Goal: Task Accomplishment & Management: Manage account settings

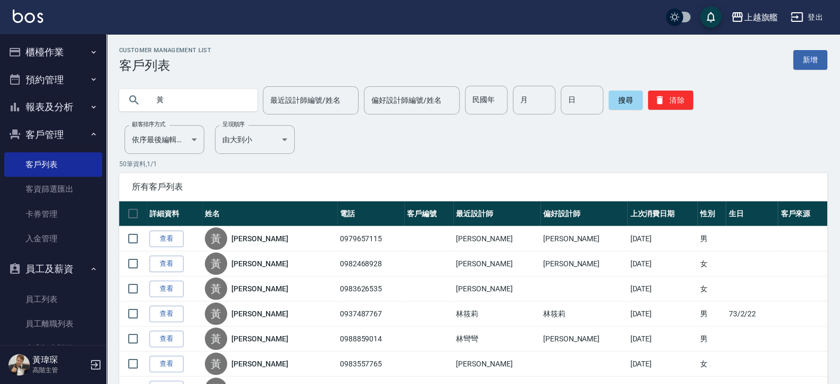
drag, startPoint x: 221, startPoint y: 101, endPoint x: 10, endPoint y: 93, distance: 211.9
click at [149, 93] on input "黃" at bounding box center [199, 100] width 100 height 29
type input "H"
type input "蔡"
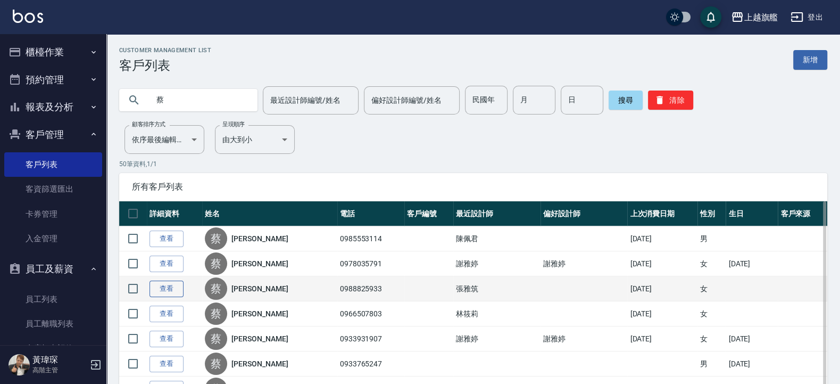
click at [164, 289] on link "查看" at bounding box center [167, 288] width 34 height 16
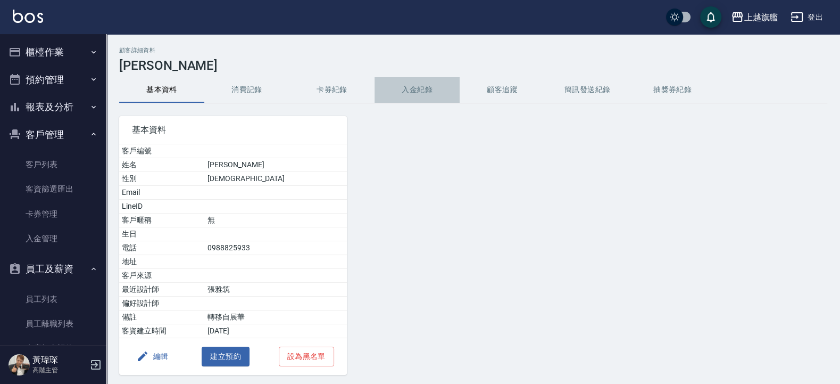
click at [420, 89] on button "入金紀錄" at bounding box center [417, 90] width 85 height 26
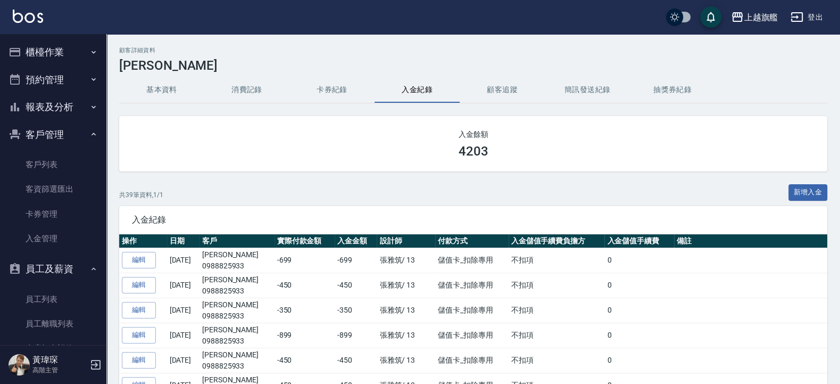
click at [89, 51] on icon "button" at bounding box center [93, 52] width 9 height 9
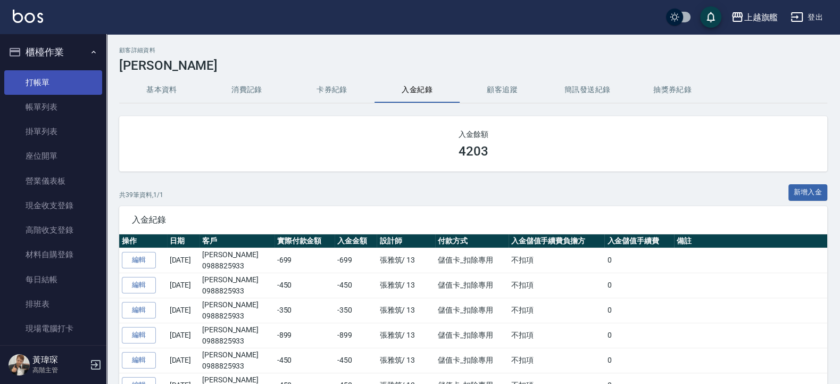
click at [74, 72] on link "打帳單" at bounding box center [53, 82] width 98 height 24
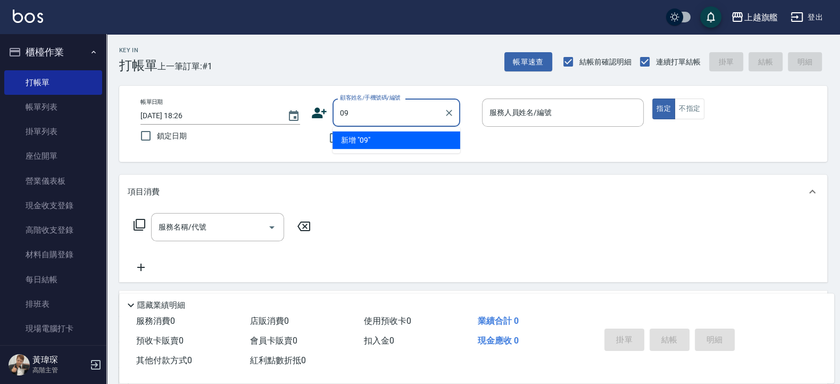
type input "0"
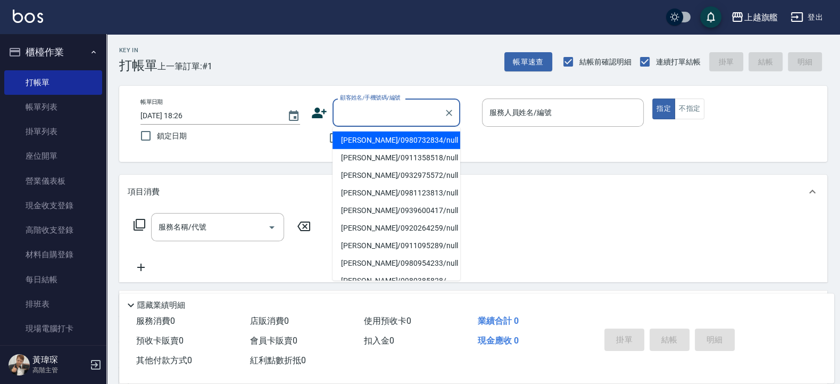
type input "黃宇庭/0980732834/null"
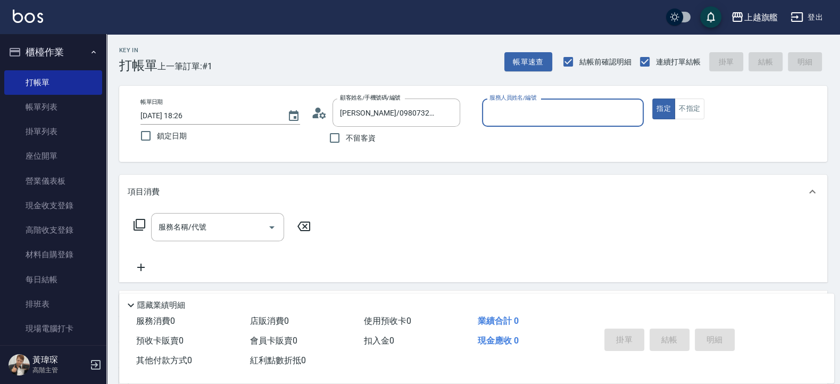
type input "張雅筑-13"
click at [652, 98] on button "指定" at bounding box center [663, 108] width 23 height 21
type button "true"
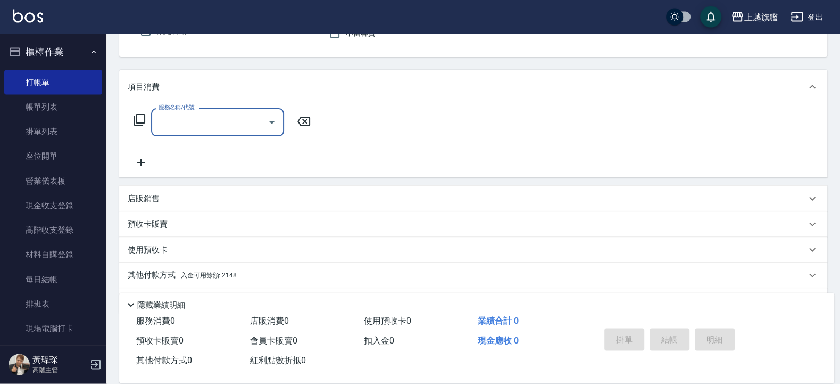
scroll to position [128, 0]
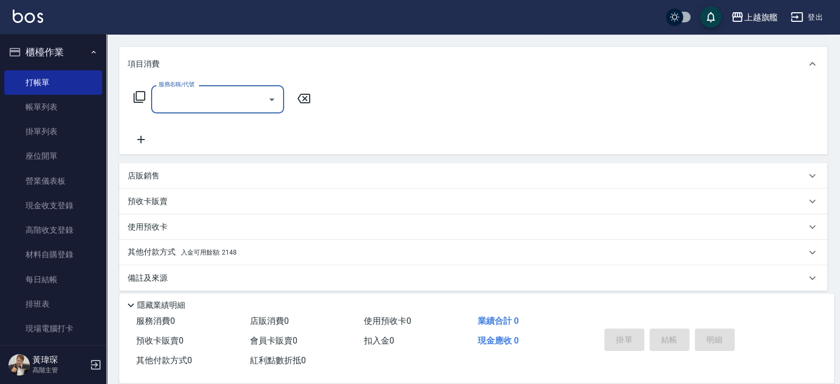
type input "2"
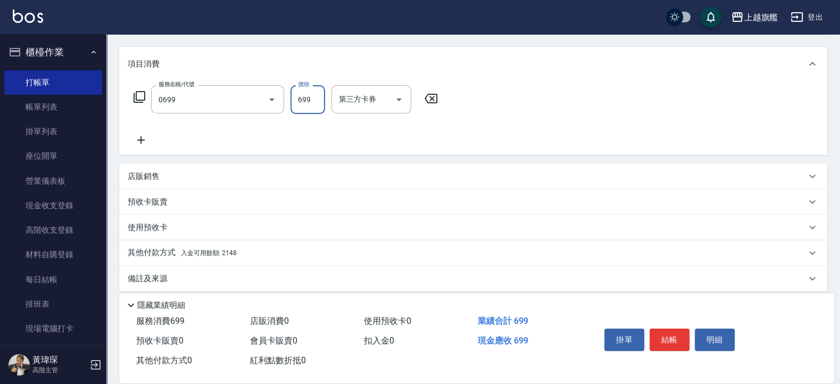
type input "精油SPA(0699)"
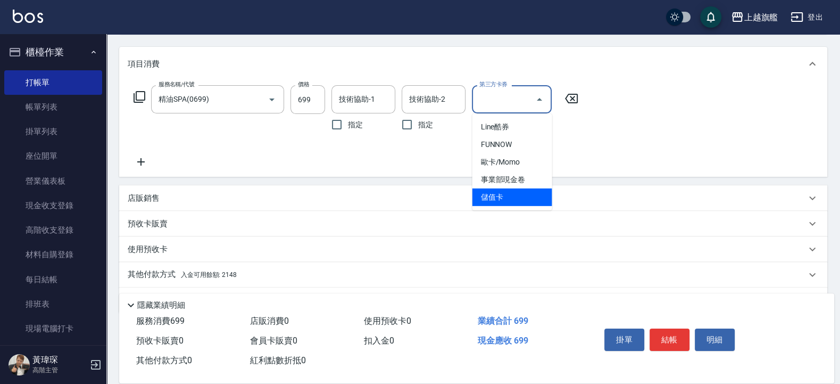
type input "儲值卡"
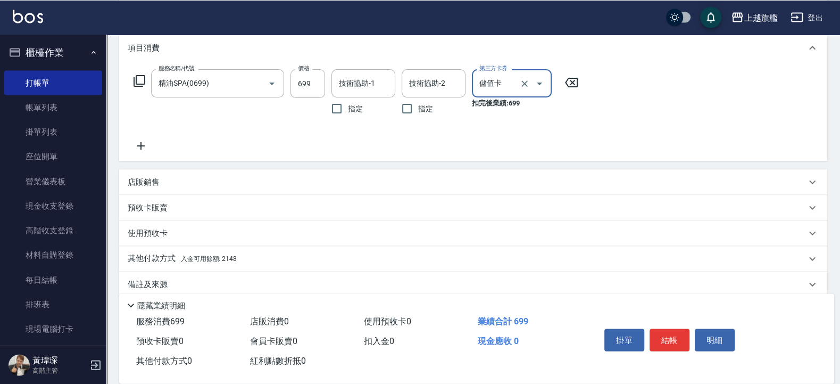
scroll to position [158, 0]
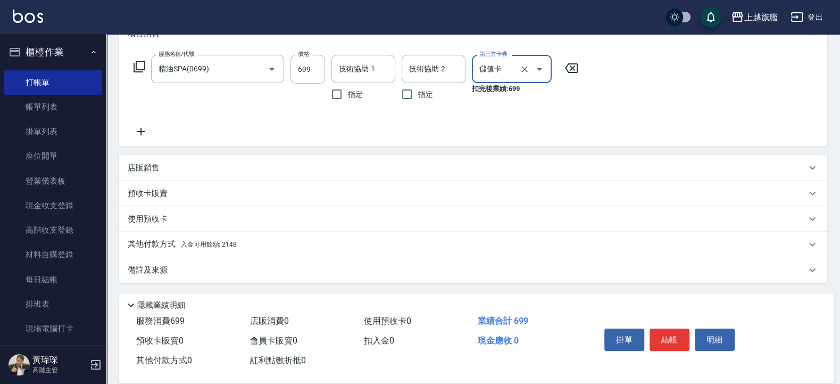
click at [230, 245] on span "入金可用餘額: 2148" at bounding box center [209, 243] width 56 height 7
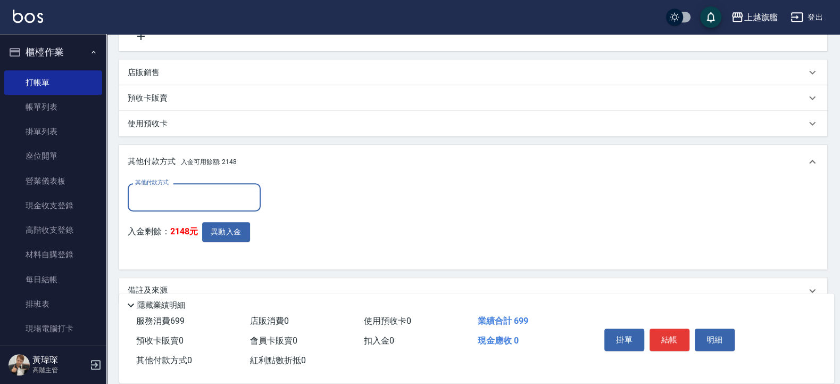
scroll to position [275, 0]
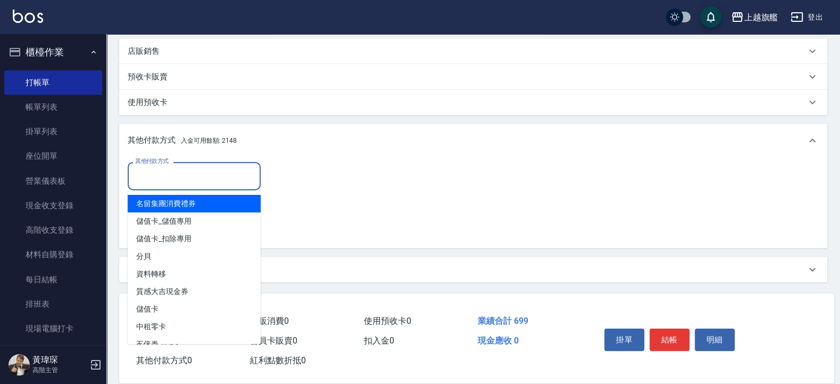
click at [186, 180] on input "其他付款方式" at bounding box center [193, 176] width 123 height 19
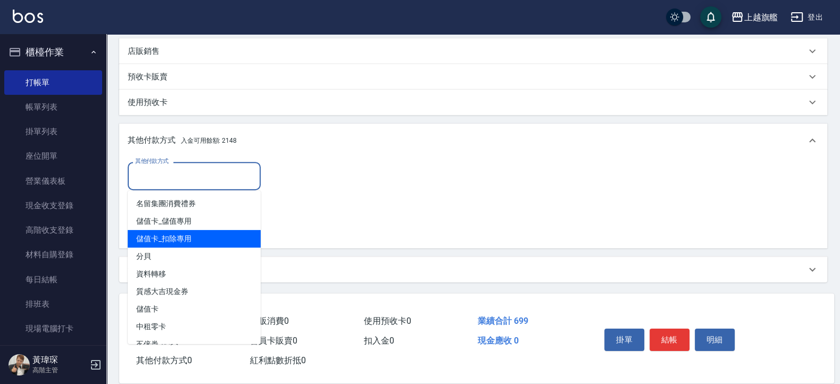
click at [221, 237] on span "儲值卡_扣除專用" at bounding box center [194, 239] width 133 height 18
type input "儲值卡_扣除專用"
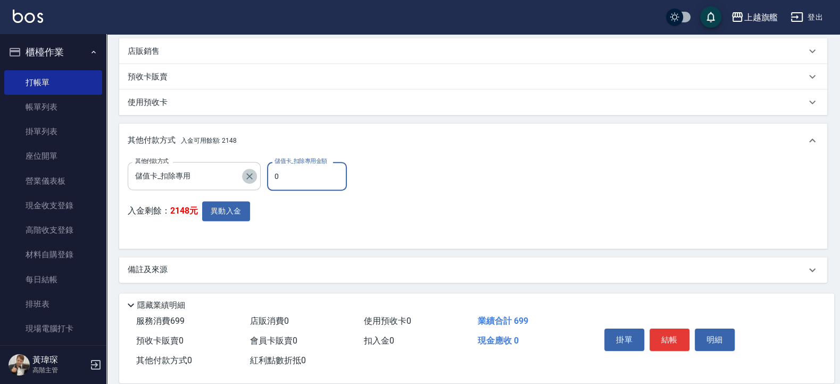
click at [253, 178] on icon "Clear" at bounding box center [249, 176] width 11 height 11
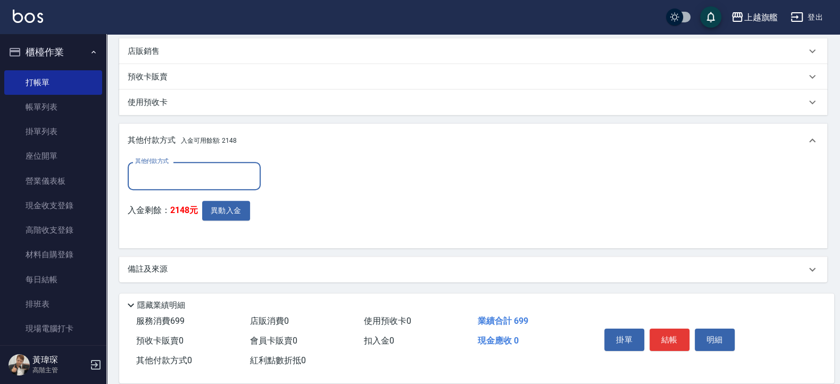
click at [205, 171] on input "其他付款方式" at bounding box center [193, 176] width 123 height 19
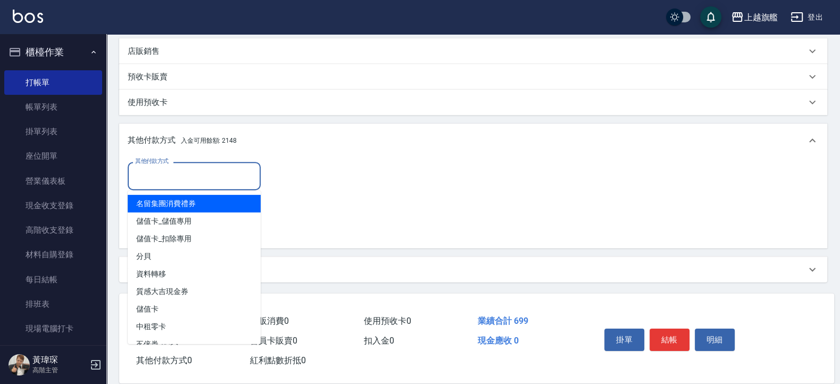
click at [297, 180] on div "其他付款方式 其他付款方式 入金剩餘： 2148元 異動入金" at bounding box center [473, 201] width 691 height 78
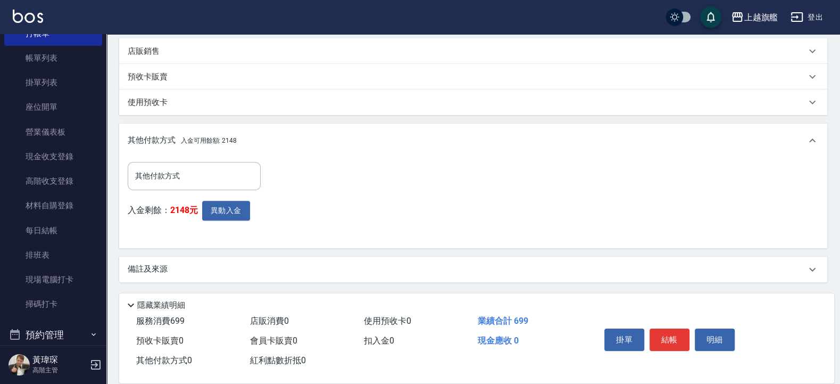
scroll to position [64, 0]
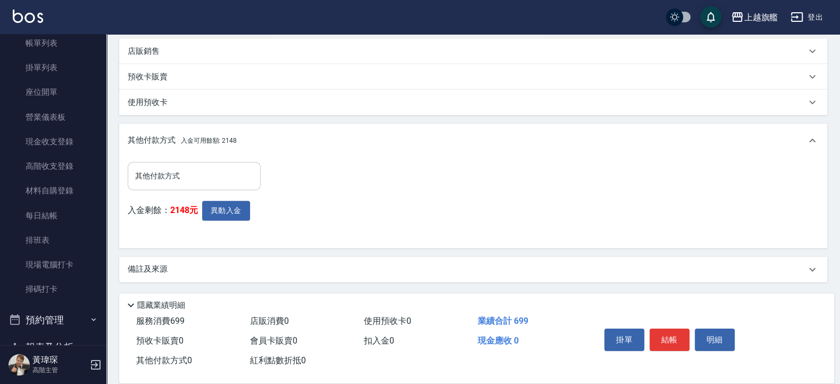
drag, startPoint x: 187, startPoint y: 163, endPoint x: 187, endPoint y: 178, distance: 14.9
click at [187, 168] on div "其他付款方式" at bounding box center [194, 176] width 133 height 28
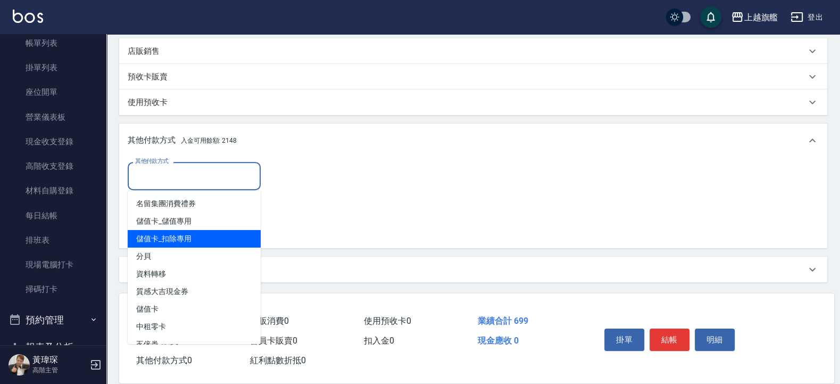
click at [204, 236] on span "儲值卡_扣除專用" at bounding box center [194, 239] width 133 height 18
type input "儲值卡_扣除專用"
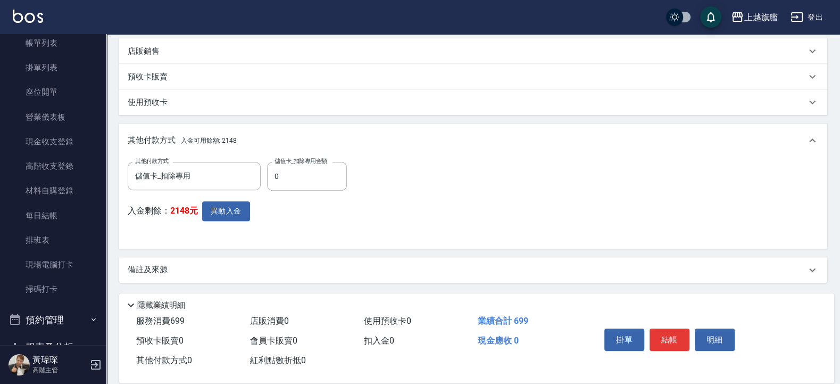
drag, startPoint x: 465, startPoint y: 148, endPoint x: 421, endPoint y: 123, distance: 50.7
click at [466, 149] on div "其他付款方式 入金可用餘額: 2148" at bounding box center [473, 140] width 708 height 34
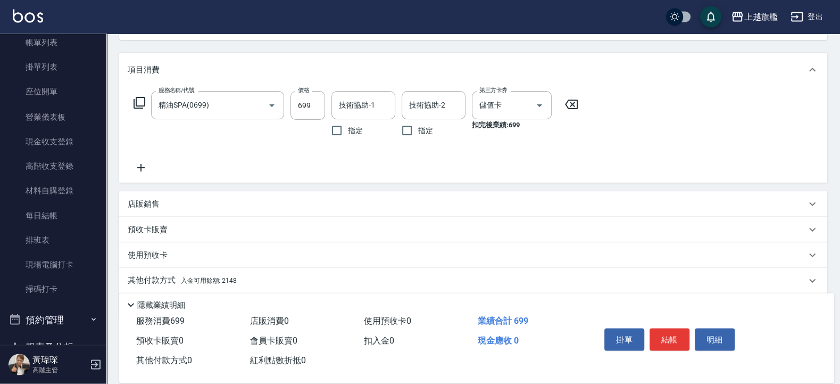
scroll to position [158, 0]
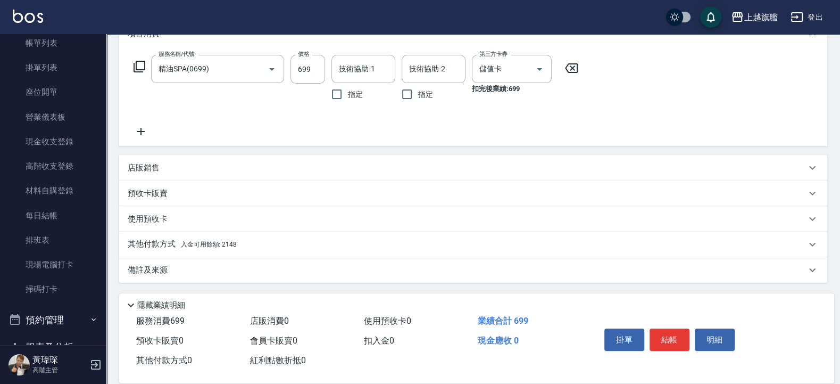
click at [214, 239] on p "其他付款方式 入金可用餘額: 2148" at bounding box center [182, 244] width 109 height 12
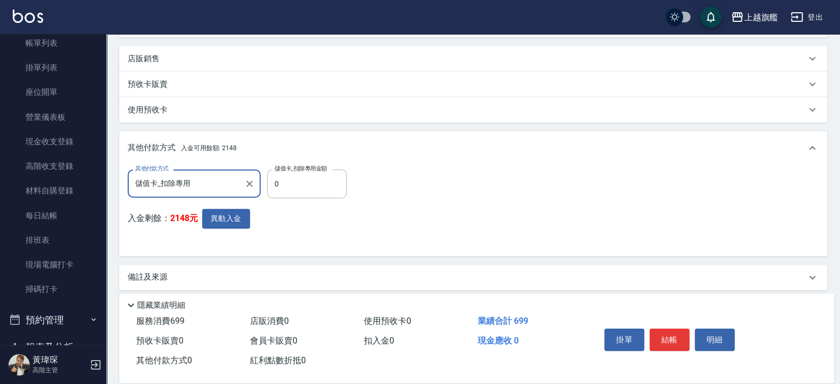
scroll to position [275, 0]
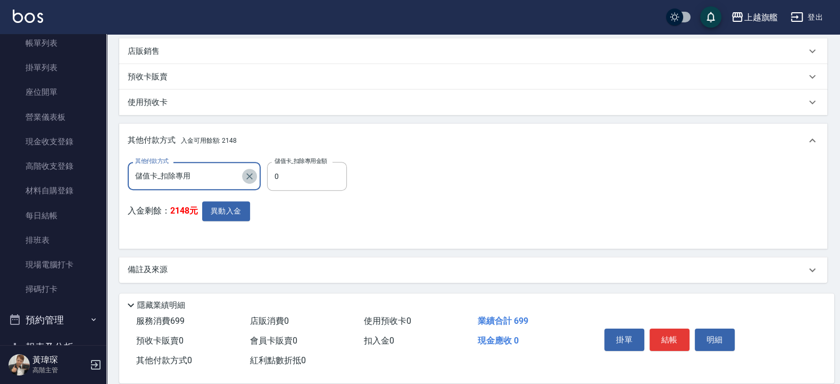
click at [250, 175] on icon "Clear" at bounding box center [249, 176] width 11 height 11
click at [230, 204] on button "異動入金" at bounding box center [226, 211] width 48 height 20
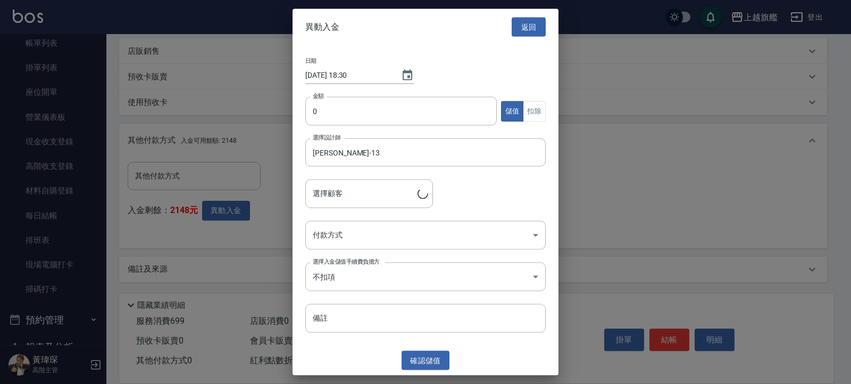
type input "黃宇庭/0980732834"
click at [534, 116] on button "扣除" at bounding box center [534, 111] width 23 height 21
click at [369, 123] on input "0" at bounding box center [401, 111] width 192 height 29
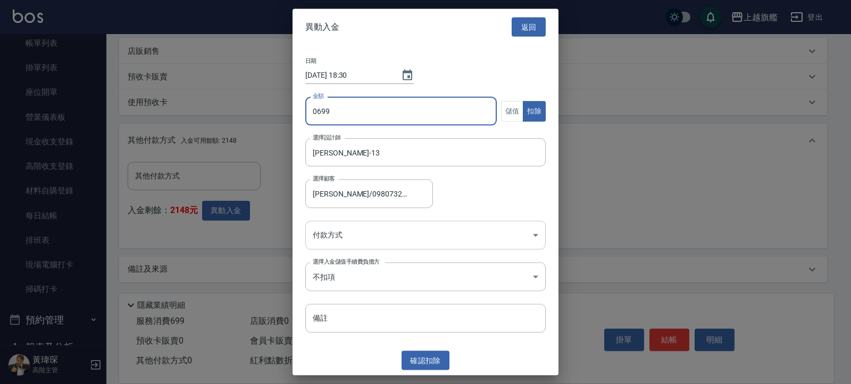
type input "0699"
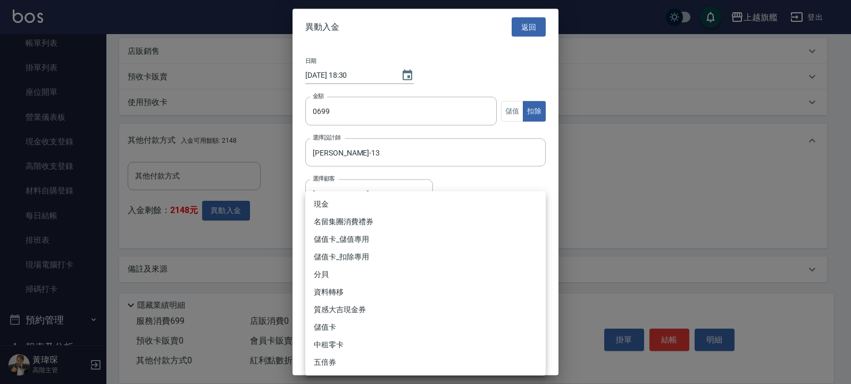
click at [429, 228] on body "上越旗艦 登出 櫃檯作業 打帳單 帳單列表 掛單列表 座位開單 營業儀表板 現金收支登錄 高階收支登錄 材料自購登錄 每日結帳 排班表 現場電腦打卡 掃碼打卡…" at bounding box center [425, 54] width 851 height 658
click at [377, 252] on li "儲值卡_扣除專用" at bounding box center [425, 257] width 240 height 18
type input "儲值卡_扣除專用"
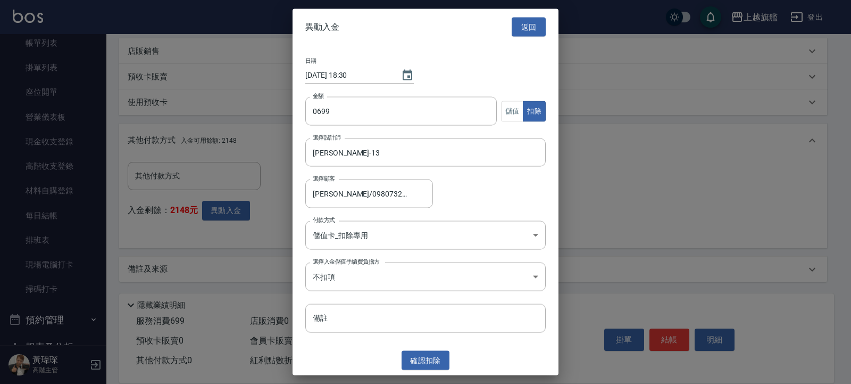
click at [630, 192] on div at bounding box center [425, 192] width 851 height 384
click at [520, 26] on button "返回" at bounding box center [529, 27] width 34 height 20
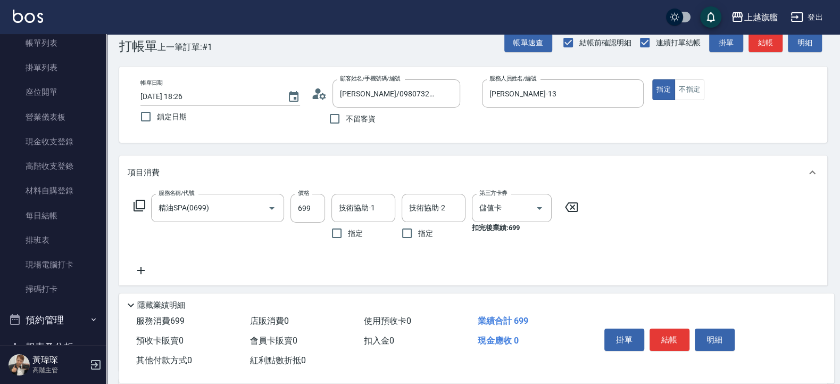
scroll to position [0, 0]
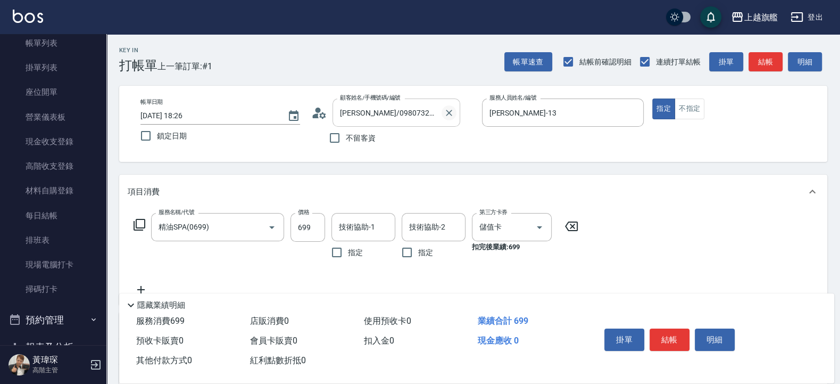
click at [447, 114] on icon "Clear" at bounding box center [449, 112] width 11 height 11
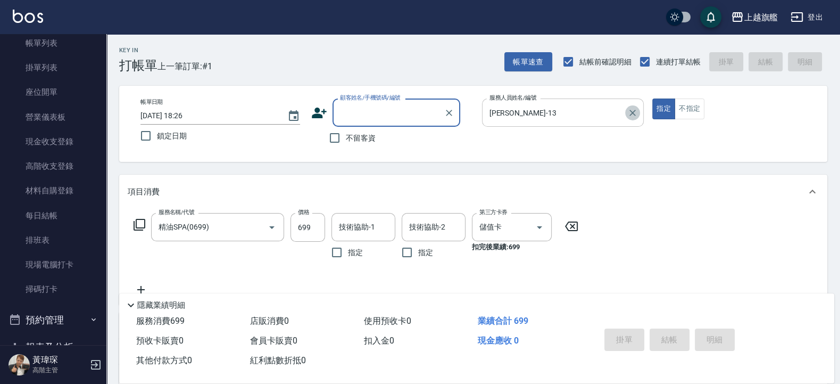
click at [636, 115] on icon "Clear" at bounding box center [632, 112] width 11 height 11
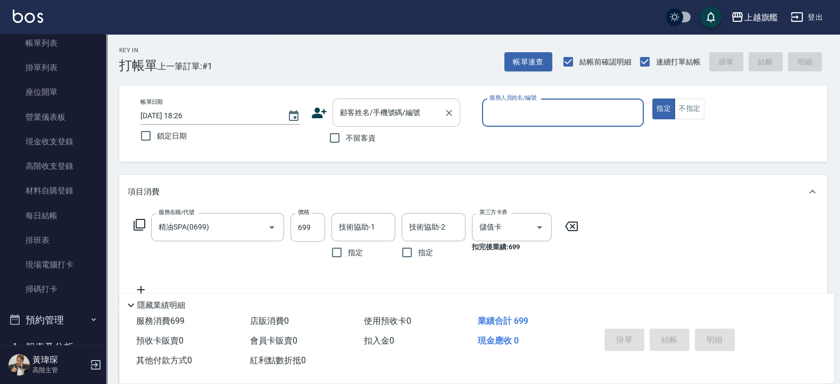
click at [400, 100] on div "顧客姓名/手機號碼/編號" at bounding box center [397, 112] width 128 height 28
click at [559, 179] on div "項目消費" at bounding box center [473, 192] width 708 height 34
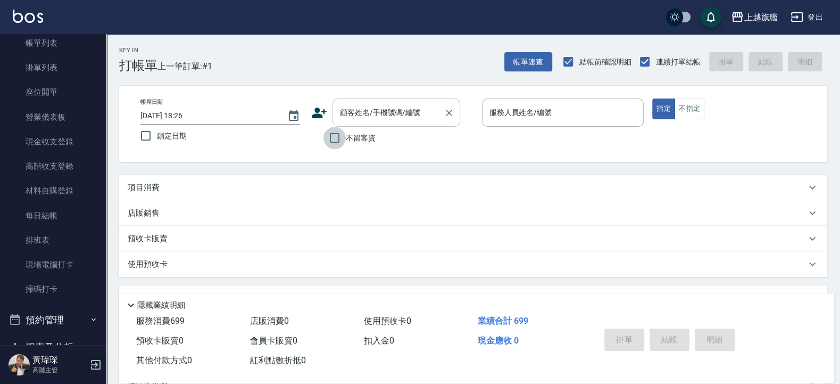
drag, startPoint x: 334, startPoint y: 136, endPoint x: 415, endPoint y: 114, distance: 83.6
click at [338, 135] on input "不留客資" at bounding box center [334, 138] width 22 height 22
checkbox input "true"
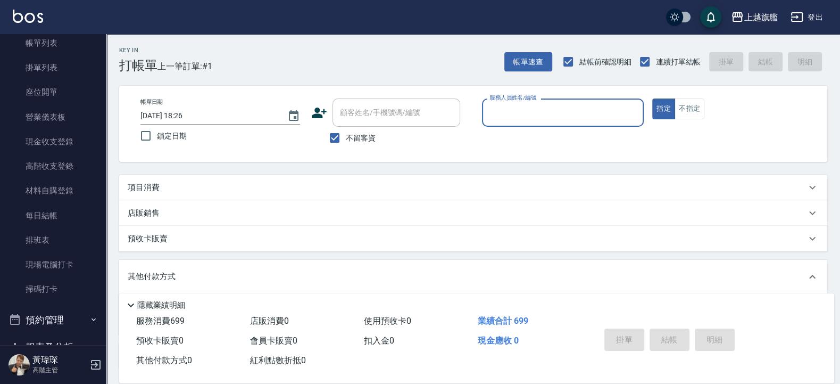
click at [516, 105] on input "服務人員姓名/編號" at bounding box center [563, 112] width 153 height 19
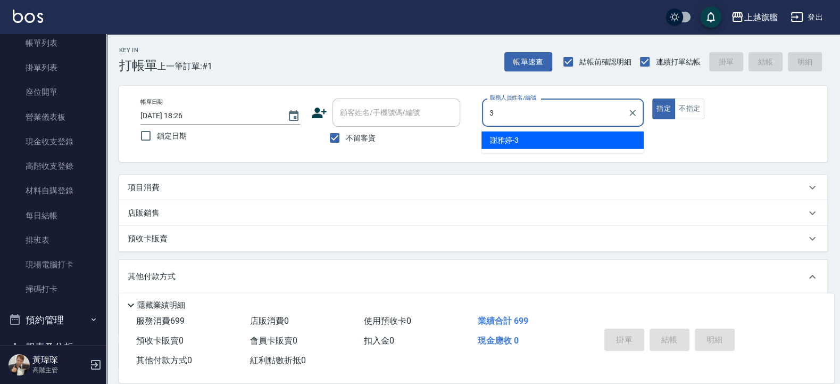
type input "[PERSON_NAME]-3"
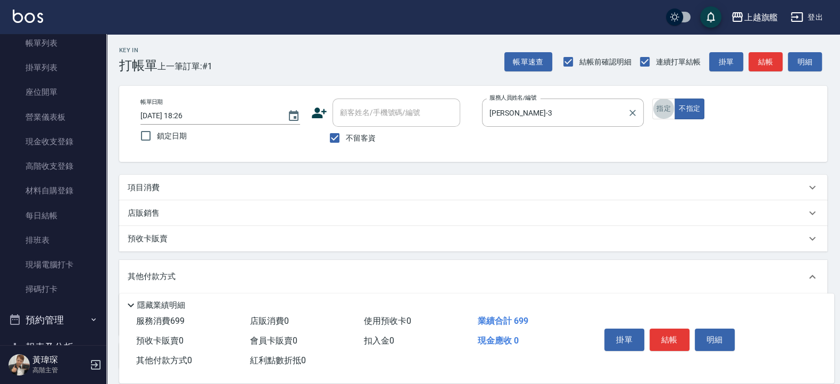
click at [652, 98] on button "指定" at bounding box center [663, 108] width 23 height 21
click at [273, 178] on div "項目消費" at bounding box center [473, 188] width 708 height 26
click at [707, 102] on div "指定 不指定" at bounding box center [733, 108] width 162 height 21
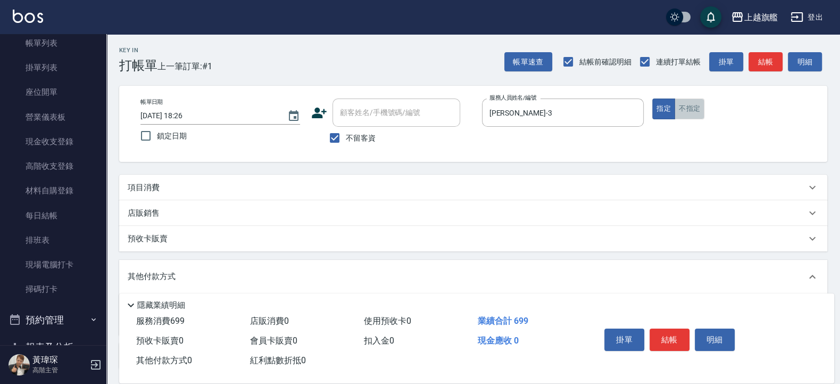
click at [695, 109] on button "不指定" at bounding box center [690, 108] width 30 height 21
click at [576, 179] on div "項目消費" at bounding box center [473, 188] width 708 height 26
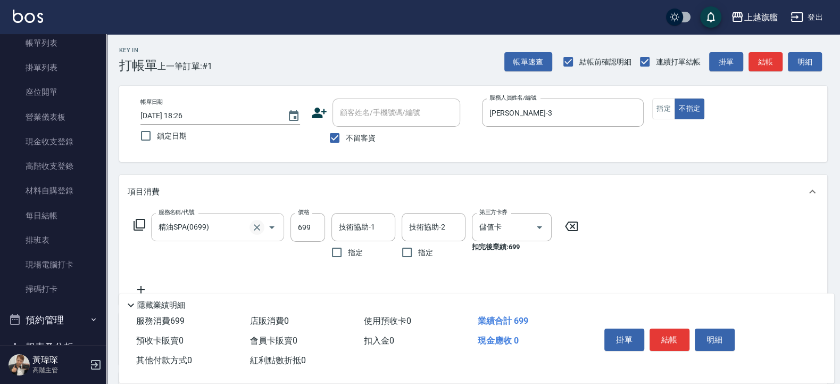
click at [261, 229] on icon "Clear" at bounding box center [257, 227] width 11 height 11
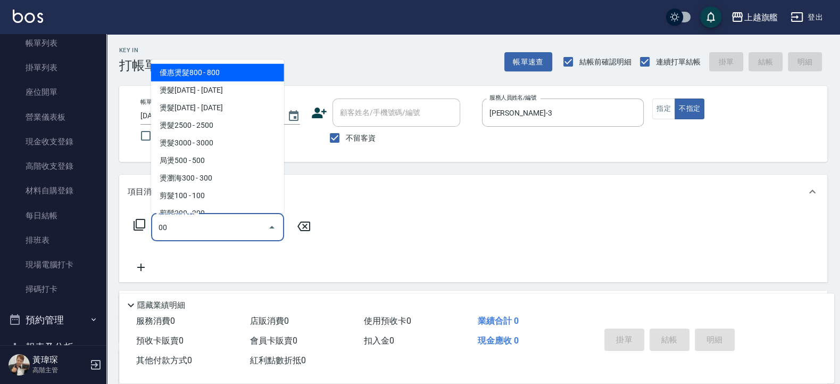
type input "0"
type input "2"
type input "一般洗(101)"
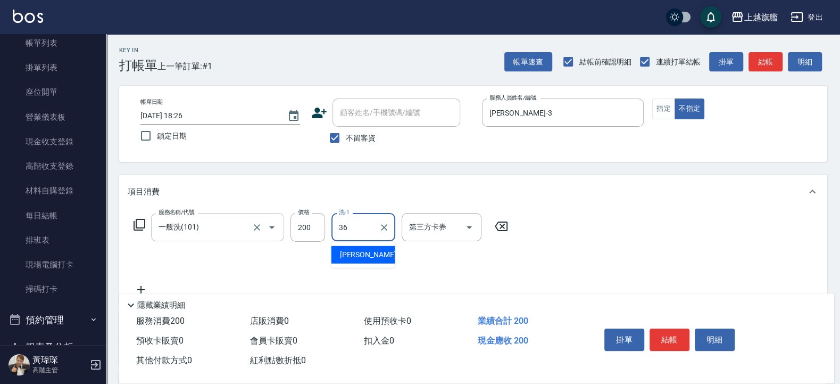
type input "[PERSON_NAME]-36"
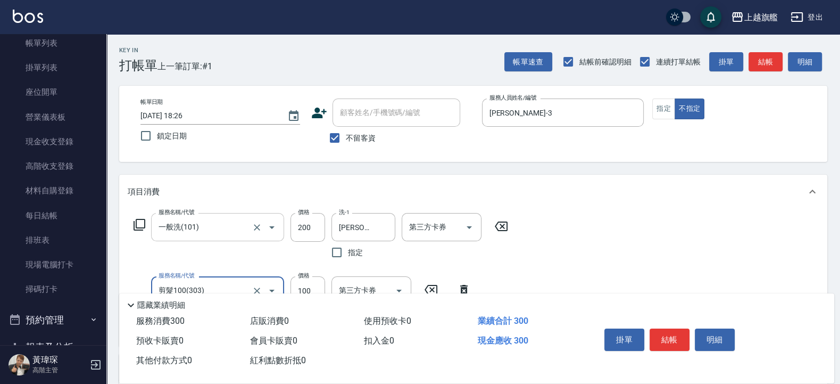
type input "剪髮100(303)"
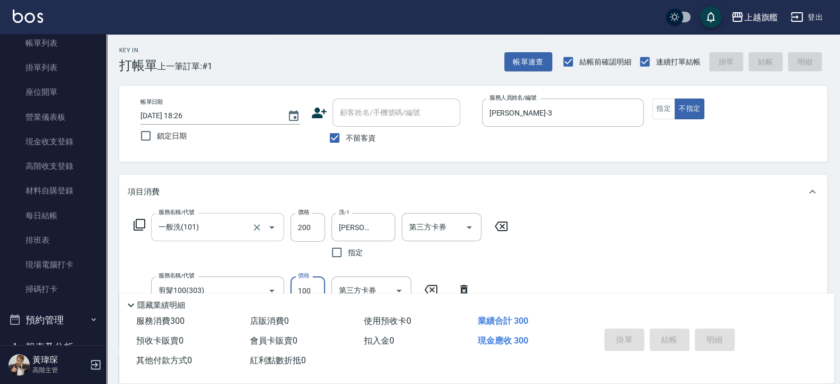
type input "2025/09/20 18:31"
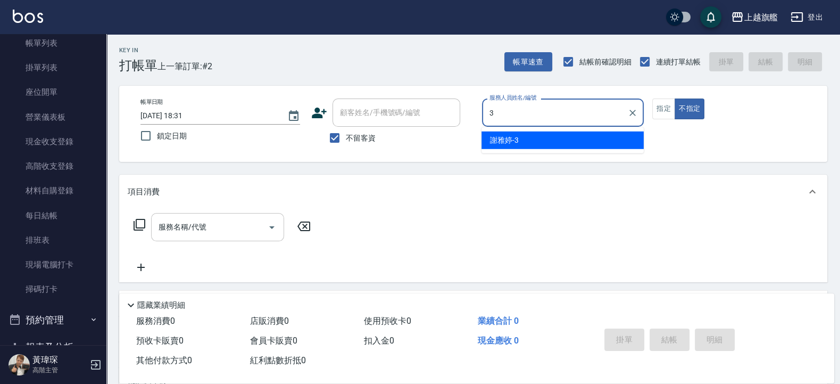
type input "[PERSON_NAME]-3"
type button "false"
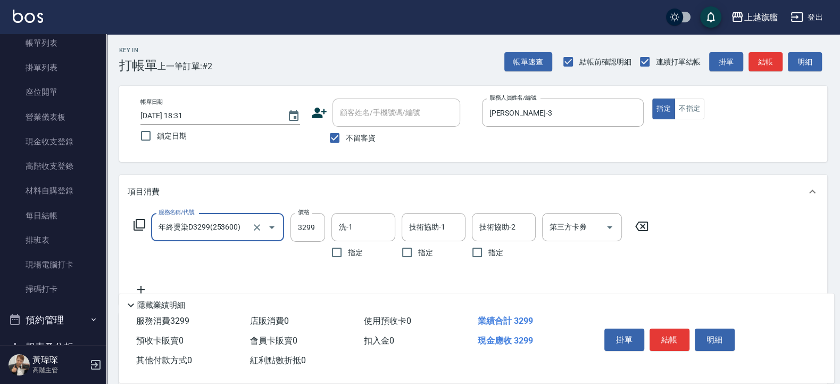
type input "年終燙染D3299(253600)"
type input "3200"
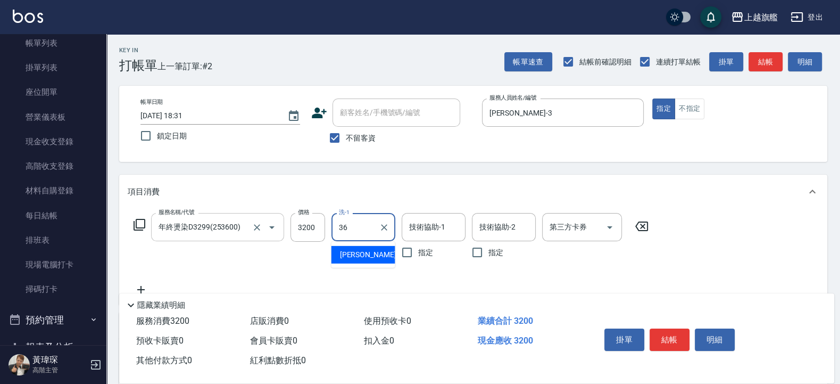
type input "[PERSON_NAME]-36"
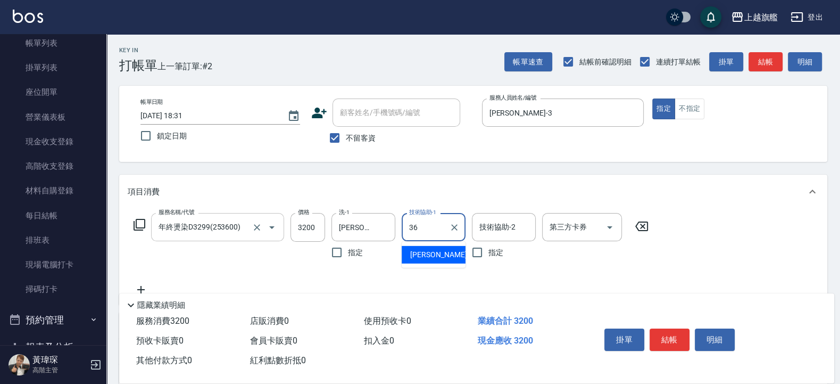
type input "[PERSON_NAME]-36"
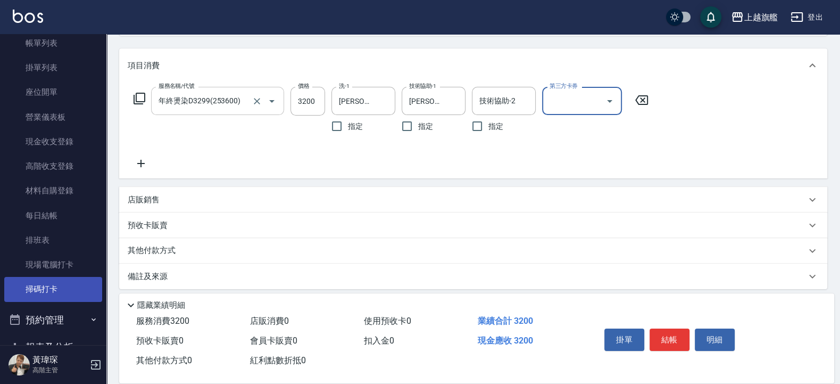
scroll to position [128, 0]
click at [177, 195] on div "店販銷售" at bounding box center [467, 198] width 678 height 11
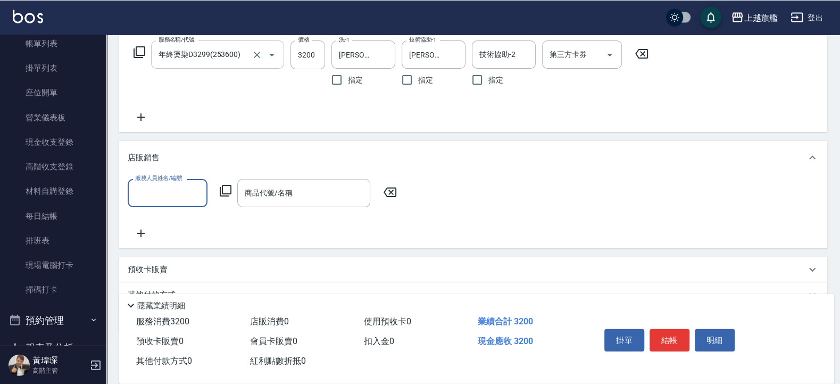
scroll to position [219, 0]
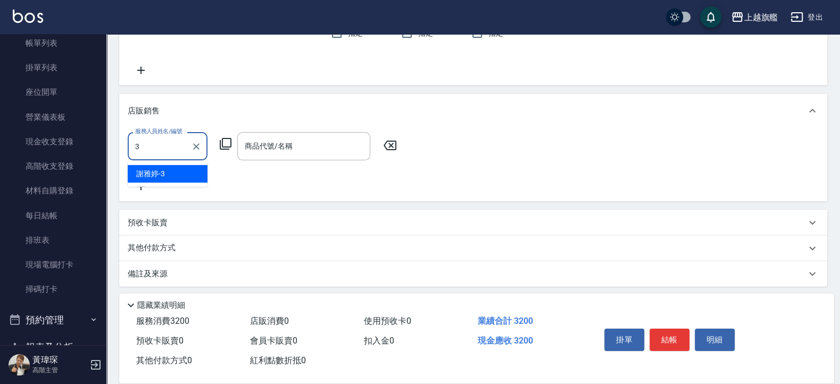
type input "[PERSON_NAME]-3"
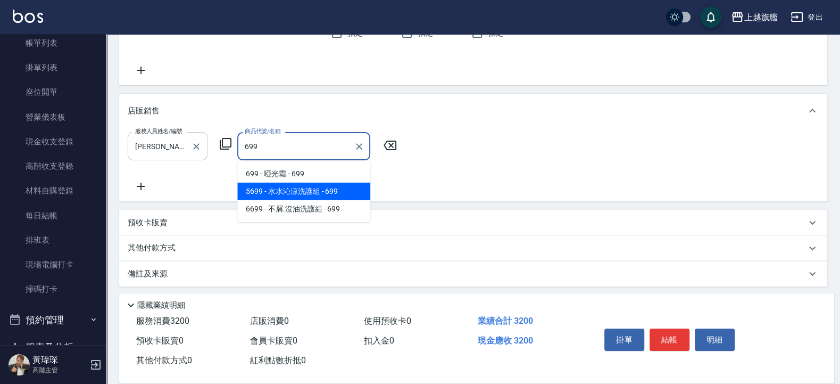
type input "水水沁涼洗護組"
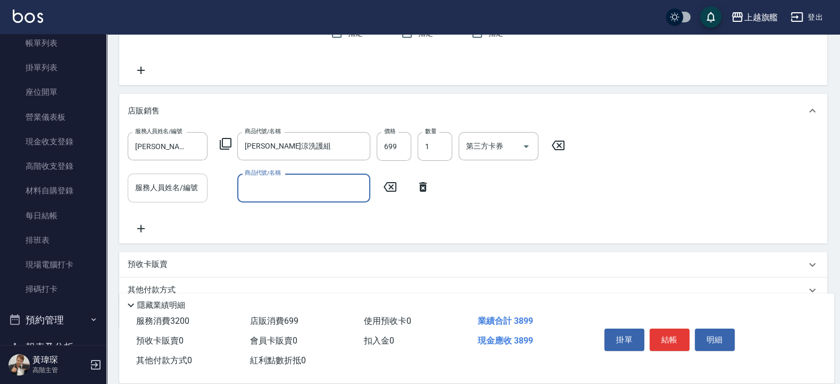
click at [178, 186] on input "服務人員姓名/編號" at bounding box center [167, 187] width 70 height 19
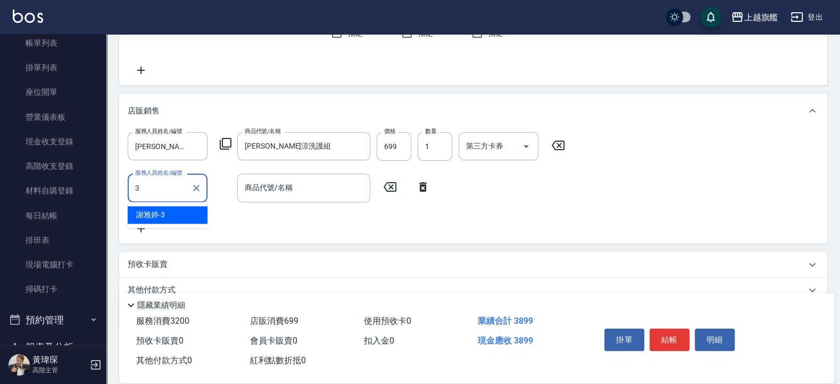
type input "[PERSON_NAME]-3"
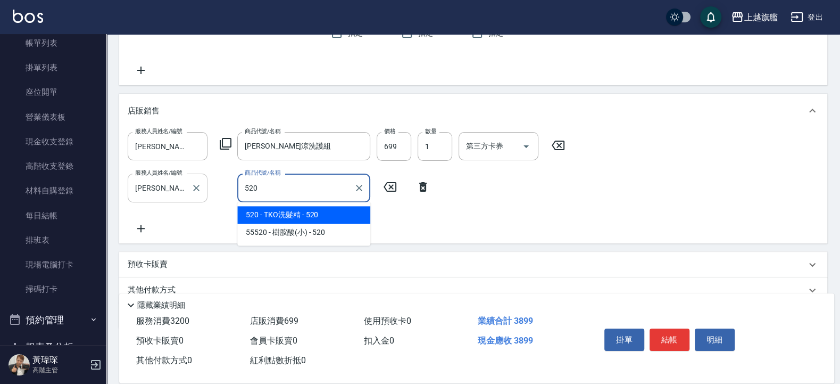
type input "TKO洗髮精"
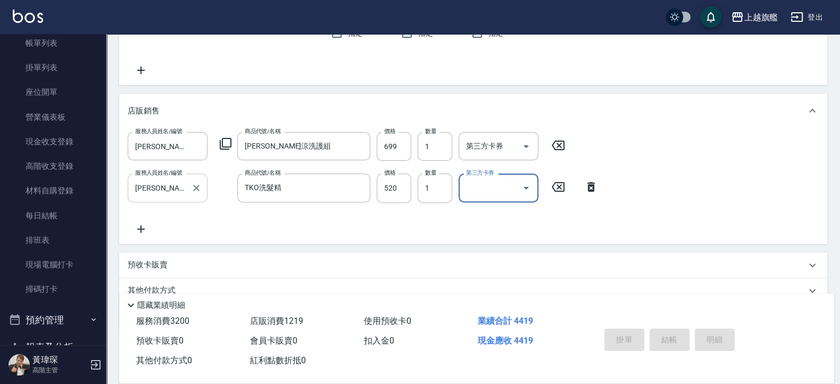
type input "2025/09/20 18:32"
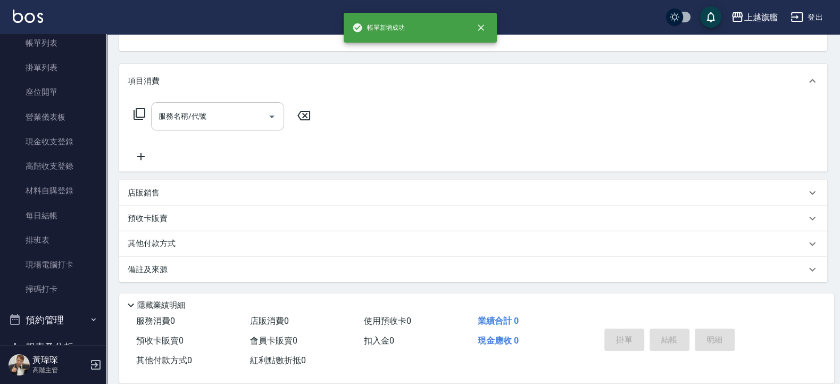
scroll to position [0, 0]
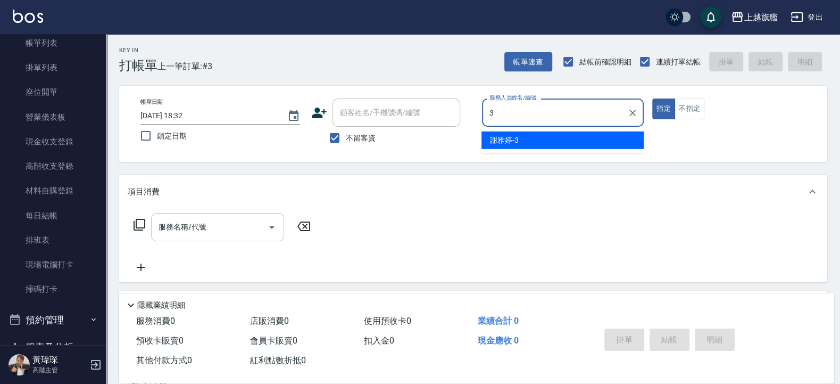
type input "[PERSON_NAME]-3"
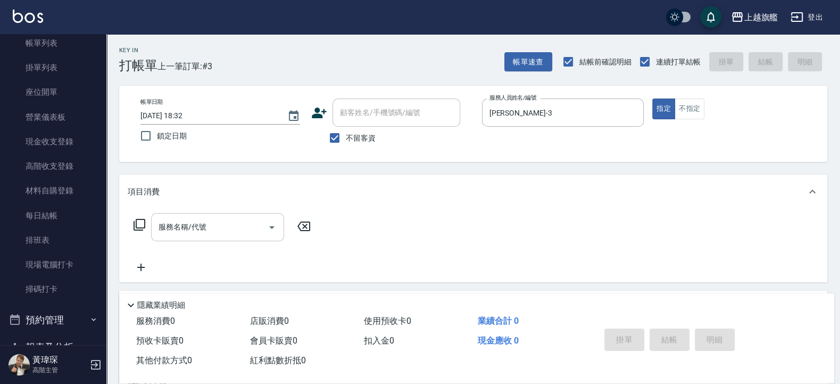
drag, startPoint x: 346, startPoint y: 138, endPoint x: 380, endPoint y: 109, distance: 45.2
click at [347, 135] on span "不留客資" at bounding box center [361, 137] width 30 height 11
click at [334, 140] on input "不留客資" at bounding box center [334, 138] width 22 height 22
checkbox input "false"
click at [359, 116] on input "顧客姓名/手機號碼/編號" at bounding box center [388, 112] width 102 height 19
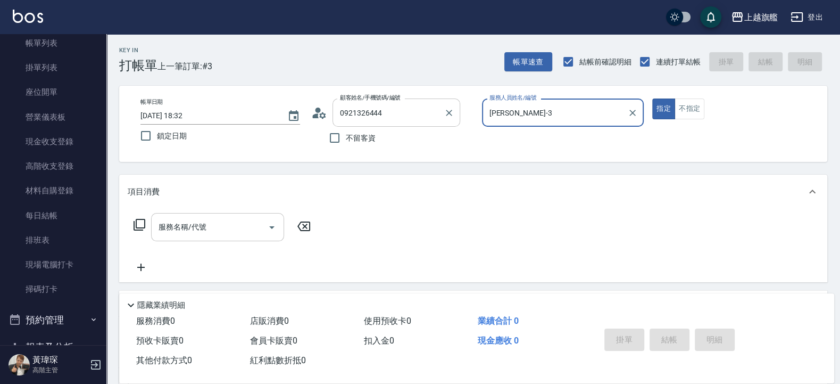
type input "廖一竹/0921326444/null"
click at [652, 98] on button "指定" at bounding box center [663, 108] width 23 height 21
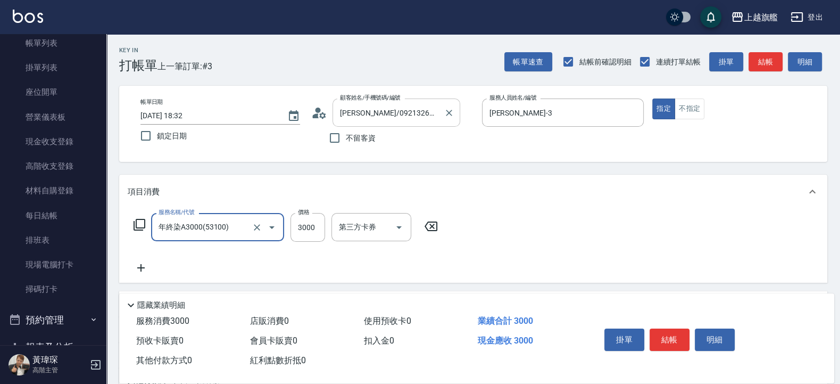
type input "年終染A3000(53100)"
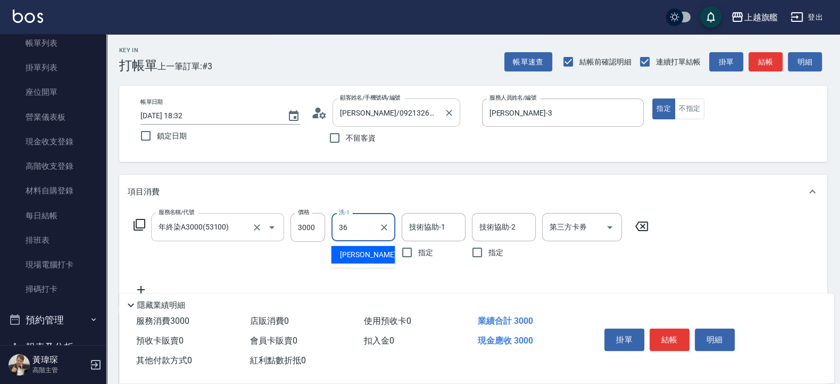
type input "[PERSON_NAME]-36"
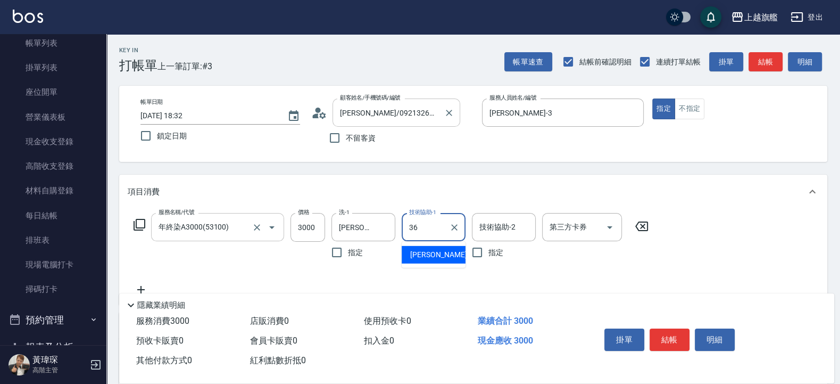
type input "[PERSON_NAME]-36"
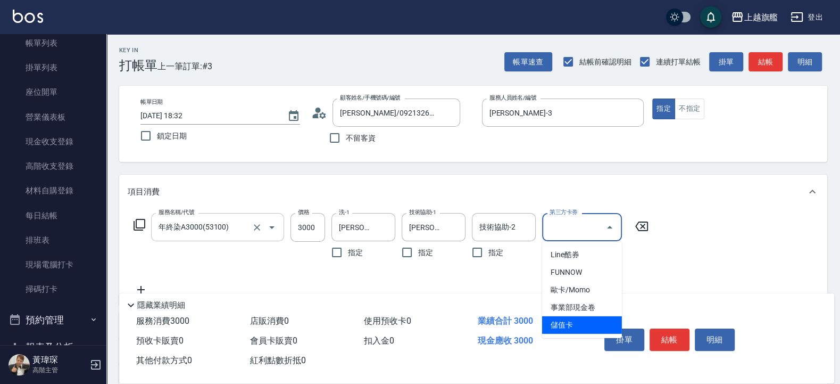
type input "儲值卡"
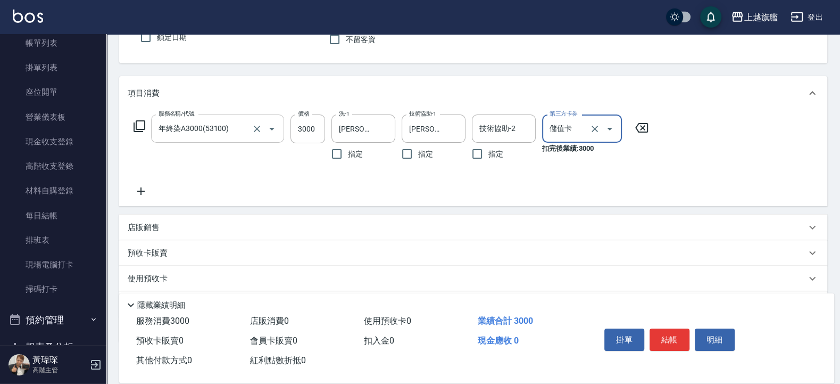
scroll to position [158, 0]
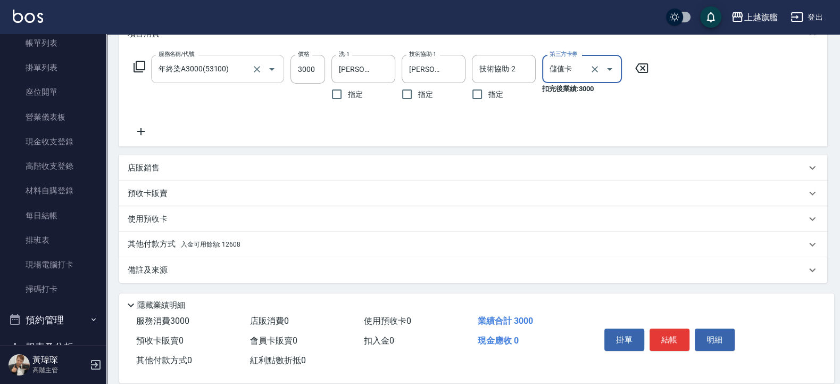
click at [212, 243] on span "入金可用餘額: 12608" at bounding box center [211, 243] width 60 height 7
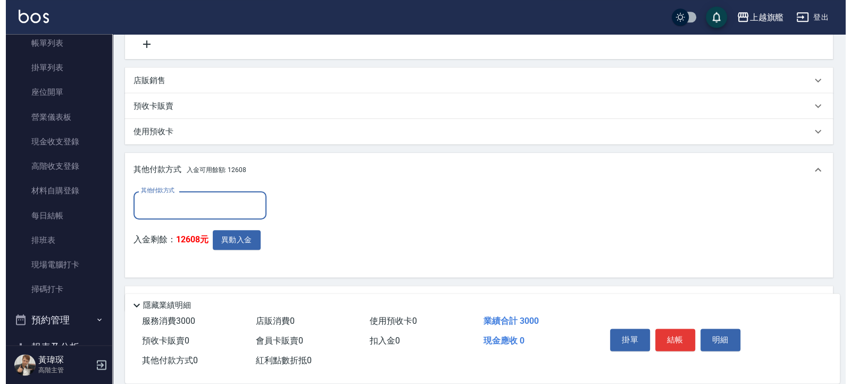
scroll to position [275, 0]
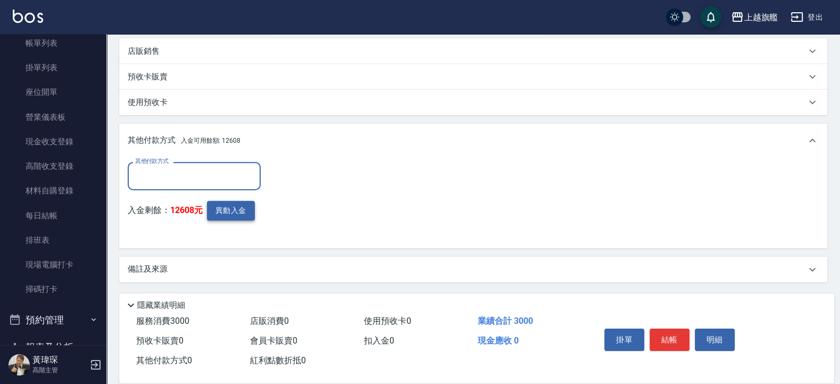
click at [230, 206] on button "異動入金" at bounding box center [231, 211] width 48 height 20
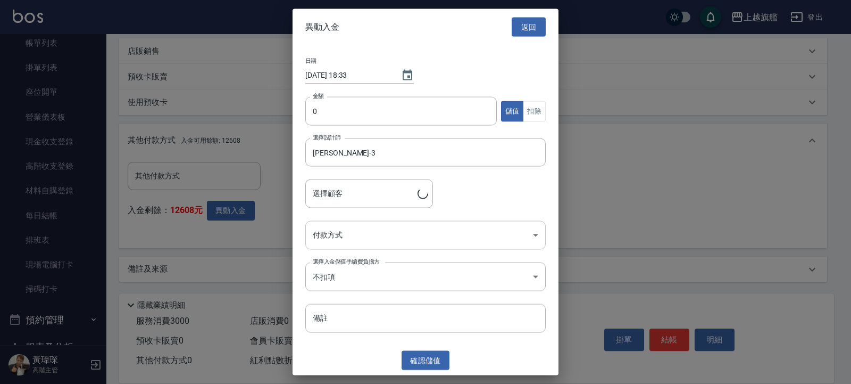
type input "廖一竹/0921326444"
click at [540, 112] on button "扣除" at bounding box center [534, 111] width 23 height 21
type button "MINUS"
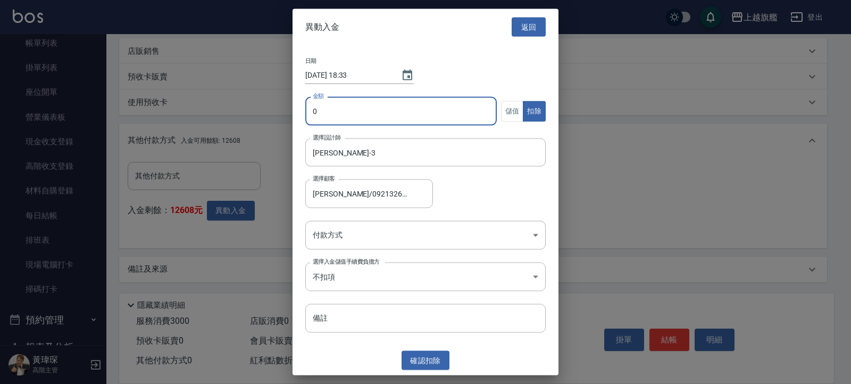
click at [353, 109] on input "0" at bounding box center [401, 111] width 192 height 29
type input "3000"
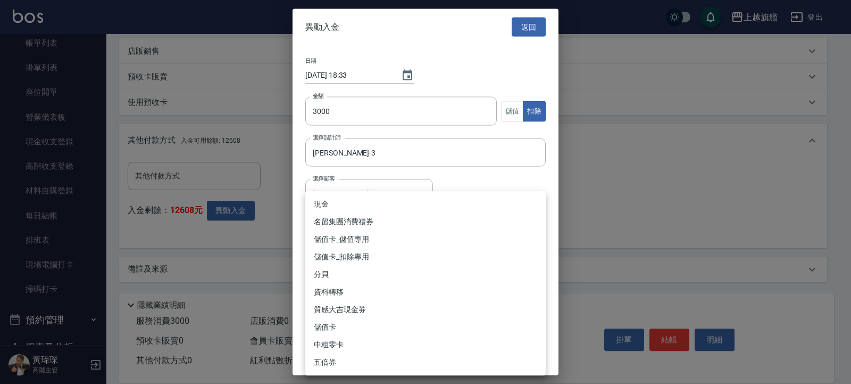
click at [444, 229] on body "上越旗艦 登出 櫃檯作業 打帳單 帳單列表 掛單列表 座位開單 營業儀表板 現金收支登錄 高階收支登錄 材料自購登錄 每日結帳 排班表 現場電腦打卡 掃碼打卡…" at bounding box center [425, 54] width 851 height 658
click at [380, 258] on li "儲值卡_扣除專用" at bounding box center [425, 257] width 240 height 18
type input "儲值卡_扣除專用"
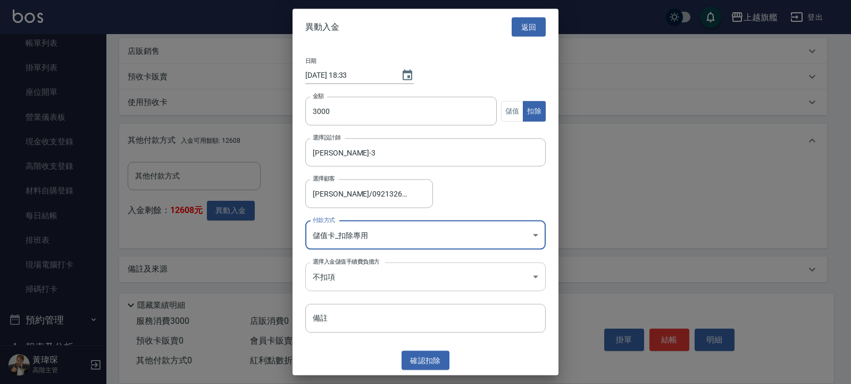
click at [420, 269] on body "上越旗艦 登出 櫃檯作業 打帳單 帳單列表 掛單列表 座位開單 營業儀表板 現金收支登錄 高階收支登錄 材料自購登錄 每日結帳 排班表 現場電腦打卡 掃碼打卡…" at bounding box center [425, 54] width 851 height 658
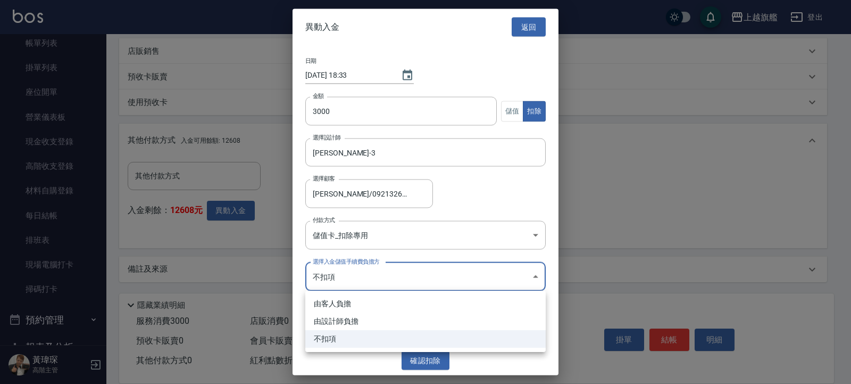
click at [423, 273] on div at bounding box center [425, 192] width 851 height 384
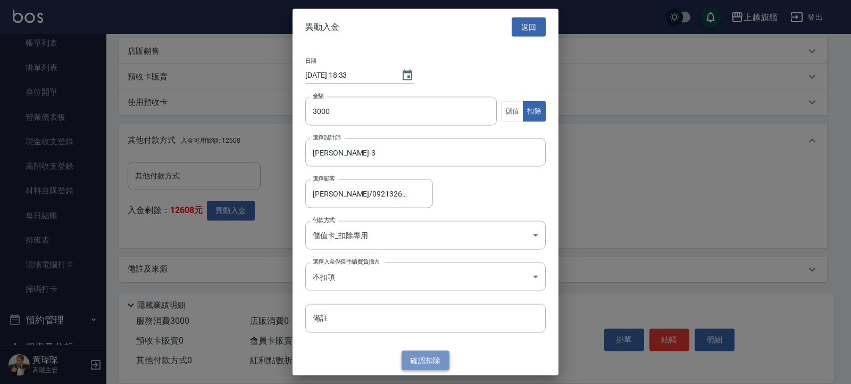
click at [422, 367] on button "確認 扣除" at bounding box center [426, 360] width 48 height 20
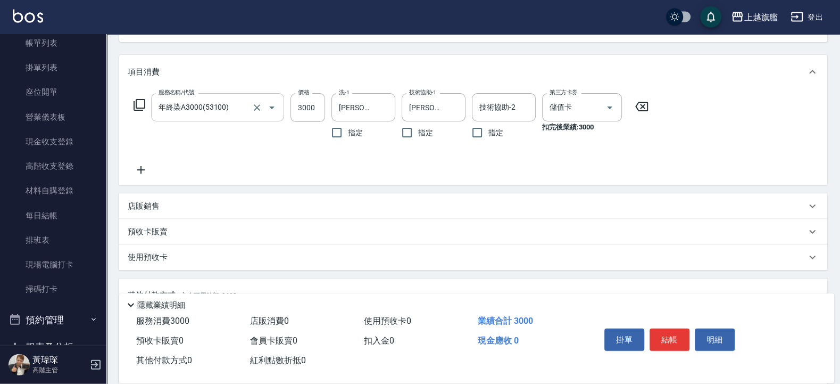
scroll to position [225, 0]
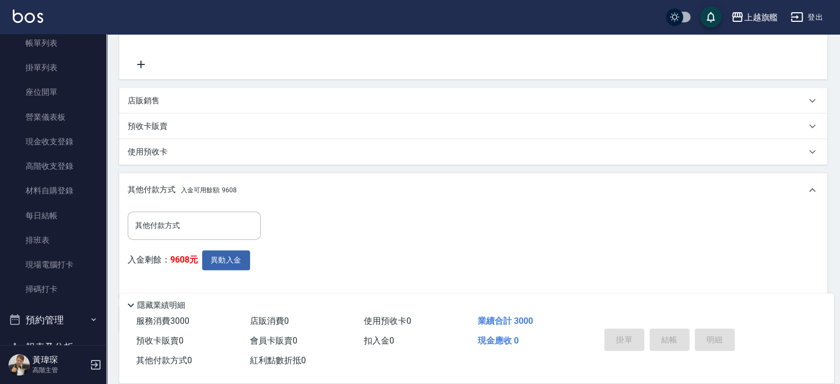
type input "2025/09/20 18:34"
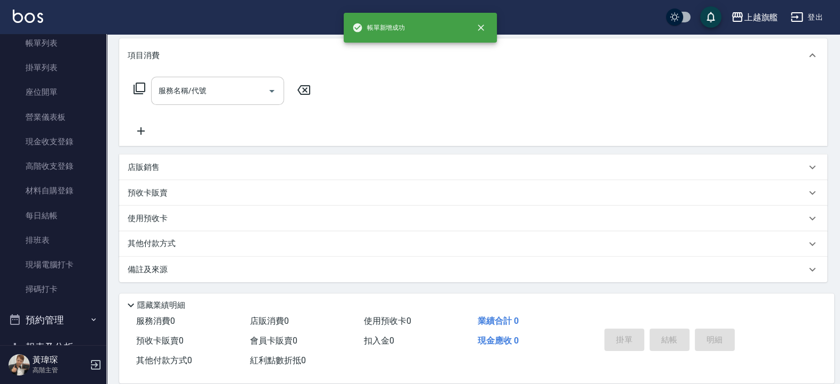
scroll to position [0, 0]
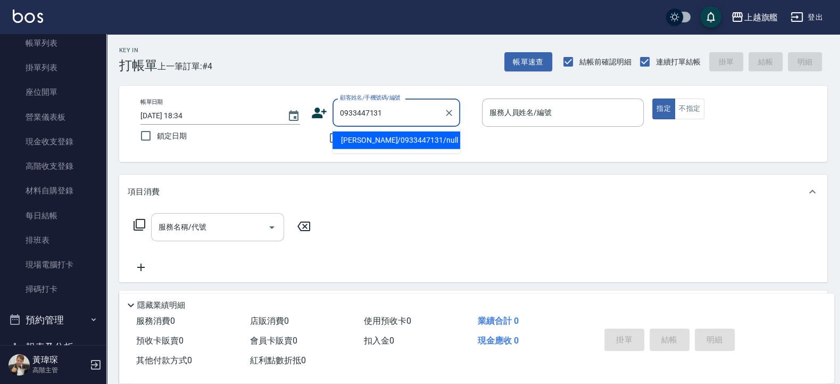
type input "廖又竹/0933447131/null"
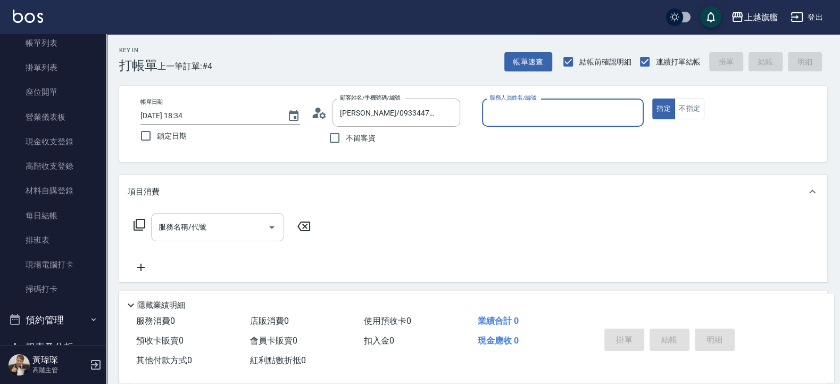
type input "[PERSON_NAME]-3"
click at [652, 98] on button "指定" at bounding box center [663, 108] width 23 height 21
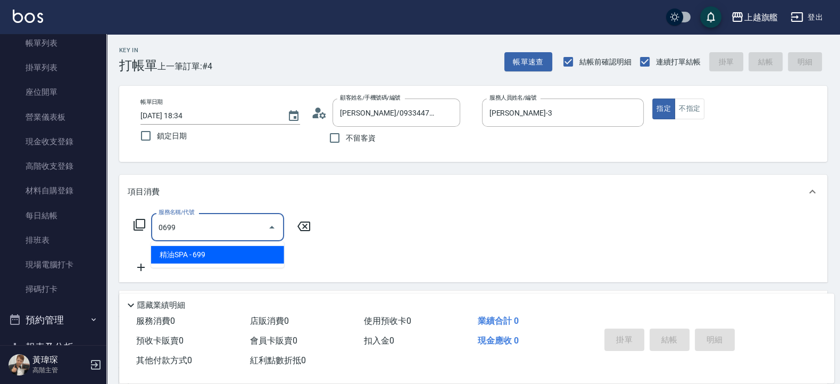
type input "精油SPA(0699)"
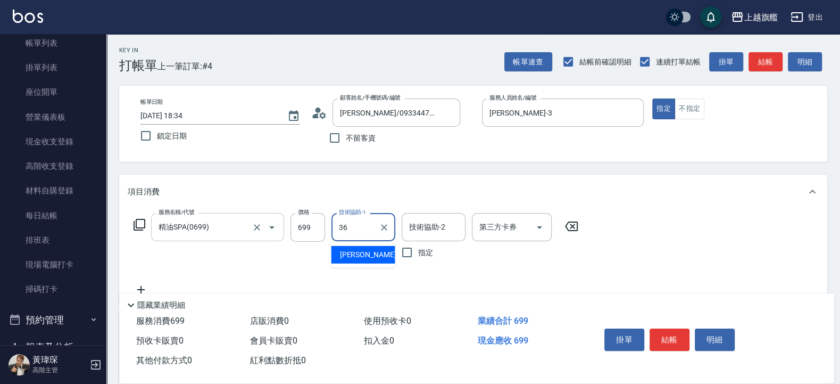
type input "[PERSON_NAME]-36"
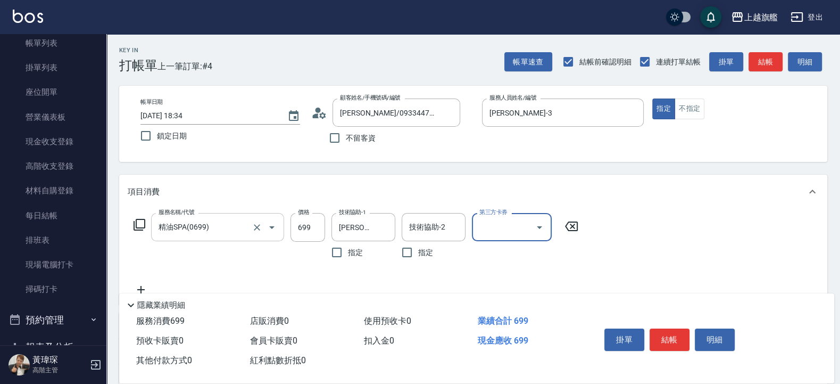
scroll to position [64, 0]
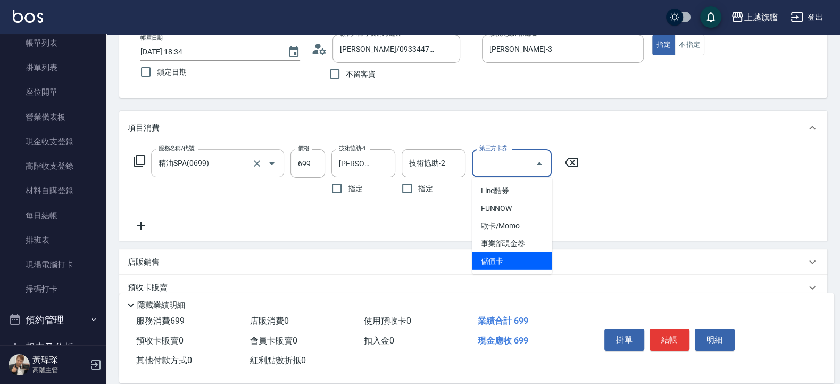
type input "儲值卡"
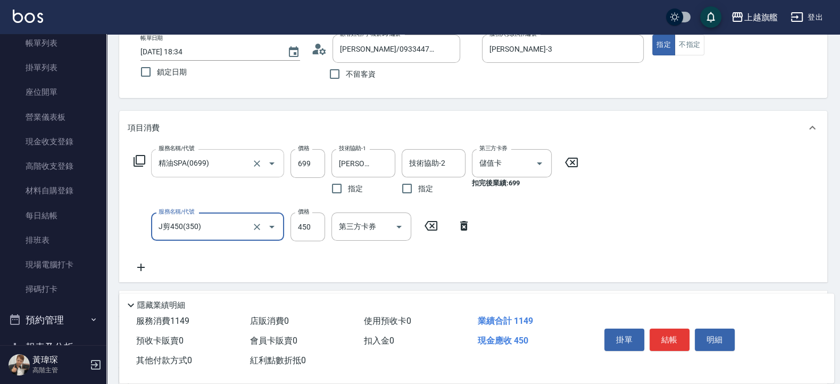
type input "J剪450(350)"
type input "500"
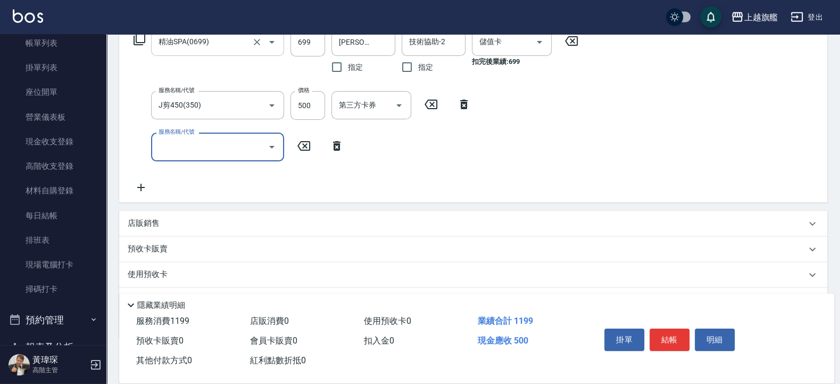
scroll to position [192, 0]
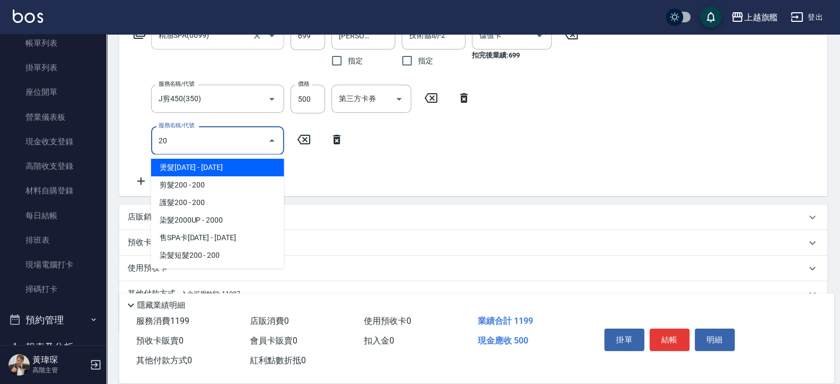
type input "2"
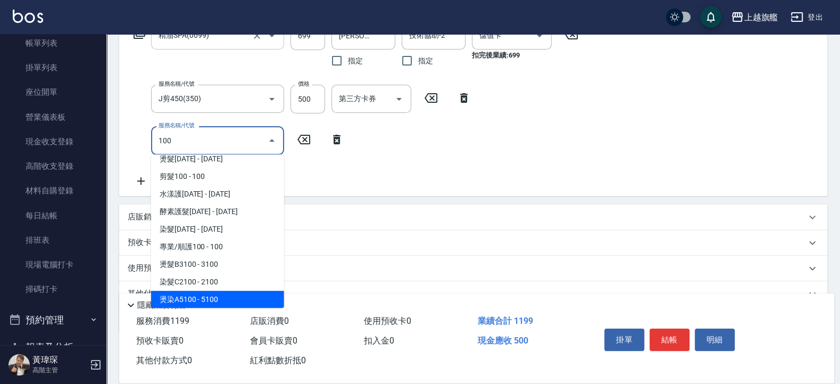
scroll to position [4, 0]
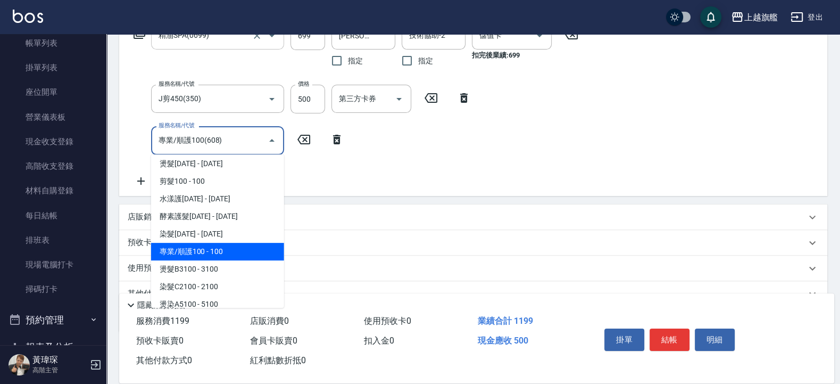
type input "專業/順護100(608)"
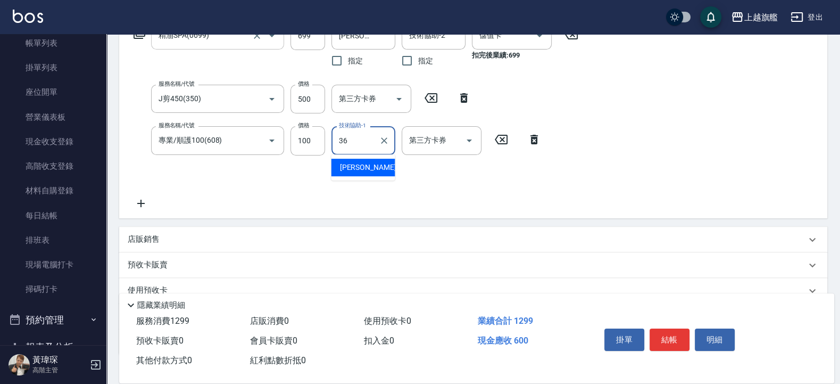
type input "[PERSON_NAME]-36"
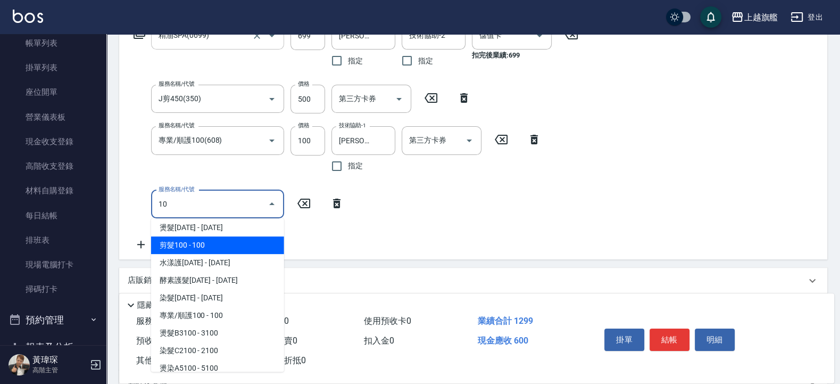
type input "1"
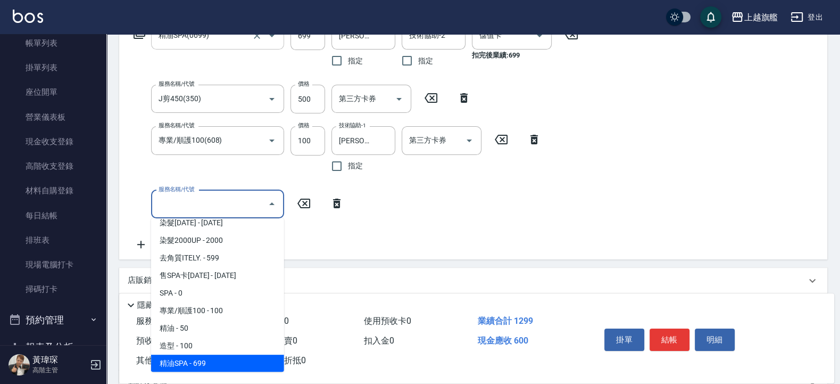
scroll to position [798, 0]
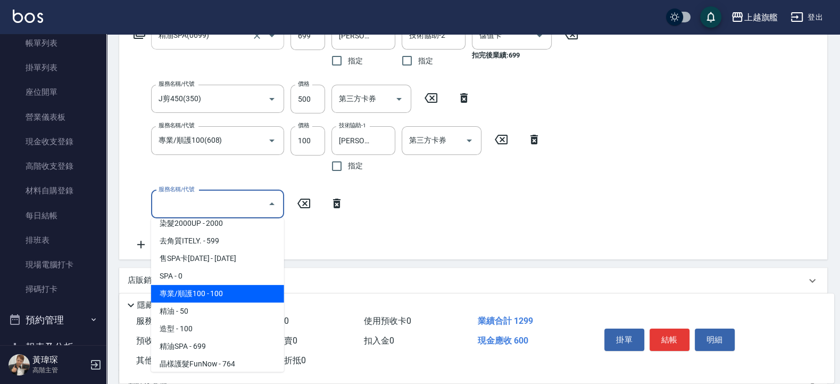
type input "專業/順護100(608)"
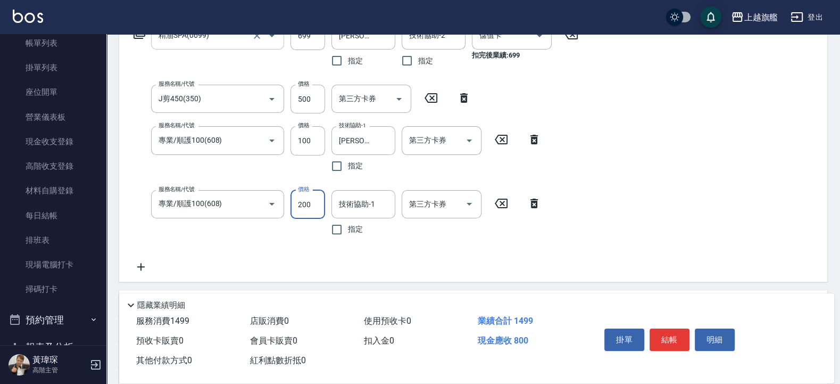
type input "200"
type input "[PERSON_NAME]-36"
click at [406, 95] on button "Open" at bounding box center [399, 98] width 17 height 17
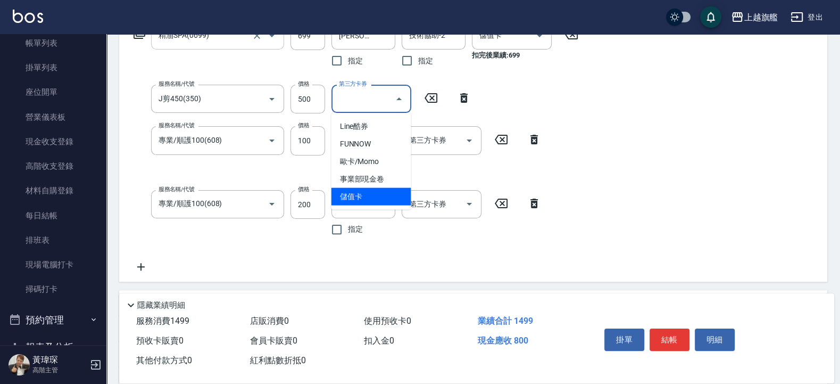
click at [372, 196] on span "儲值卡" at bounding box center [371, 197] width 80 height 18
type input "儲值卡"
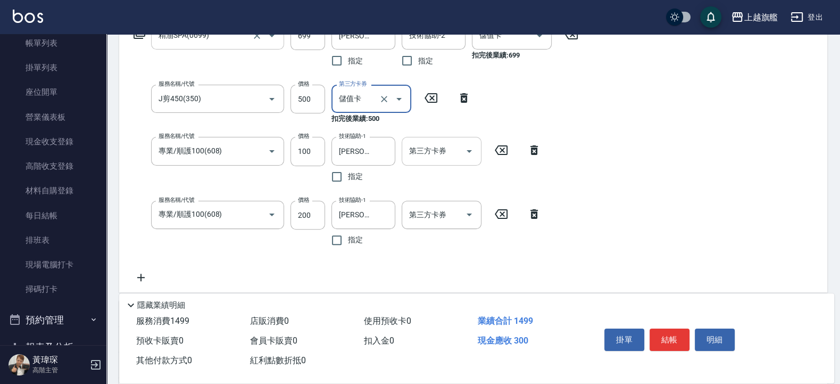
click at [470, 151] on icon "Open" at bounding box center [469, 151] width 5 height 3
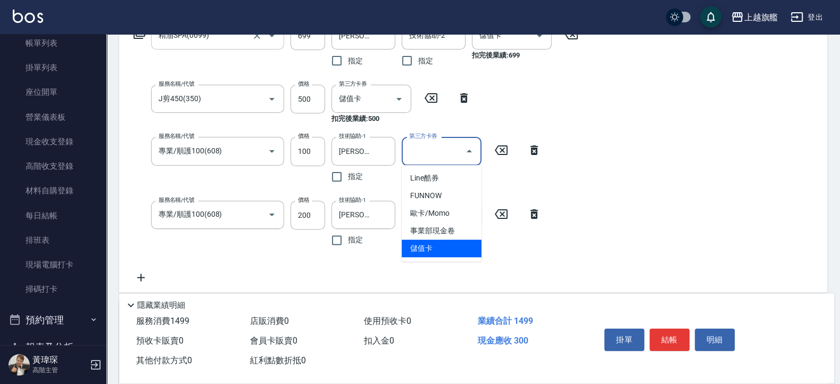
drag, startPoint x: 455, startPoint y: 259, endPoint x: 455, endPoint y: 250, distance: 9.1
click at [454, 259] on ul "Line酷券 FUNNOW 歐卡/Momo 事業部現金卷 儲值卡" at bounding box center [442, 213] width 80 height 96
click at [457, 252] on span "儲值卡" at bounding box center [442, 248] width 80 height 18
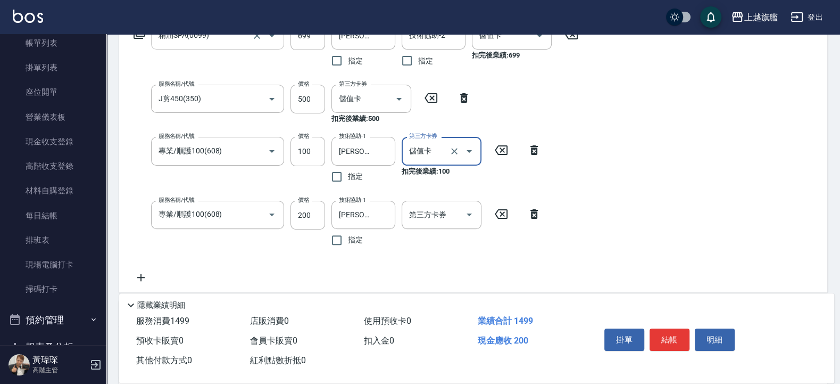
type input "儲值卡"
click at [473, 213] on icon "Open" at bounding box center [469, 214] width 13 height 13
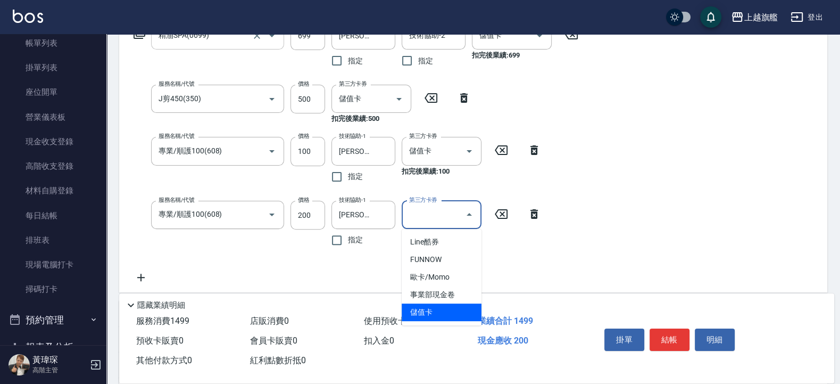
click at [439, 312] on span "儲值卡" at bounding box center [442, 312] width 80 height 18
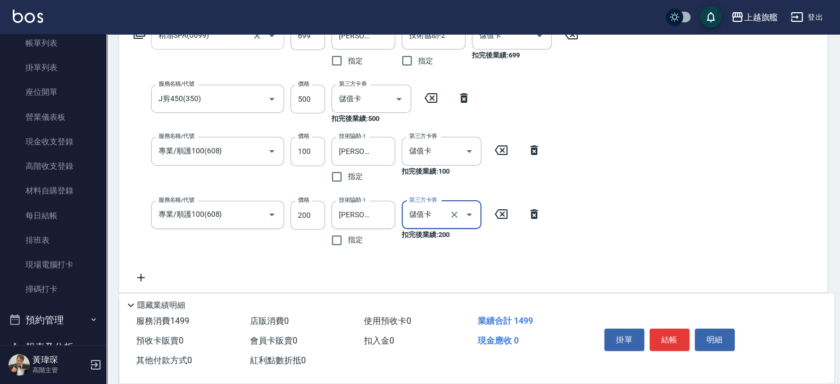
type input "儲值卡"
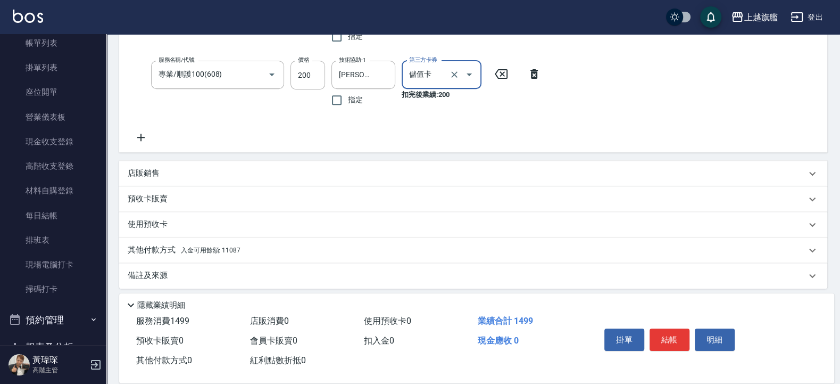
scroll to position [338, 0]
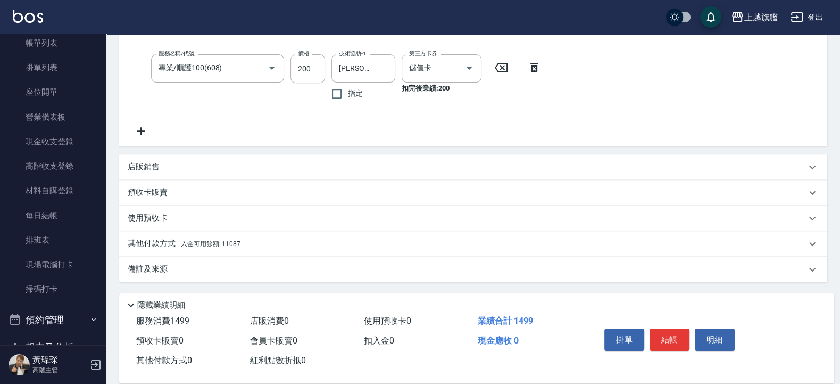
drag, startPoint x: 256, startPoint y: 246, endPoint x: 277, endPoint y: 239, distance: 21.9
click at [259, 246] on div "其他付款方式 入金可用餘額: 11087" at bounding box center [467, 244] width 678 height 12
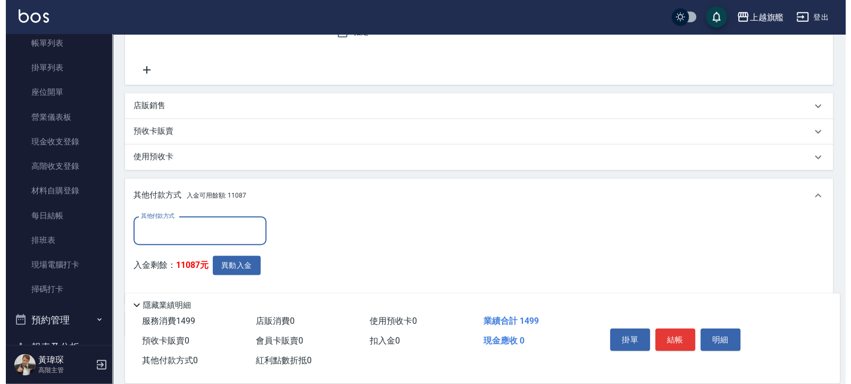
scroll to position [450, 0]
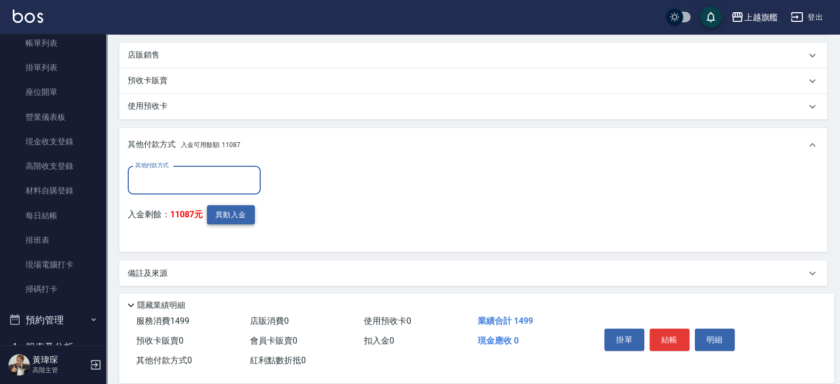
click at [230, 215] on button "異動入金" at bounding box center [231, 215] width 48 height 20
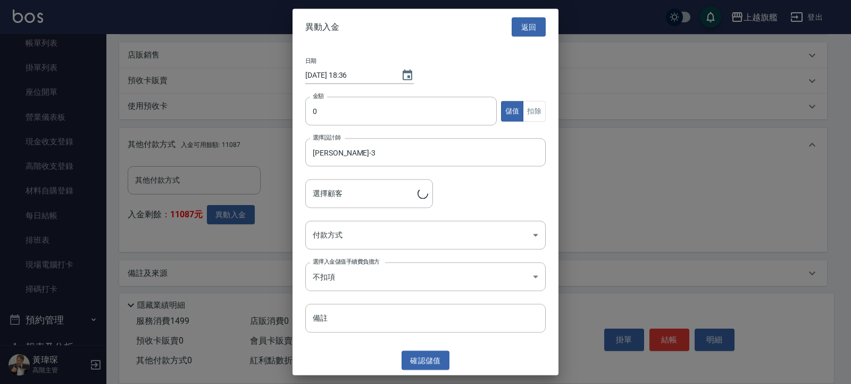
type input "廖又竹/0933447131"
click at [530, 107] on button "扣除" at bounding box center [534, 111] width 23 height 21
click at [404, 117] on input "0" at bounding box center [401, 111] width 192 height 29
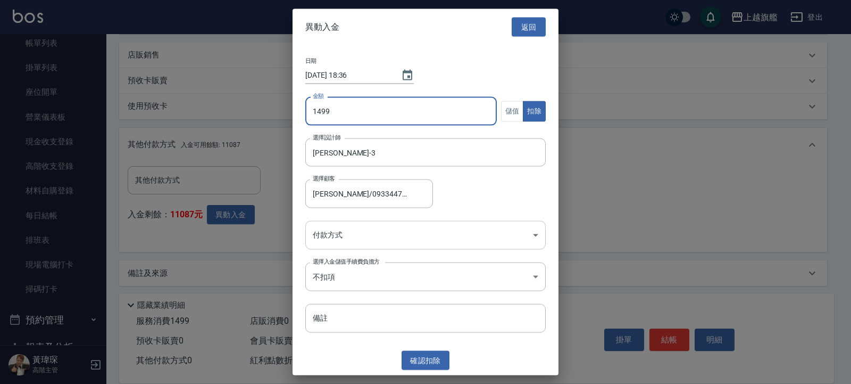
type input "1499"
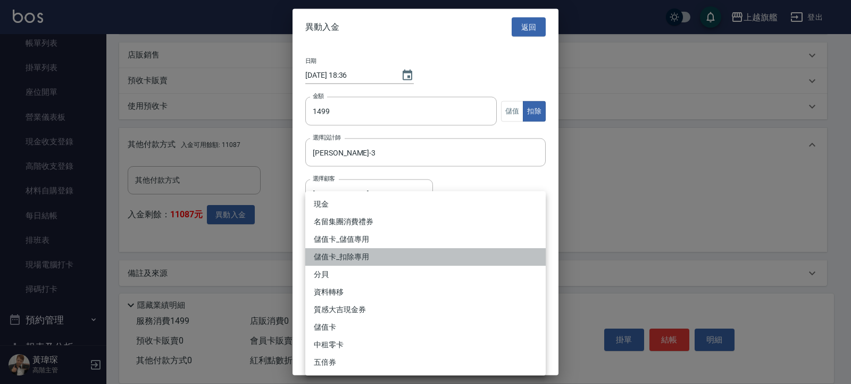
click at [364, 250] on li "儲值卡_扣除專用" at bounding box center [425, 257] width 240 height 18
type input "儲值卡_扣除專用"
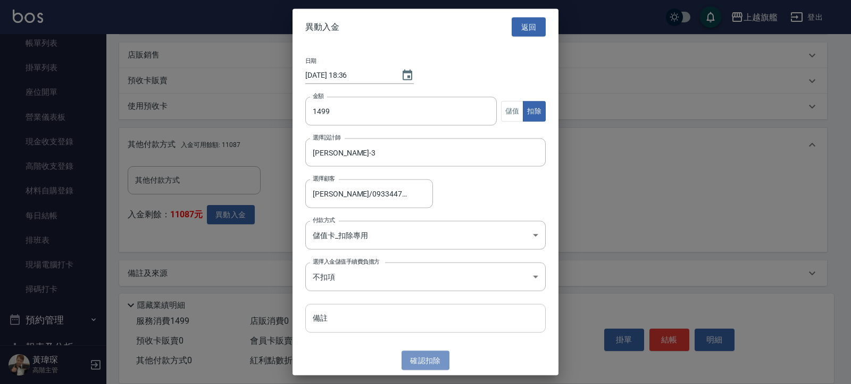
drag, startPoint x: 426, startPoint y: 362, endPoint x: 452, endPoint y: 311, distance: 57.1
click at [426, 361] on button "確認 扣除" at bounding box center [426, 360] width 48 height 20
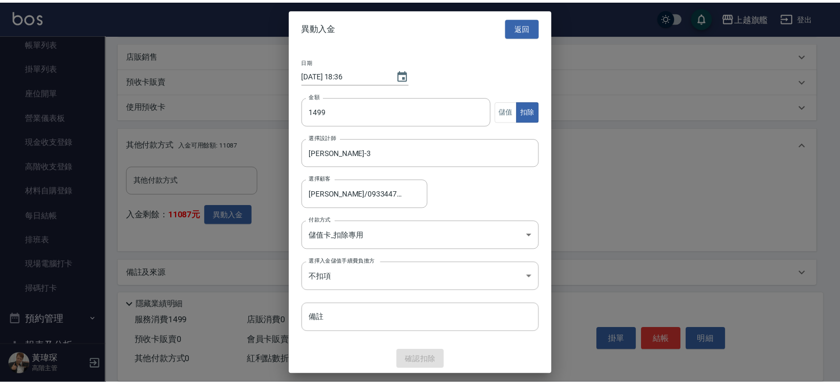
scroll to position [404, 0]
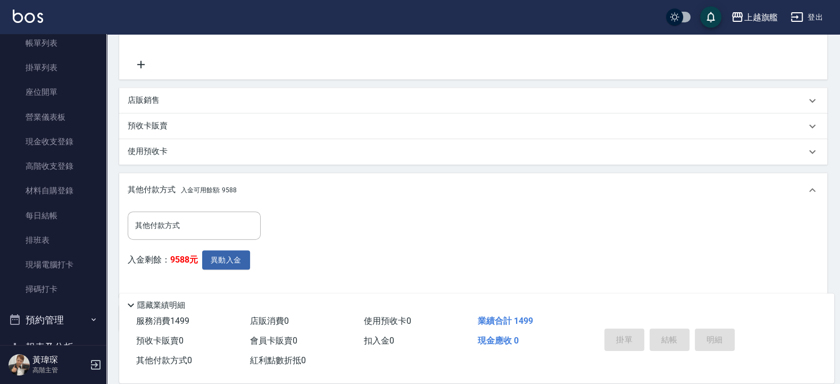
type input "[DATE] 18:36"
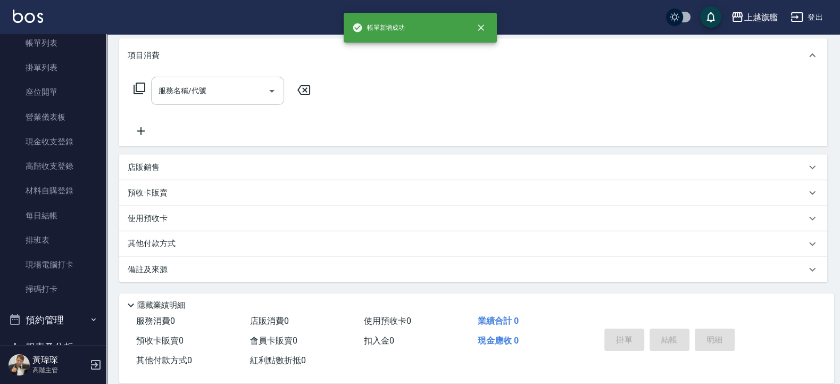
scroll to position [0, 0]
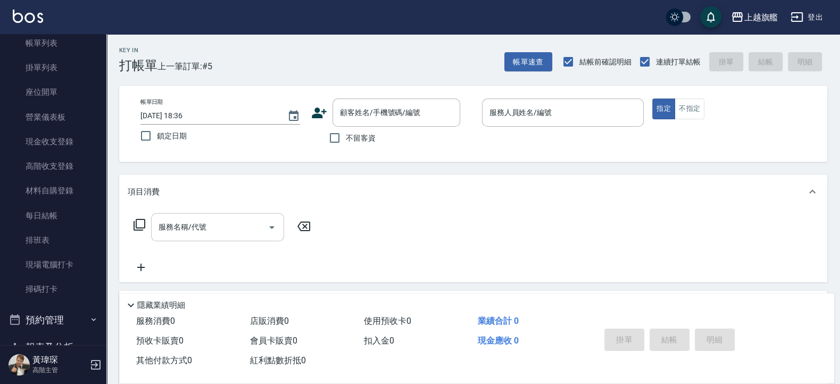
click at [360, 140] on span "不留客資" at bounding box center [361, 137] width 30 height 11
click at [346, 140] on input "不留客資" at bounding box center [334, 138] width 22 height 22
checkbox input "true"
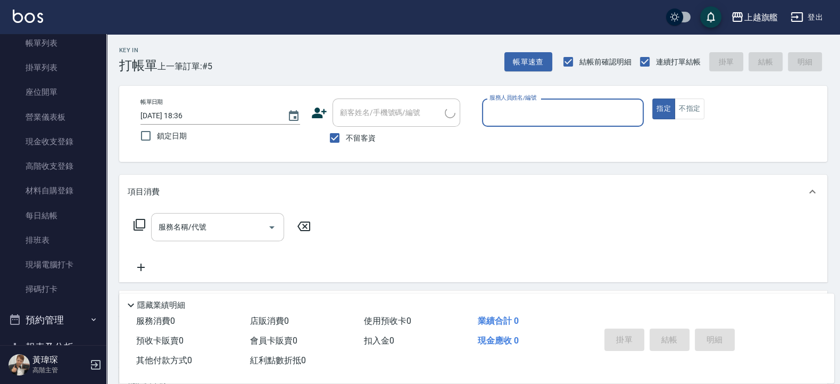
type input "3"
type input "黃小星/0979657115/"
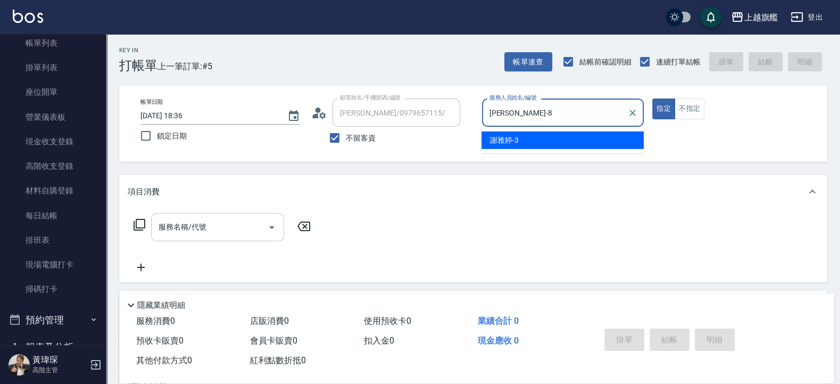
type input "周秀娟-8"
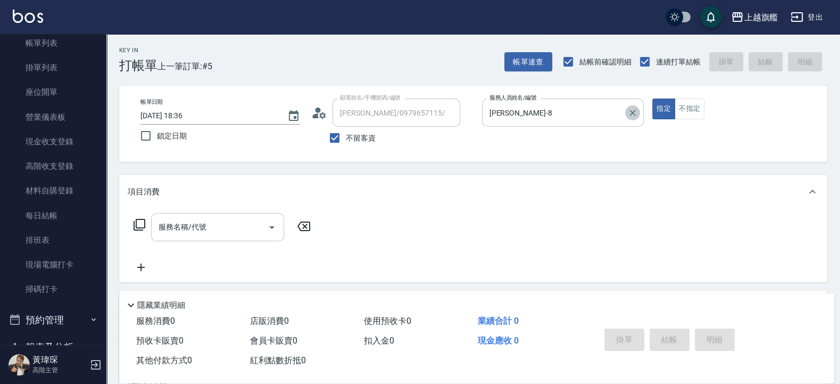
click at [630, 107] on button "Clear" at bounding box center [632, 112] width 15 height 15
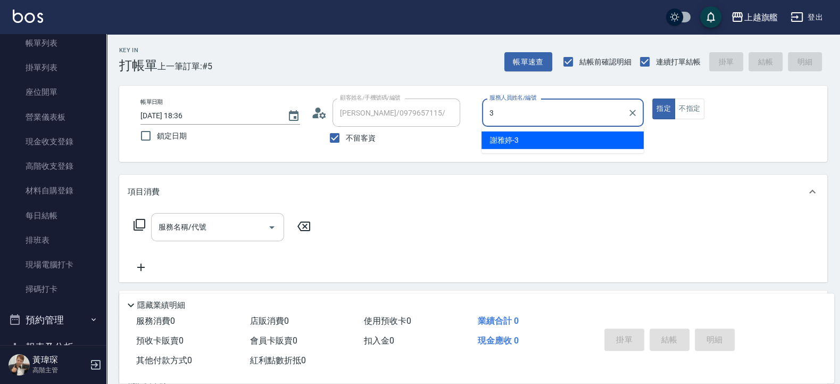
type input "[PERSON_NAME]-3"
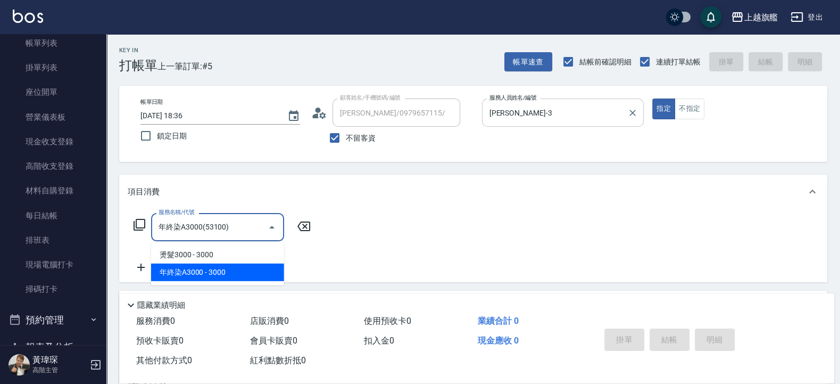
type input "年終染A3000(53100)"
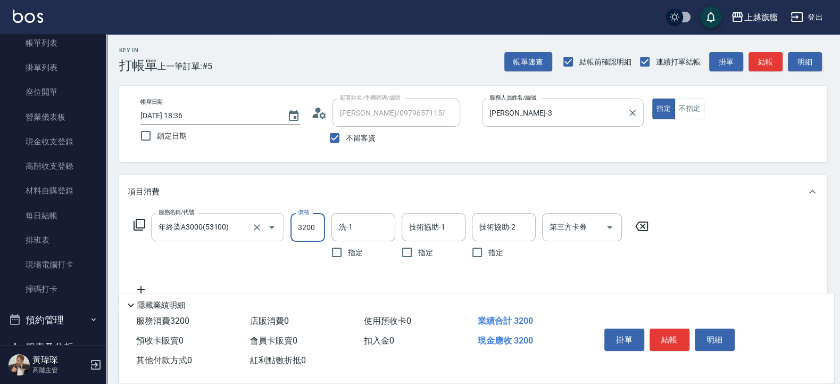
type input "3200"
type input "[PERSON_NAME]-36"
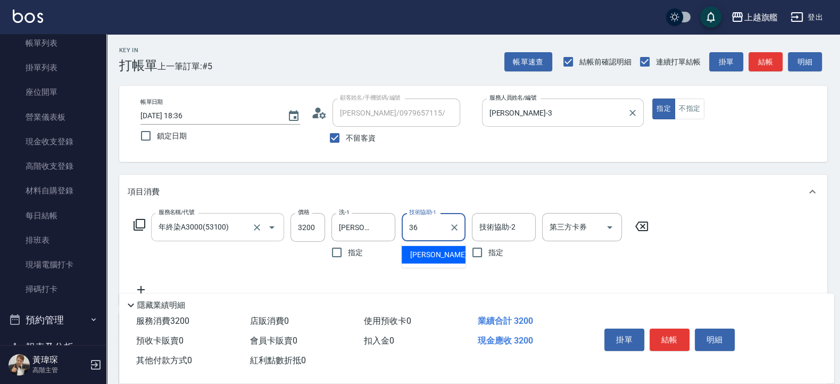
type input "[PERSON_NAME]-36"
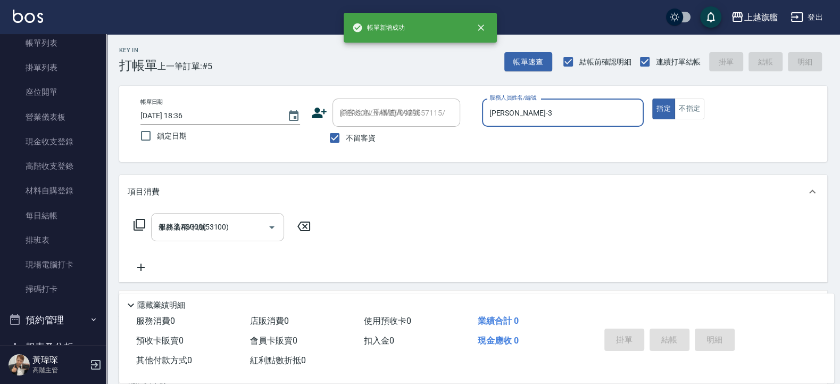
type input "2025/09/20 18:39"
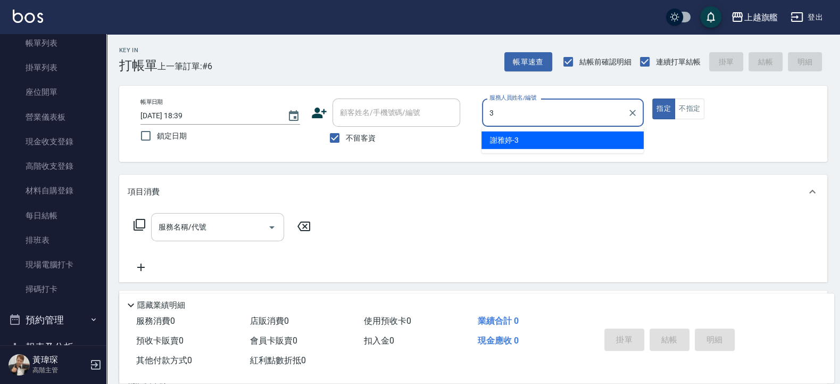
type input "[PERSON_NAME]-3"
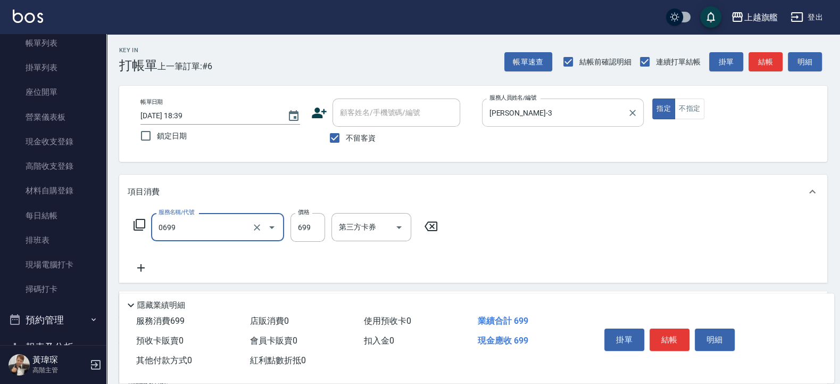
type input "精油SPA(0699)"
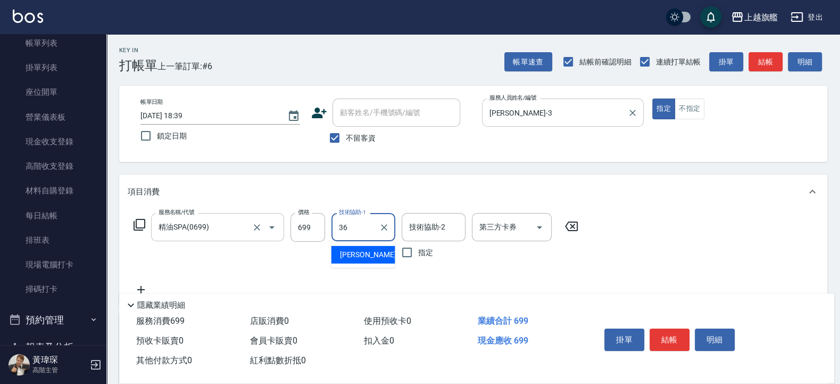
type input "[PERSON_NAME]-36"
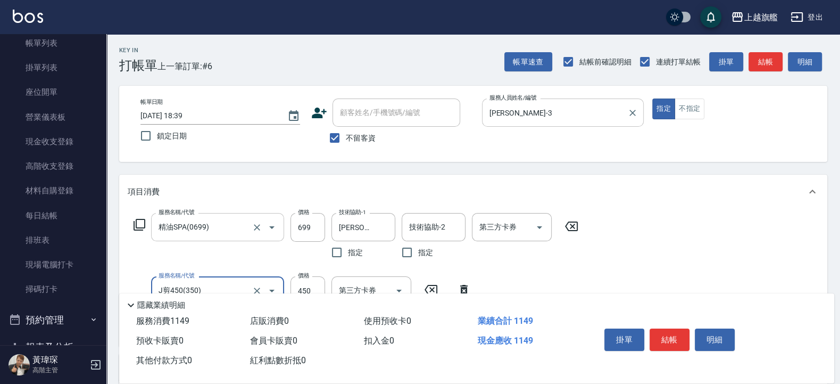
type input "J剪450(350)"
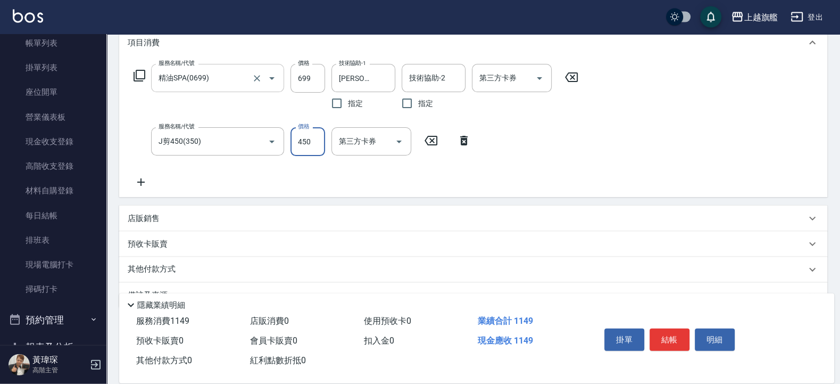
scroll to position [175, 0]
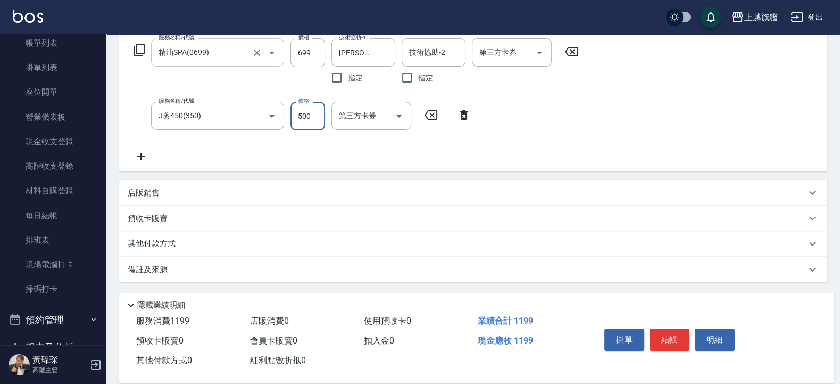
type input "500"
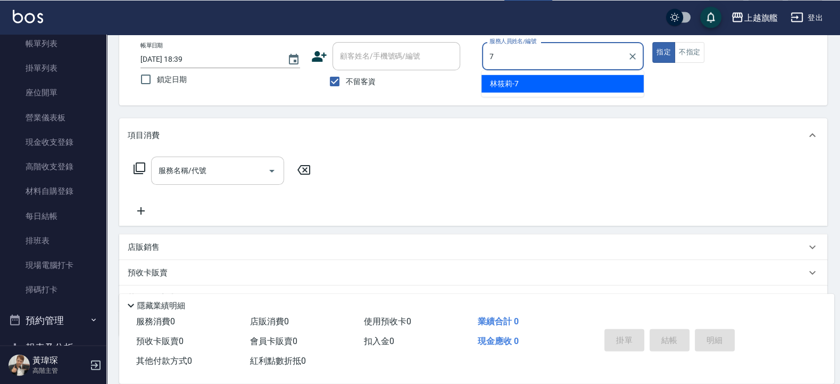
scroll to position [54, 0]
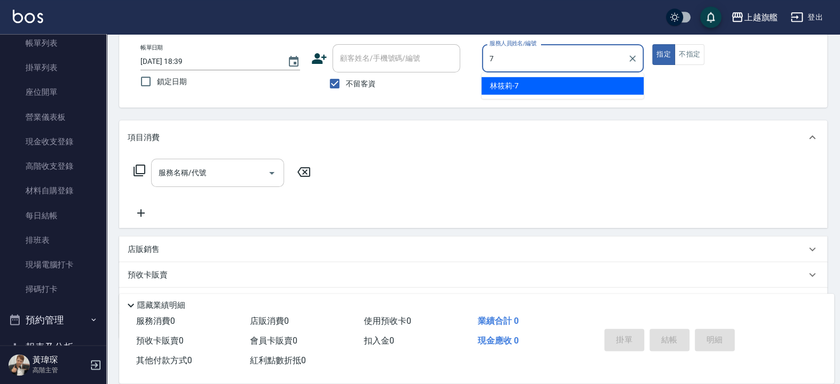
type input "林筱莉-7"
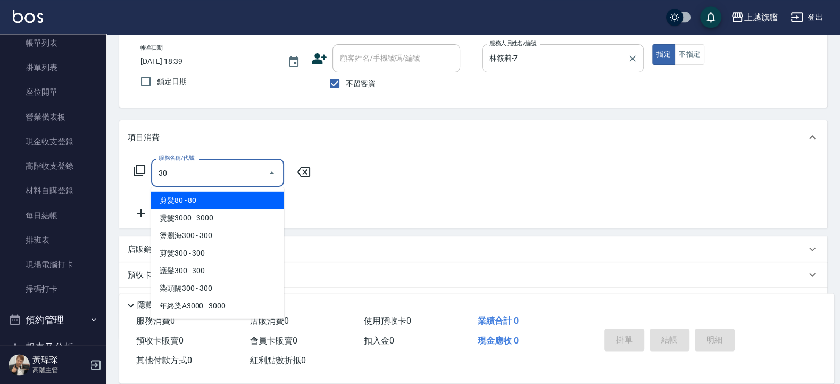
type input "3"
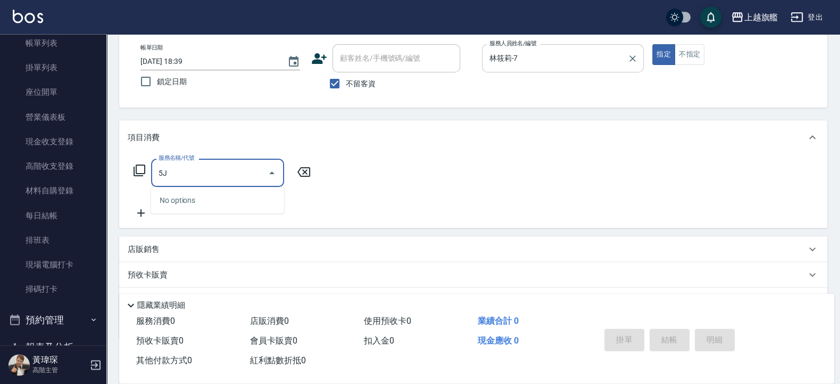
type input "5"
type input "終"
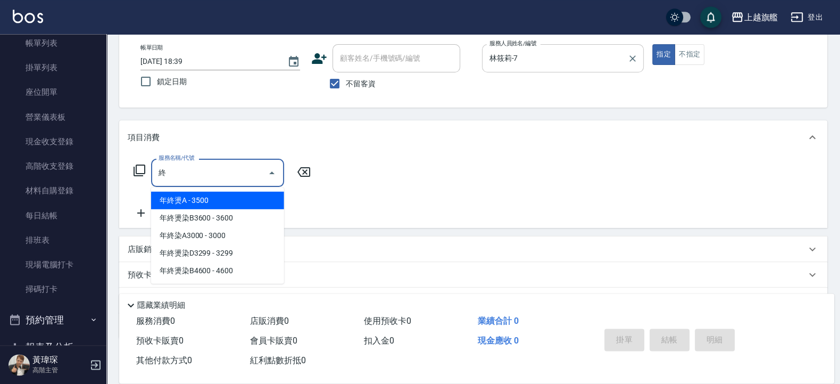
type input "盅"
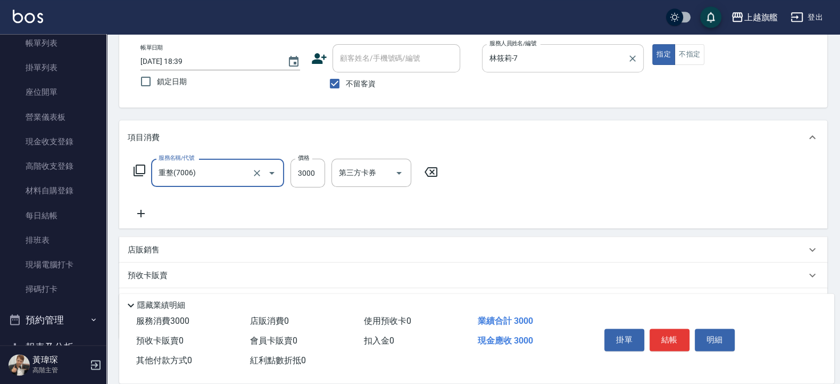
type input "重整(7006)"
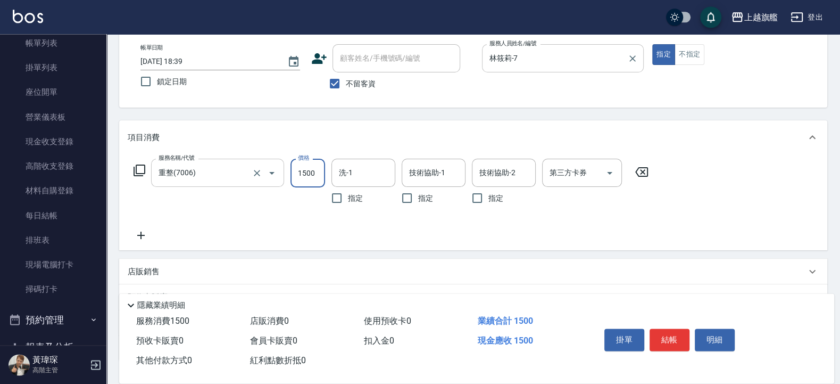
type input "1500"
type input "邱靖淳-35"
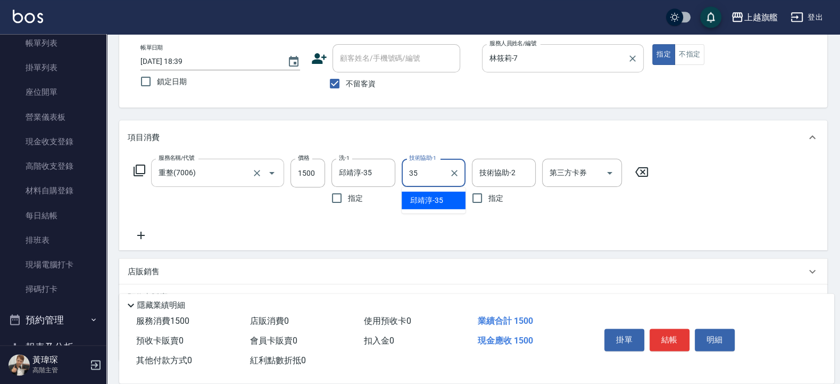
type input "邱靖淳-35"
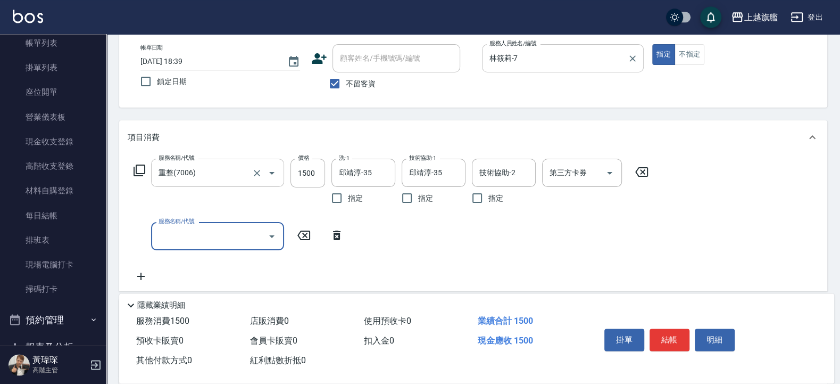
type input "5"
type input "J剪450(350)"
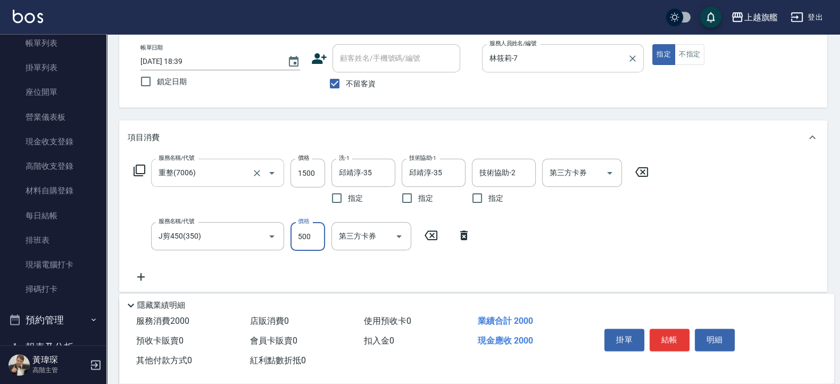
type input "500"
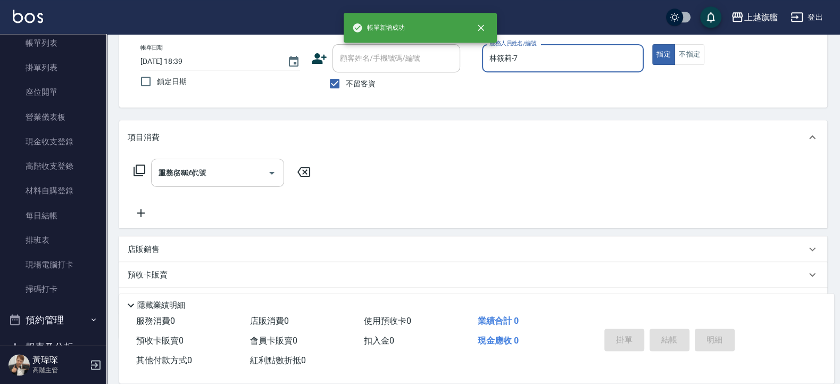
type input "2025/09/20 18:40"
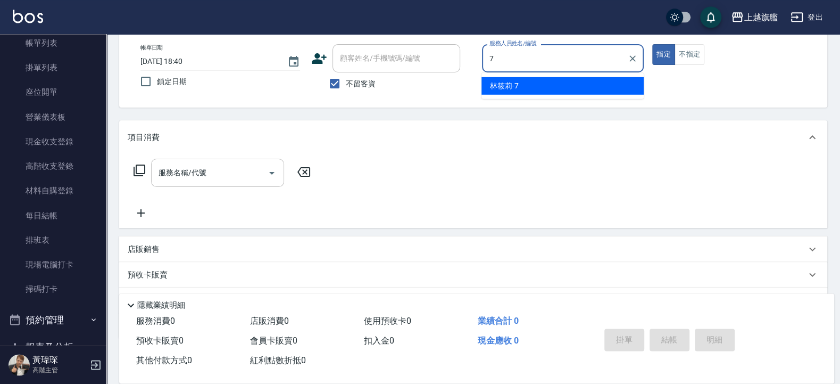
type input "林筱莉-7"
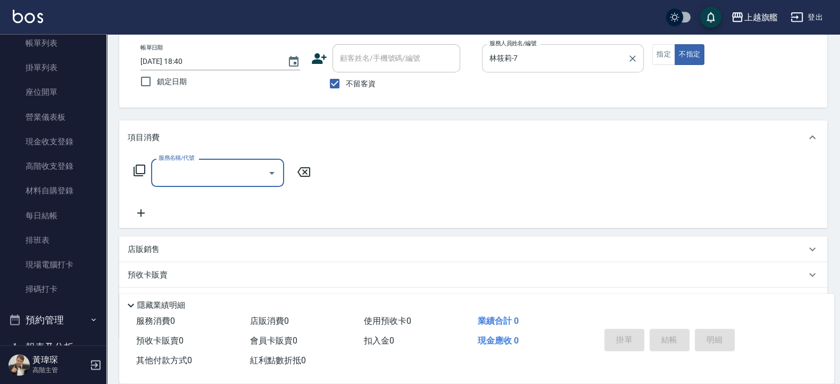
type input "2"
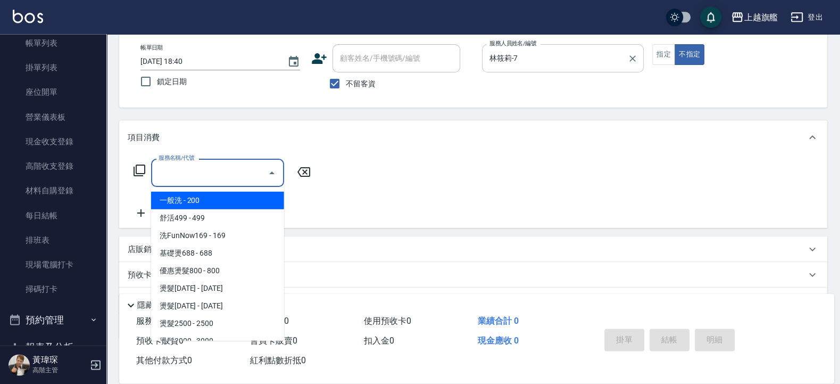
type input "一般洗(101)"
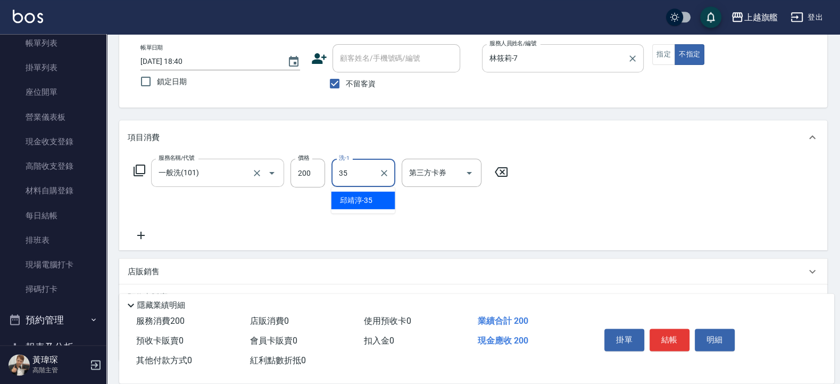
type input "邱靖淳-35"
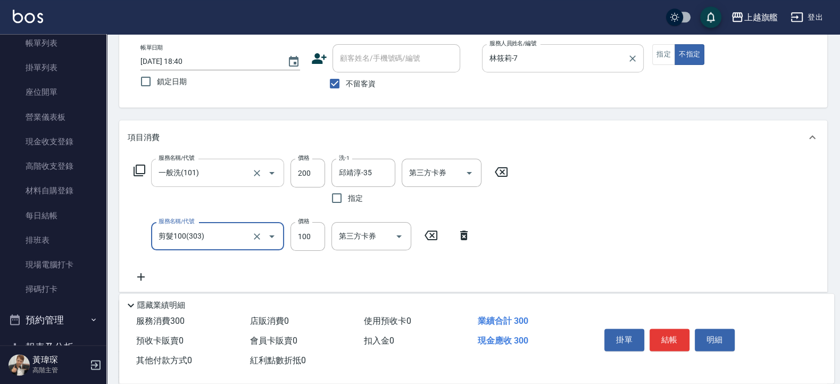
type input "剪髮100(303)"
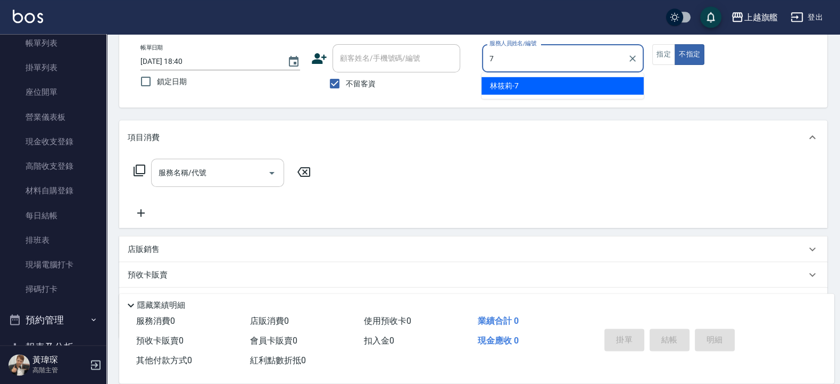
type input "林筱莉-7"
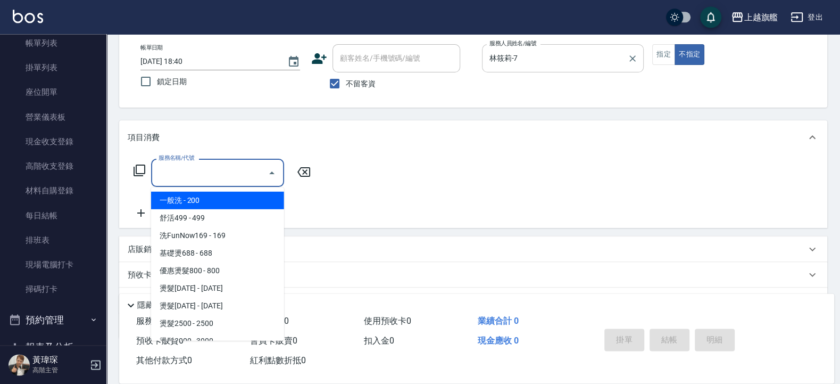
type input "一般洗(101)"
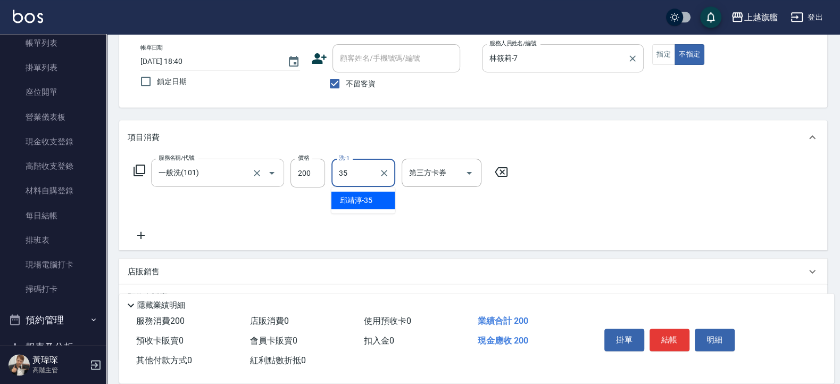
type input "邱靖淳-35"
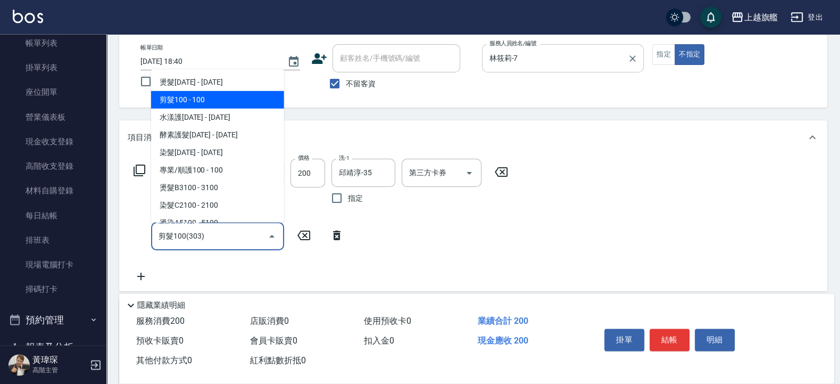
type input "剪髮100(303)"
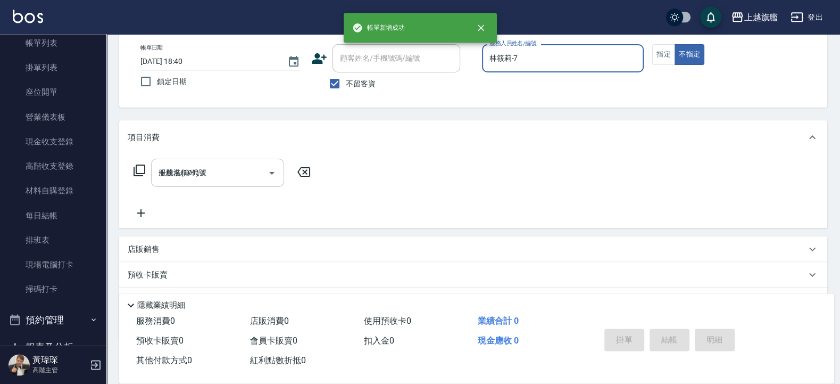
type input "2025/09/20 18:41"
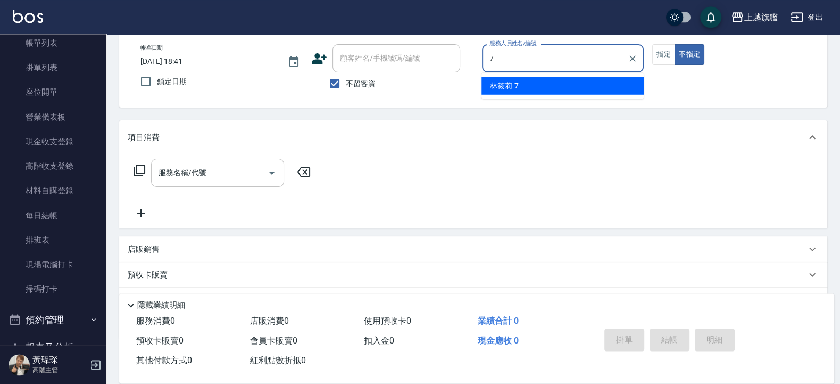
type input "林筱莉-7"
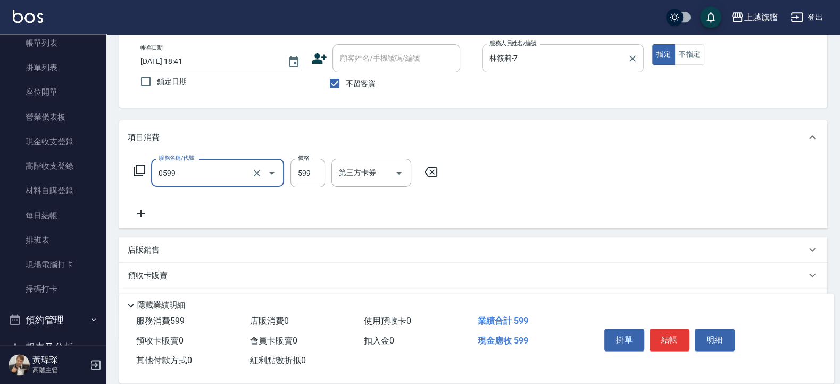
type input "去角質ITELY.(0599)"
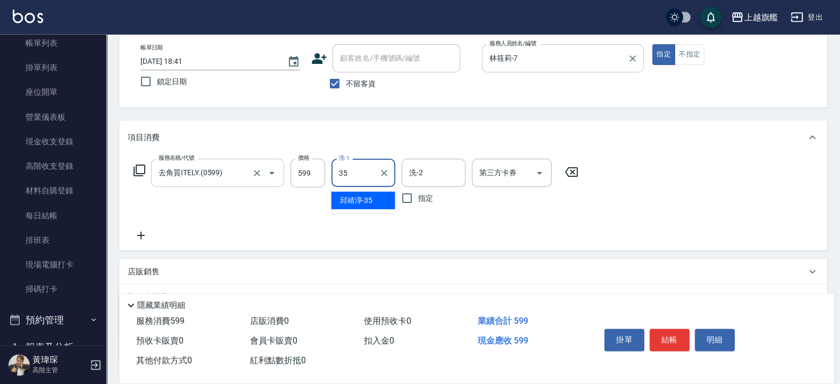
type input "邱靖淳-35"
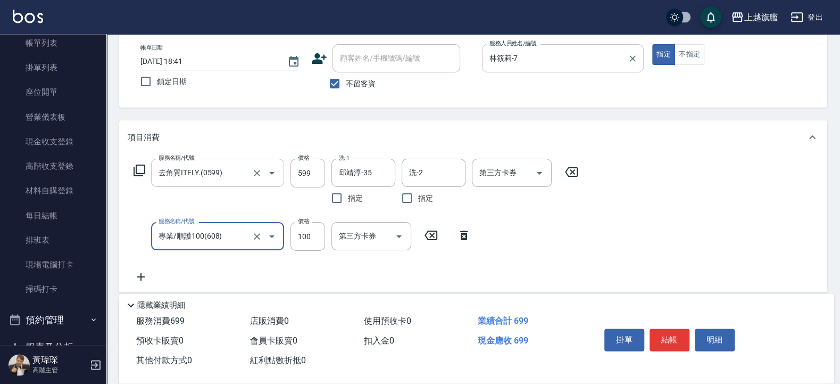
type input "專業/順護100(608)"
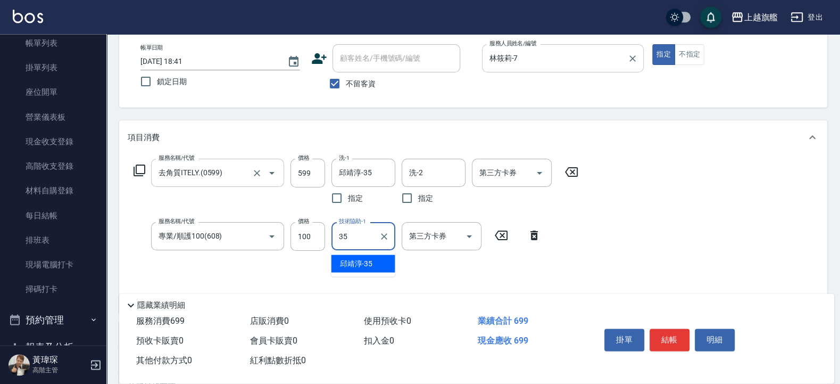
type input "邱靖淳-35"
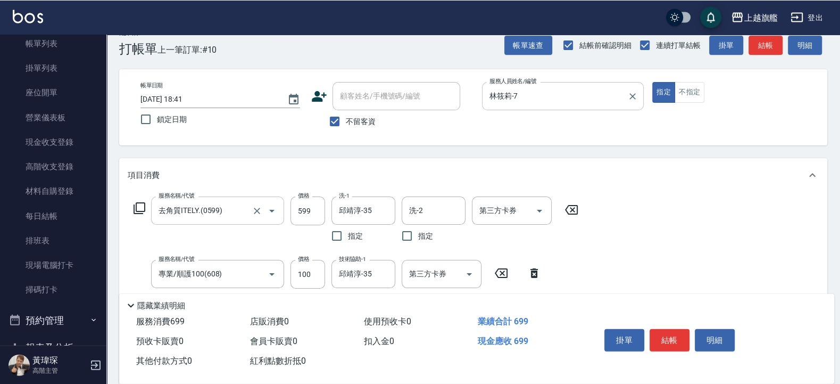
scroll to position [0, 0]
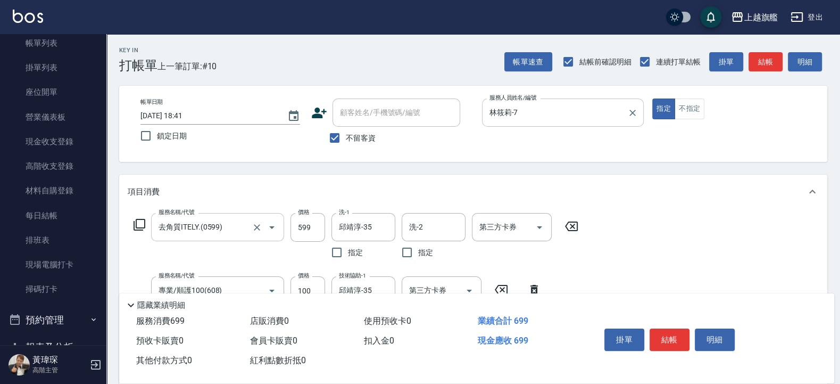
click at [356, 144] on label "不留客資" at bounding box center [349, 138] width 52 height 22
click at [346, 144] on input "不留客資" at bounding box center [334, 138] width 22 height 22
checkbox input "false"
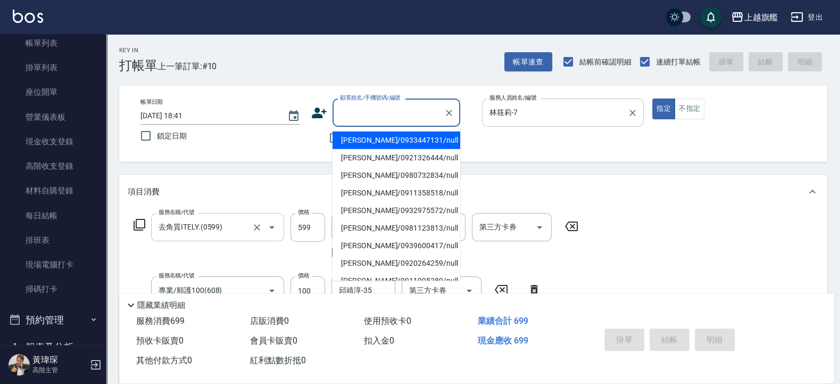
click at [375, 117] on input "顧客姓名/手機號碼/編號" at bounding box center [388, 112] width 102 height 19
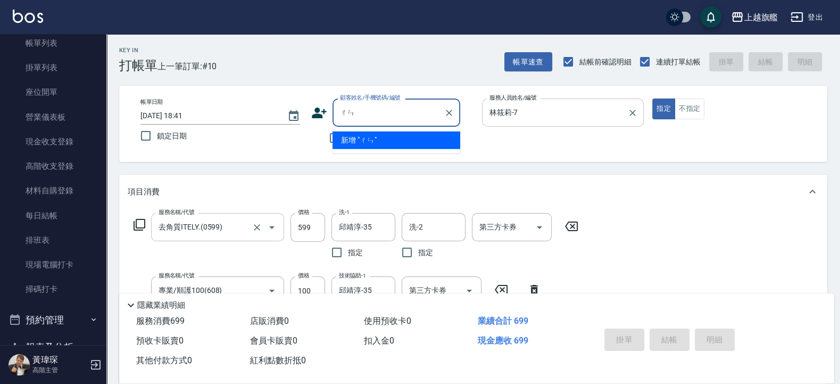
type input "陳"
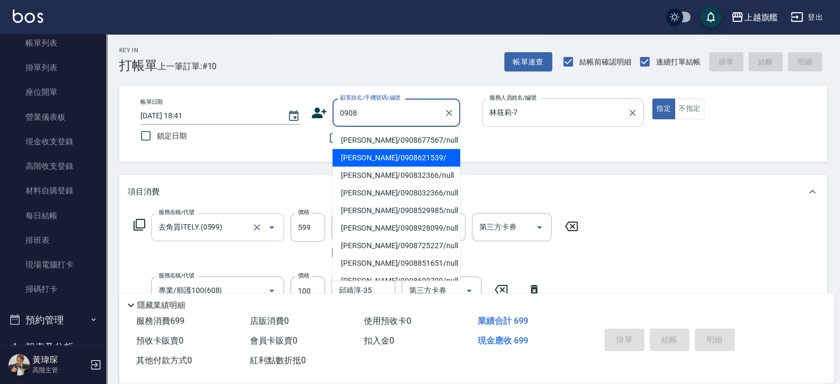
type input "林雅玲/0908677567/null"
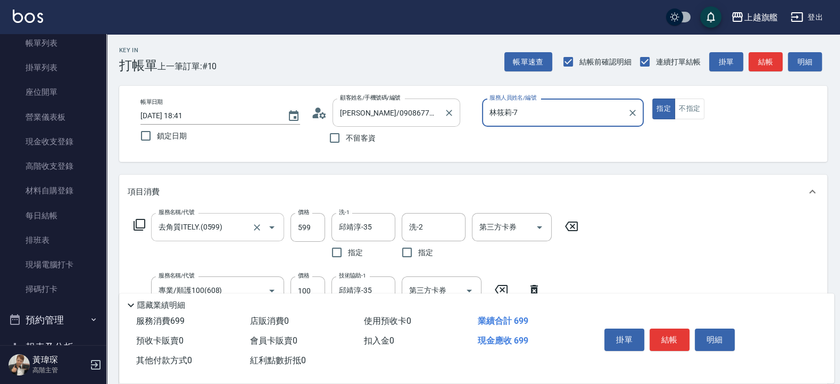
type input "[PERSON_NAME]-3"
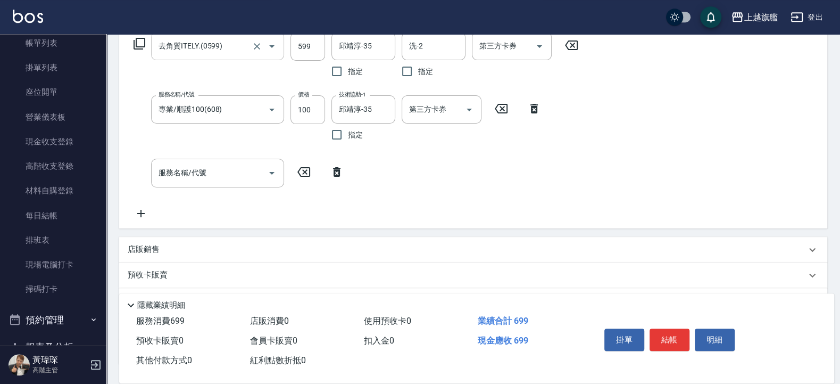
scroll to position [198, 0]
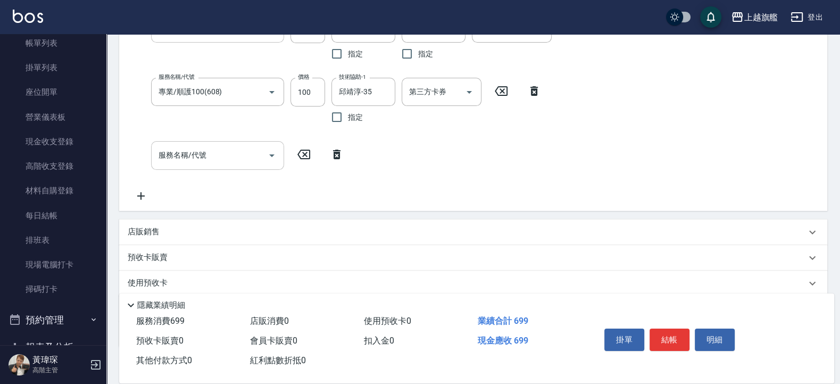
click at [236, 157] on input "服務名稱/代號" at bounding box center [209, 155] width 107 height 19
type input "室"
type input "食"
type input "飾"
type input "溼"
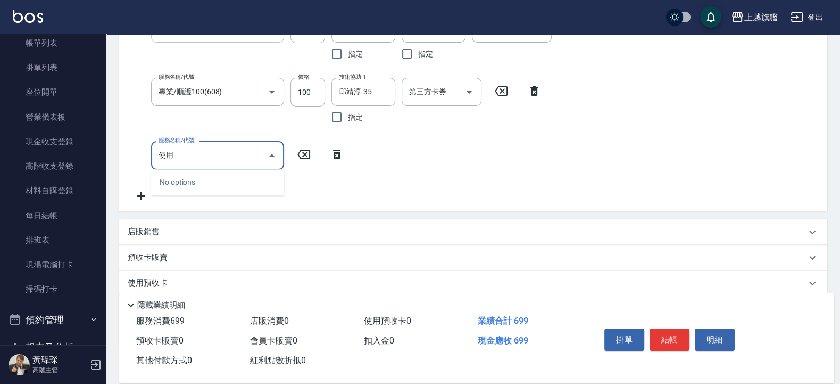
type input "使"
drag, startPoint x: 337, startPoint y: 170, endPoint x: 346, endPoint y: 172, distance: 9.2
click at [338, 171] on div "服務名稱/代號 去角質ITELY.(0599) 服務名稱/代號 價格 599 價格 洗-1 邱靖淳-35 洗-1 指定 洗-2 洗-2 指定 第三方卡券 第三…" at bounding box center [356, 107] width 457 height 187
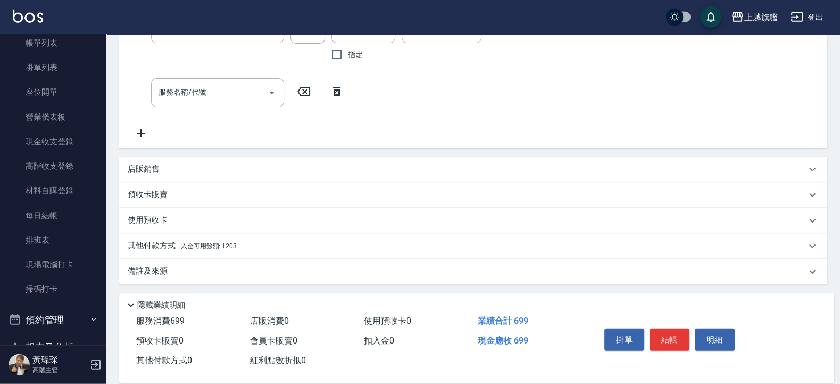
scroll to position [262, 0]
click at [246, 236] on div "其他付款方式 入金可用餘額: 1203" at bounding box center [473, 245] width 708 height 26
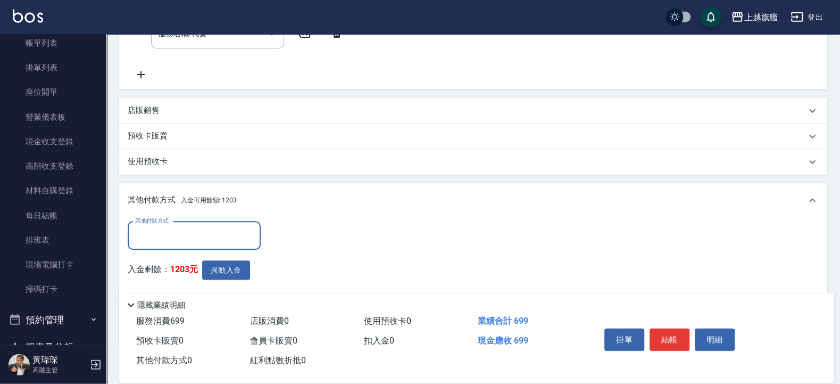
scroll to position [379, 0]
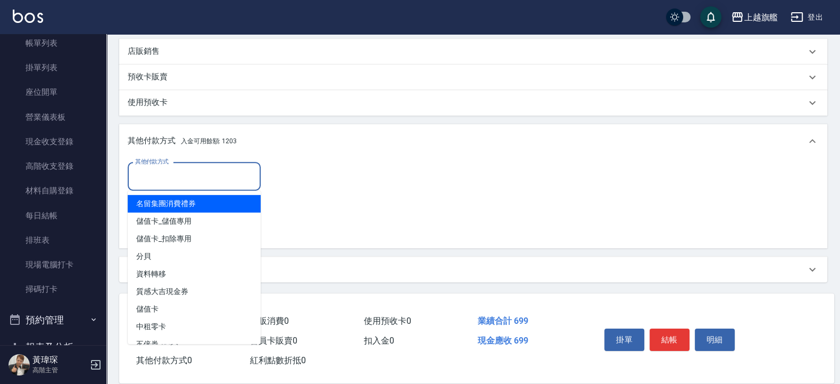
click at [221, 175] on input "其他付款方式" at bounding box center [193, 176] width 123 height 19
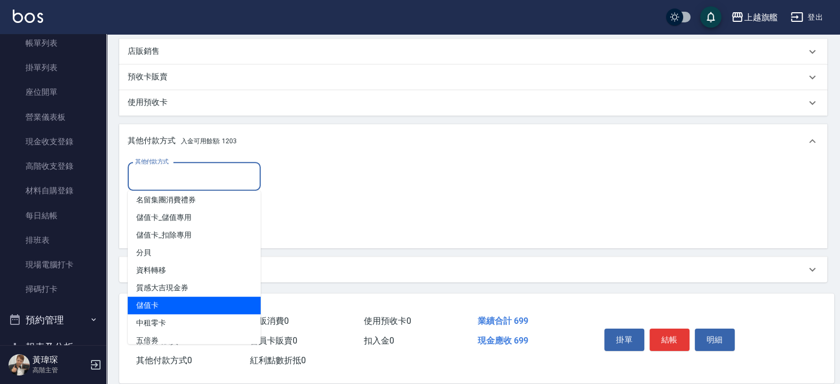
scroll to position [0, 0]
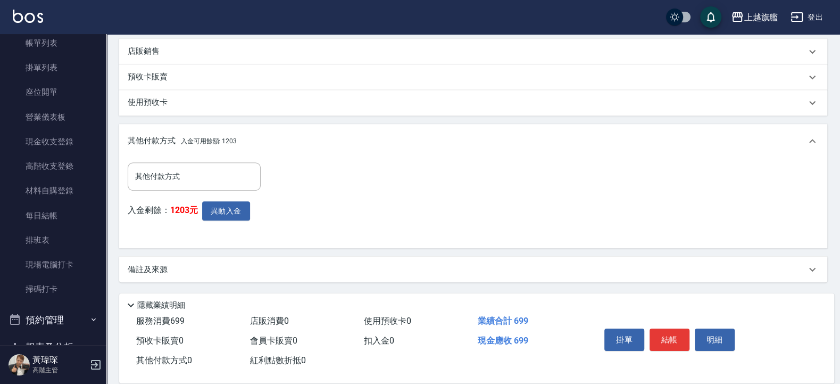
click at [314, 207] on div "其他付款方式 其他付款方式 入金剩餘： 1203元 異動入金" at bounding box center [473, 201] width 691 height 78
click at [229, 211] on button "異動入金" at bounding box center [226, 211] width 48 height 20
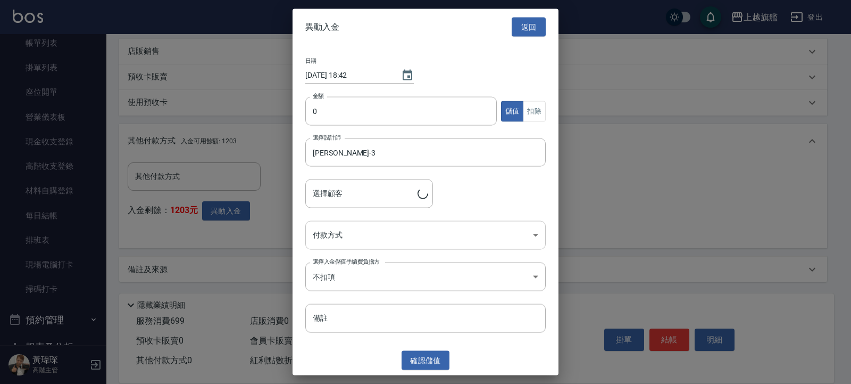
type input "林雅玲/0908677567"
click at [393, 237] on body "上越旗艦 登出 櫃檯作業 打帳單 帳單列表 掛單列表 座位開單 營業儀表板 現金收支登錄 高階收支登錄 材料自購登錄 每日結帳 排班表 現場電腦打卡 掃碼打卡…" at bounding box center [425, 2] width 851 height 762
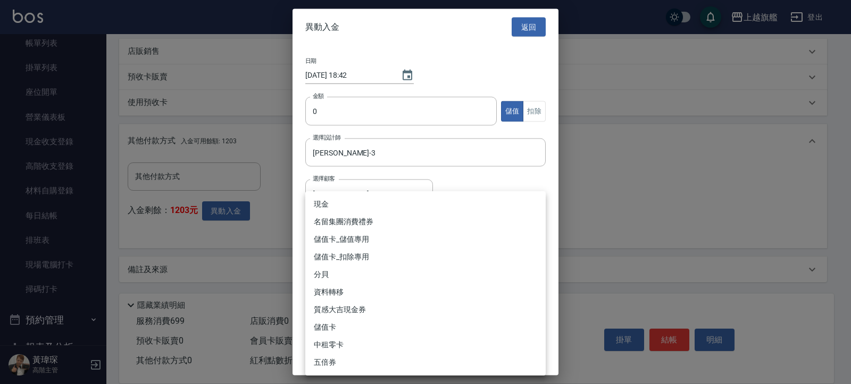
drag, startPoint x: 242, startPoint y: 234, endPoint x: 249, endPoint y: 234, distance: 6.9
click at [243, 235] on div at bounding box center [425, 192] width 851 height 384
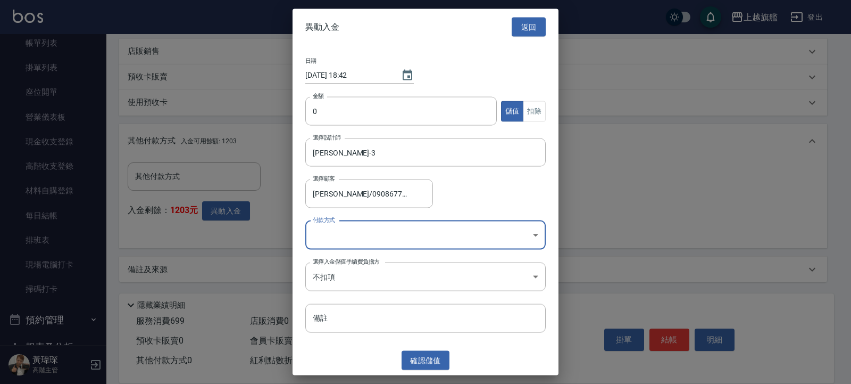
click at [251, 236] on div at bounding box center [425, 192] width 851 height 384
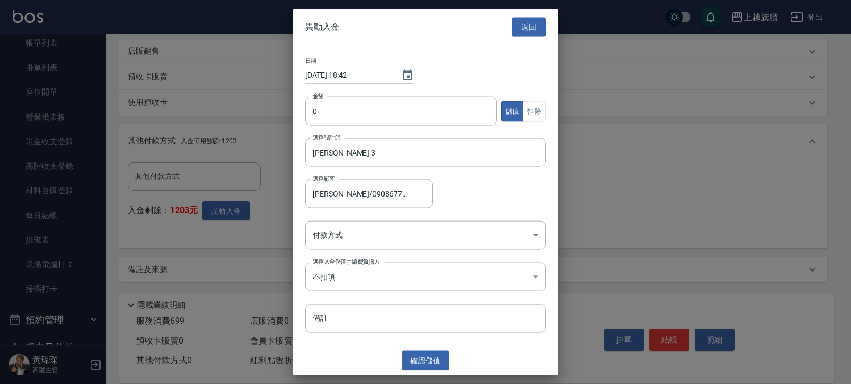
click at [253, 234] on div at bounding box center [425, 192] width 851 height 384
drag, startPoint x: 254, startPoint y: 233, endPoint x: 548, endPoint y: 49, distance: 346.3
click at [259, 232] on div at bounding box center [425, 192] width 851 height 384
click at [519, 26] on button "返回" at bounding box center [529, 27] width 34 height 20
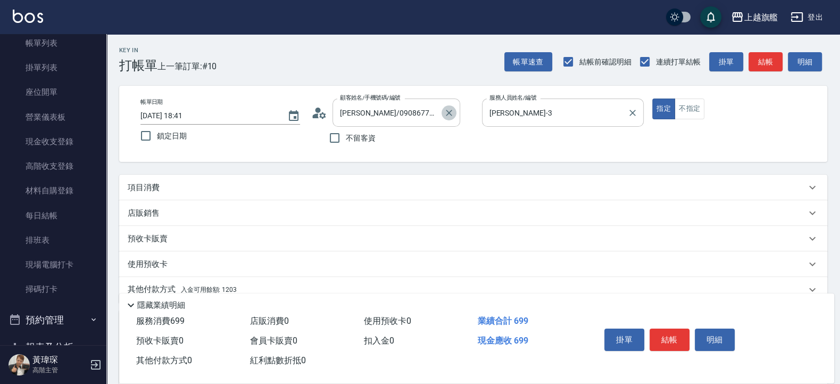
click at [450, 115] on icon "Clear" at bounding box center [449, 112] width 11 height 11
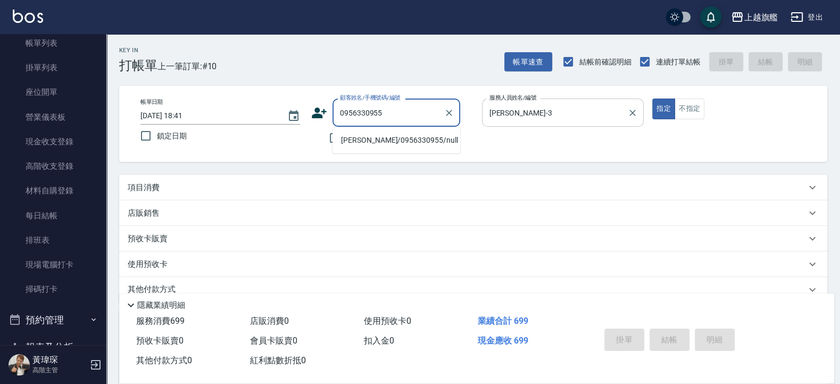
type input "康芷婷/0956330955/null"
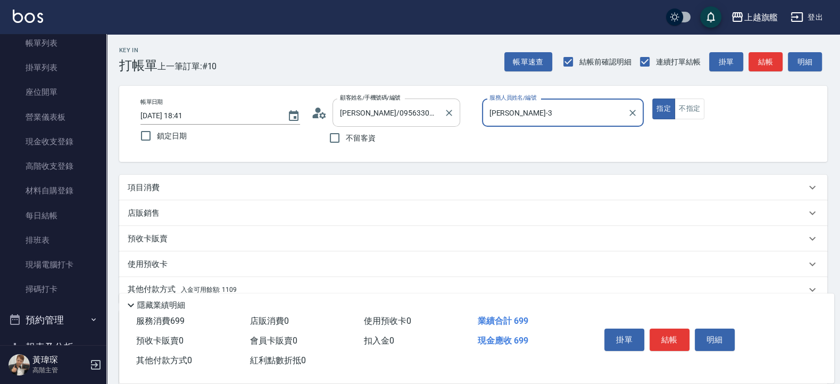
click at [652, 98] on button "指定" at bounding box center [663, 108] width 23 height 21
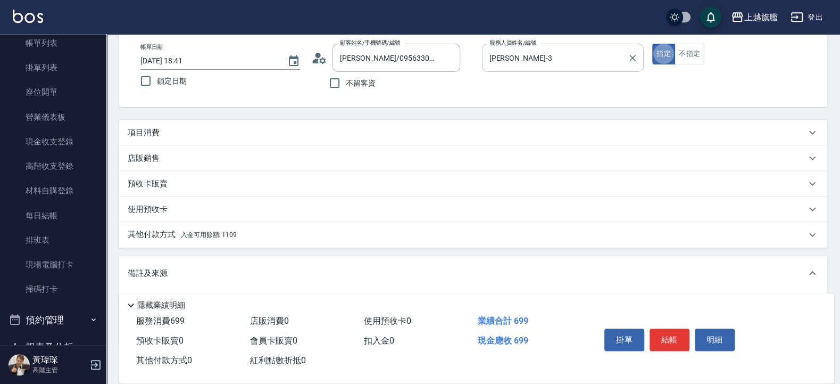
scroll to position [52, 0]
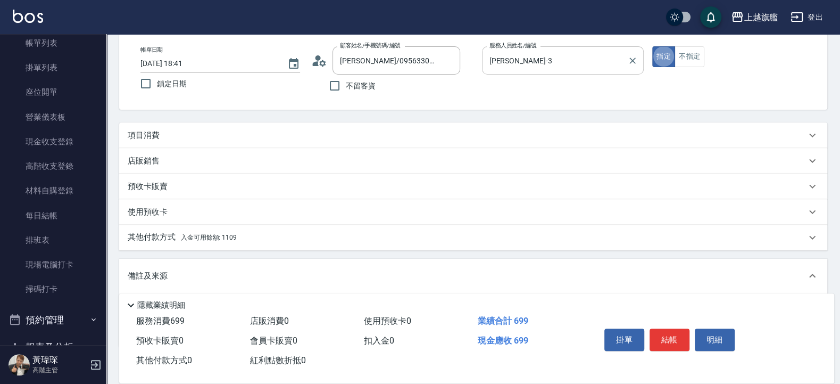
click at [652, 46] on button "指定" at bounding box center [663, 56] width 23 height 21
click at [374, 130] on div "項目消費" at bounding box center [467, 135] width 678 height 11
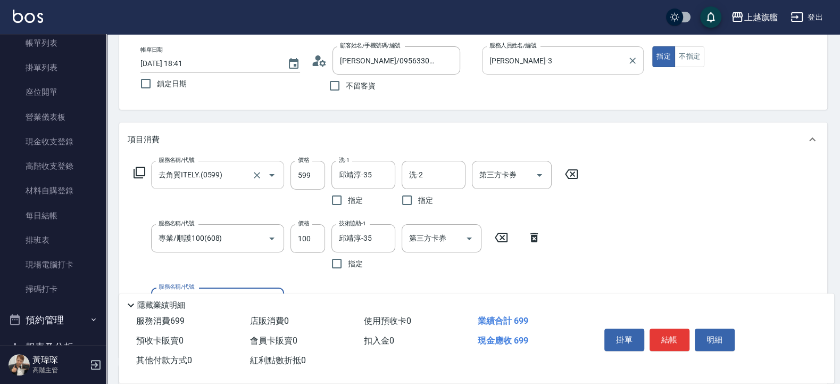
scroll to position [0, 0]
click at [253, 176] on icon "Clear" at bounding box center [257, 175] width 11 height 11
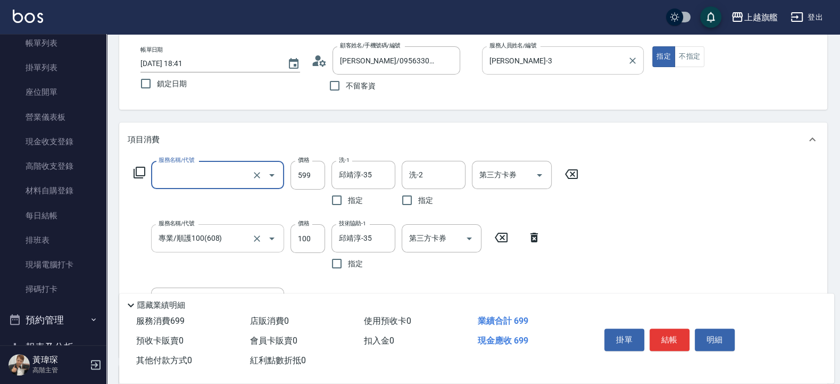
drag, startPoint x: 257, startPoint y: 243, endPoint x: 262, endPoint y: 228, distance: 15.3
click at [256, 242] on icon "Clear" at bounding box center [257, 238] width 11 height 11
type input "去角質ITELY.(0599)"
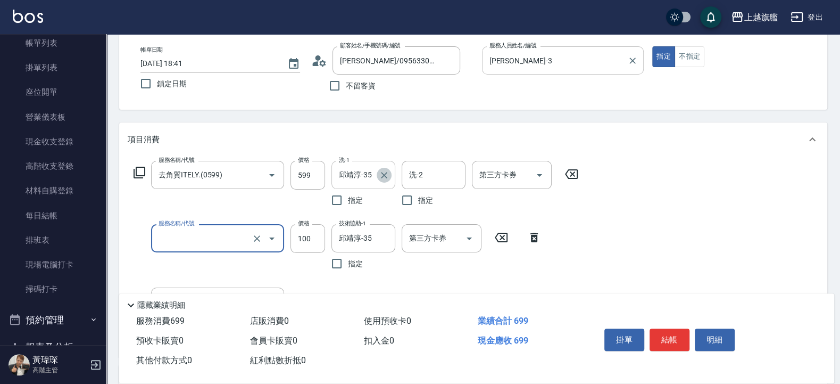
click at [384, 172] on icon "Clear" at bounding box center [384, 175] width 11 height 11
type input "專業/順護100(608)"
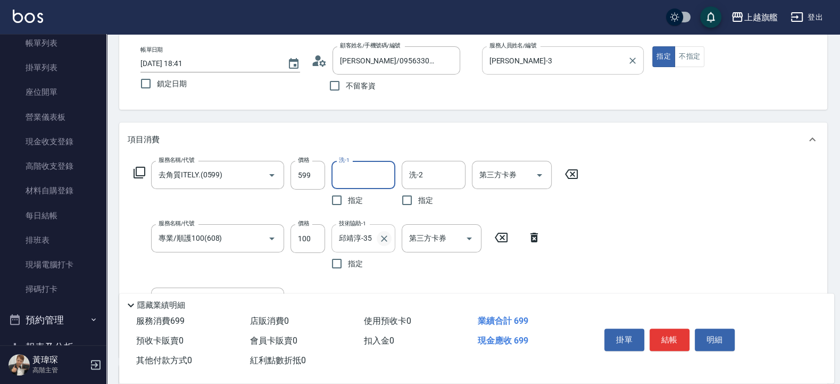
click at [383, 237] on icon "Clear" at bounding box center [384, 238] width 11 height 11
click at [231, 176] on input "去角質ITELY.(0599)" at bounding box center [203, 174] width 94 height 19
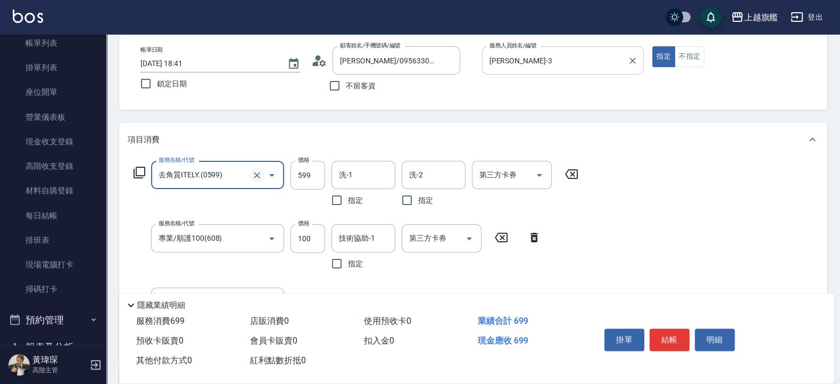
click at [255, 173] on icon "Clear" at bounding box center [257, 175] width 6 height 6
click at [262, 237] on icon "Clear" at bounding box center [257, 238] width 11 height 11
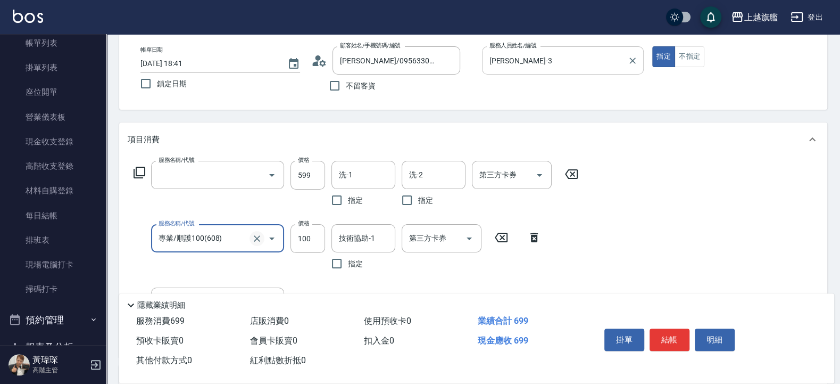
type input "去角質ITELY.(0599)"
click at [258, 176] on icon "Clear" at bounding box center [257, 175] width 6 height 6
type input "專業/順護100(608)"
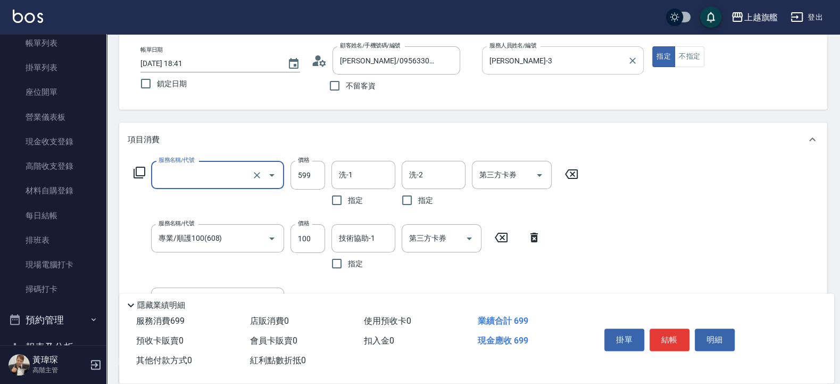
click at [238, 176] on input "服務名稱/代號" at bounding box center [203, 174] width 94 height 19
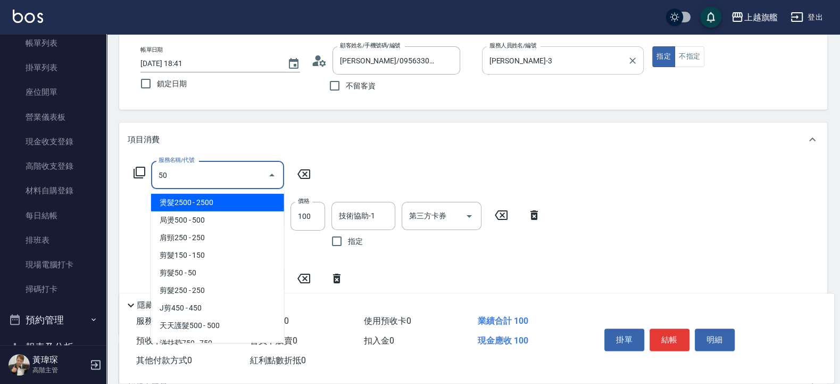
type input "5"
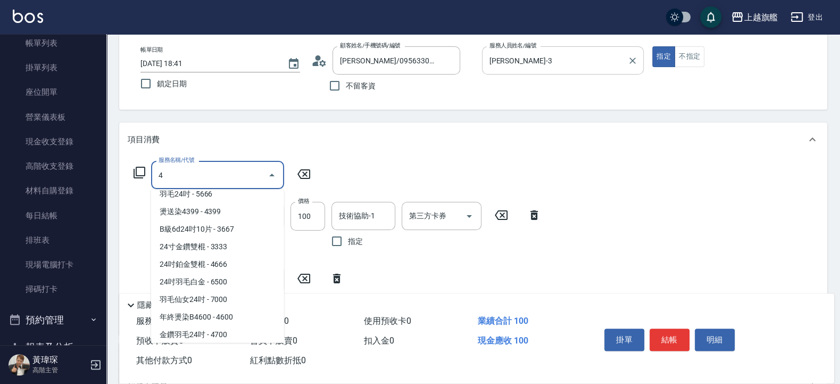
scroll to position [4, 0]
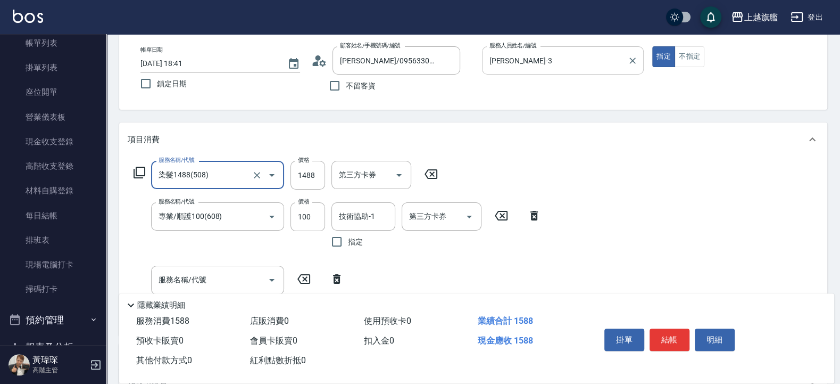
type input "染髮1488(508)"
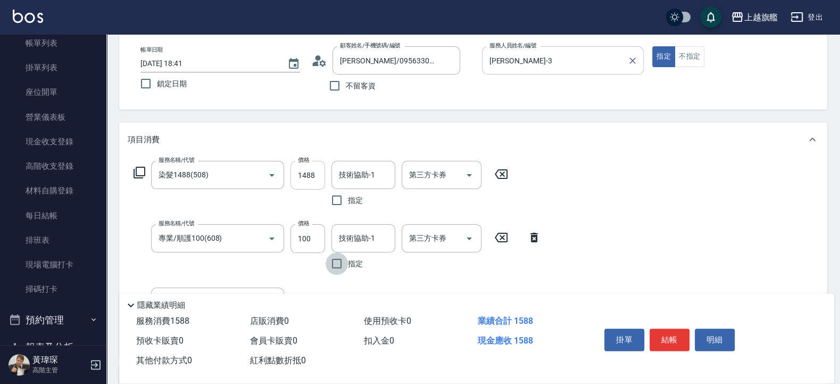
click at [314, 170] on input "1488" at bounding box center [308, 175] width 35 height 29
type input "4"
click at [325, 177] on div "服務名稱/代號 染髮1488(508) 服務名稱/代號 價格 1488 價格 技術協助-1 技術協助-1 指定 第三方卡券 第三方卡券" at bounding box center [321, 186] width 387 height 51
click at [536, 235] on icon at bounding box center [533, 238] width 7 height 10
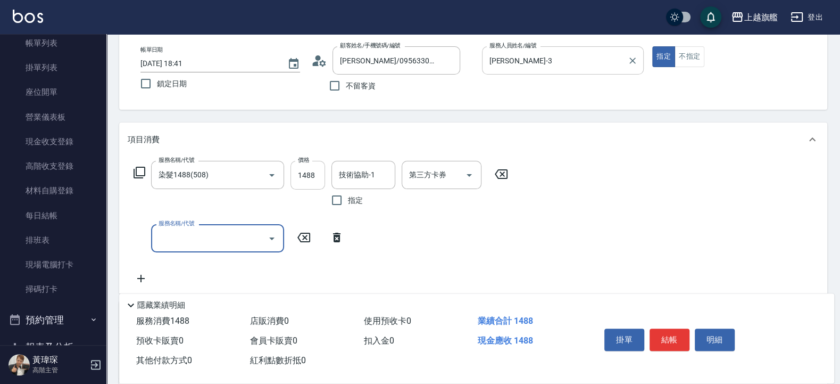
click at [311, 166] on input "1488" at bounding box center [308, 175] width 35 height 29
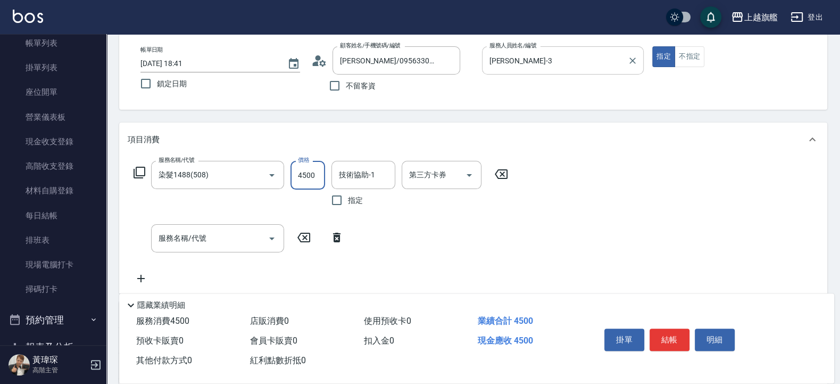
type input "4500"
click at [396, 195] on div "技術協助-1 技術協助-1 指定" at bounding box center [366, 186] width 70 height 51
click at [260, 178] on icon "Clear" at bounding box center [257, 175] width 11 height 11
type input "染髮1488(508)"
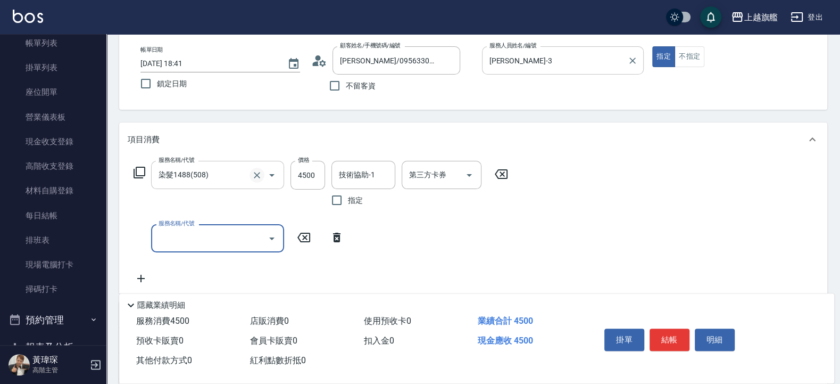
click at [258, 176] on icon "Clear" at bounding box center [257, 175] width 6 height 6
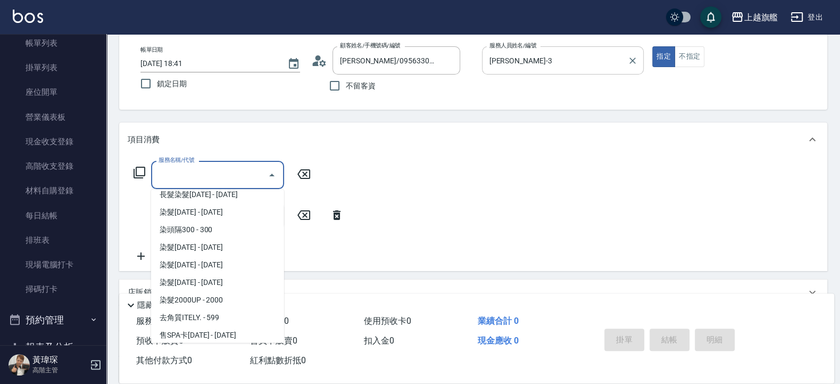
scroll to position [711, 0]
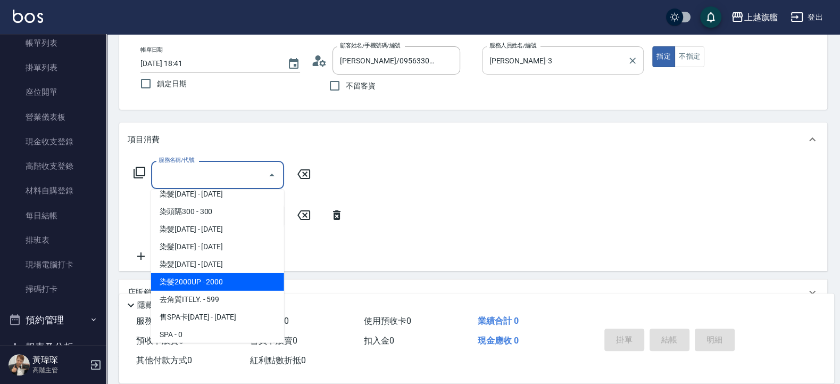
type input "染髮2000UP(520)"
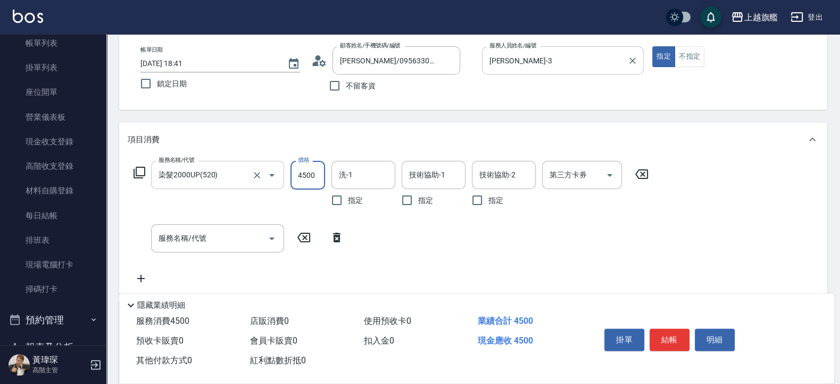
type input "4500"
type input "[PERSON_NAME]-36"
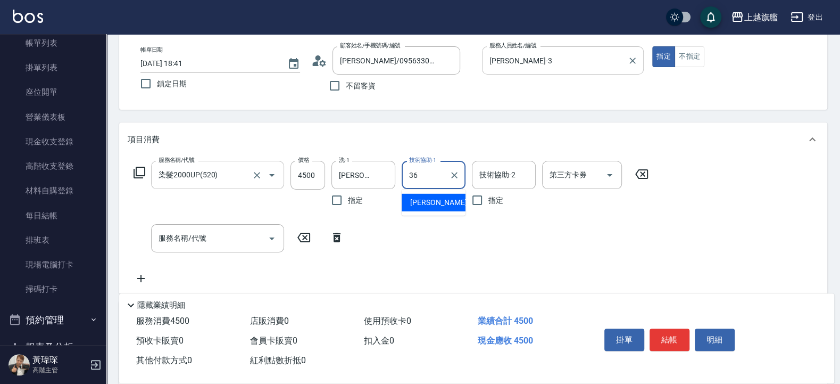
type input "[PERSON_NAME]-36"
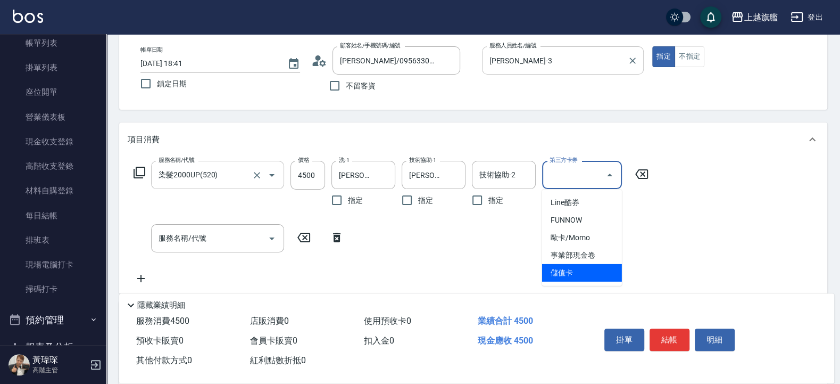
type input "儲值卡"
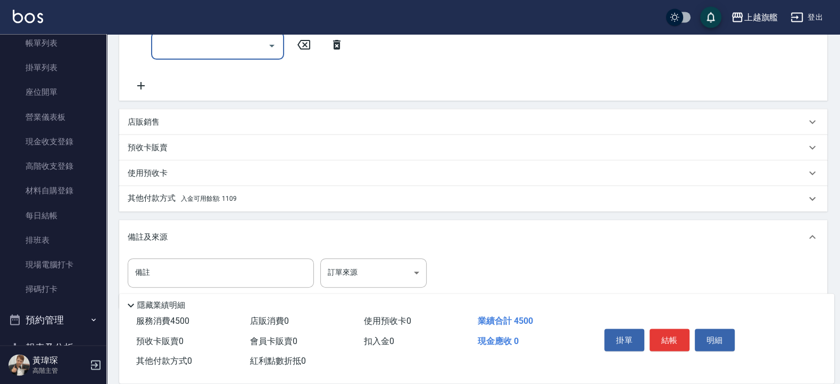
scroll to position [270, 0]
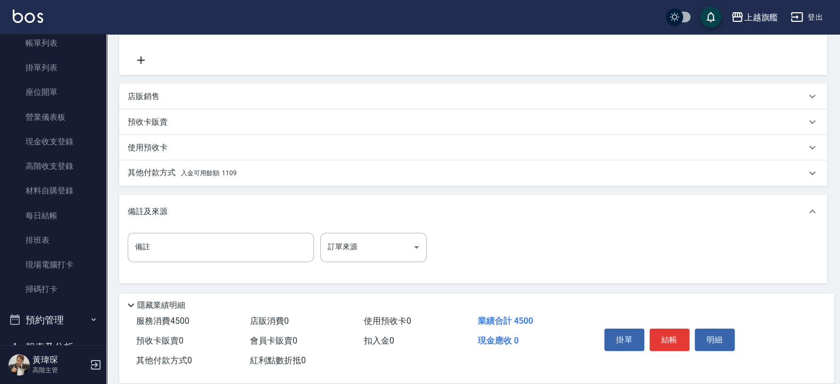
click at [170, 143] on div "使用預收卡" at bounding box center [467, 147] width 678 height 11
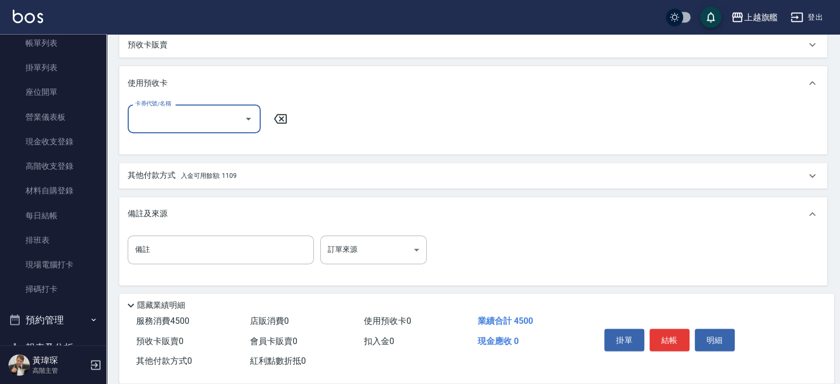
scroll to position [350, 0]
click at [231, 178] on p "其他付款方式 入金可用餘額: 1109" at bounding box center [182, 173] width 109 height 12
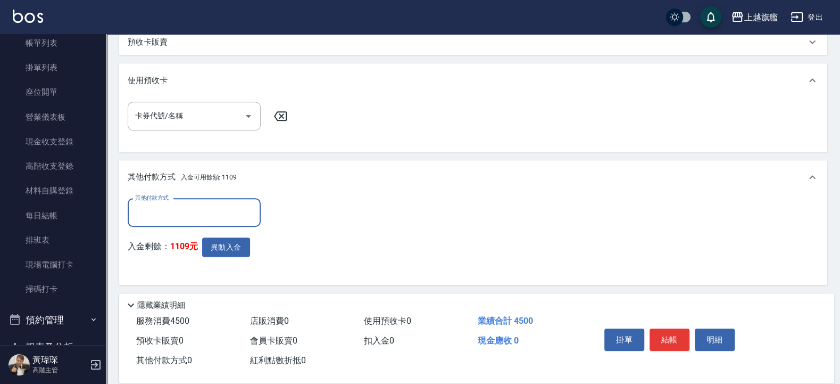
scroll to position [0, 0]
click at [185, 122] on input "卡券代號/名稱" at bounding box center [185, 115] width 107 height 19
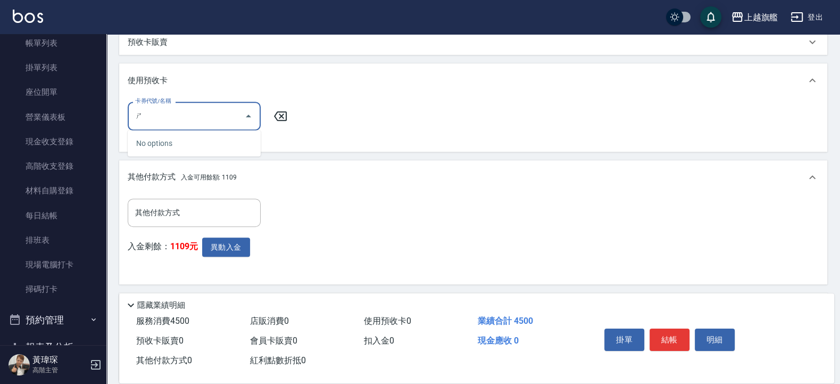
type input "溼"
type input "使"
click at [225, 53] on div "預收卡販賣" at bounding box center [473, 42] width 708 height 26
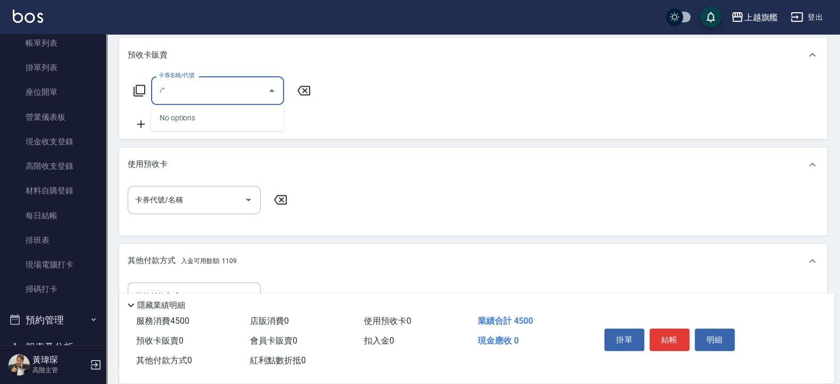
type input "溼"
type input "使"
click at [338, 117] on div "卡券名稱/代號 卡券名稱/代號" at bounding box center [473, 103] width 691 height 54
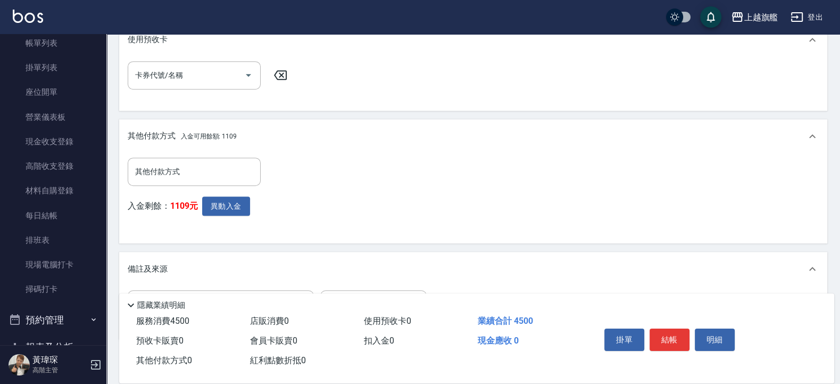
scroll to position [478, 0]
click at [188, 164] on input "其他付款方式" at bounding box center [193, 168] width 123 height 19
drag, startPoint x: 324, startPoint y: 202, endPoint x: 265, endPoint y: 225, distance: 63.5
click at [325, 202] on div "其他付款方式 其他付款方式 入金剩餘： 1109元 異動入金" at bounding box center [473, 193] width 691 height 78
click at [241, 197] on button "異動入金" at bounding box center [226, 203] width 48 height 20
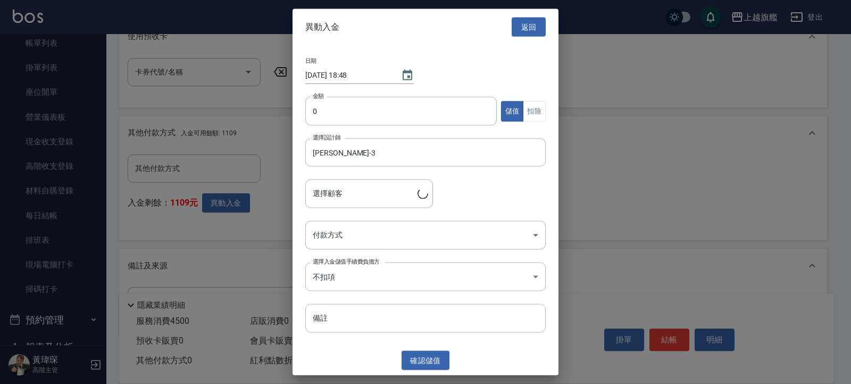
type input "康芷婷/0956330955"
click at [531, 112] on button "扣除" at bounding box center [534, 111] width 23 height 21
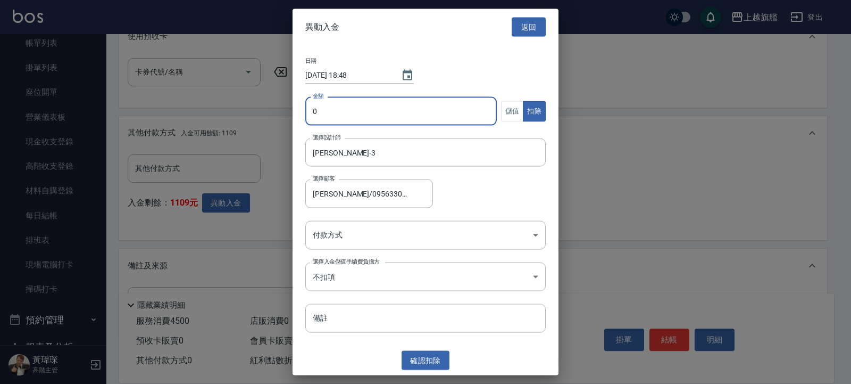
click at [364, 101] on input "0" at bounding box center [401, 111] width 192 height 29
type input "3391"
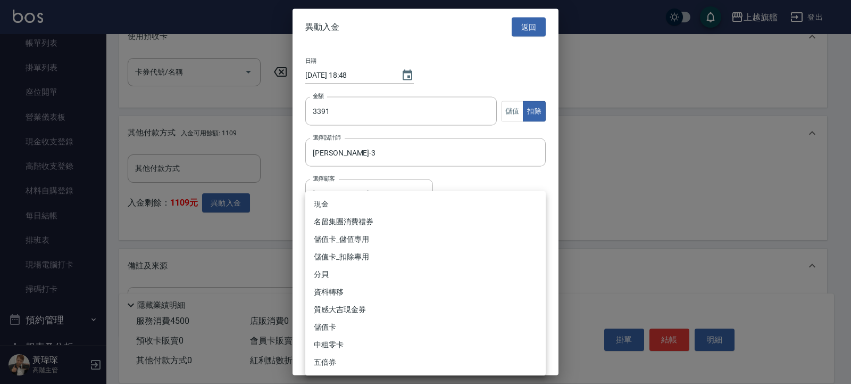
drag, startPoint x: 373, startPoint y: 236, endPoint x: 380, endPoint y: 264, distance: 28.7
click at [370, 252] on li "儲值卡_扣除專用" at bounding box center [425, 257] width 240 height 18
type input "儲值卡_扣除專用"
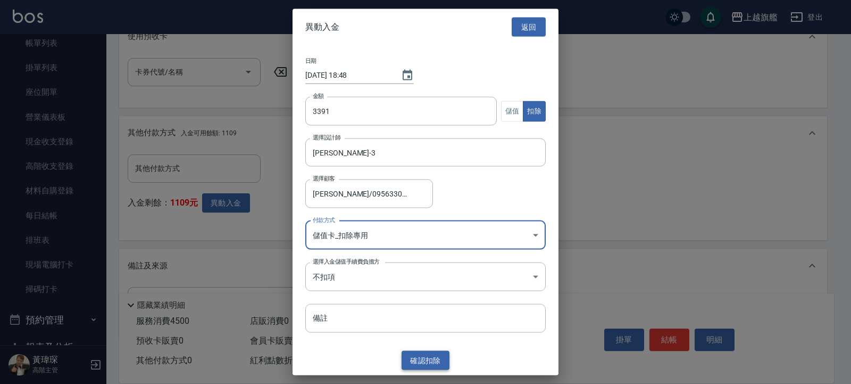
click at [418, 354] on button "確認 扣除" at bounding box center [426, 360] width 48 height 20
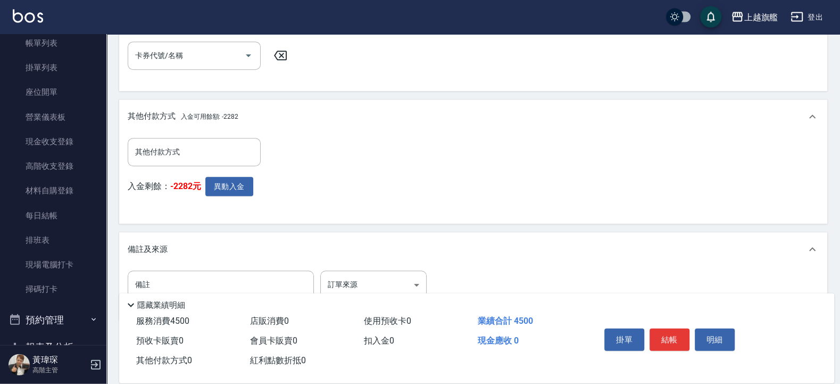
scroll to position [469, 0]
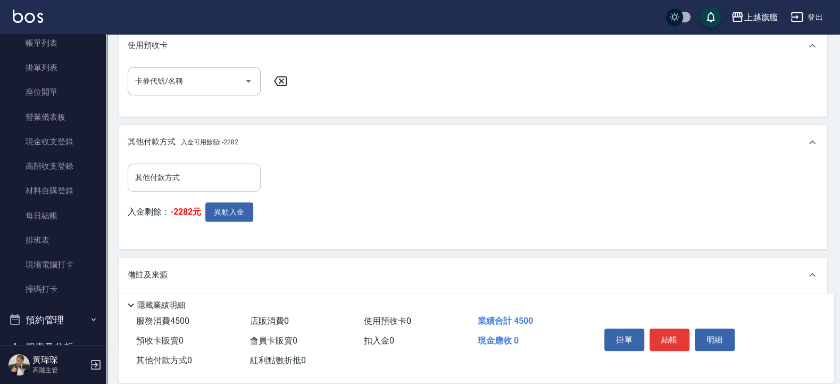
click at [185, 178] on input "其他付款方式" at bounding box center [193, 177] width 123 height 19
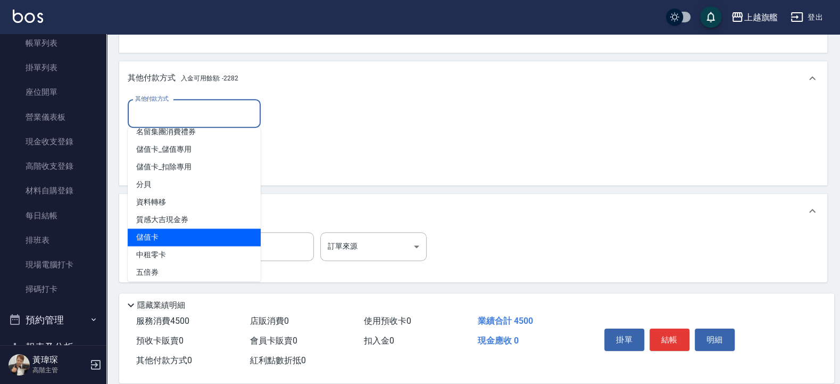
scroll to position [12, 0]
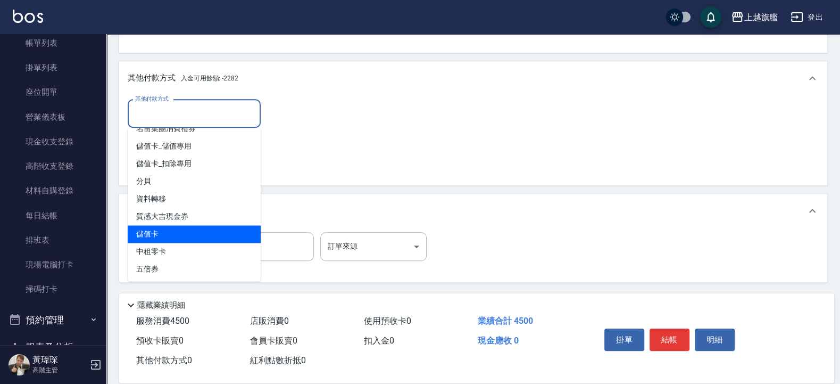
click at [200, 232] on span "儲值卡" at bounding box center [194, 234] width 133 height 18
type input "儲值卡"
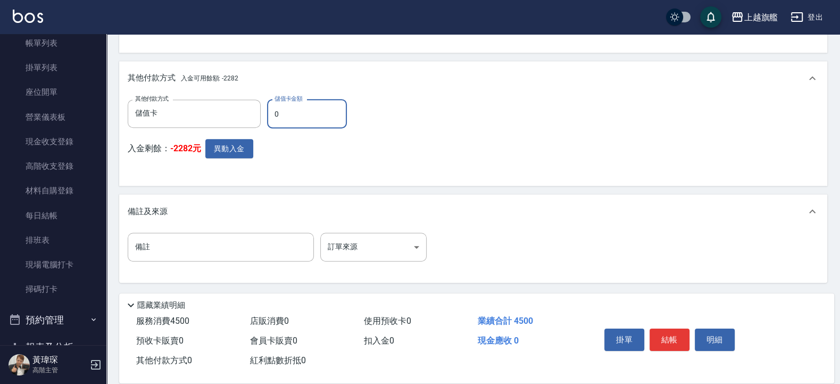
click at [306, 103] on input "0" at bounding box center [307, 113] width 80 height 29
type input "0"
click at [252, 109] on icon "Clear" at bounding box center [249, 113] width 11 height 11
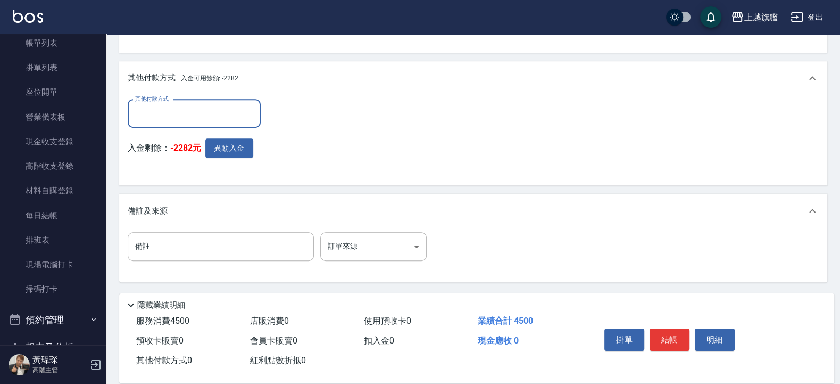
click at [329, 117] on div "其他付款方式 其他付款方式 入金剩餘： -2282元 異動入金" at bounding box center [473, 138] width 691 height 78
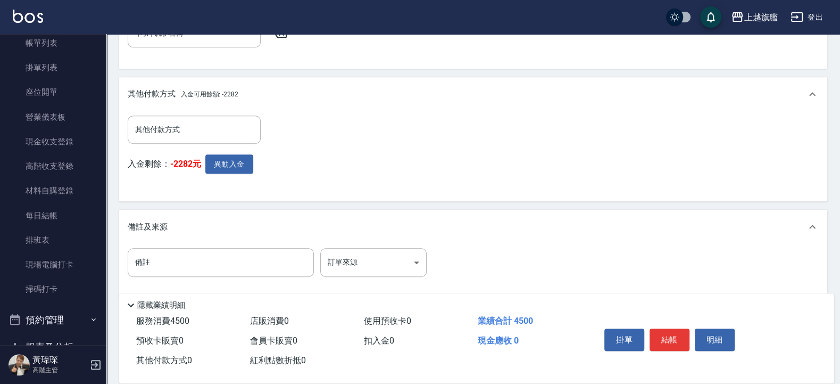
scroll to position [533, 0]
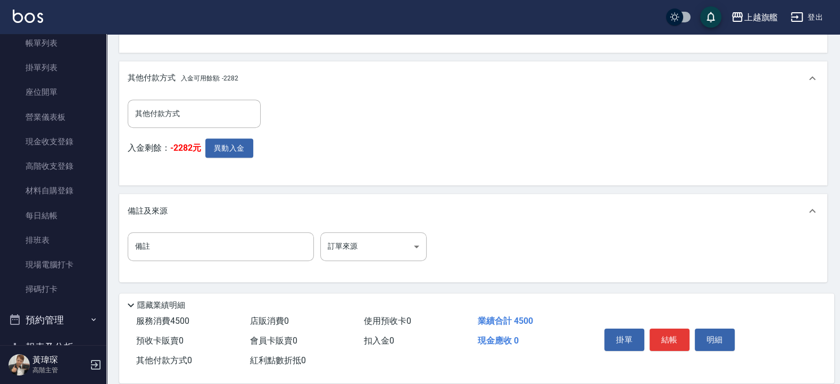
click at [816, 209] on icon at bounding box center [812, 210] width 13 height 13
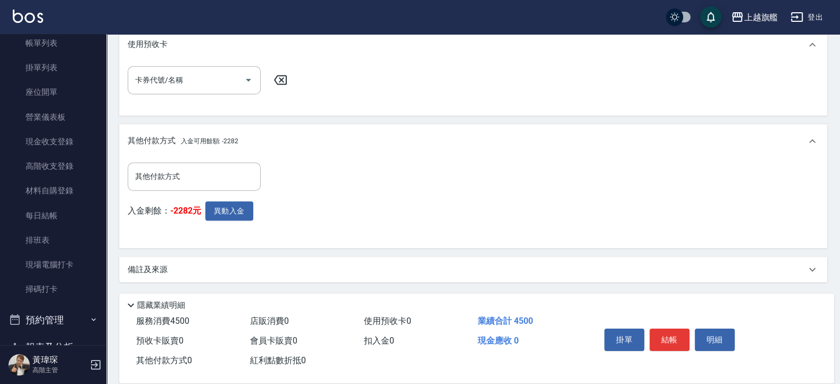
scroll to position [469, 0]
click at [189, 178] on input "其他付款方式" at bounding box center [193, 177] width 123 height 19
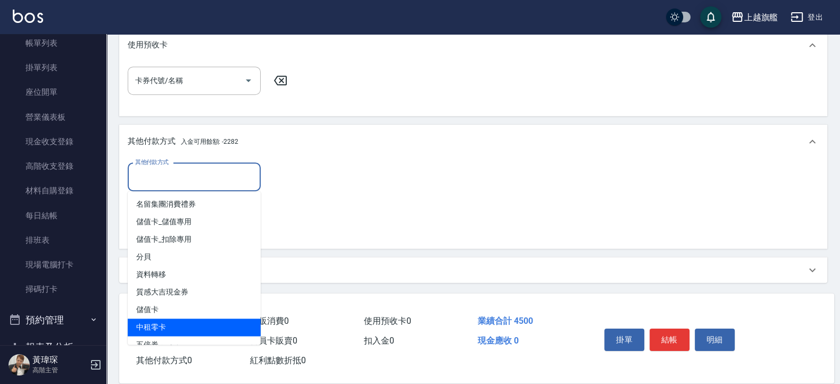
scroll to position [12, 0]
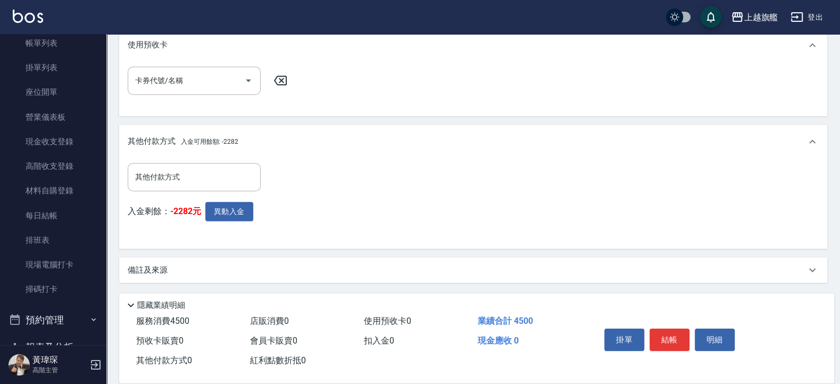
click at [309, 193] on div "其他付款方式 其他付款方式 入金剩餘： -2282元 異動入金" at bounding box center [473, 202] width 691 height 78
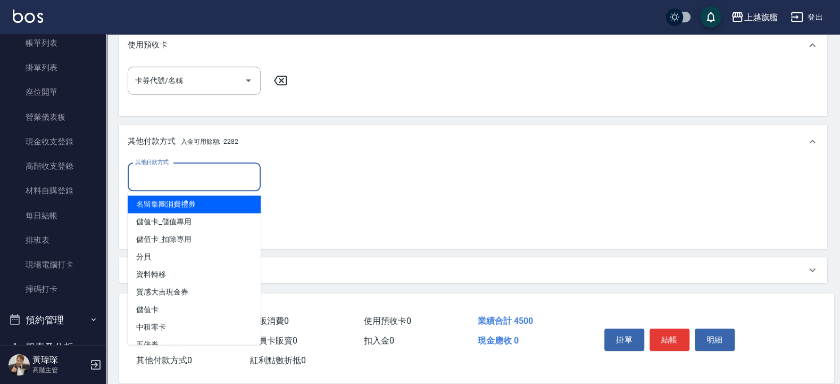
click at [186, 178] on input "其他付款方式" at bounding box center [193, 177] width 123 height 19
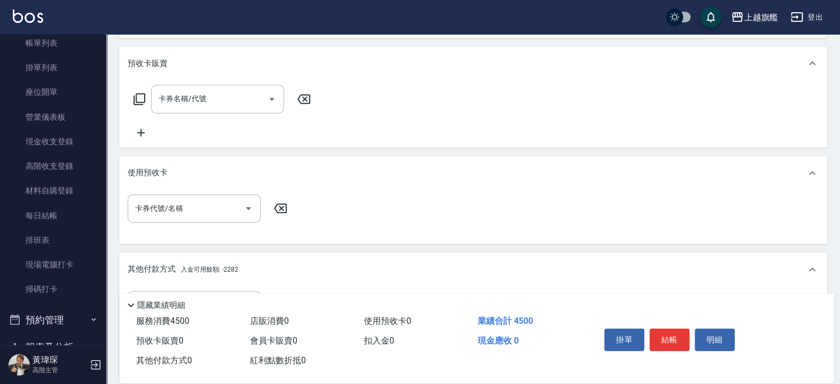
click at [336, 221] on div "卡券代號/名稱 卡券代號/名稱" at bounding box center [473, 214] width 691 height 41
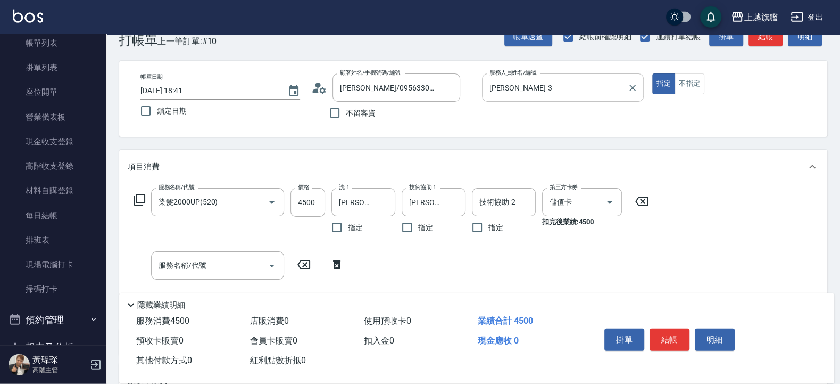
scroll to position [0, 0]
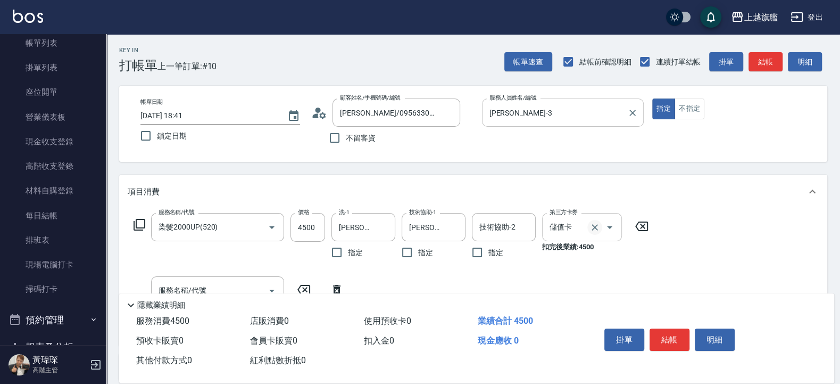
click at [595, 229] on icon "Clear" at bounding box center [595, 227] width 11 height 11
click at [566, 215] on label "第三方卡券" at bounding box center [564, 212] width 28 height 8
click at [566, 218] on input "第三方卡券" at bounding box center [574, 227] width 54 height 19
click at [601, 226] on input "第三方卡券" at bounding box center [574, 227] width 54 height 19
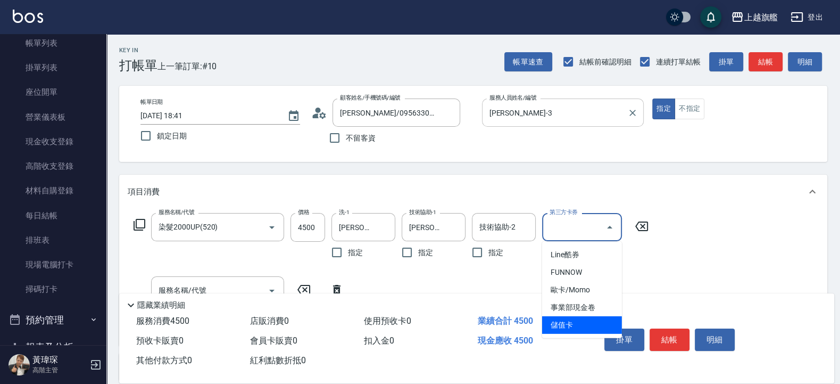
click at [567, 325] on span "儲值卡" at bounding box center [582, 325] width 80 height 18
type input "儲值卡"
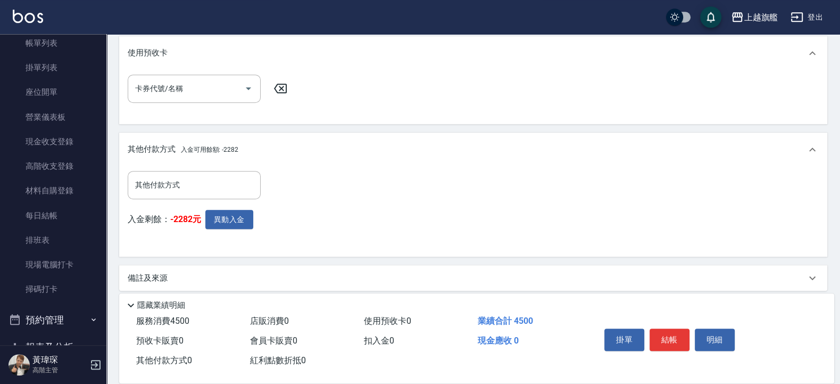
scroll to position [469, 0]
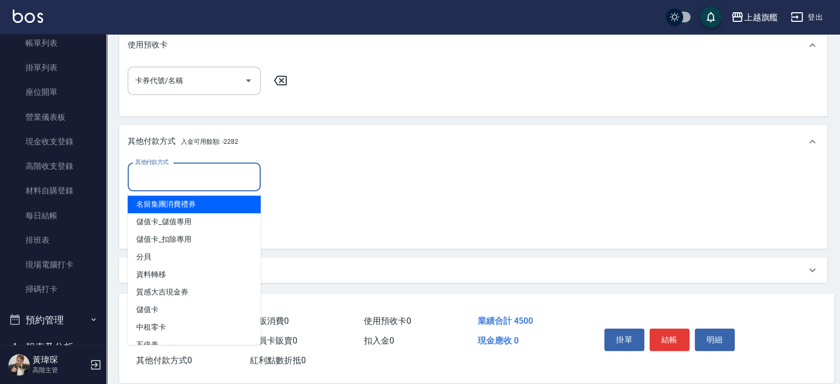
click at [199, 175] on input "其他付款方式" at bounding box center [193, 177] width 123 height 19
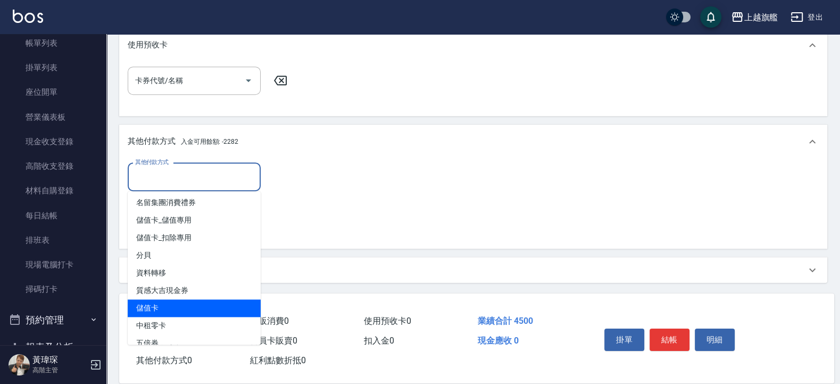
scroll to position [0, 0]
click at [192, 303] on span "儲值卡" at bounding box center [194, 310] width 133 height 18
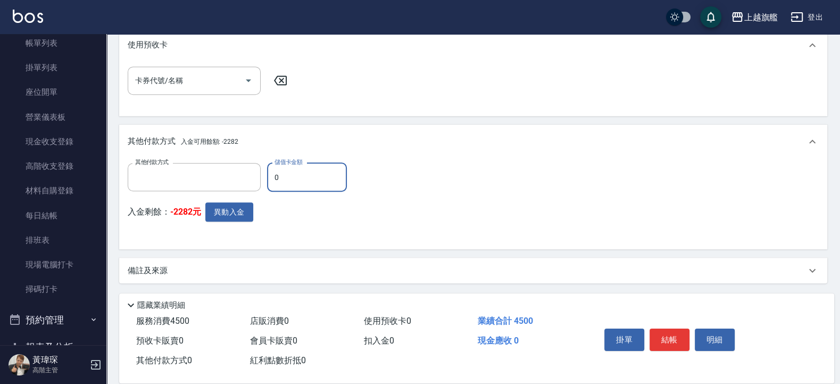
type input "儲值卡"
click at [298, 171] on input "0" at bounding box center [307, 177] width 80 height 29
drag, startPoint x: 298, startPoint y: 171, endPoint x: 262, endPoint y: 167, distance: 35.8
click at [267, 167] on input "0" at bounding box center [307, 177] width 80 height 29
type input "0"
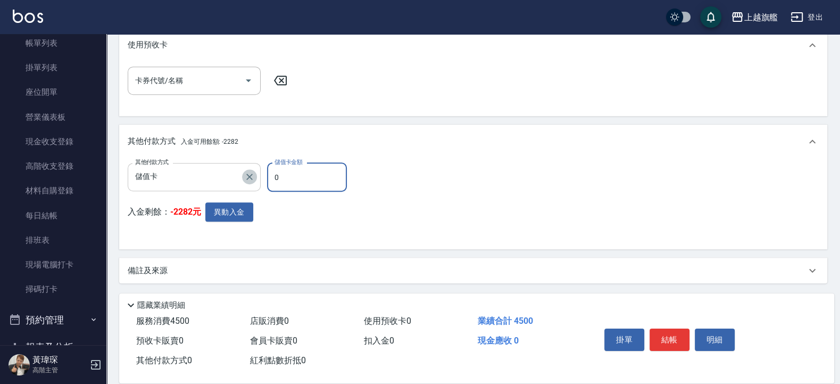
click at [253, 173] on icon "Clear" at bounding box center [249, 176] width 11 height 11
click at [297, 196] on div "其他付款方式 其他付款方式 入金剩餘： -2282元 異動入金" at bounding box center [473, 202] width 691 height 78
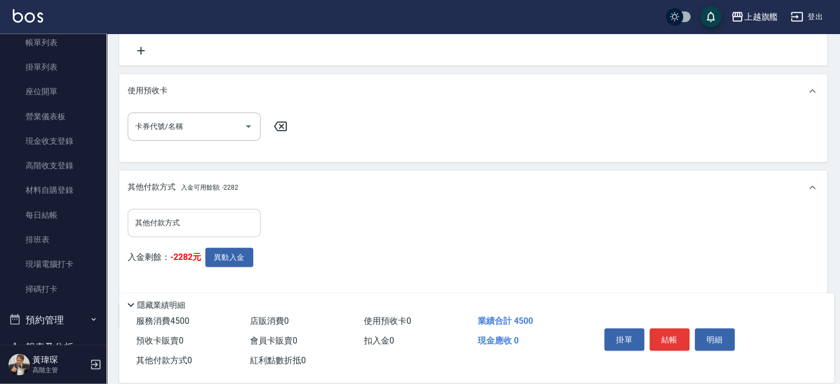
scroll to position [469, 0]
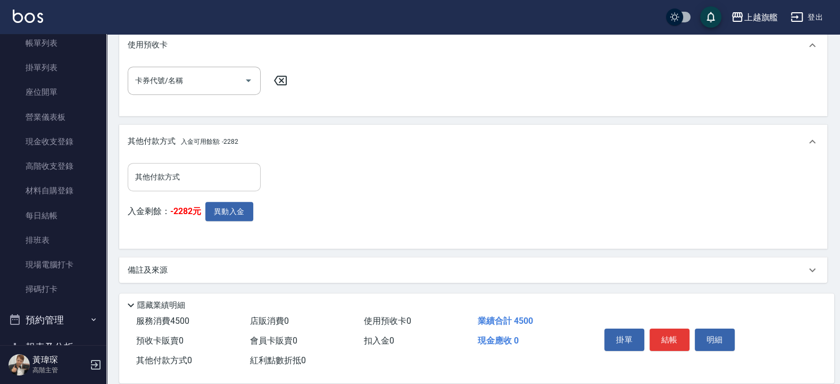
click at [221, 182] on input "其他付款方式" at bounding box center [193, 177] width 123 height 19
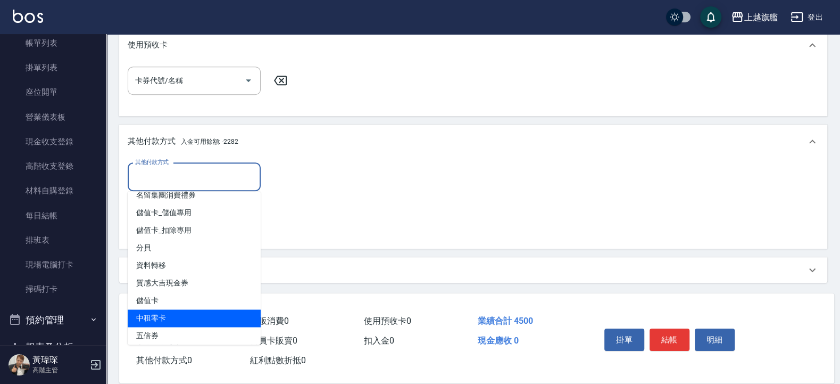
scroll to position [12, 0]
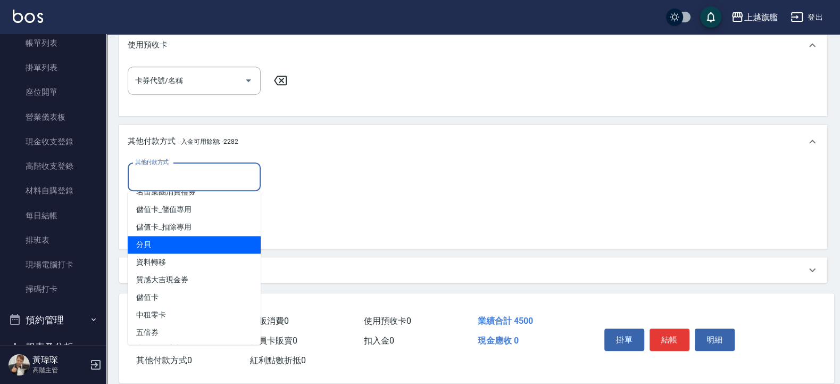
click at [322, 187] on div "其他付款方式 其他付款方式 入金剩餘： -2282元 異動入金" at bounding box center [473, 202] width 691 height 78
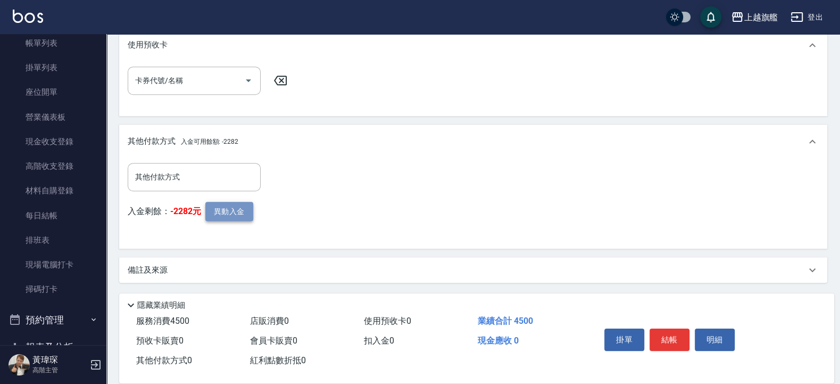
click at [246, 209] on button "異動入金" at bounding box center [229, 212] width 48 height 20
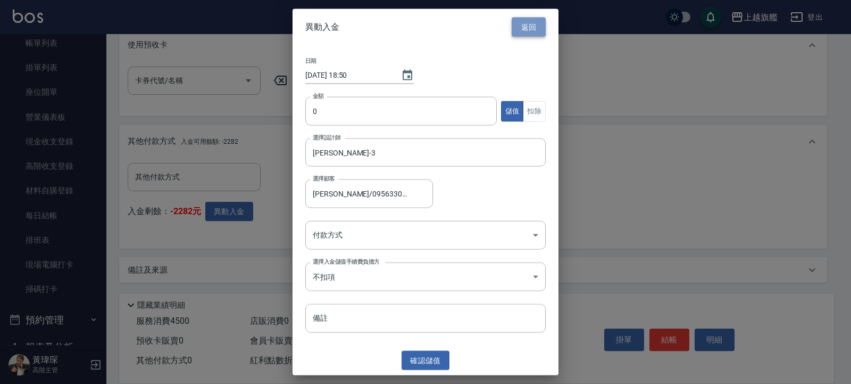
click at [537, 28] on button "返回" at bounding box center [529, 27] width 34 height 20
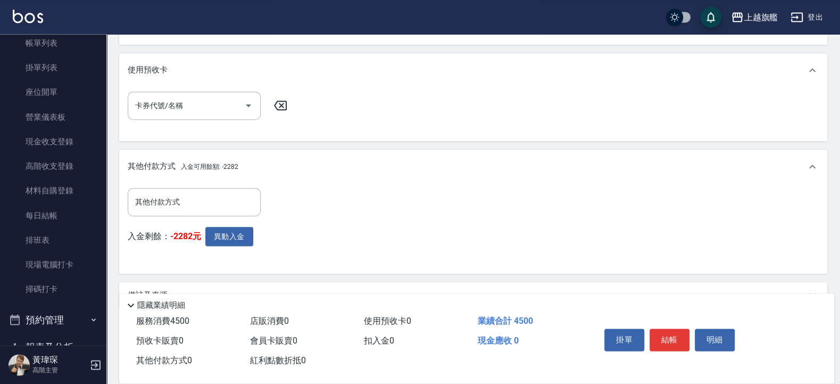
scroll to position [469, 0]
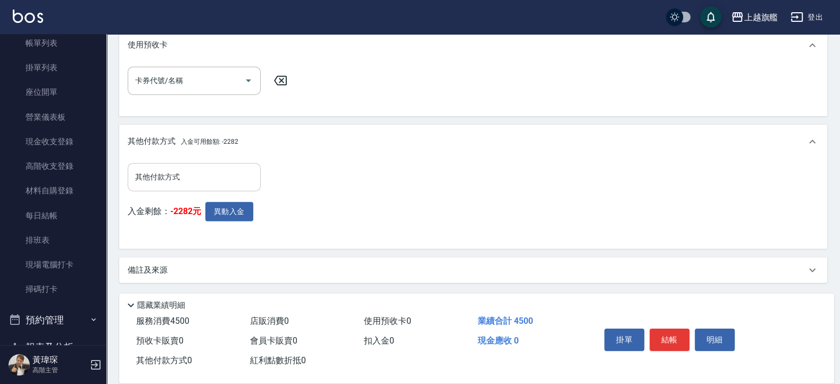
click at [208, 187] on div "其他付款方式" at bounding box center [194, 177] width 133 height 28
click at [358, 209] on div "其他付款方式 其他付款方式 入金剩餘： -2282元 異動入金" at bounding box center [473, 202] width 691 height 78
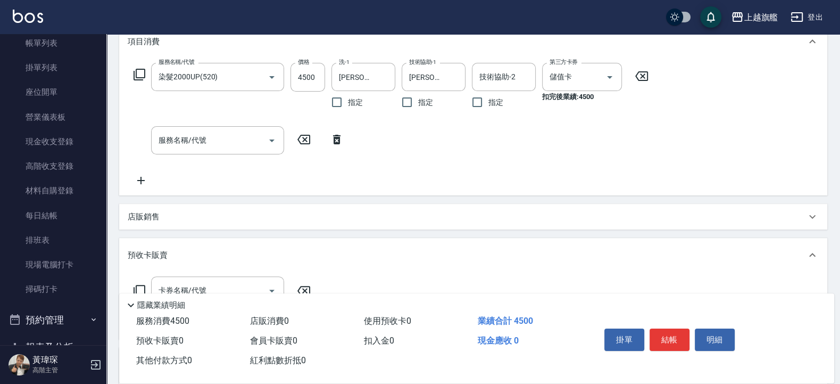
scroll to position [22, 0]
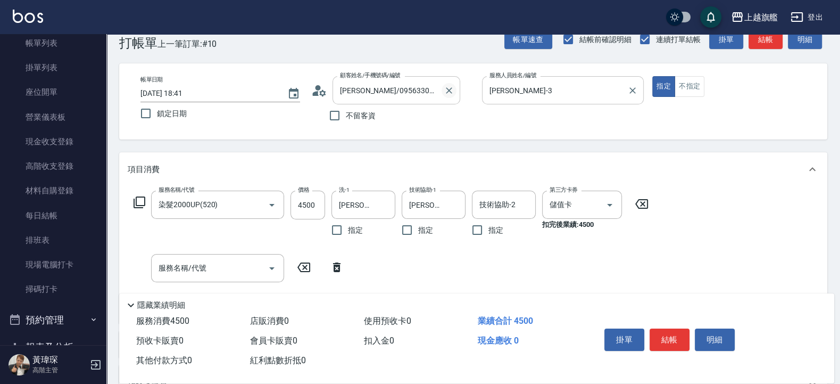
click at [451, 93] on icon "Clear" at bounding box center [449, 90] width 11 height 11
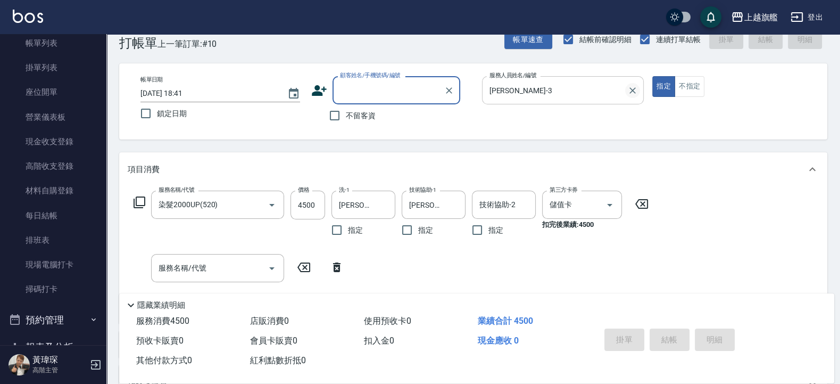
click at [630, 87] on icon "Clear" at bounding box center [632, 90] width 6 height 6
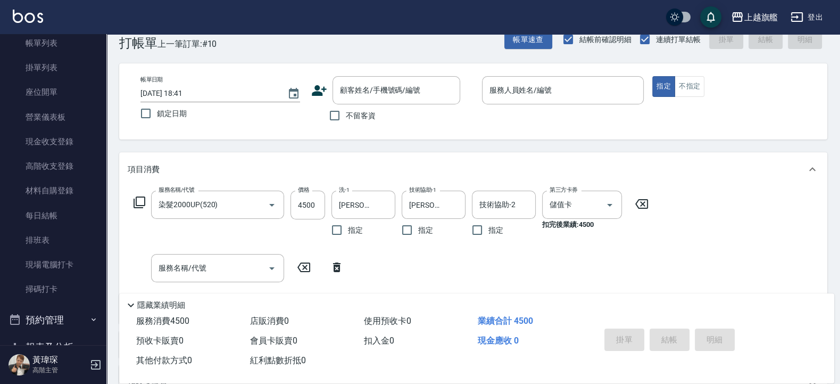
click at [647, 203] on icon at bounding box center [641, 204] width 13 height 10
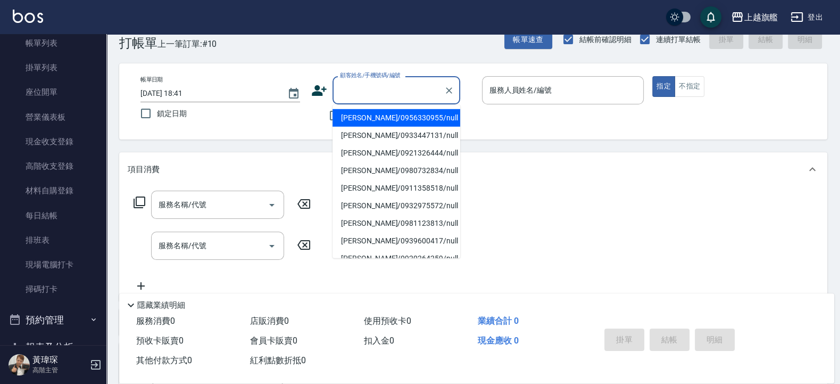
click at [364, 85] on input "顧客姓名/手機號碼/編號" at bounding box center [388, 90] width 102 height 19
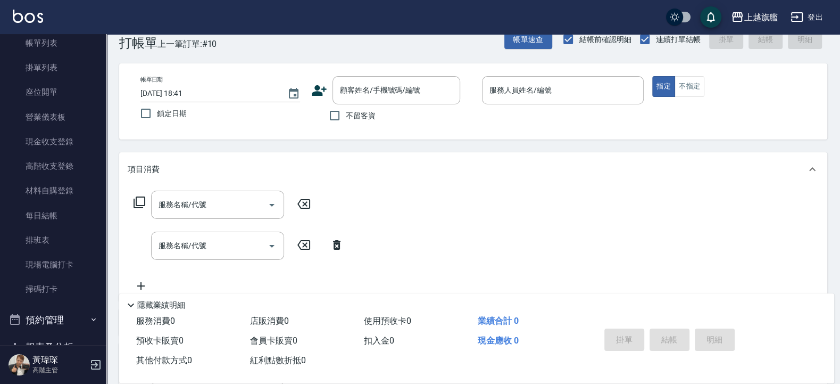
drag, startPoint x: 567, startPoint y: 128, endPoint x: 373, endPoint y: 127, distance: 194.2
click at [564, 128] on div "帳單日期 2025/09/20 18:41 鎖定日期 顧客姓名/手機號碼/編號 顧客姓名/手機號碼/編號 不留客資 服務人員姓名/編號 服務人員姓名/編號 指…" at bounding box center [473, 101] width 708 height 76
drag, startPoint x: 363, startPoint y: 118, endPoint x: 454, endPoint y: 88, distance: 95.1
click at [363, 117] on span "不留客資" at bounding box center [361, 115] width 30 height 11
click at [346, 117] on input "不留客資" at bounding box center [334, 115] width 22 height 22
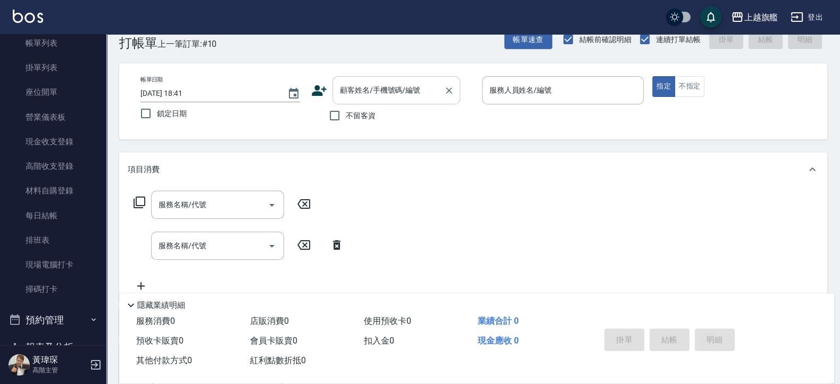
checkbox input "true"
click at [558, 72] on div "帳單日期 2025/09/20 18:41 鎖定日期 顧客姓名/手機號碼/編號 顧客姓名/手機號碼/編號 不留客資 服務人員姓名/編號 服務人員姓名/編號 指…" at bounding box center [473, 101] width 708 height 76
click at [556, 92] on input "服務人員姓名/編號" at bounding box center [563, 90] width 153 height 19
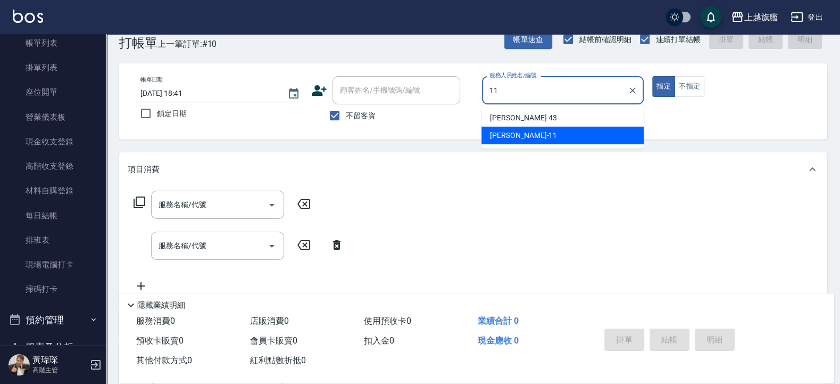
type input "蔡美秀-11"
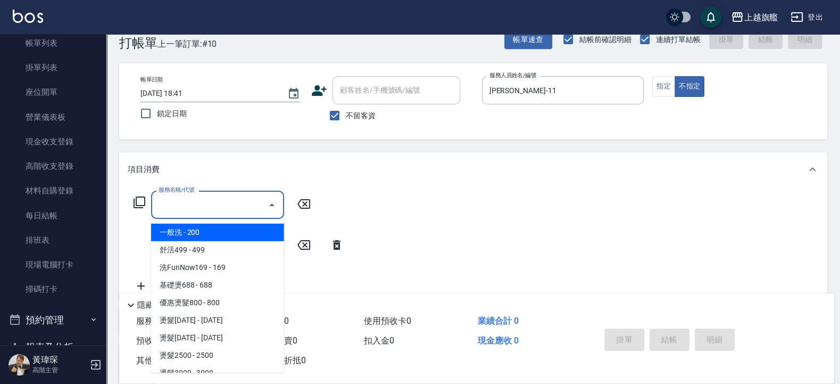
click at [197, 197] on input "服務名稱/代號" at bounding box center [209, 204] width 107 height 19
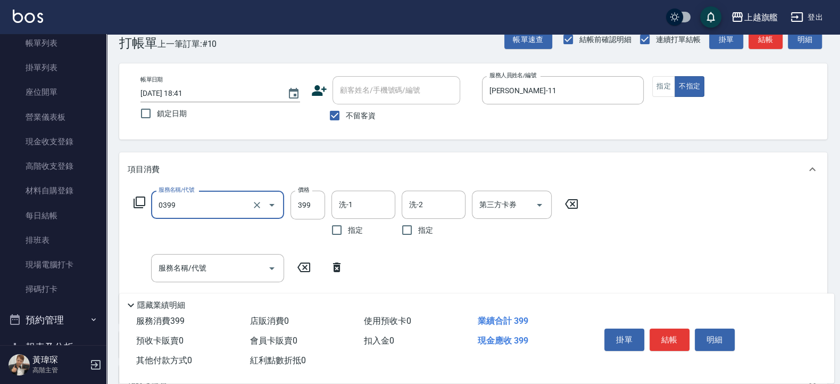
type input "海鹽SPA(0399)"
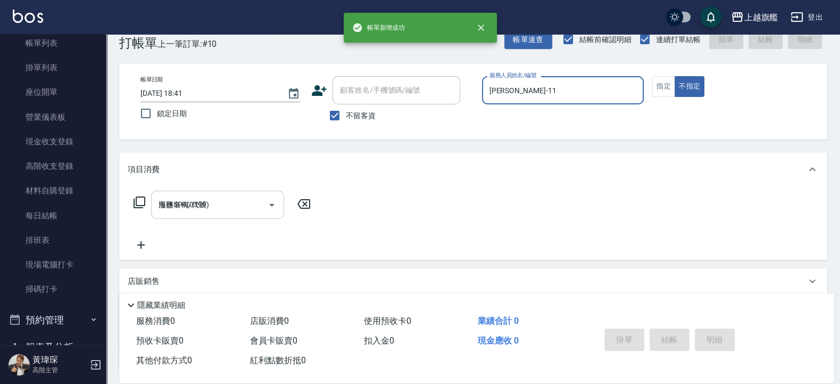
type input "2025/09/20 18:51"
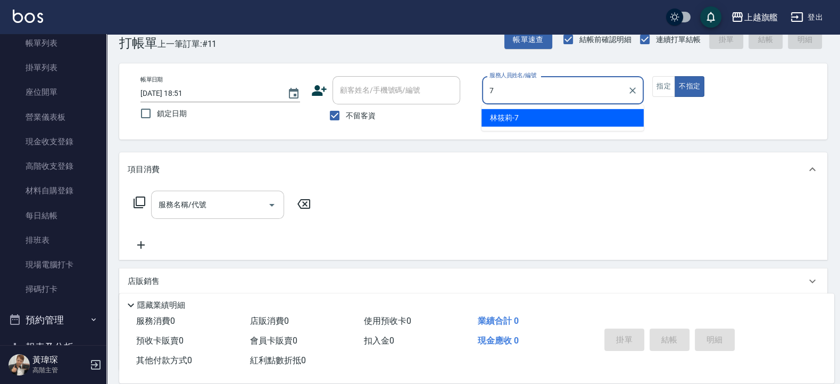
type input "林筱莉-7"
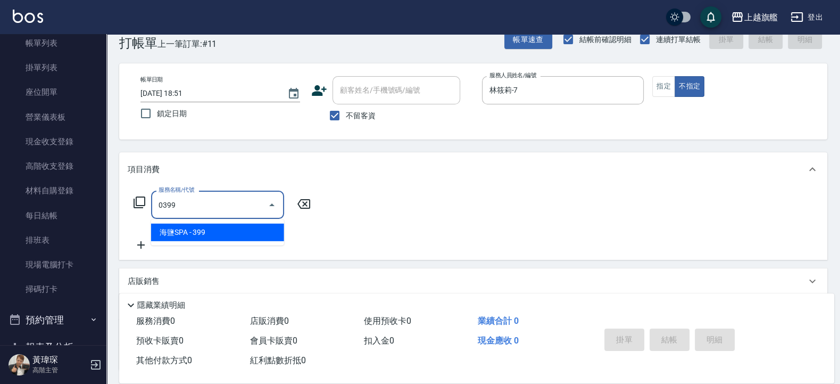
type input "海鹽SPA(0399)"
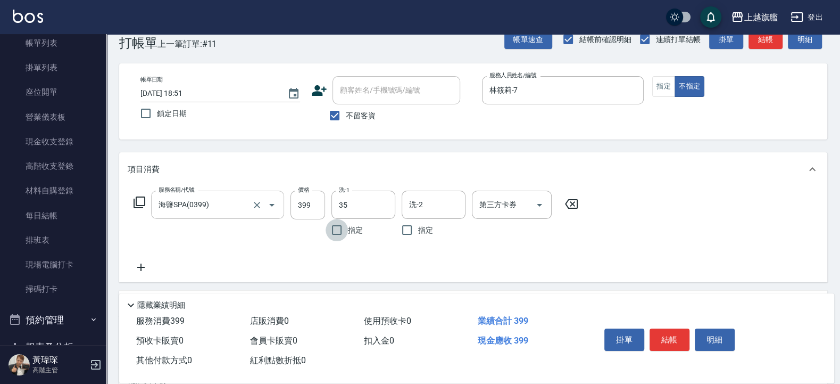
type input "邱靖淳-35"
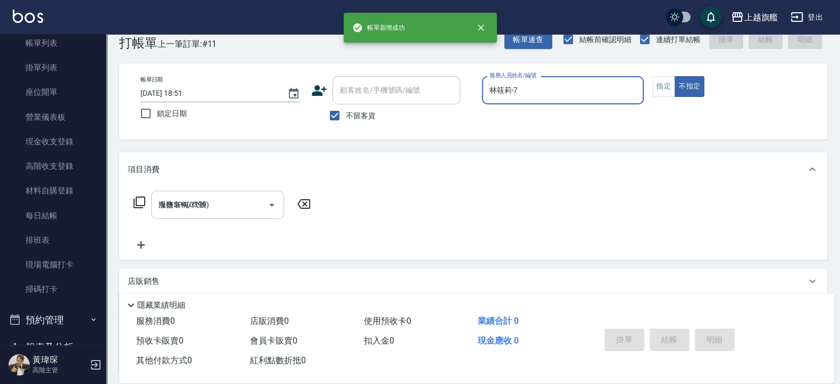
type input "2025/09/20 18:52"
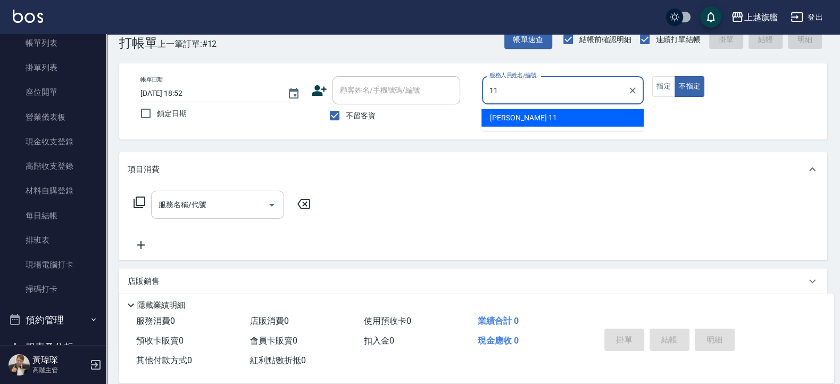
type input "蔡美秀-11"
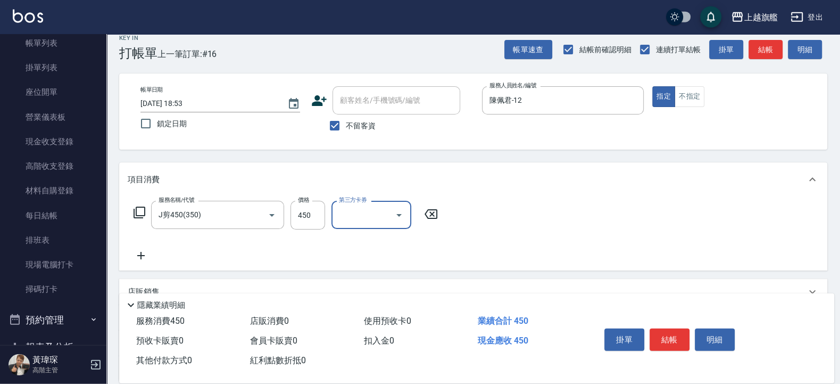
scroll to position [14, 0]
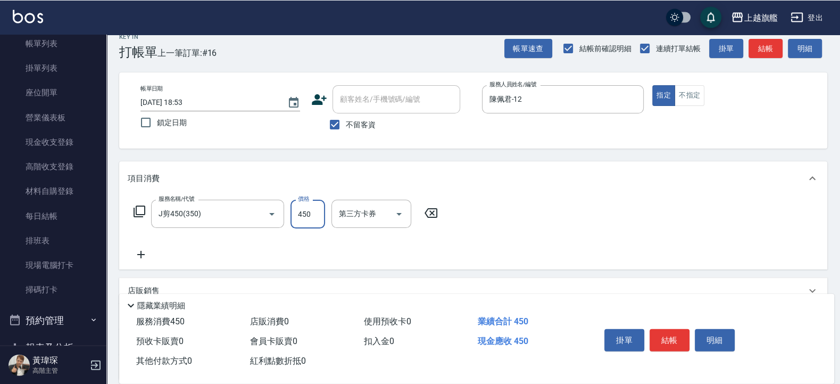
drag, startPoint x: 309, startPoint y: 203, endPoint x: 317, endPoint y: 203, distance: 7.4
click at [317, 203] on input "450" at bounding box center [308, 213] width 35 height 29
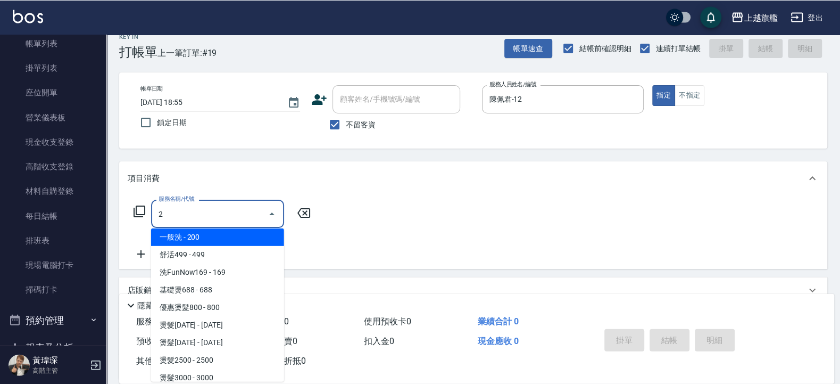
scroll to position [0, 0]
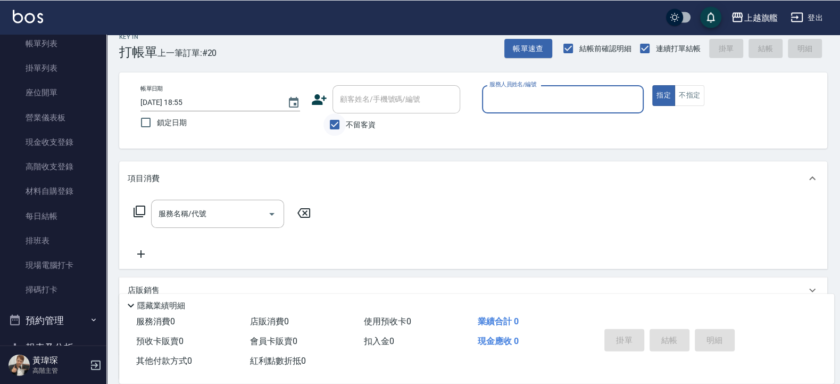
drag, startPoint x: 343, startPoint y: 126, endPoint x: 385, endPoint y: 94, distance: 52.5
click at [345, 126] on input "不留客資" at bounding box center [334, 124] width 22 height 22
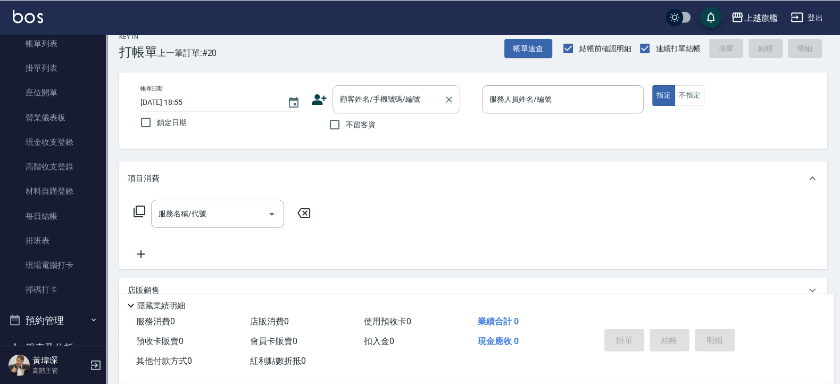
click at [391, 89] on div "顧客姓名/手機號碼/編號" at bounding box center [397, 99] width 128 height 28
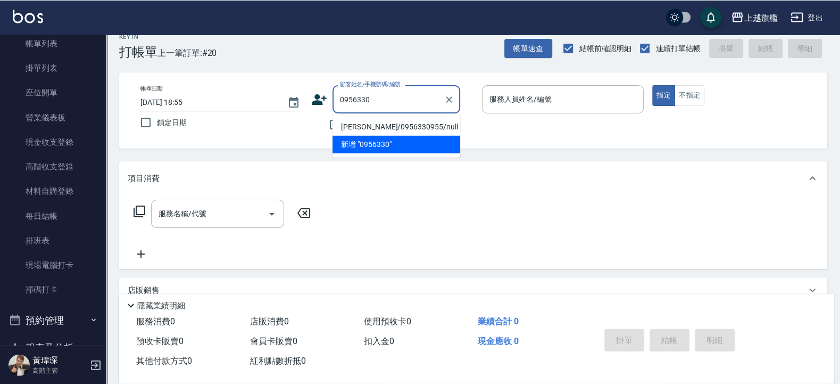
click at [354, 128] on li "康芷婷/0956330955/null" at bounding box center [397, 127] width 128 height 18
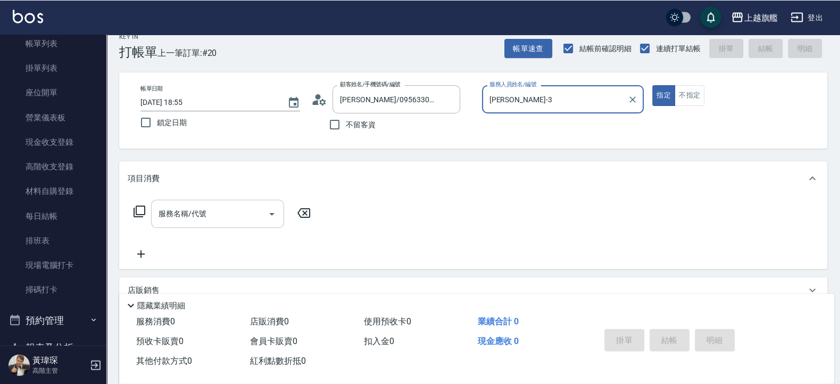
click at [230, 217] on input "服務名稱/代號" at bounding box center [209, 213] width 107 height 19
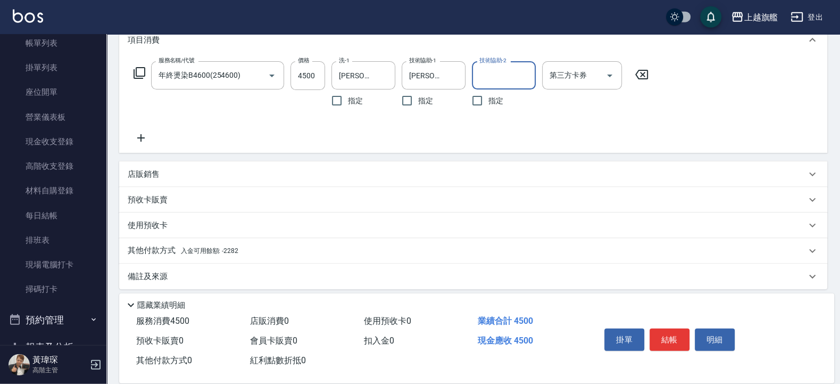
scroll to position [158, 0]
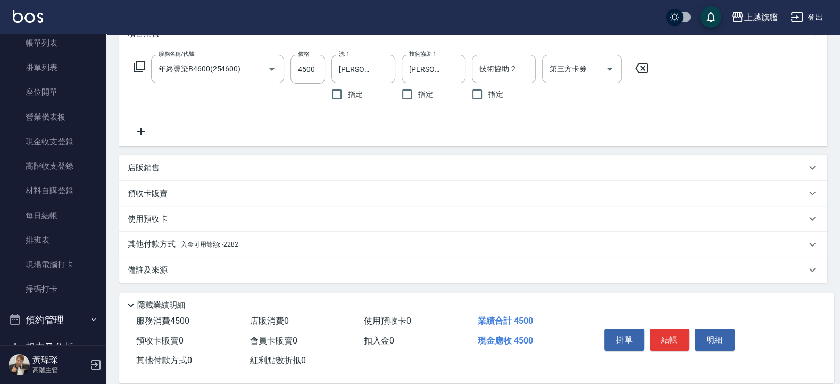
click at [183, 241] on span "入金可用餘額: -2282" at bounding box center [209, 243] width 57 height 7
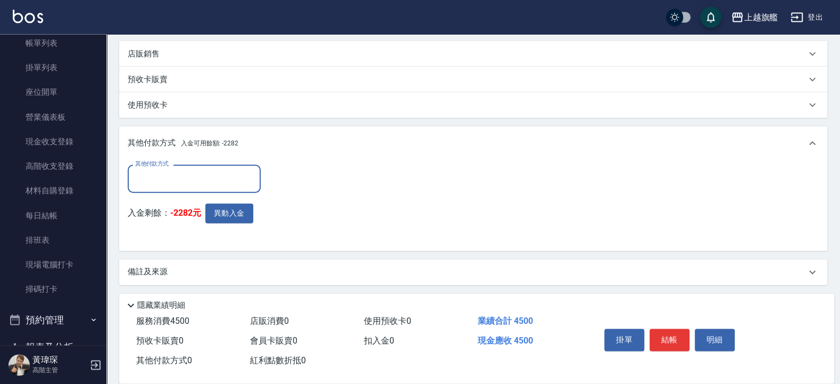
scroll to position [275, 0]
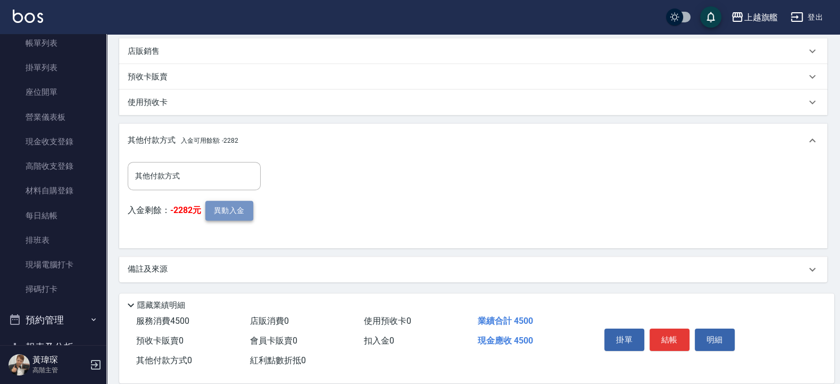
click at [234, 215] on button "異動入金" at bounding box center [229, 211] width 48 height 20
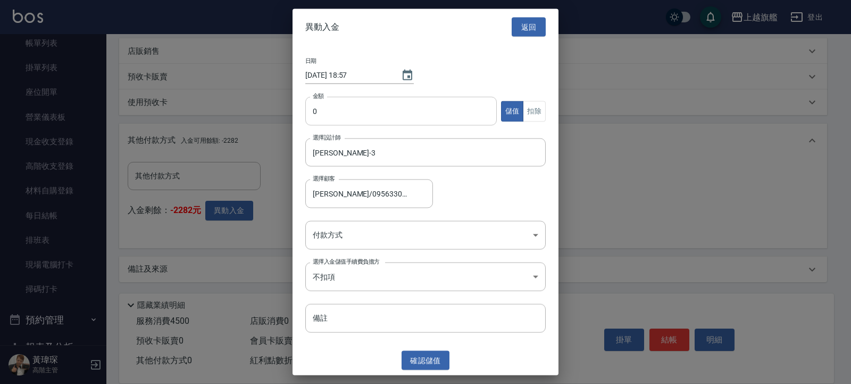
drag, startPoint x: 534, startPoint y: 111, endPoint x: 437, endPoint y: 101, distance: 97.8
click at [532, 111] on button "扣除" at bounding box center [534, 111] width 23 height 21
click at [324, 106] on input "0" at bounding box center [401, 111] width 192 height 29
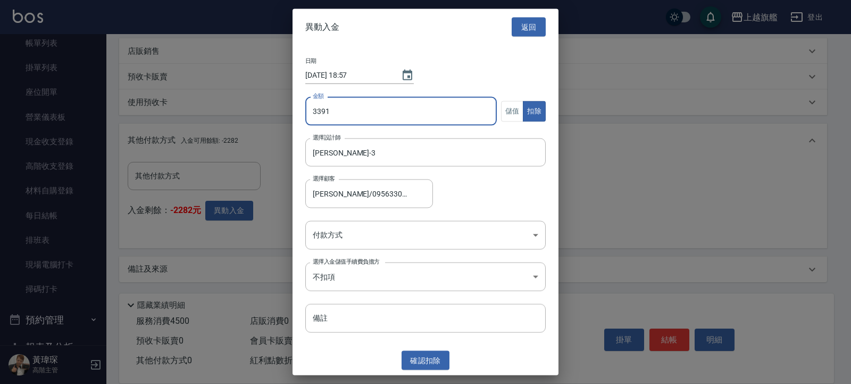
click at [433, 119] on input "3391" at bounding box center [401, 111] width 192 height 29
drag, startPoint x: 431, startPoint y: 119, endPoint x: 329, endPoint y: 112, distance: 101.8
click at [329, 112] on input "3391" at bounding box center [401, 111] width 192 height 29
drag, startPoint x: 627, startPoint y: 111, endPoint x: 549, endPoint y: 51, distance: 98.6
click at [627, 111] on div at bounding box center [425, 192] width 851 height 384
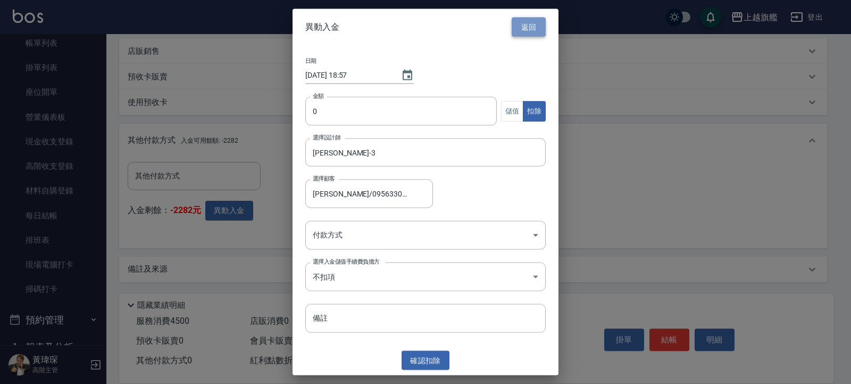
click at [531, 22] on button "返回" at bounding box center [529, 27] width 34 height 20
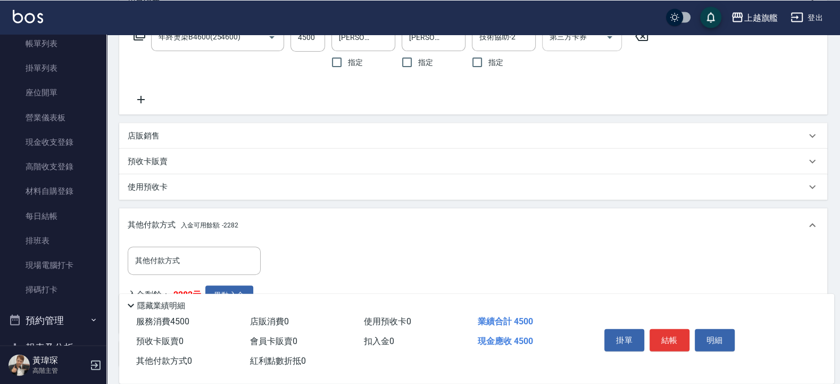
scroll to position [83, 0]
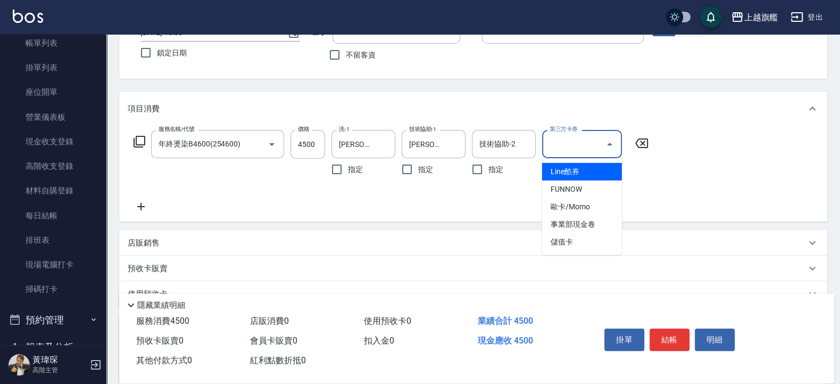
click at [579, 146] on input "第三方卡券" at bounding box center [574, 144] width 54 height 19
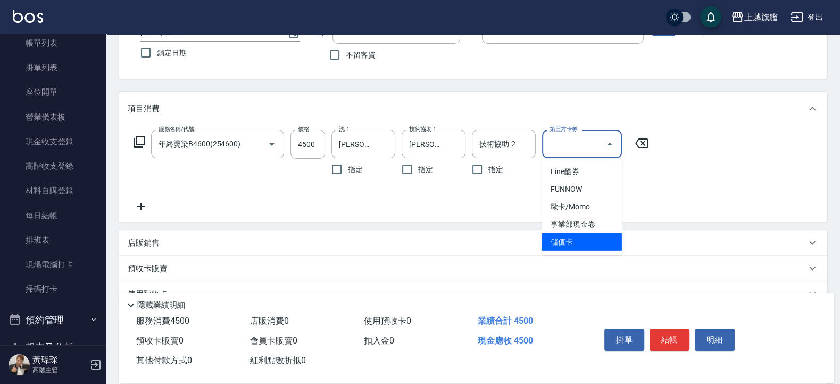
drag, startPoint x: 576, startPoint y: 240, endPoint x: 558, endPoint y: 239, distance: 18.1
click at [575, 239] on span "儲值卡" at bounding box center [582, 242] width 80 height 18
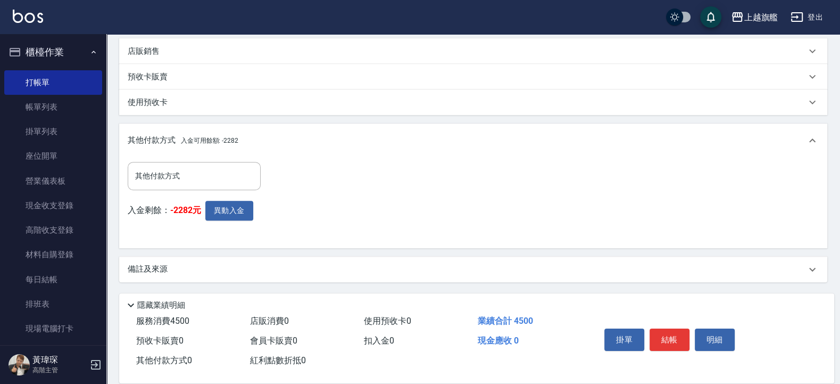
scroll to position [0, 0]
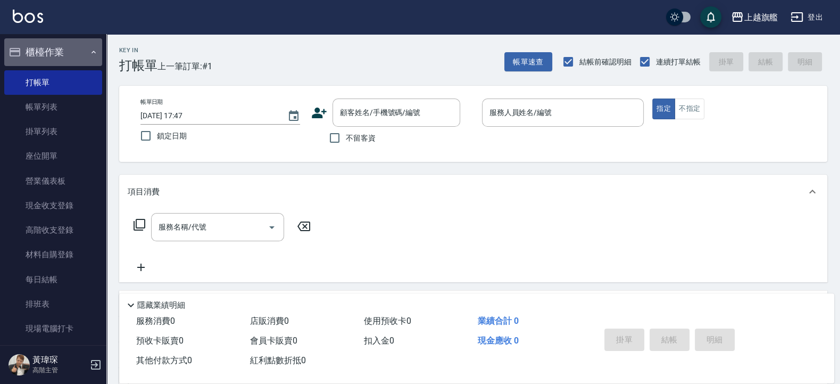
click at [62, 51] on button "櫃檯作業" at bounding box center [53, 52] width 98 height 28
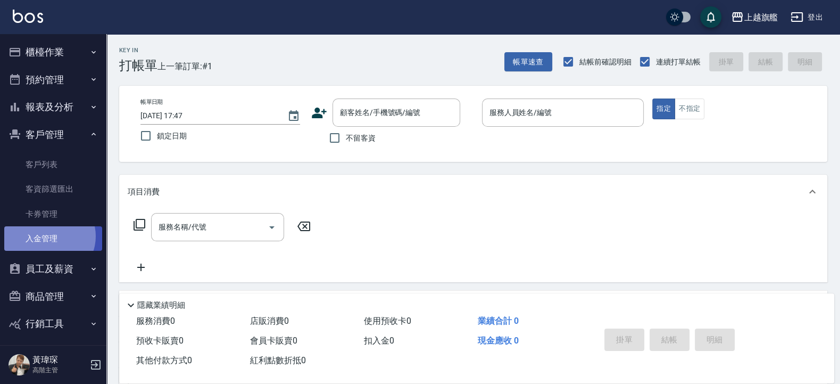
click at [48, 236] on link "入金管理" at bounding box center [53, 238] width 98 height 24
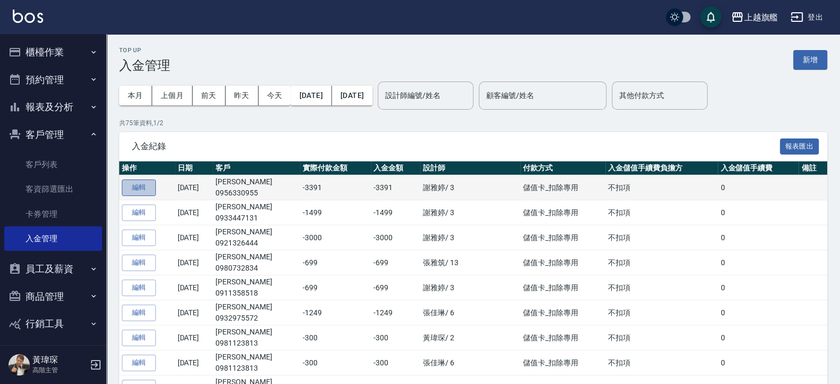
click at [146, 185] on button "編輯" at bounding box center [139, 187] width 34 height 16
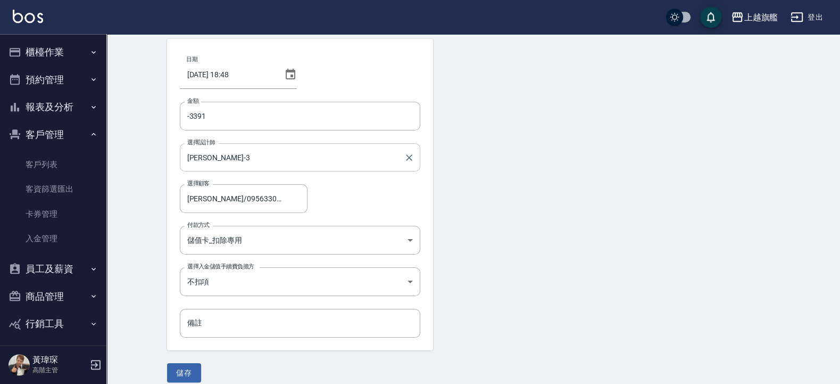
scroll to position [57, 0]
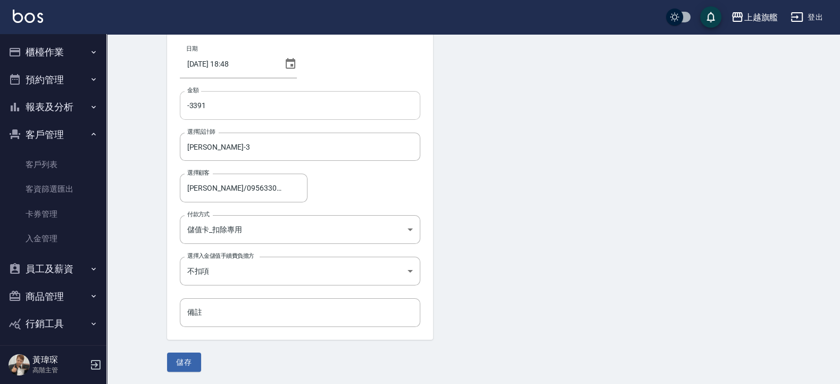
click at [245, 103] on input "-3391" at bounding box center [300, 105] width 240 height 29
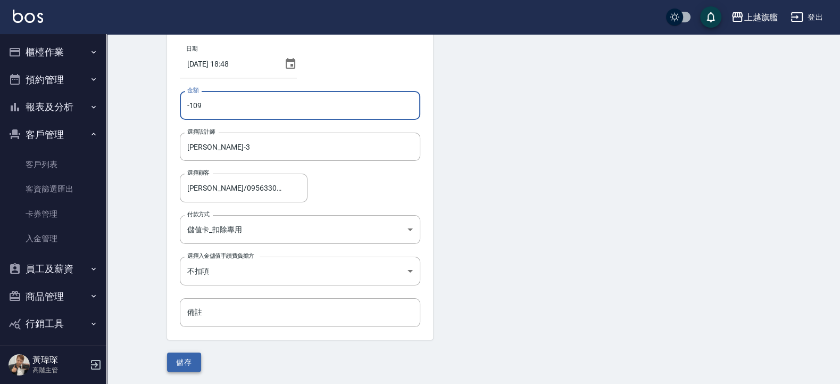
type input "-109"
click at [179, 359] on button "儲存" at bounding box center [184, 362] width 34 height 20
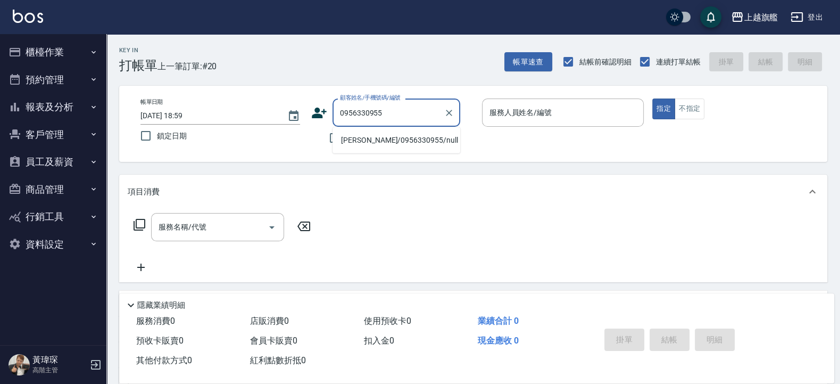
click at [386, 143] on li "康芷婷/0956330955/null" at bounding box center [397, 140] width 128 height 18
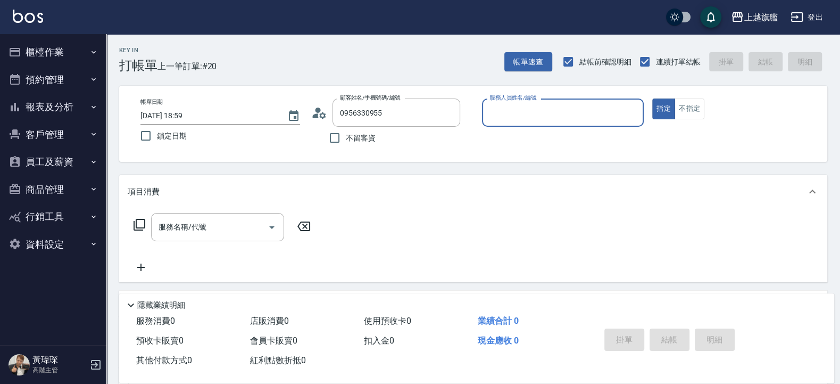
type input "康芷婷/0956330955/null"
type input "謝雅婷-3"
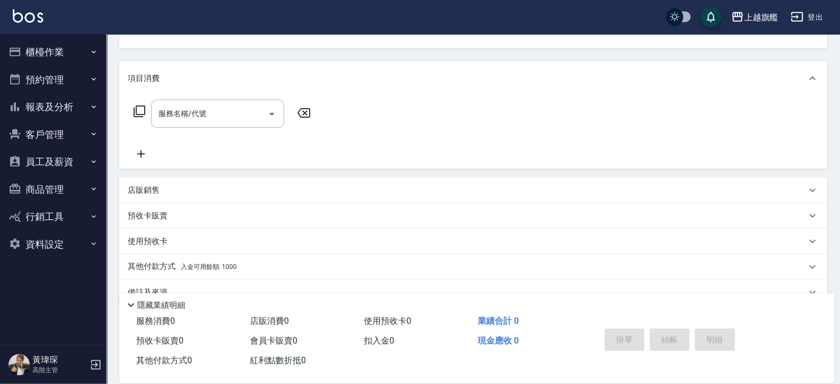
scroll to position [136, 0]
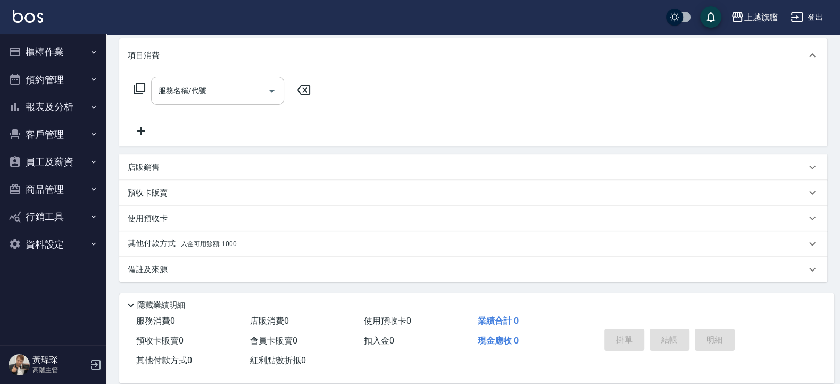
click at [239, 104] on div "服務名稱/代號" at bounding box center [217, 91] width 133 height 28
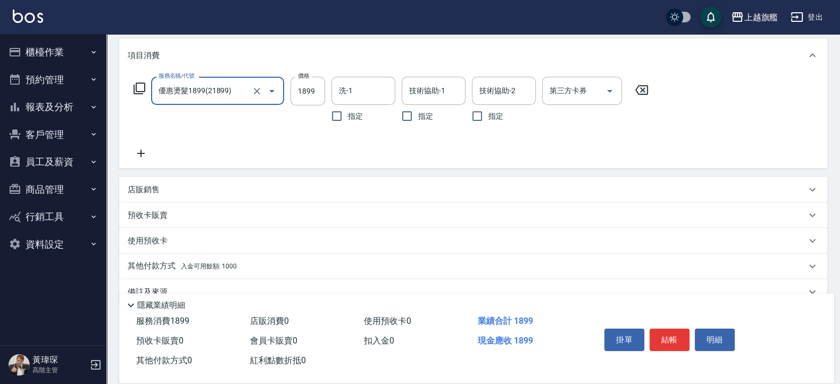
type input "優惠燙髮1899(21899)"
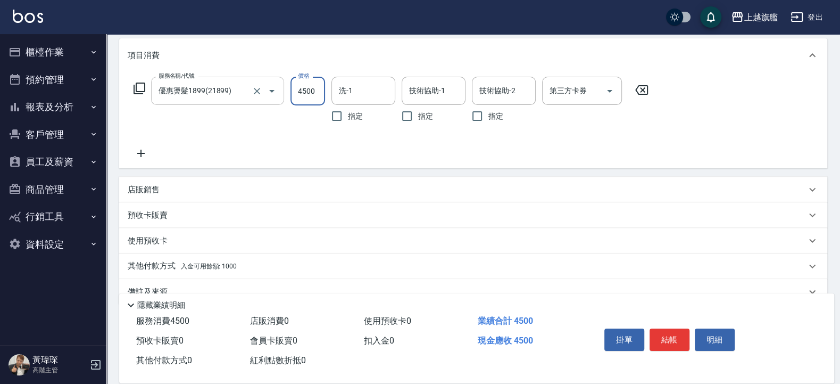
type input "4500"
type input "蔡秉諶-36"
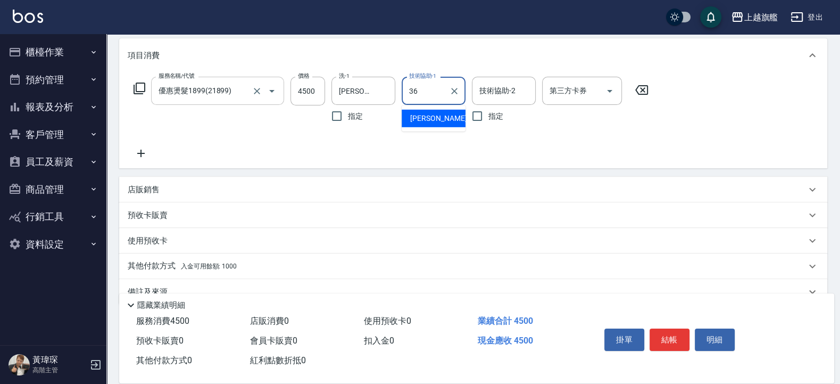
type input "蔡秉諶-36"
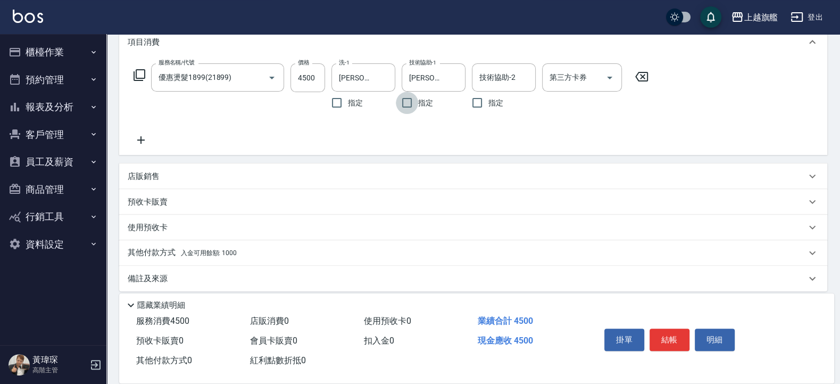
scroll to position [158, 0]
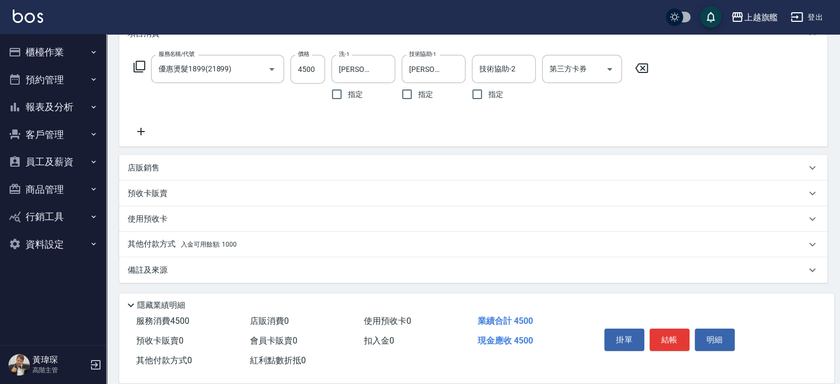
click at [245, 244] on div "其他付款方式 入金可用餘額: 1000" at bounding box center [467, 244] width 678 height 12
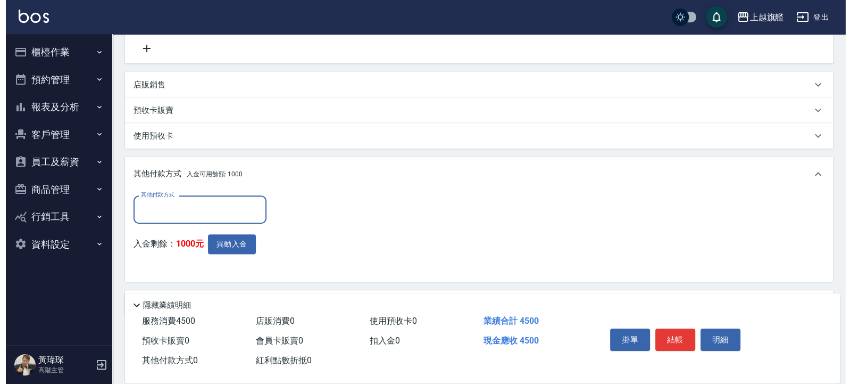
scroll to position [275, 0]
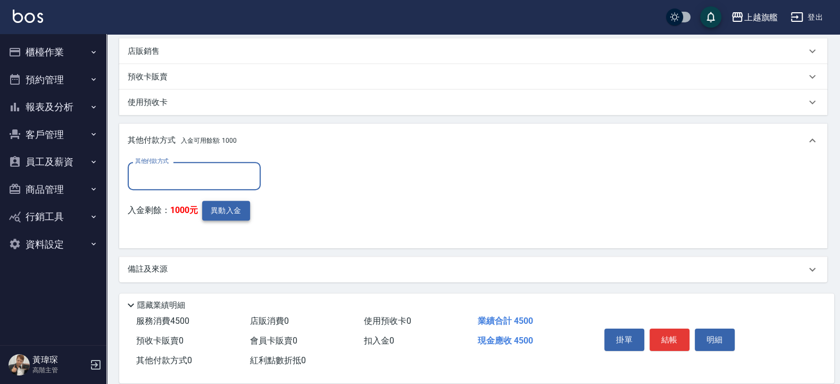
click at [227, 211] on button "異動入金" at bounding box center [226, 211] width 48 height 20
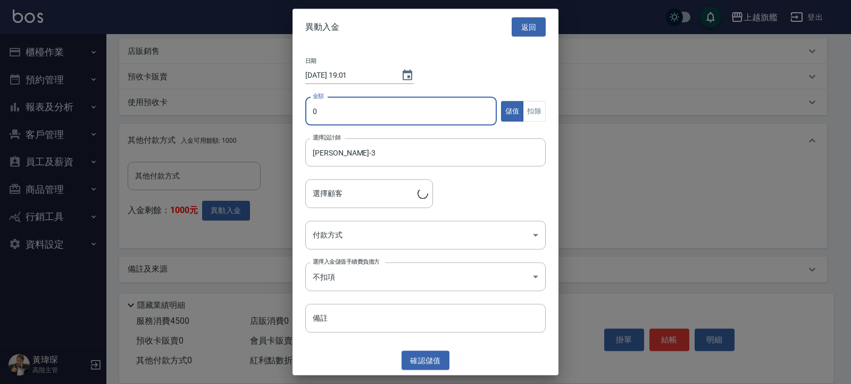
click at [420, 118] on input "0" at bounding box center [401, 111] width 192 height 29
type input "康芷婷/0956330955"
type input "1000"
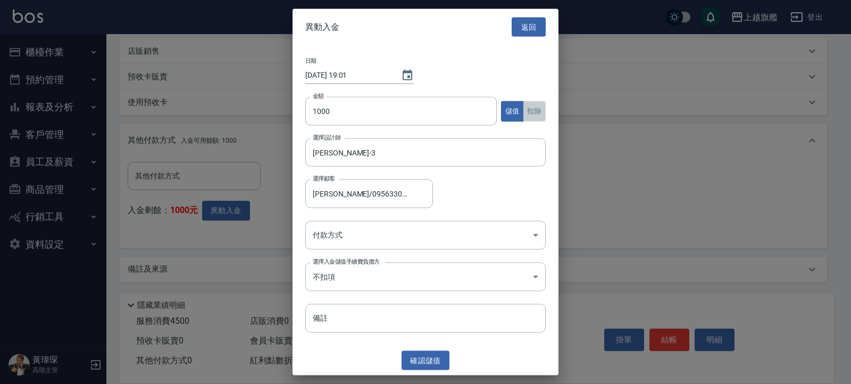
click at [541, 111] on button "扣除" at bounding box center [534, 111] width 23 height 21
click at [422, 356] on button "確認 扣除" at bounding box center [426, 360] width 48 height 20
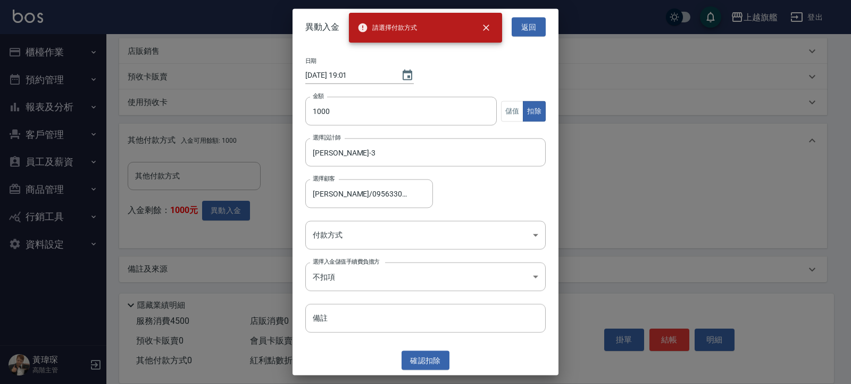
click at [381, 252] on div "日期 2025/09/20 19:01 金額 1000 金額 儲值 扣除 選擇設計師 謝雅婷-3 選擇設計師 選擇顧客 康芷婷/0956330955 選擇顧客…" at bounding box center [426, 195] width 266 height 300
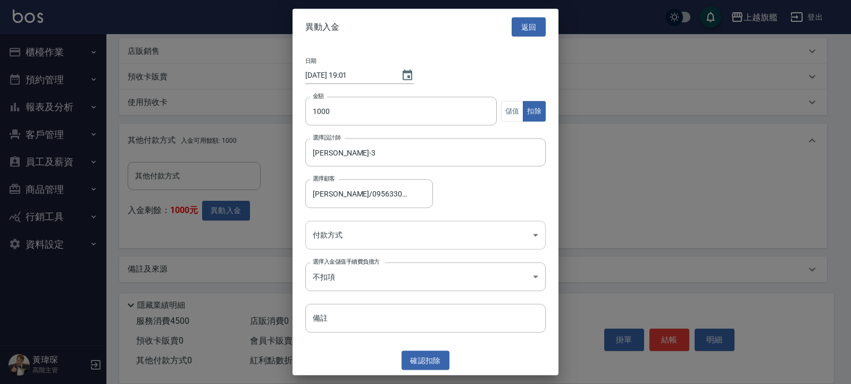
click at [378, 240] on body "請選擇付款方式 上越旗艦 登出 櫃檯作業 打帳單 帳單列表 掛單列表 座位開單 營業儀表板 現金收支登錄 高階收支登錄 材料自購登錄 每日結帳 排班表 現場電…" at bounding box center [425, 54] width 851 height 658
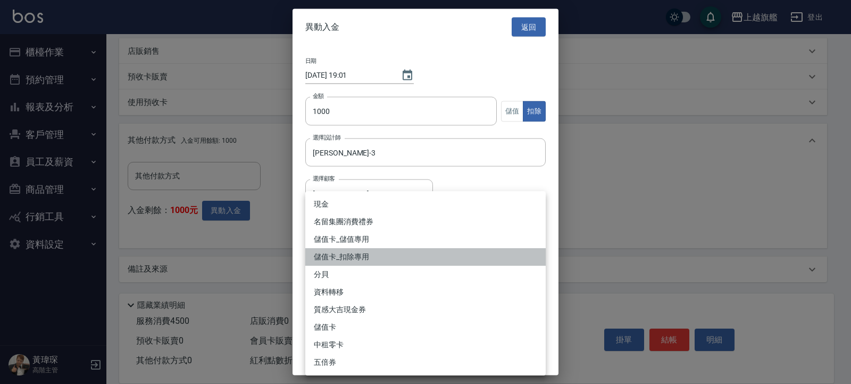
click at [361, 254] on li "儲值卡_扣除專用" at bounding box center [425, 257] width 240 height 18
type input "儲值卡_扣除專用"
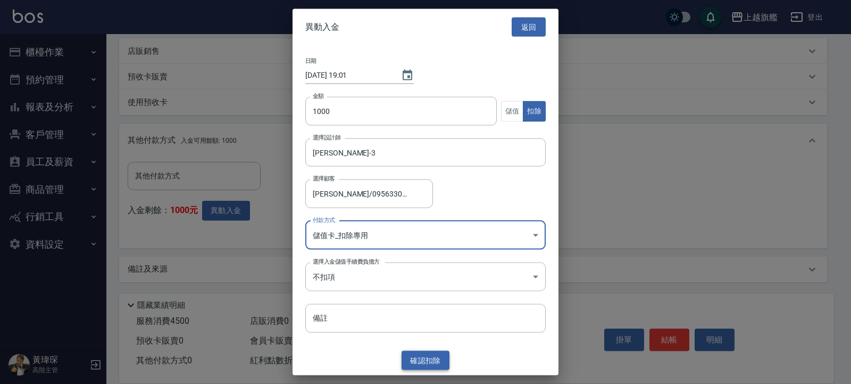
click at [420, 361] on button "確認 扣除" at bounding box center [426, 360] width 48 height 20
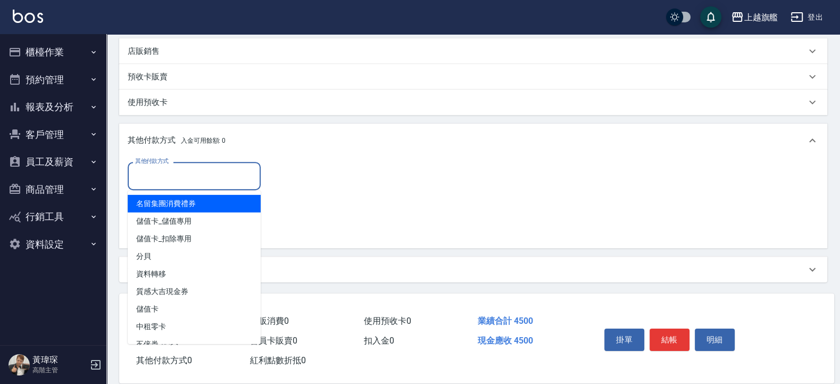
drag, startPoint x: 203, startPoint y: 184, endPoint x: 212, endPoint y: 196, distance: 15.6
click at [202, 184] on input "其他付款方式" at bounding box center [193, 176] width 123 height 19
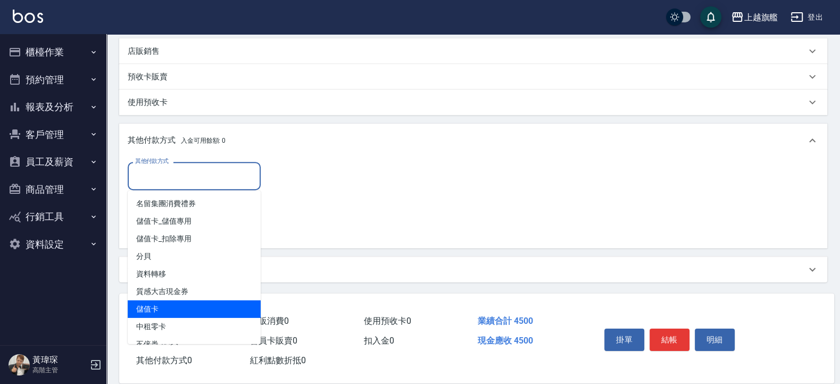
click at [203, 305] on span "儲值卡" at bounding box center [194, 309] width 133 height 18
type input "儲值卡"
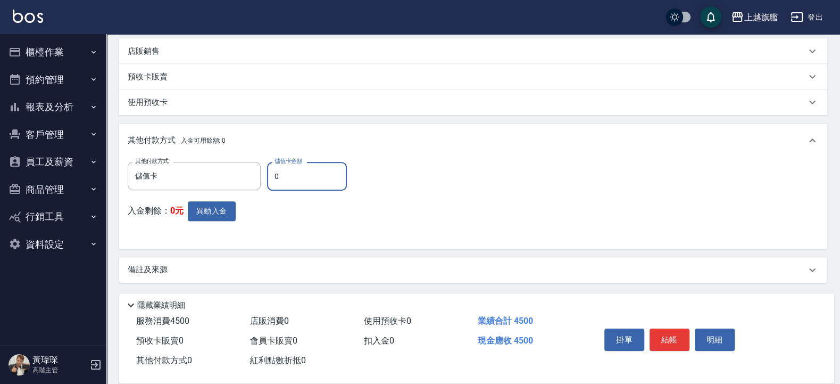
drag, startPoint x: 317, startPoint y: 181, endPoint x: 170, endPoint y: 180, distance: 147.4
click at [267, 180] on input "0" at bounding box center [307, 176] width 80 height 29
type input "1109"
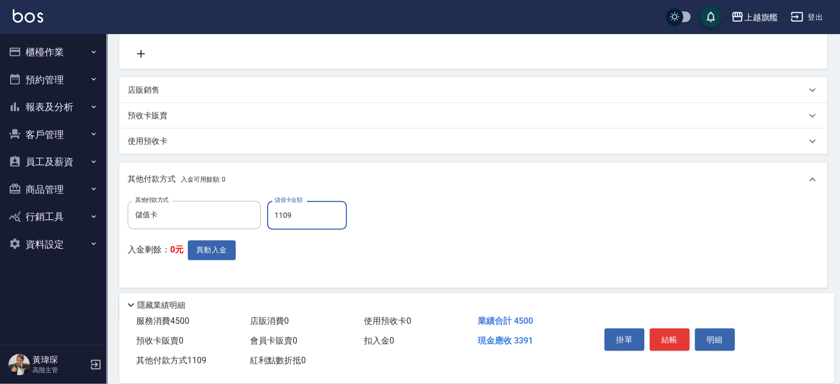
scroll to position [255, 0]
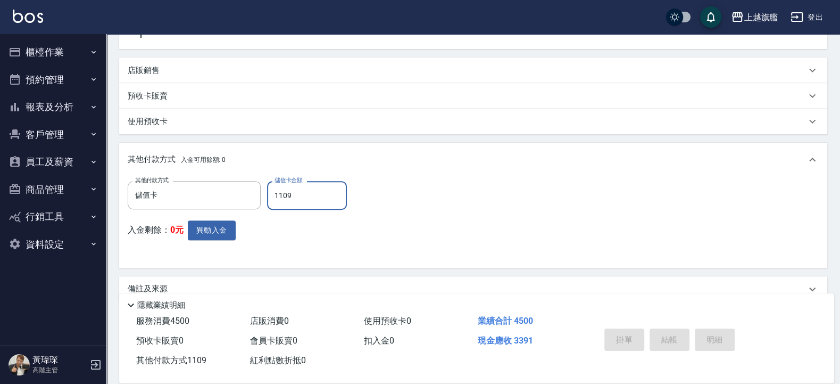
type input "2025/09/20 19:01"
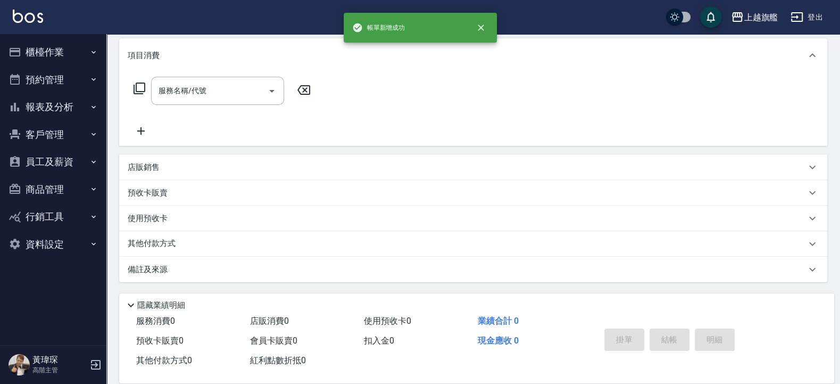
scroll to position [0, 0]
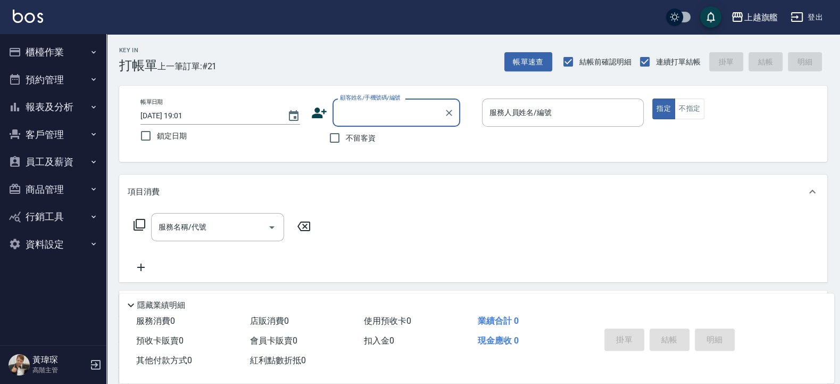
click at [76, 107] on button "報表及分析" at bounding box center [53, 107] width 98 height 28
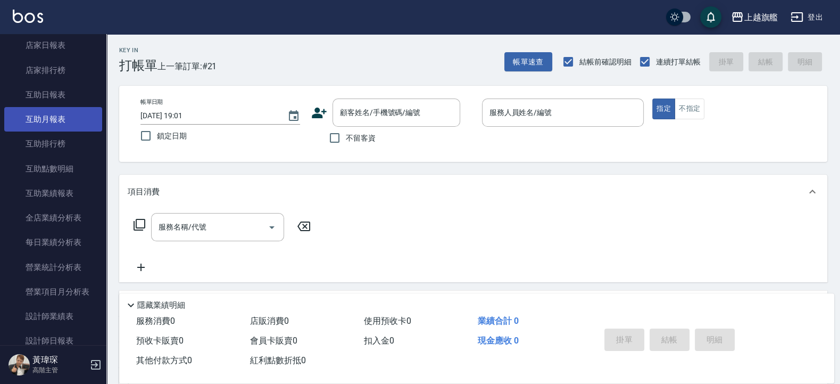
scroll to position [128, 0]
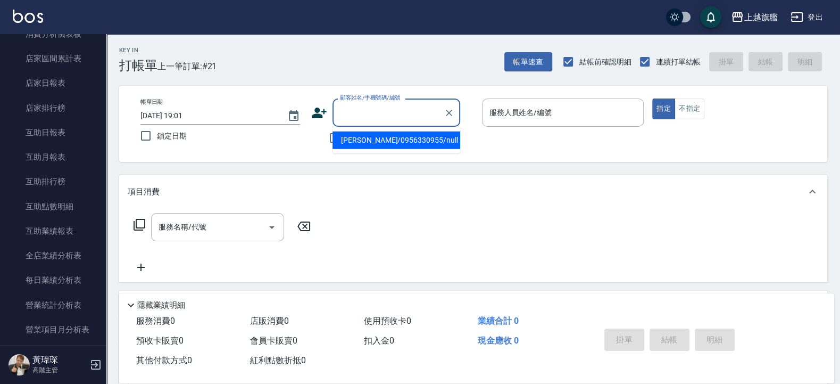
drag, startPoint x: 354, startPoint y: 111, endPoint x: 361, endPoint y: 111, distance: 6.4
click at [358, 111] on input "顧客姓名/手機號碼/編號" at bounding box center [388, 112] width 102 height 19
type input "陳盈佳/0908621539/"
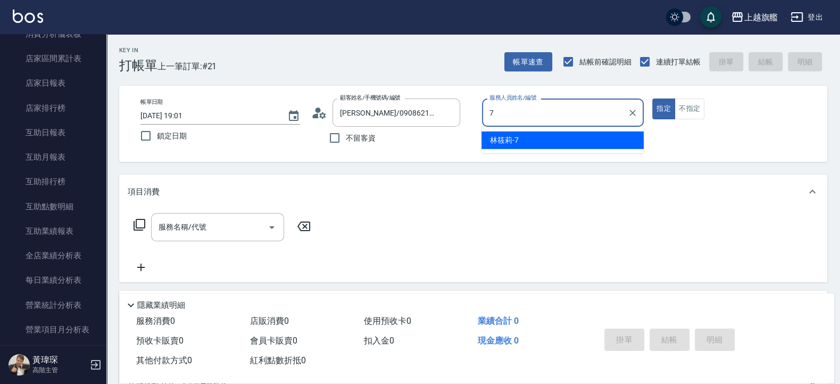
type input "林筱莉-7"
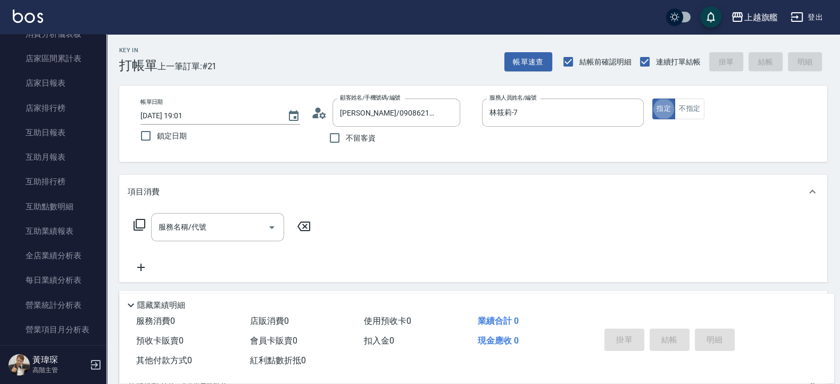
type button "true"
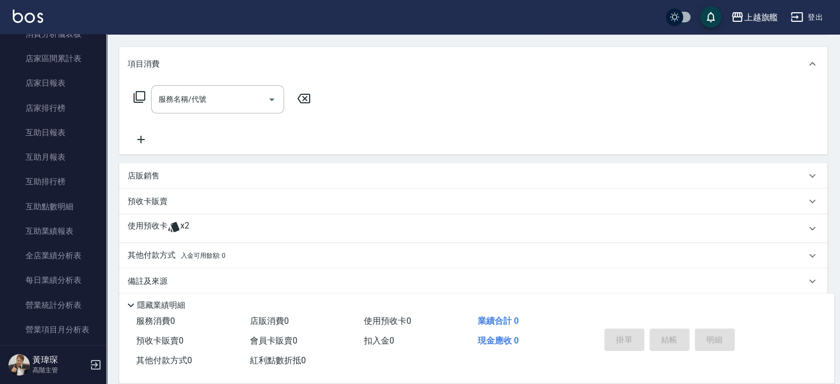
click at [156, 235] on p "使用預收卡" at bounding box center [148, 228] width 40 height 16
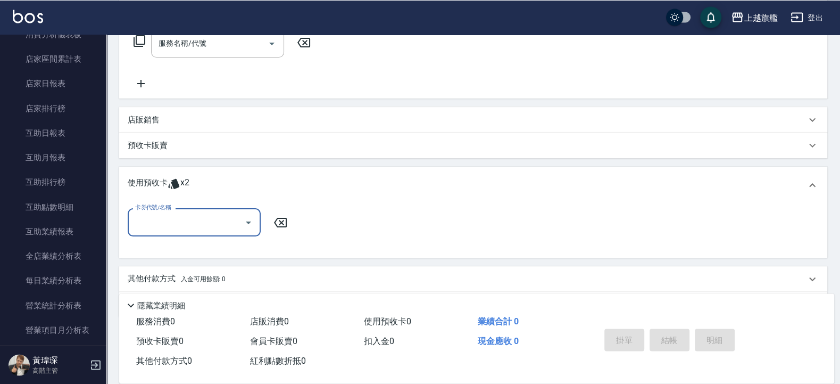
scroll to position [219, 0]
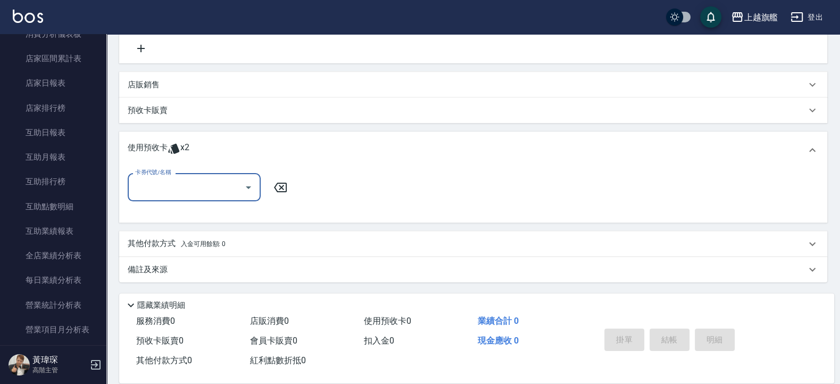
click at [215, 183] on input "卡券代號/名稱" at bounding box center [185, 187] width 107 height 19
click at [230, 215] on div "重整卡 剩餘2張" at bounding box center [194, 214] width 133 height 18
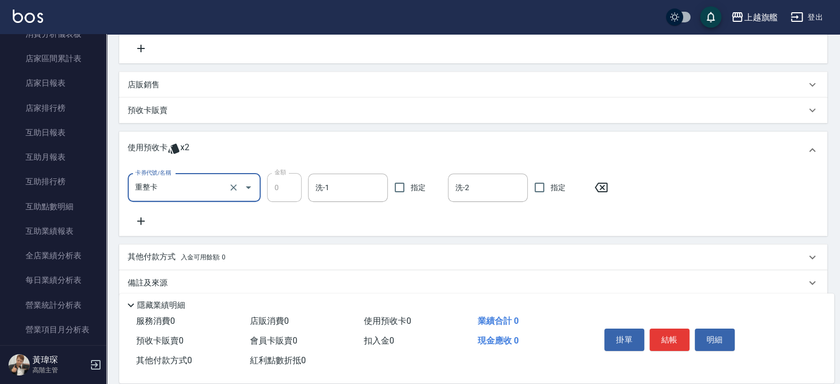
type input "重整卡"
click at [382, 187] on input "洗-1" at bounding box center [348, 187] width 70 height 19
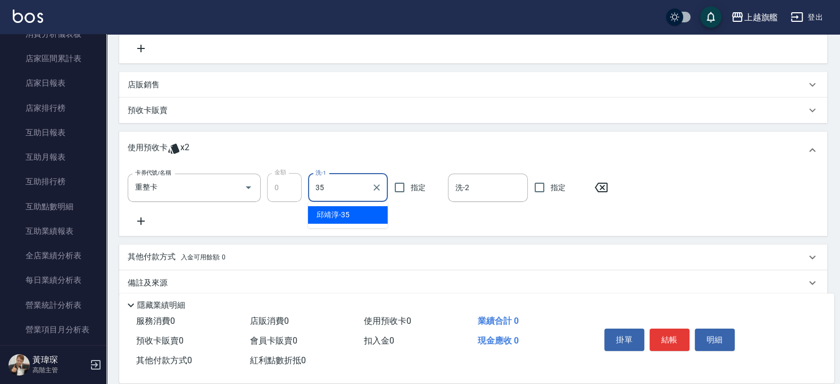
type input "邱靖淳-35"
click at [450, 147] on div "使用預收卡 x2" at bounding box center [467, 150] width 678 height 16
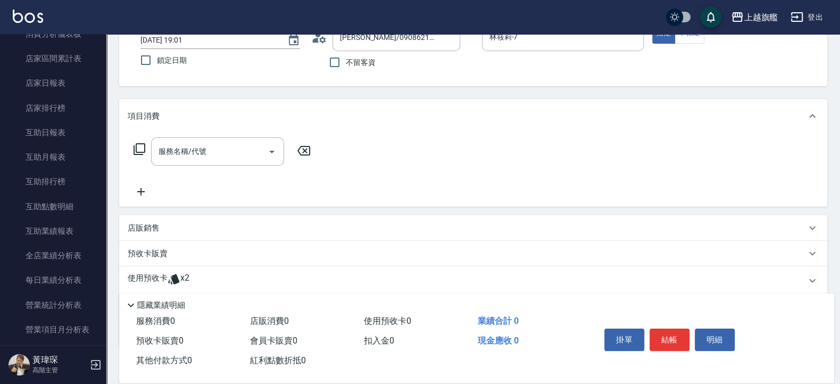
scroll to position [12, 0]
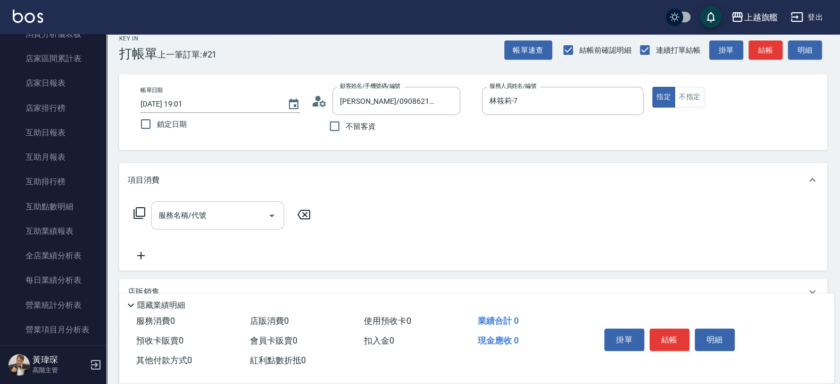
click at [192, 206] on input "服務名稱/代號" at bounding box center [209, 215] width 107 height 19
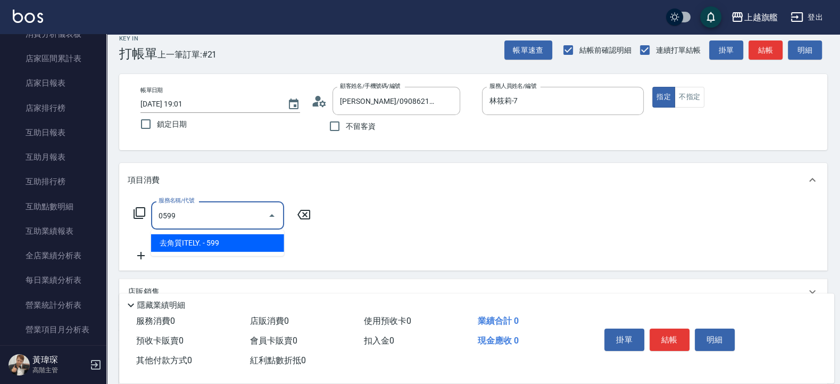
click at [202, 235] on span "去角質ITELY. - 599" at bounding box center [217, 243] width 133 height 18
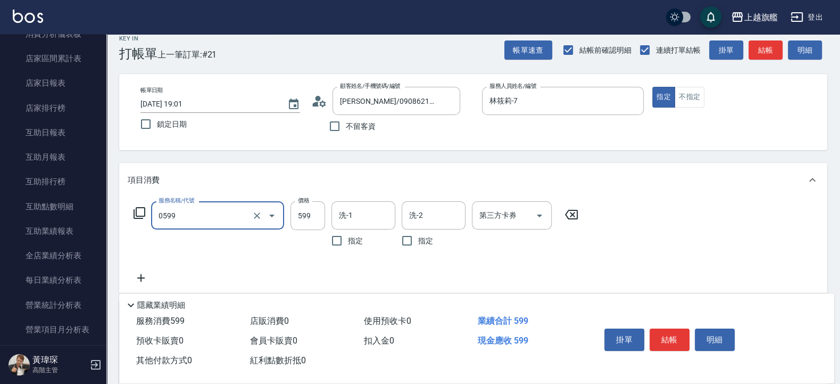
type input "去角質ITELY.(0599)"
click at [149, 279] on icon at bounding box center [141, 277] width 27 height 13
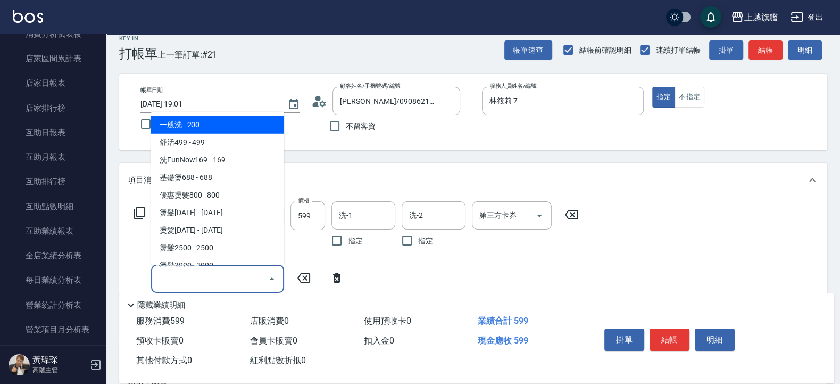
click at [180, 269] on input "服務名稱/代號" at bounding box center [209, 278] width 107 height 19
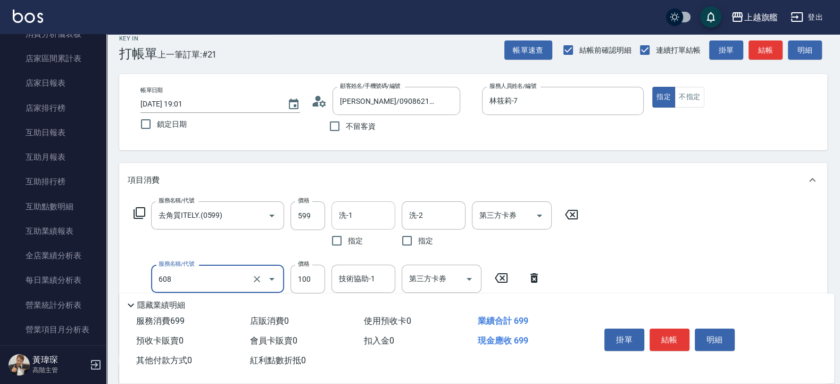
type input "專業/順護100(608)"
click at [348, 212] on input "洗-1" at bounding box center [363, 215] width 54 height 19
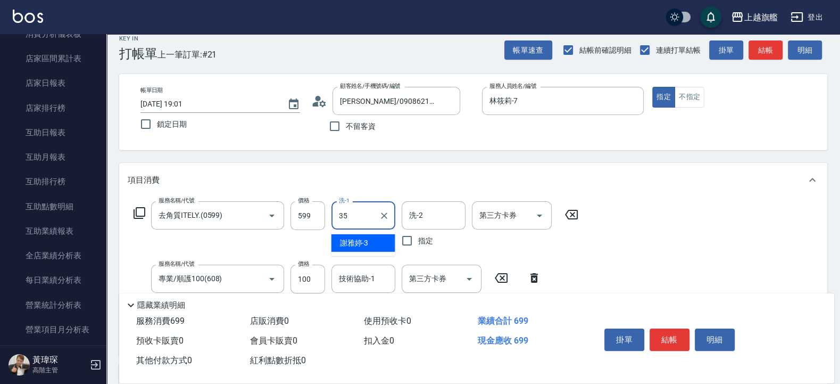
type input "邱靖淳-35"
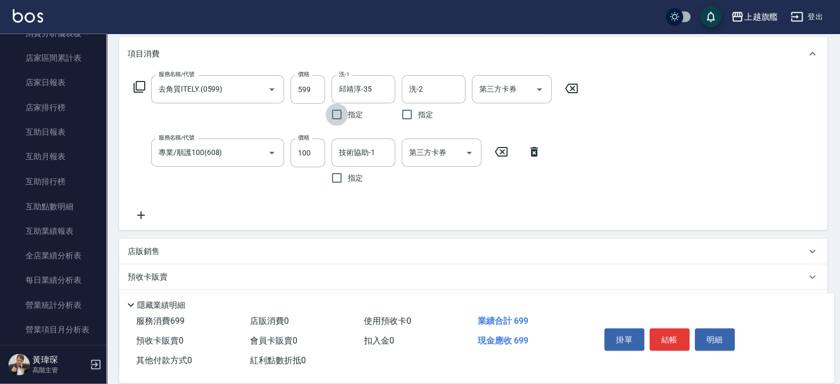
scroll to position [139, 0]
click at [374, 150] on input "技術協助-1" at bounding box center [363, 151] width 54 height 19
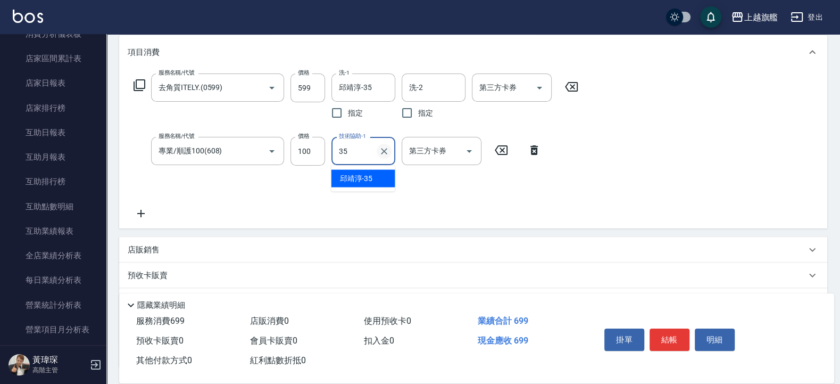
type input "邱靖淳-35"
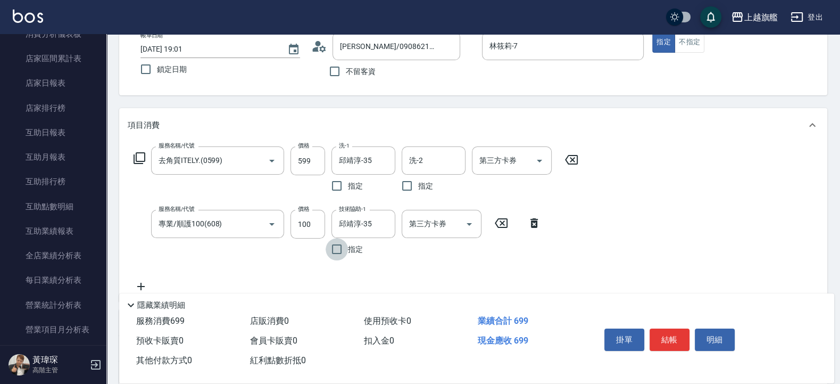
scroll to position [0, 0]
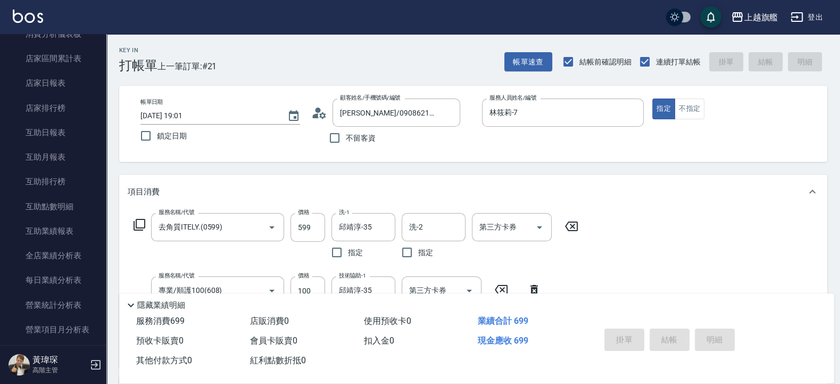
type input "2025/09/20 19:03"
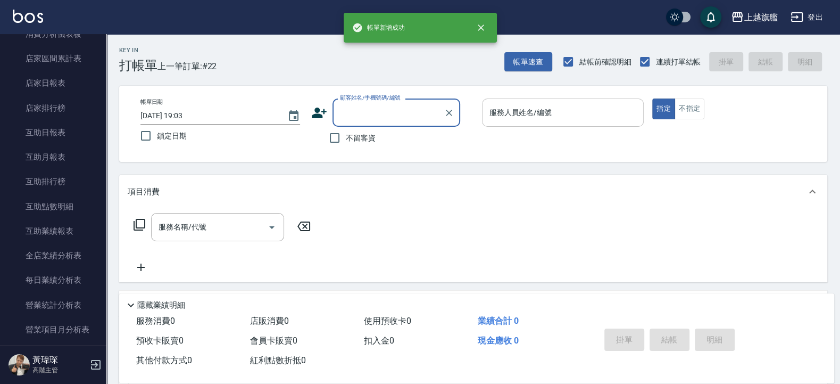
click at [558, 121] on input "服務人員姓名/編號" at bounding box center [563, 112] width 153 height 19
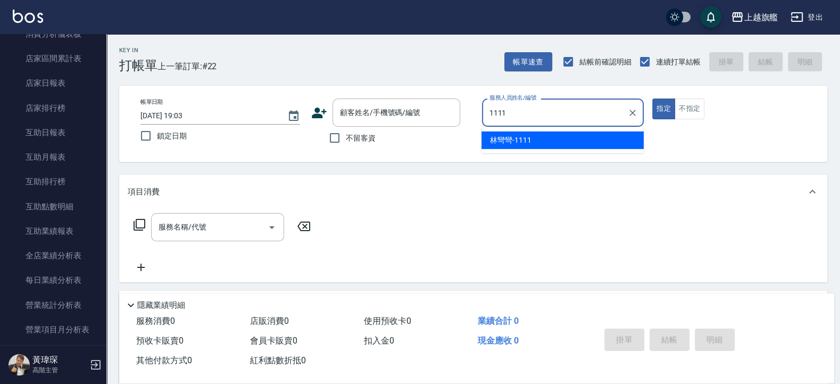
type input "林彎彎-1111"
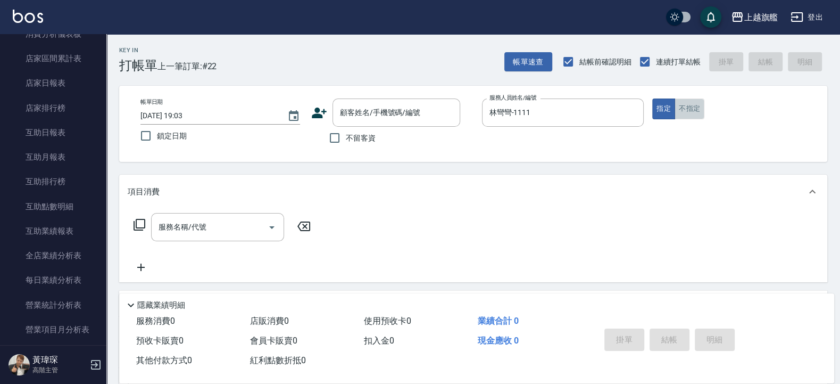
drag, startPoint x: 696, startPoint y: 114, endPoint x: 646, endPoint y: 129, distance: 52.8
click at [693, 113] on button "不指定" at bounding box center [690, 108] width 30 height 21
click at [354, 143] on span "不留客資" at bounding box center [361, 137] width 30 height 11
click at [346, 143] on input "不留客資" at bounding box center [334, 138] width 22 height 22
checkbox input "true"
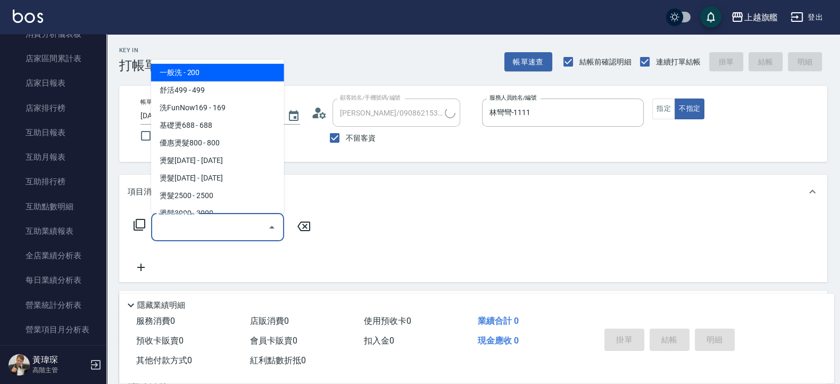
click at [221, 228] on input "服務名稱/代號" at bounding box center [209, 227] width 107 height 19
type input "黃小星/0979657115/"
type input "周秀娟-8"
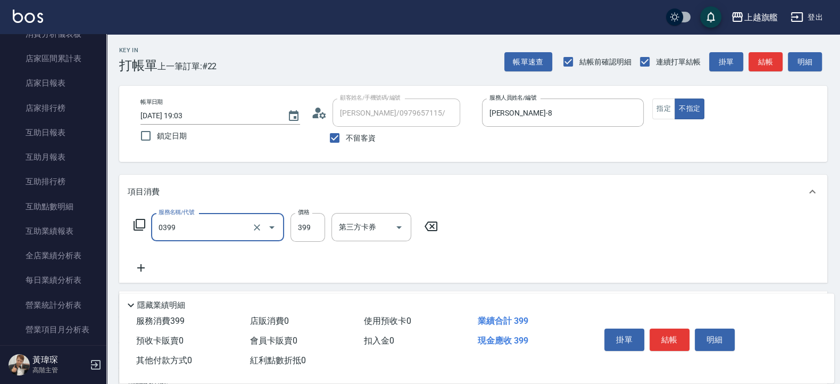
type input "海鹽SPA(0399)"
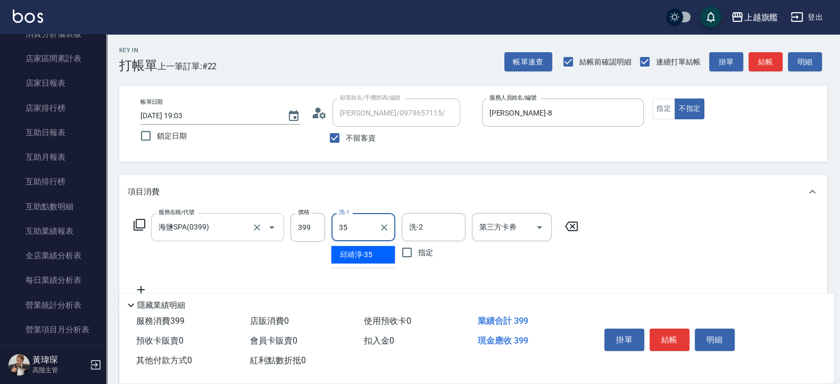
type input "邱靖淳-35"
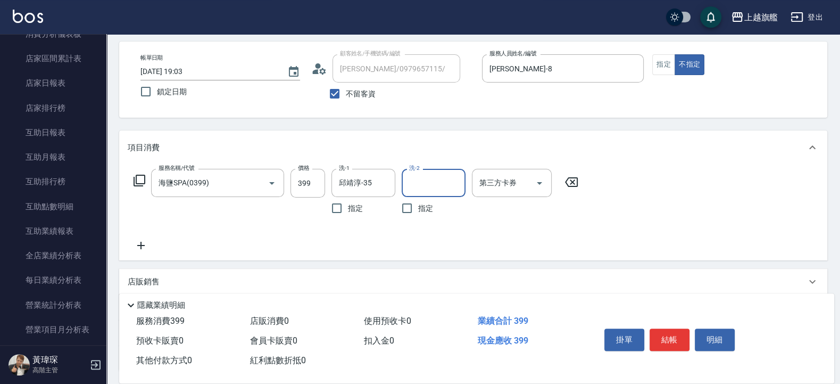
scroll to position [64, 0]
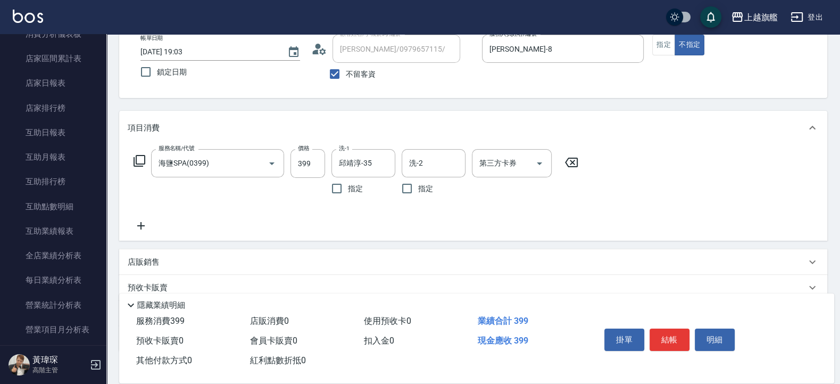
click at [140, 228] on icon at bounding box center [141, 225] width 27 height 13
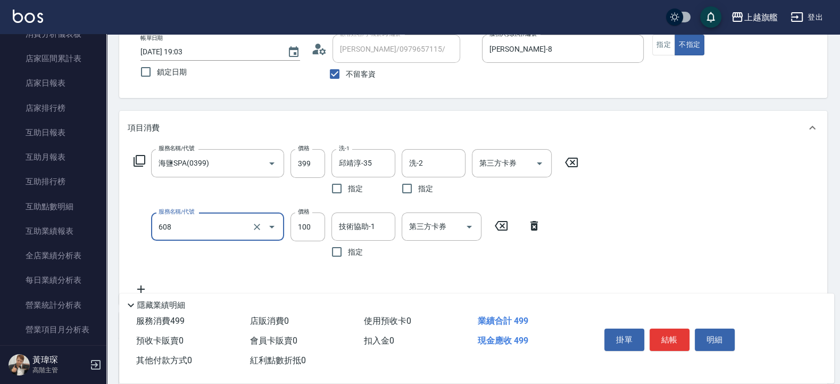
type input "專業/順護100(608)"
click at [325, 229] on div "服務名稱/代號 專業/順護100(608) 服務名稱/代號 價格 100 價格 技術協助-1 技術協助-1 指定 第三方卡券 第三方卡券" at bounding box center [338, 237] width 420 height 51
drag, startPoint x: 380, startPoint y: 223, endPoint x: 388, endPoint y: 226, distance: 8.4
click at [380, 223] on input "技術協助-1" at bounding box center [363, 226] width 54 height 19
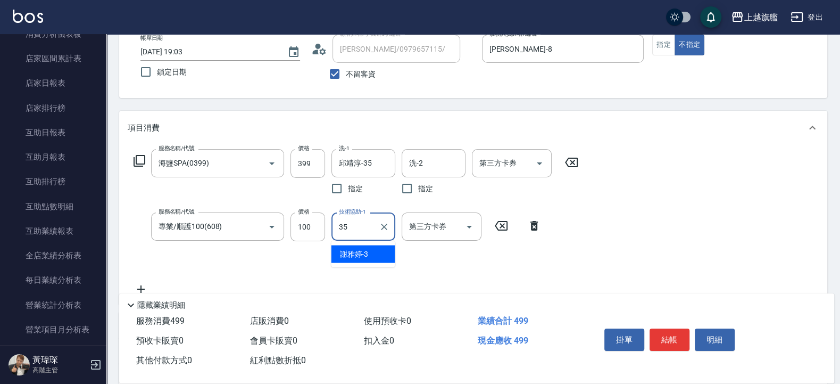
type input "邱靖淳-35"
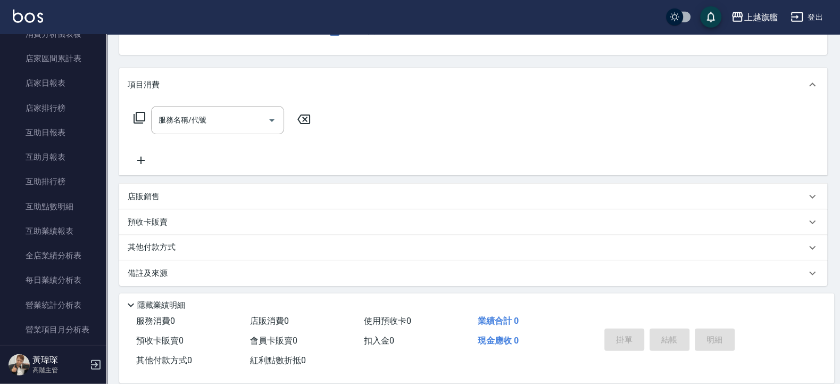
scroll to position [0, 0]
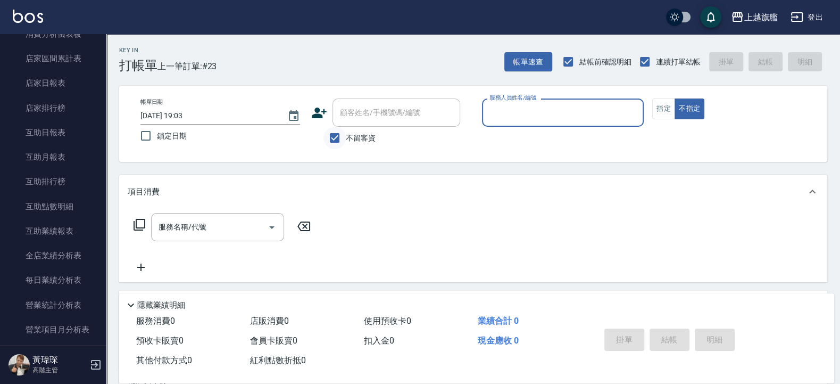
click at [345, 136] on input "不留客資" at bounding box center [334, 138] width 22 height 22
checkbox input "false"
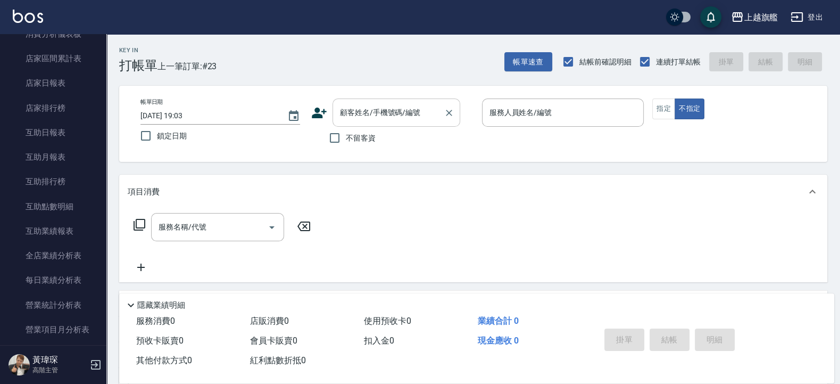
click at [372, 116] on input "顧客姓名/手機號碼/編號" at bounding box center [388, 112] width 102 height 19
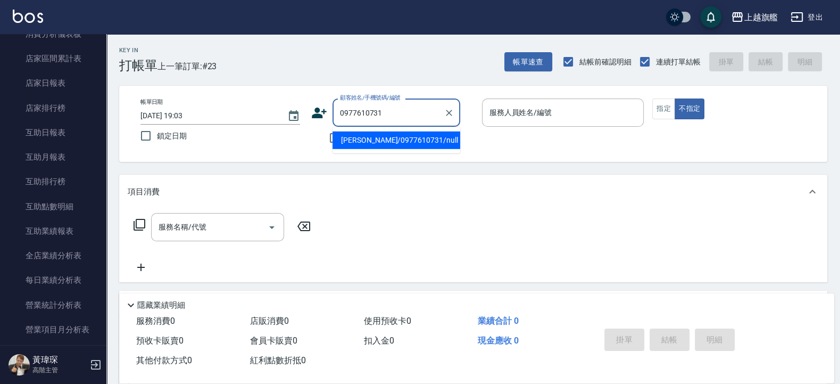
type input "李大慶/0977610731/null"
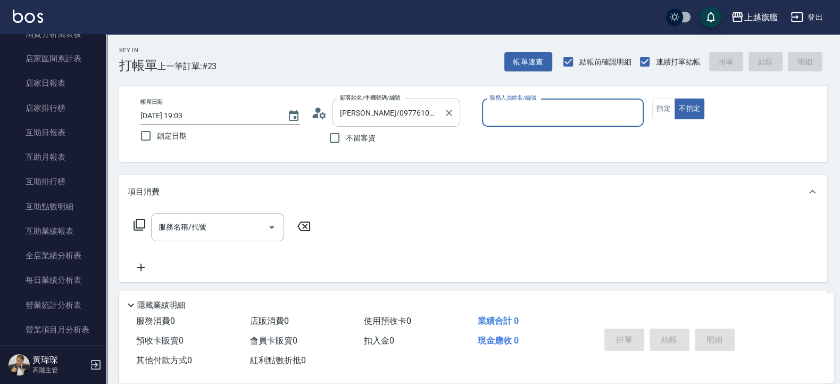
type input "[PERSON_NAME]-3"
click at [675, 98] on button "不指定" at bounding box center [690, 108] width 30 height 21
type button "false"
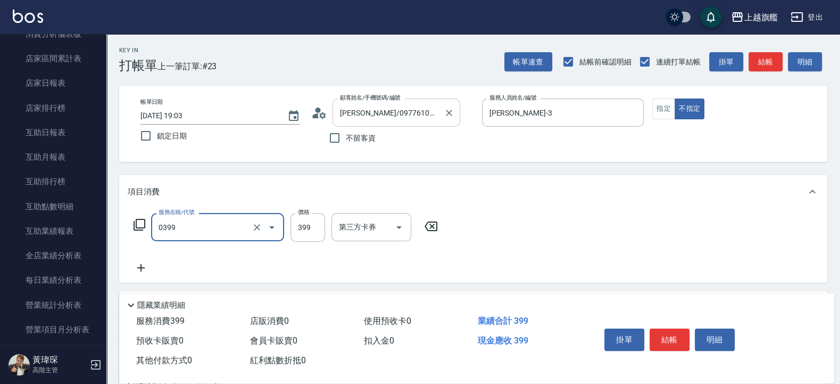
type input "海鹽SPA(0399)"
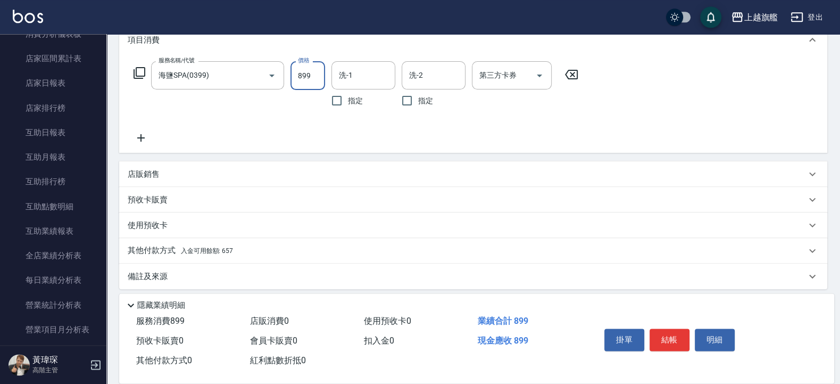
scroll to position [158, 0]
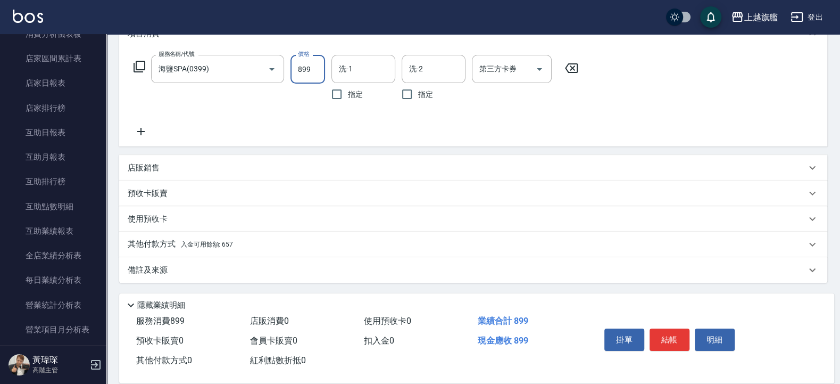
type input "899"
click at [203, 244] on span "入金可用餘額: 657" at bounding box center [207, 243] width 52 height 7
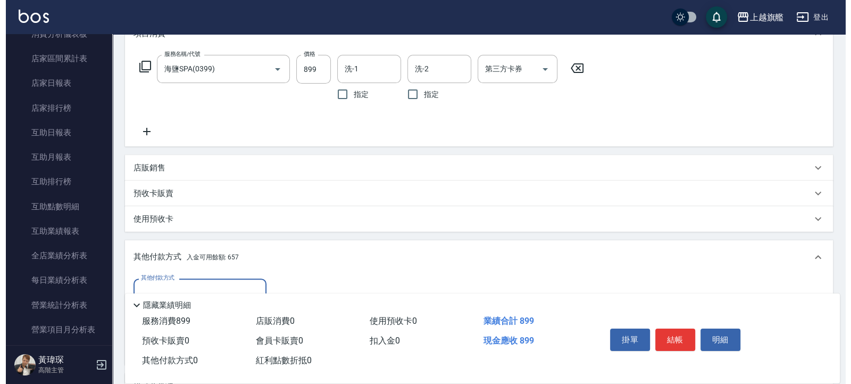
scroll to position [275, 0]
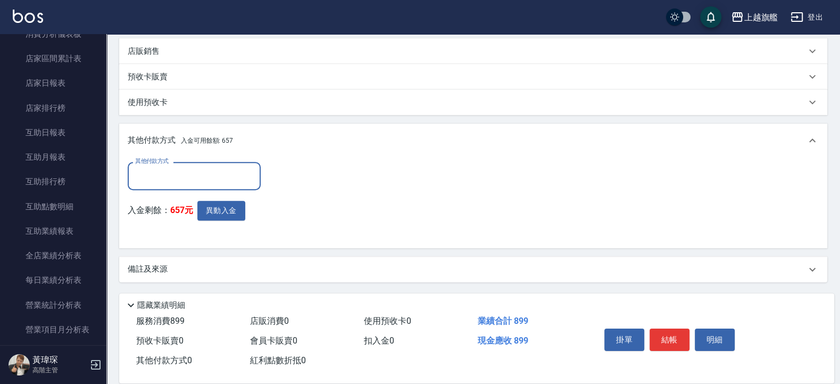
click at [219, 168] on input "其他付款方式" at bounding box center [193, 176] width 123 height 19
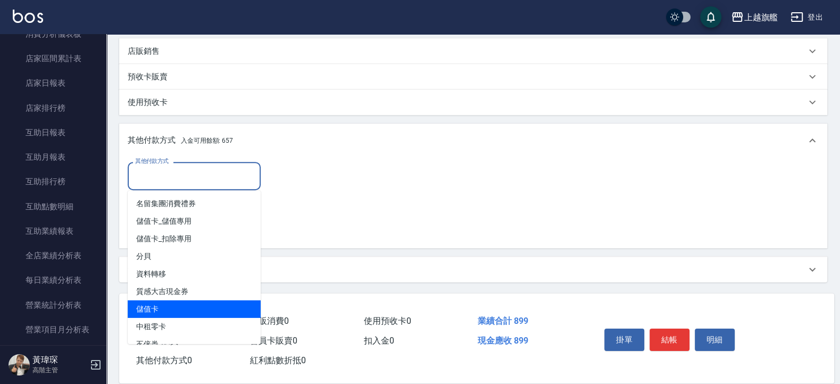
drag, startPoint x: 195, startPoint y: 306, endPoint x: 241, endPoint y: 234, distance: 85.9
click at [194, 306] on span "儲值卡" at bounding box center [194, 309] width 133 height 18
type input "儲值卡"
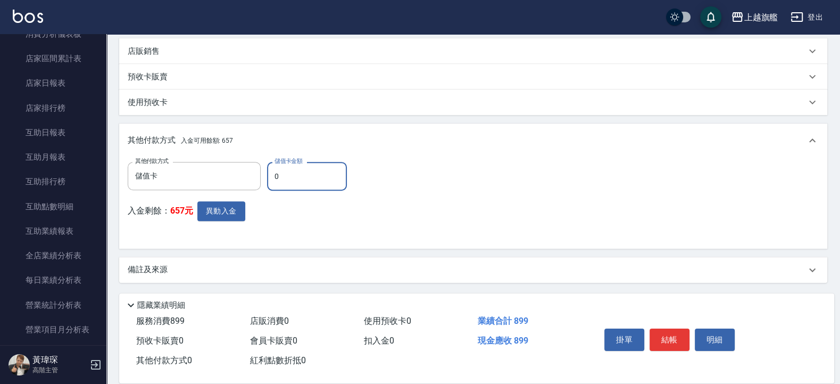
drag, startPoint x: 301, startPoint y: 172, endPoint x: 230, endPoint y: 181, distance: 70.8
click at [267, 181] on input "0" at bounding box center [307, 176] width 80 height 29
type input "657"
click at [233, 213] on button "異動入金" at bounding box center [221, 211] width 48 height 20
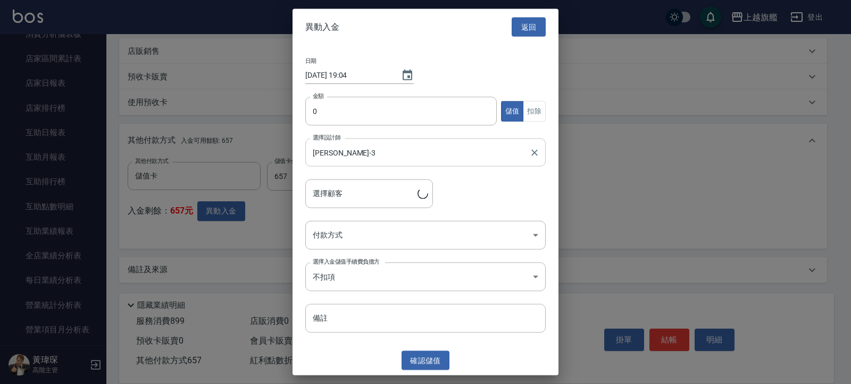
type input "李大慶/0977610731"
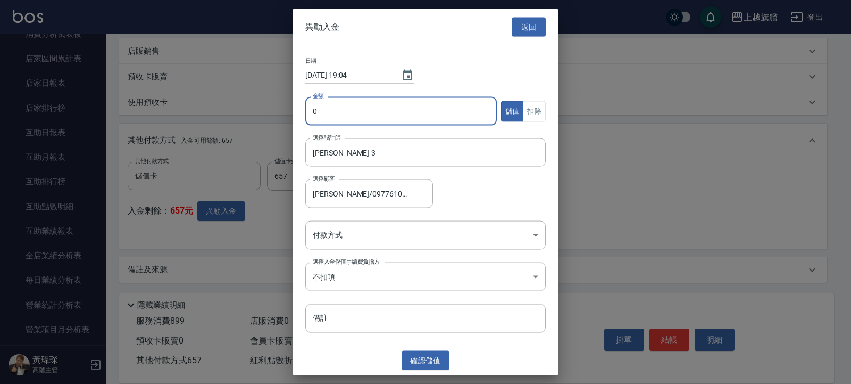
drag, startPoint x: 269, startPoint y: 130, endPoint x: 245, endPoint y: 136, distance: 24.1
click at [305, 126] on input "0" at bounding box center [401, 111] width 192 height 29
drag, startPoint x: 298, startPoint y: 117, endPoint x: 263, endPoint y: 119, distance: 35.7
click at [305, 119] on input "30" at bounding box center [401, 111] width 192 height 29
type input "657"
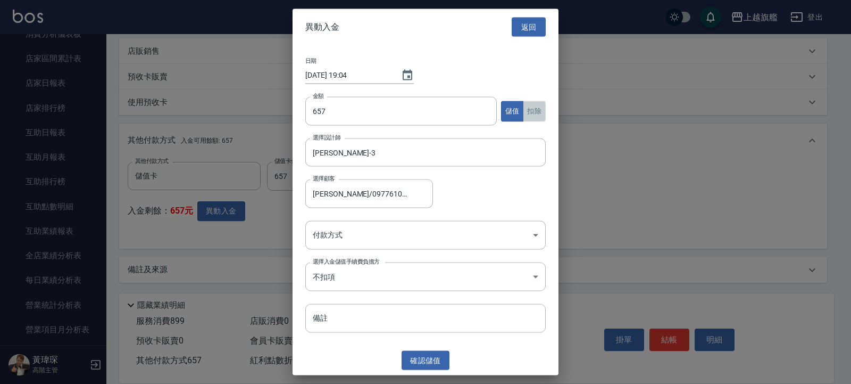
click at [535, 106] on button "扣除" at bounding box center [534, 111] width 23 height 21
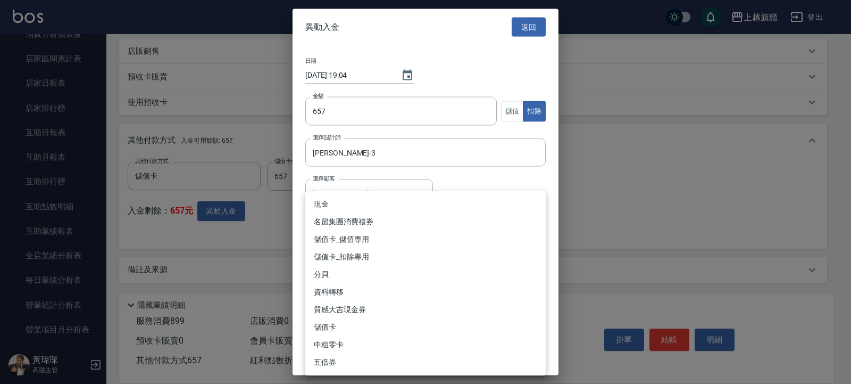
click at [404, 223] on body "上越旗艦 登出 櫃檯作業 打帳單 帳單列表 掛單列表 座位開單 營業儀表板 現金收支登錄 高階收支登錄 材料自購登錄 每日結帳 排班表 現場電腦打卡 掃碼打卡…" at bounding box center [425, 54] width 851 height 659
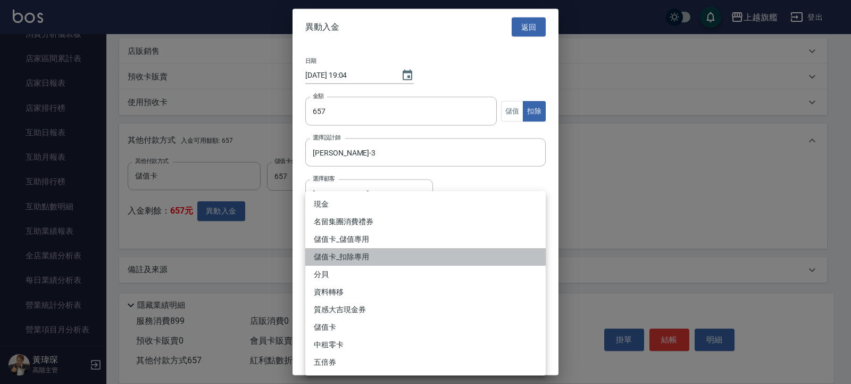
click at [392, 257] on li "儲值卡_扣除專用" at bounding box center [425, 257] width 240 height 18
type input "儲值卡_扣除專用"
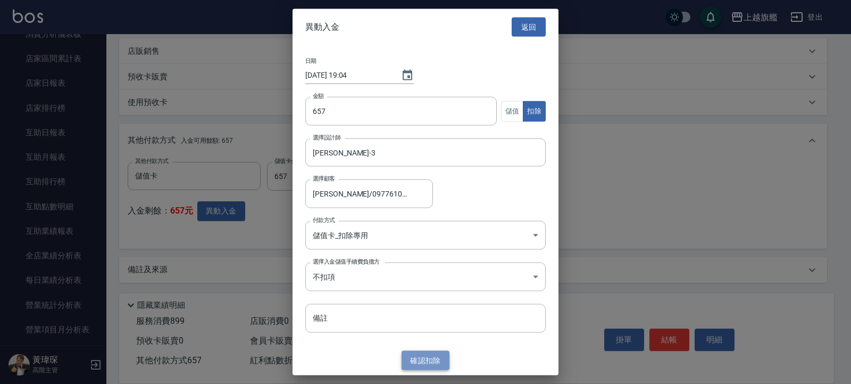
click at [418, 351] on button "確認 扣除" at bounding box center [426, 360] width 48 height 20
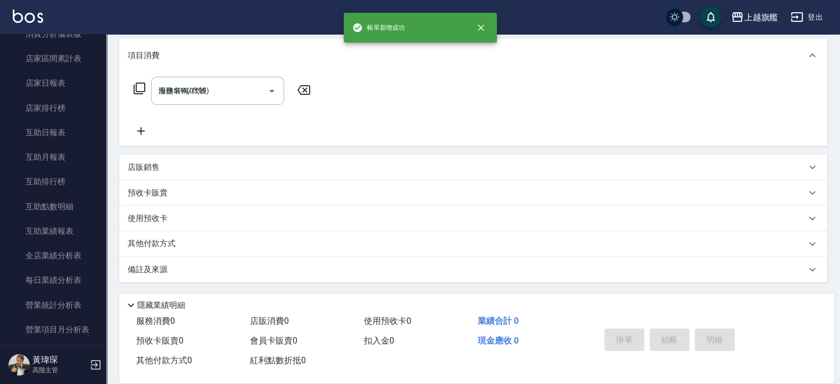
type input "2025/09/20 19:04"
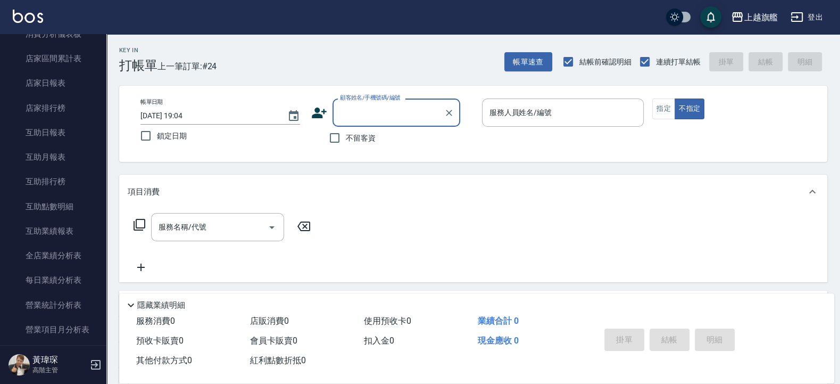
click at [353, 133] on span "不留客資" at bounding box center [361, 137] width 30 height 11
click at [346, 133] on input "不留客資" at bounding box center [334, 138] width 22 height 22
checkbox input "true"
drag, startPoint x: 452, startPoint y: 154, endPoint x: 466, endPoint y: 149, distance: 14.6
click at [452, 154] on div "帳單日期 2025/09/20 19:04 鎖定日期 顧客姓名/手機號碼/編號 顧客姓名/手機號碼/編號 不留客資 服務人員姓名/編號 服務人員姓名/編號 指…" at bounding box center [473, 124] width 708 height 76
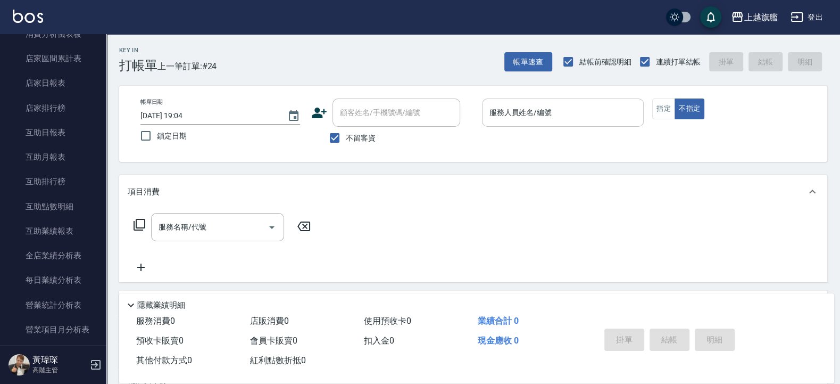
click at [516, 122] on input "服務人員姓名/編號" at bounding box center [563, 112] width 153 height 19
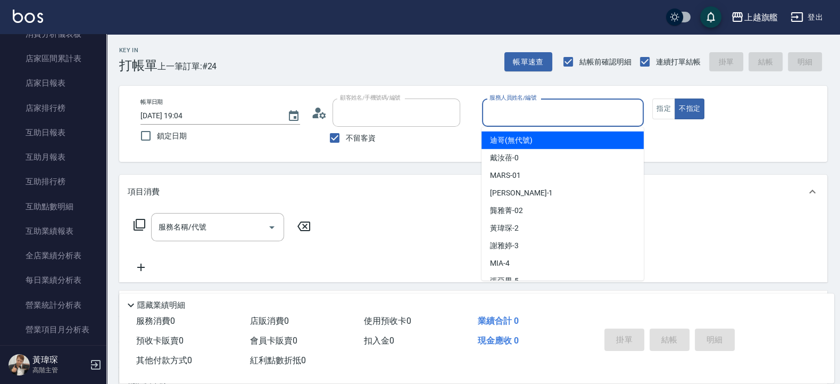
type input "黃小星/0979657115/"
type input "周秀娟-8"
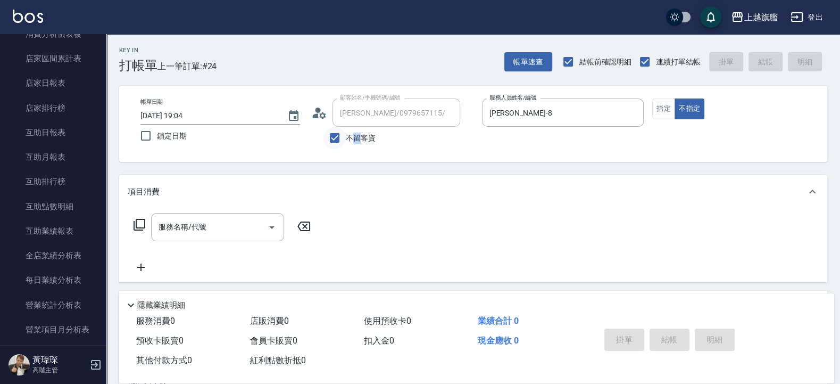
drag, startPoint x: 358, startPoint y: 150, endPoint x: 345, endPoint y: 136, distance: 18.8
click at [358, 151] on div "帳單日期 2025/09/20 19:04 鎖定日期 顧客姓名/手機號碼/編號 黃小星/0979657115/ 顧客姓名/手機號碼/編號 不留客資 服務人員姓…" at bounding box center [473, 124] width 708 height 76
click at [345, 135] on input "不留客資" at bounding box center [334, 138] width 22 height 22
drag, startPoint x: 339, startPoint y: 135, endPoint x: 380, endPoint y: 132, distance: 40.5
click at [340, 135] on input "不留客資" at bounding box center [334, 138] width 22 height 22
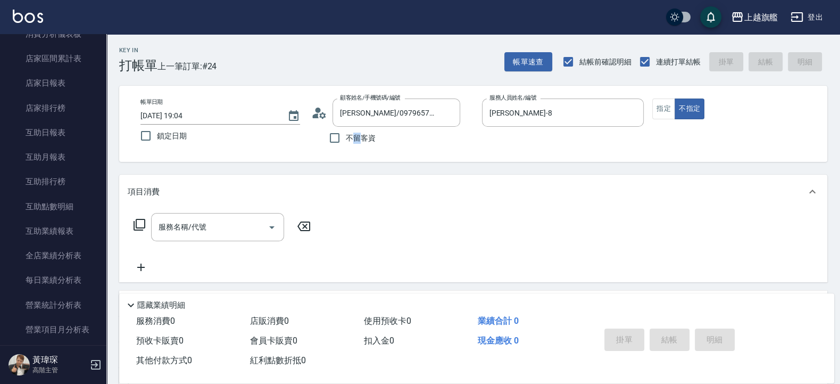
checkbox input "true"
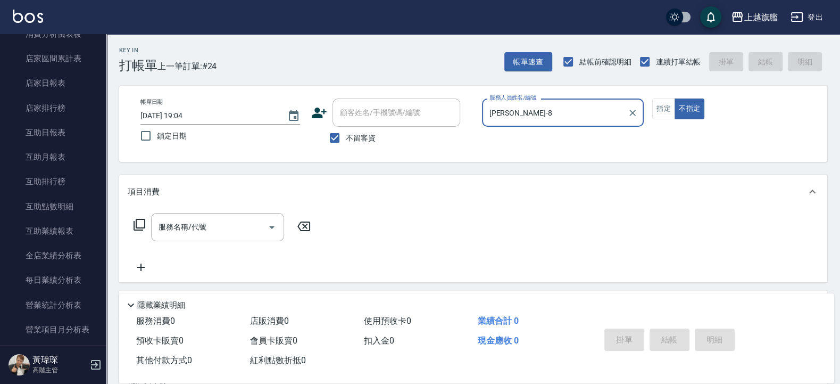
click at [550, 120] on input "周秀娟-8" at bounding box center [555, 112] width 137 height 19
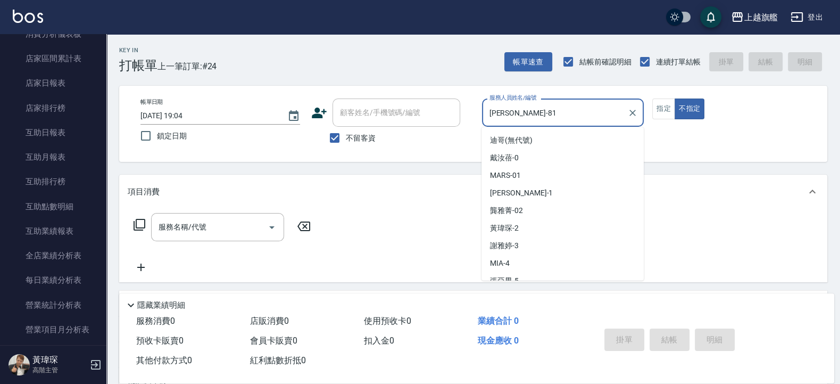
scroll to position [0, 0]
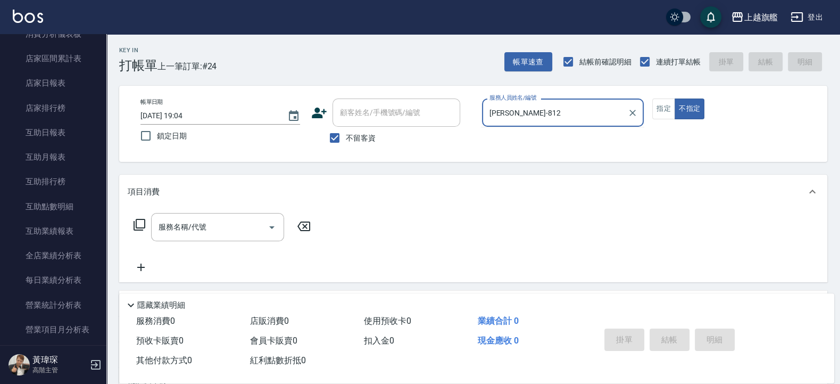
drag, startPoint x: 537, startPoint y: 114, endPoint x: 309, endPoint y: 109, distance: 228.3
click at [487, 109] on input "周秀娟-812" at bounding box center [555, 112] width 137 height 19
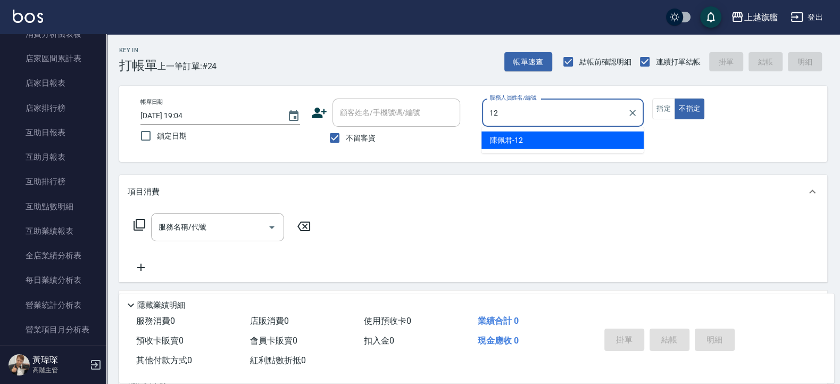
type input "陳佩君-12"
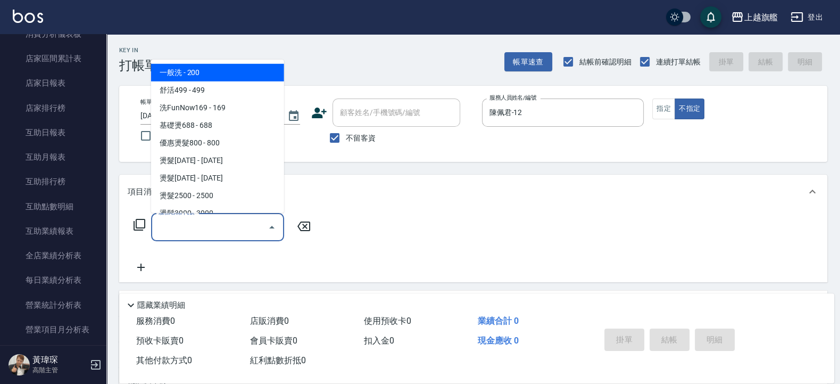
click at [210, 221] on input "服務名稱/代號" at bounding box center [209, 227] width 107 height 19
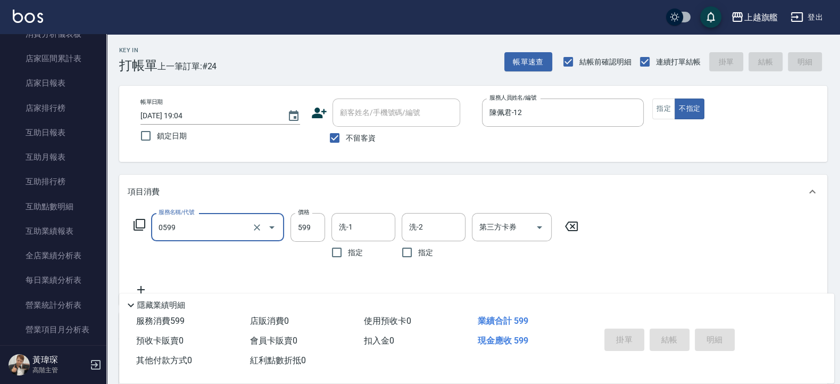
type input "0599"
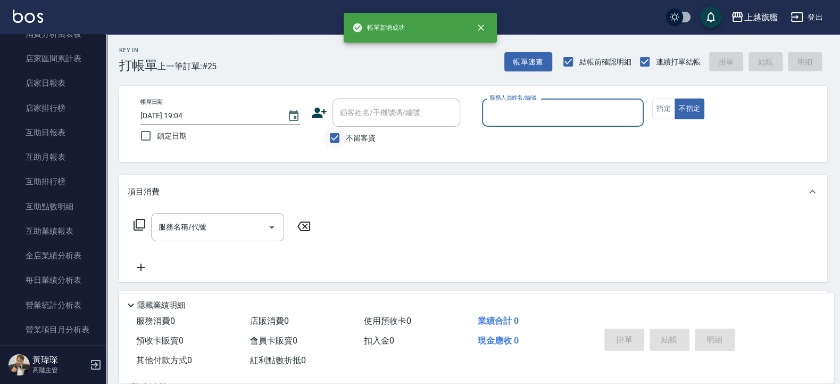
click at [342, 136] on input "不留客資" at bounding box center [334, 138] width 22 height 22
checkbox input "false"
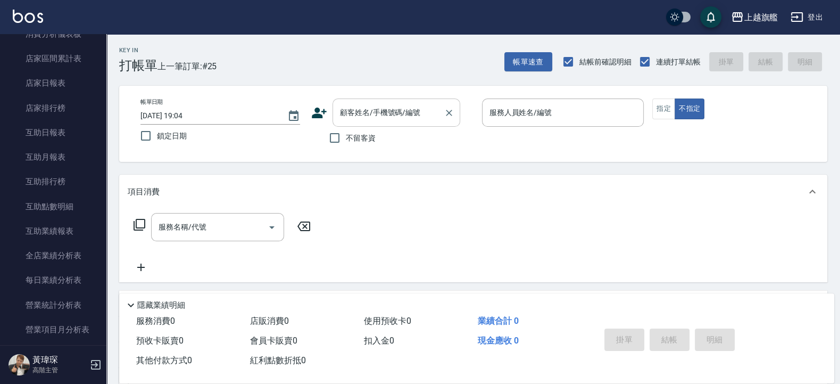
click at [367, 119] on input "顧客姓名/手機號碼/編號" at bounding box center [388, 112] width 102 height 19
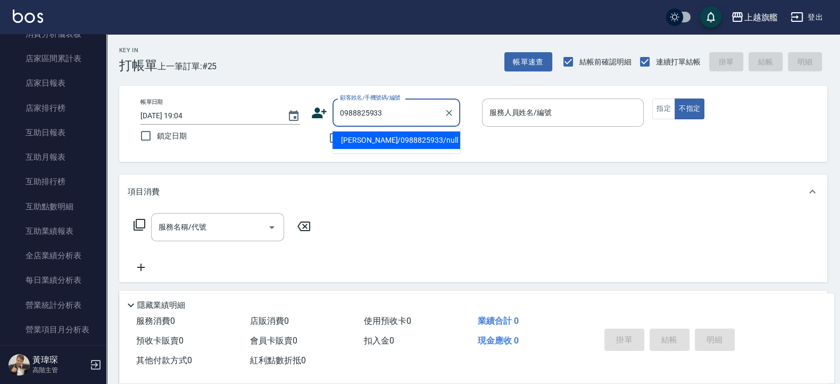
type input "蔡宇翔/0988825933/null"
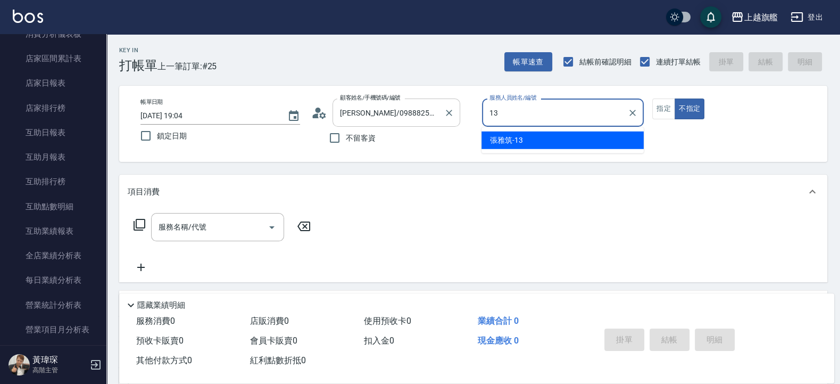
type input "張雅筑-13"
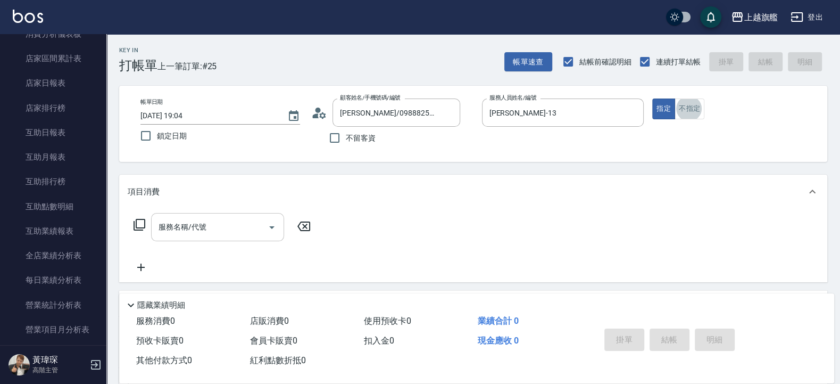
click at [241, 229] on input "服務名稱/代號" at bounding box center [209, 227] width 107 height 19
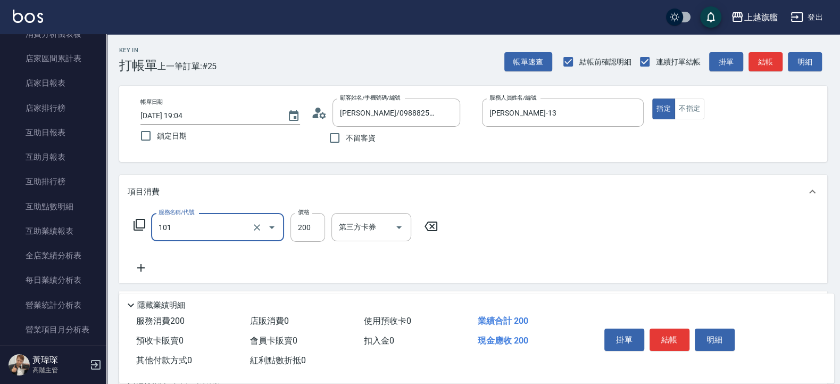
type input "一般洗(101)"
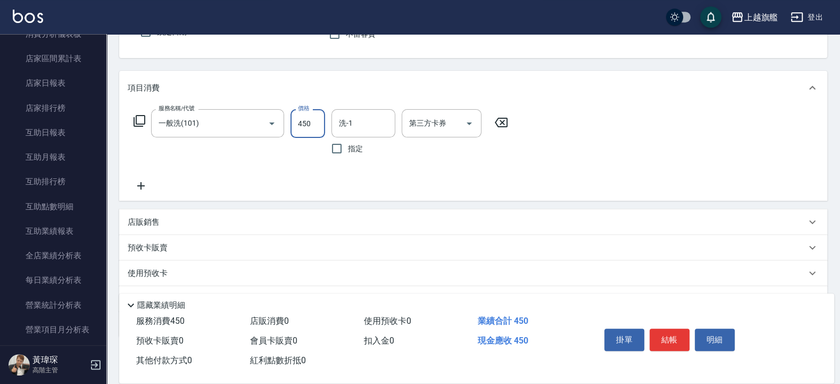
scroll to position [128, 0]
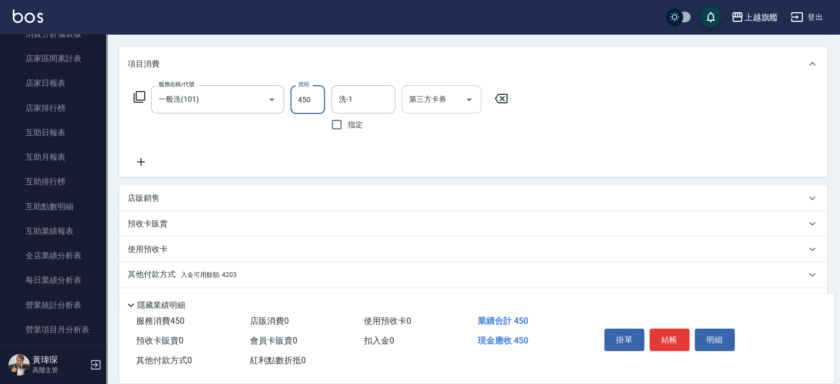
type input "450"
click at [441, 99] on input "第三方卡券" at bounding box center [433, 99] width 54 height 19
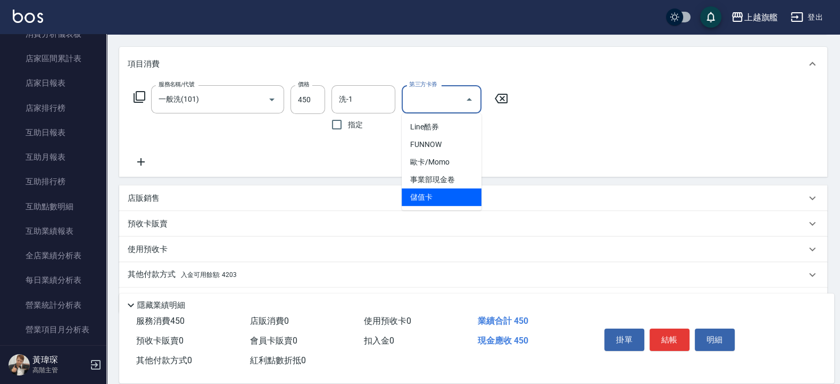
drag, startPoint x: 436, startPoint y: 188, endPoint x: 356, endPoint y: 194, distance: 80.0
click at [434, 188] on span "儲值卡" at bounding box center [442, 197] width 80 height 18
type input "儲值卡"
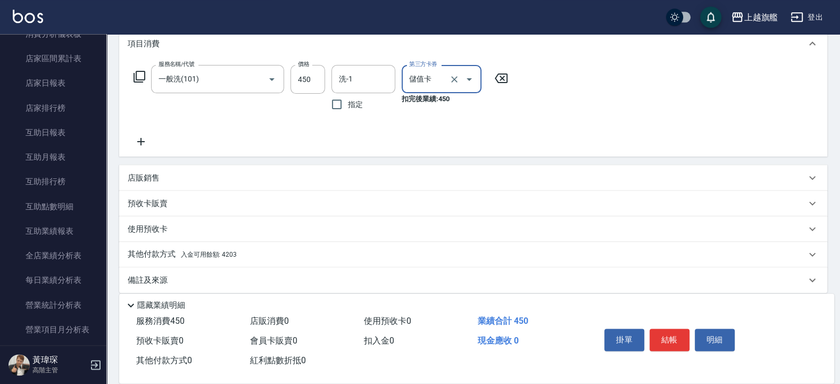
scroll to position [158, 0]
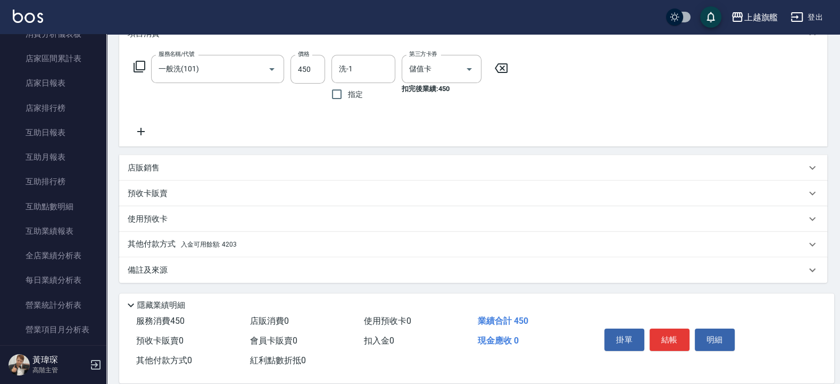
click at [197, 250] on div "其他付款方式 入金可用餘額: 4203" at bounding box center [473, 244] width 708 height 26
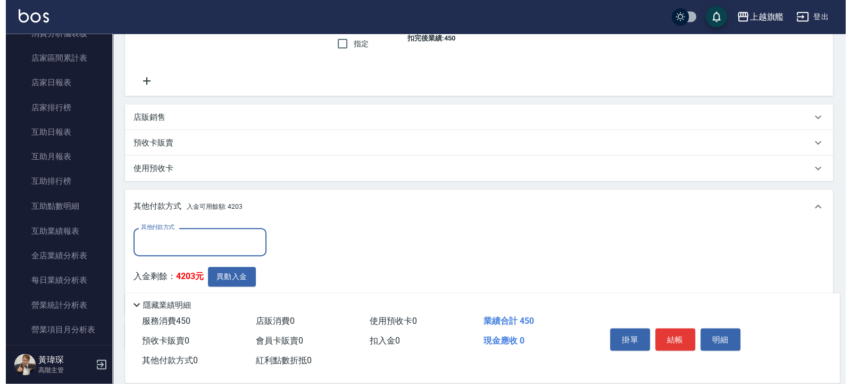
scroll to position [275, 0]
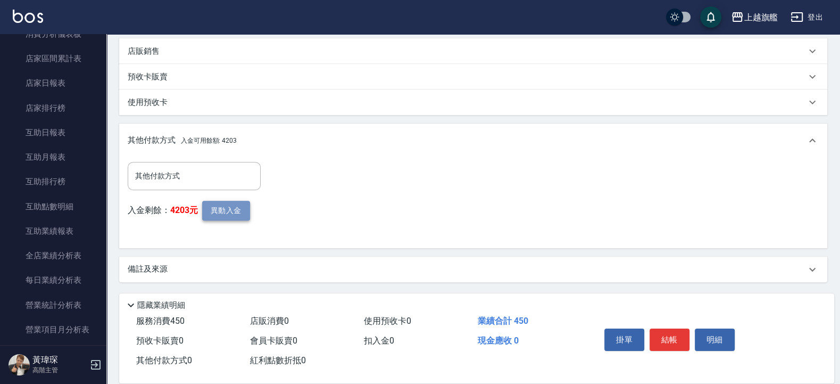
click at [221, 211] on button "異動入金" at bounding box center [226, 211] width 48 height 20
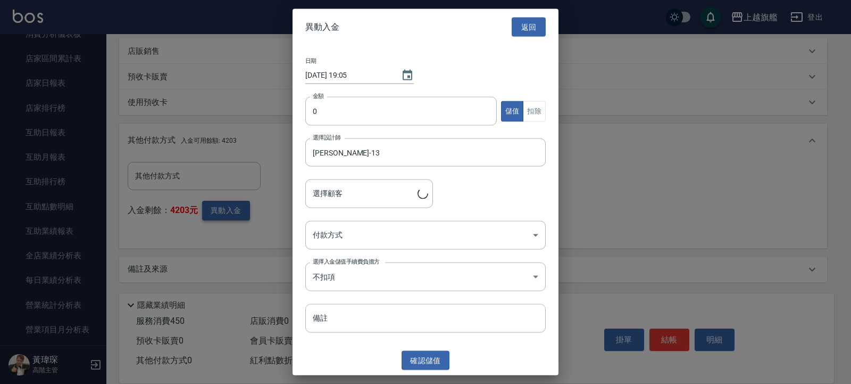
type input "蔡宇翔/0988825933"
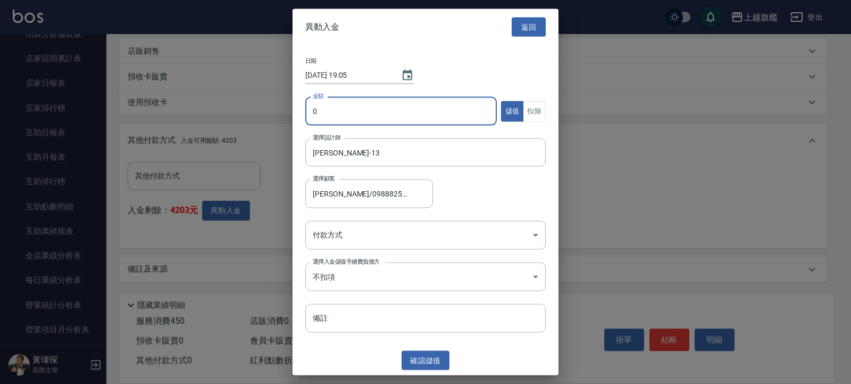
drag, startPoint x: 345, startPoint y: 105, endPoint x: 335, endPoint y: 116, distance: 14.7
click at [305, 113] on input "0" at bounding box center [401, 111] width 192 height 29
type input "450"
drag, startPoint x: 551, startPoint y: 111, endPoint x: 540, endPoint y: 107, distance: 12.5
click at [551, 111] on div "日期 2025/09/20 19:05 金額 450 金額 儲值 扣除 選擇設計師 張雅筑-13 選擇設計師 選擇顧客 蔡宇翔/0988825933 選擇顧客…" at bounding box center [426, 195] width 266 height 300
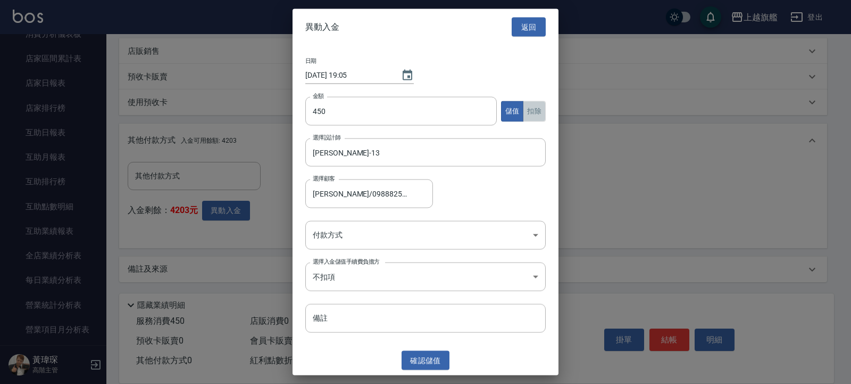
click at [536, 107] on button "扣除" at bounding box center [534, 111] width 23 height 21
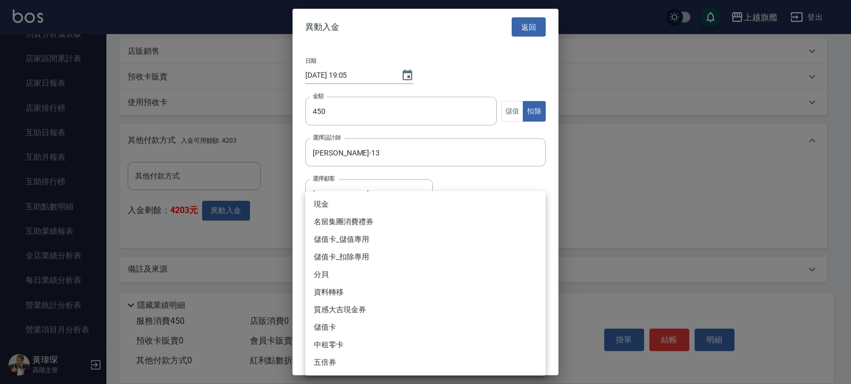
click at [412, 239] on body "上越旗艦 登出 櫃檯作業 打帳單 帳單列表 掛單列表 座位開單 營業儀表板 現金收支登錄 高階收支登錄 材料自購登錄 每日結帳 排班表 現場電腦打卡 掃碼打卡…" at bounding box center [425, 54] width 851 height 658
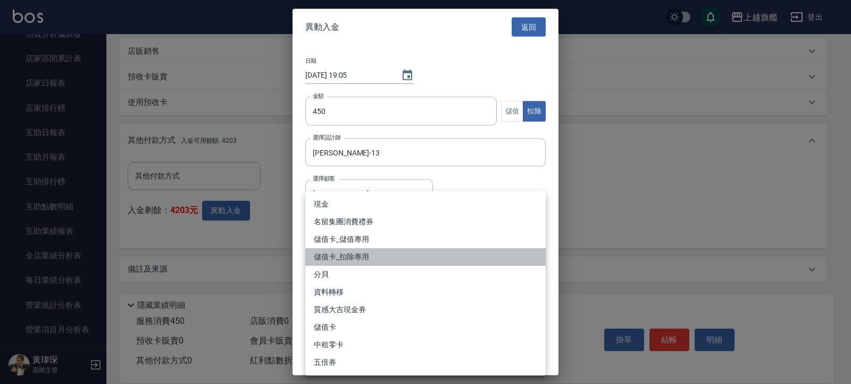
click at [391, 255] on li "儲值卡_扣除專用" at bounding box center [425, 257] width 240 height 18
type input "儲值卡_扣除專用"
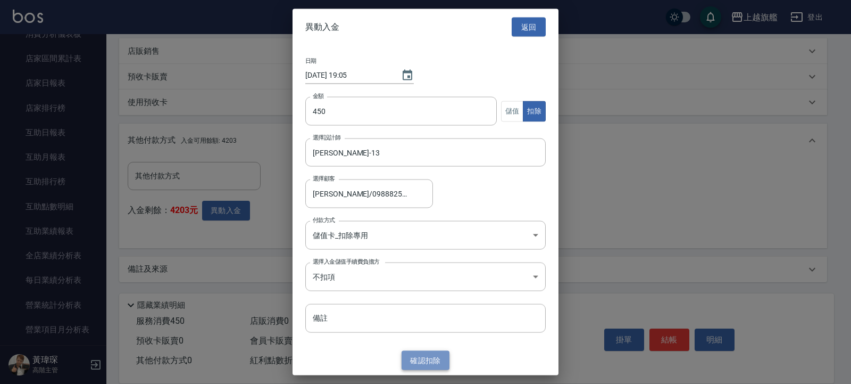
click at [430, 357] on button "確認 扣除" at bounding box center [426, 360] width 48 height 20
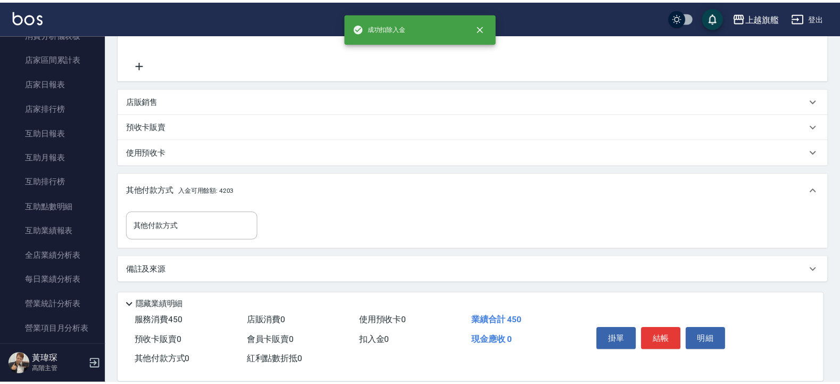
scroll to position [225, 0]
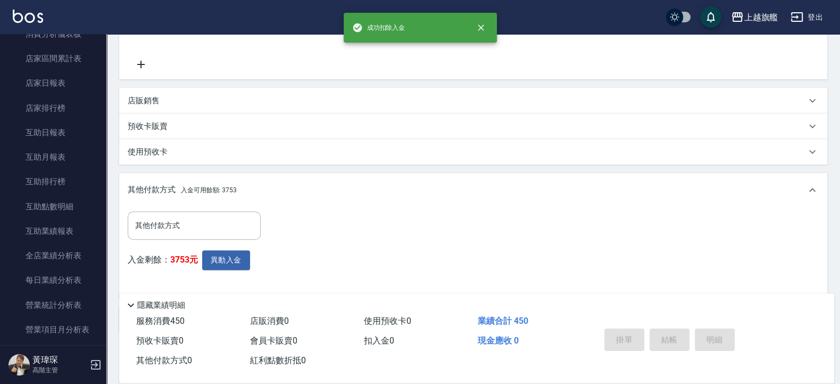
type input "2025/09/20 19:05"
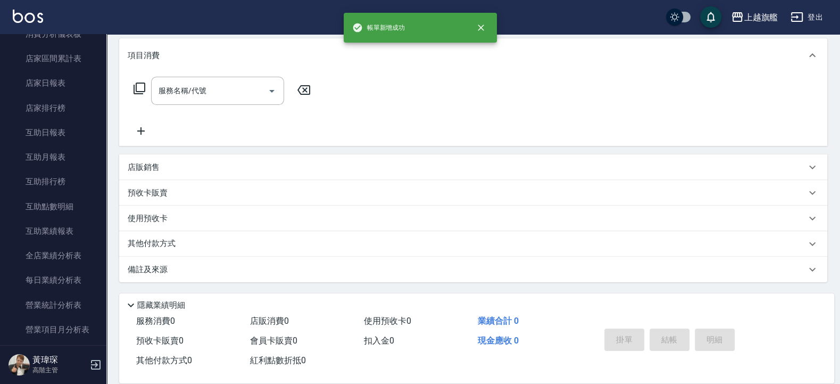
scroll to position [0, 0]
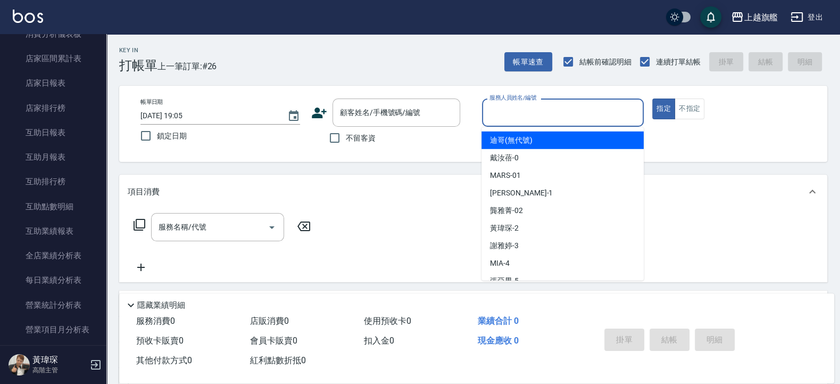
click at [555, 115] on input "服務人員姓名/編號" at bounding box center [563, 112] width 153 height 19
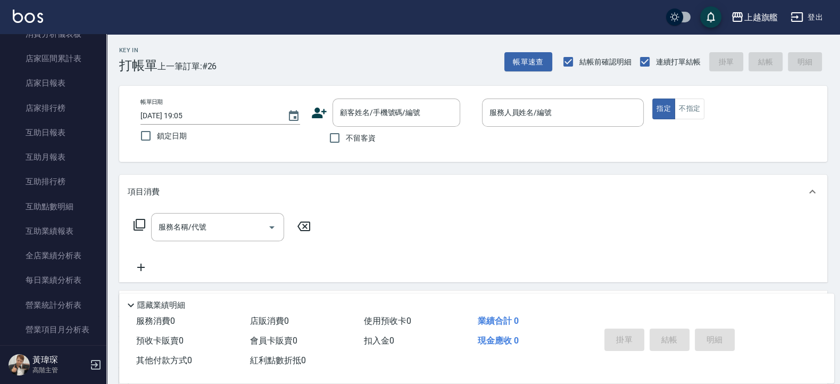
click at [380, 135] on div "不留客資" at bounding box center [385, 138] width 149 height 22
click at [372, 135] on span "不留客資" at bounding box center [361, 137] width 30 height 11
click at [346, 135] on input "不留客資" at bounding box center [334, 138] width 22 height 22
checkbox input "true"
click at [476, 133] on div "帳單日期 2025/09/20 19:05 鎖定日期 顧客姓名/手機號碼/編號 顧客姓名/手機號碼/編號 不留客資 服務人員姓名/編號 服務人員姓名/編號 指…" at bounding box center [473, 123] width 683 height 51
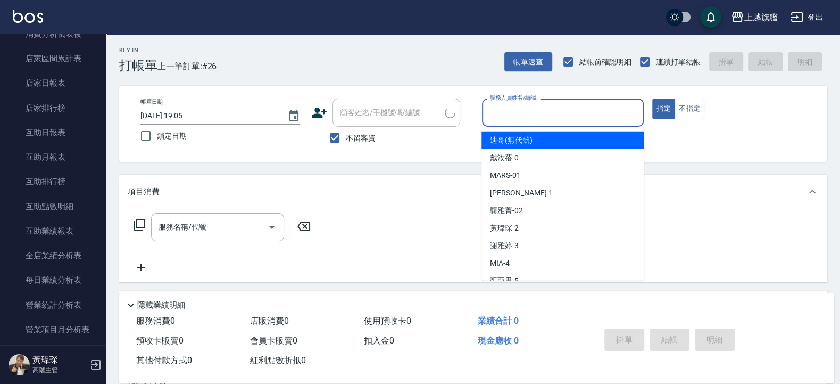
click at [511, 106] on input "服務人員姓名/編號" at bounding box center [563, 112] width 153 height 19
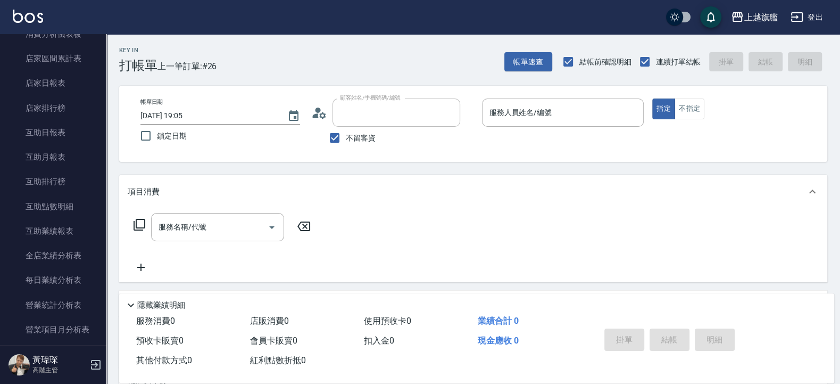
type input "黃小星/0979657115/"
drag, startPoint x: 433, startPoint y: 147, endPoint x: 511, endPoint y: 112, distance: 86.0
click at [433, 148] on div "不留客資" at bounding box center [385, 138] width 149 height 22
type input "周秀娟-8"
click at [362, 135] on span "不留客資" at bounding box center [361, 137] width 30 height 11
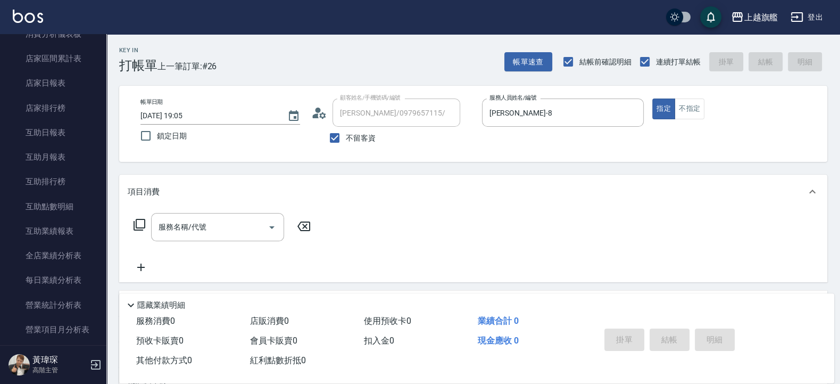
click at [346, 135] on input "不留客資" at bounding box center [334, 138] width 22 height 22
click at [362, 136] on span "不留客資" at bounding box center [361, 137] width 30 height 11
click at [346, 136] on input "不留客資" at bounding box center [334, 138] width 22 height 22
checkbox input "true"
click at [422, 114] on div "帳單日期 2025/09/20 19:05 鎖定日期 顧客姓名/手機號碼/編號 顧客姓名/手機號碼/編號 不留客資 服務人員姓名/編號 周秀娟-8 服務人員姓…" at bounding box center [473, 123] width 683 height 51
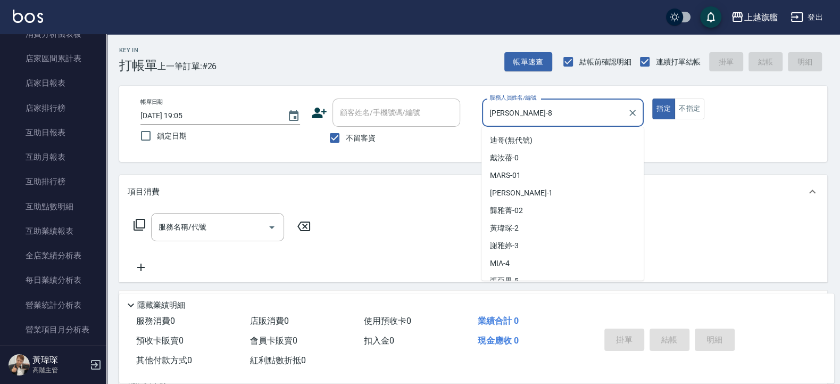
drag, startPoint x: 479, startPoint y: 122, endPoint x: 369, endPoint y: 146, distance: 113.1
click at [487, 122] on input "周秀娟-8" at bounding box center [555, 112] width 137 height 19
type input "林筱莉-7"
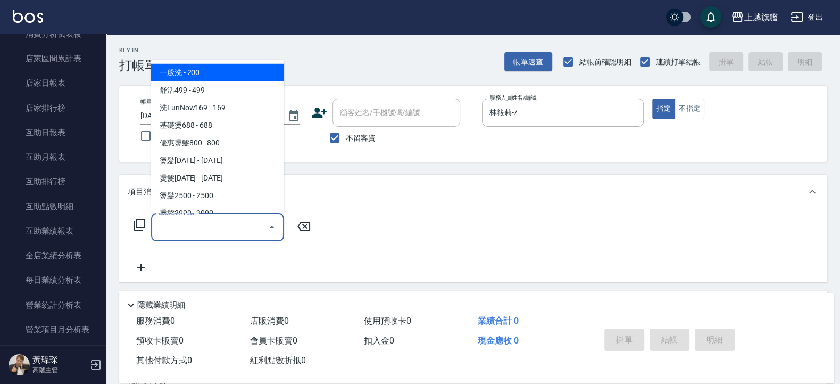
click at [195, 227] on input "服務名稱/代號" at bounding box center [209, 227] width 107 height 19
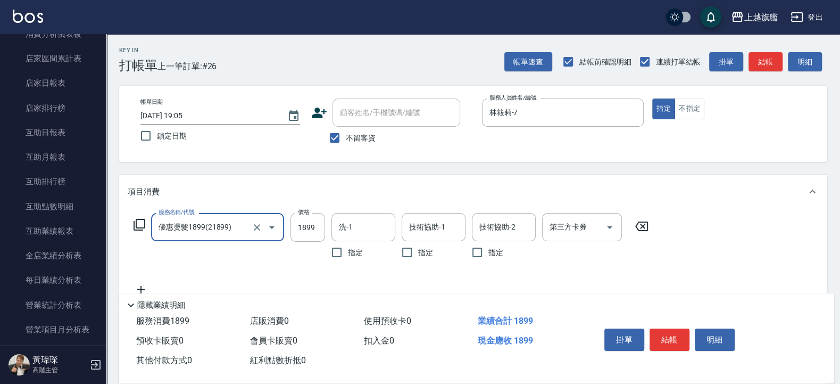
type input "優惠燙髮1899(21899)"
type input "1980"
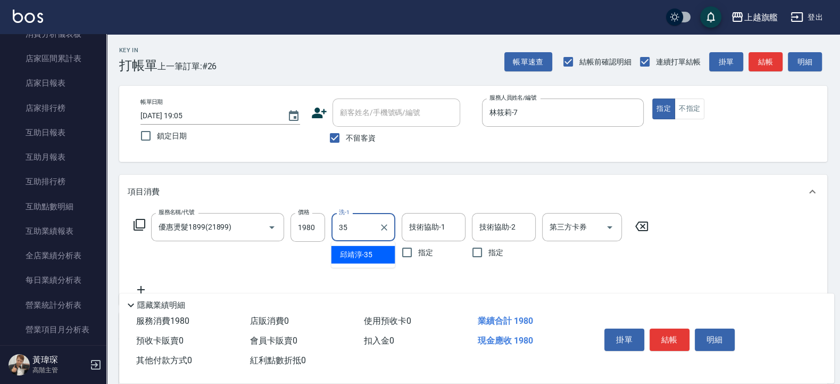
type input "邱靖淳-35"
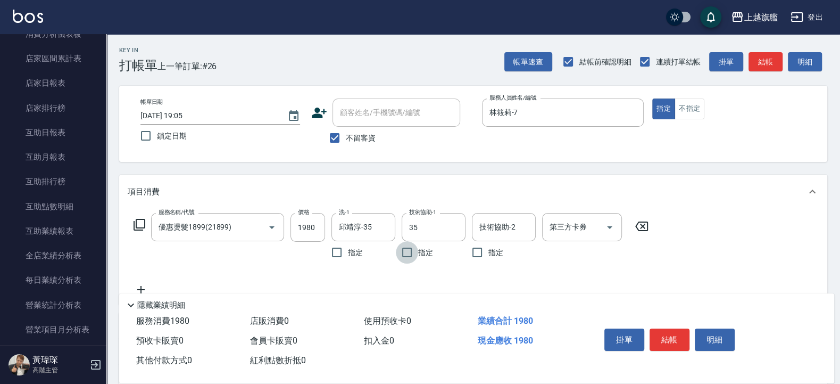
type input "邱靖淳-35"
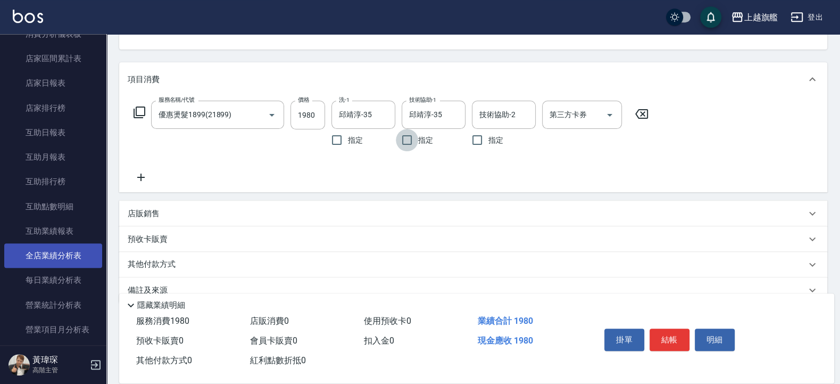
scroll to position [133, 0]
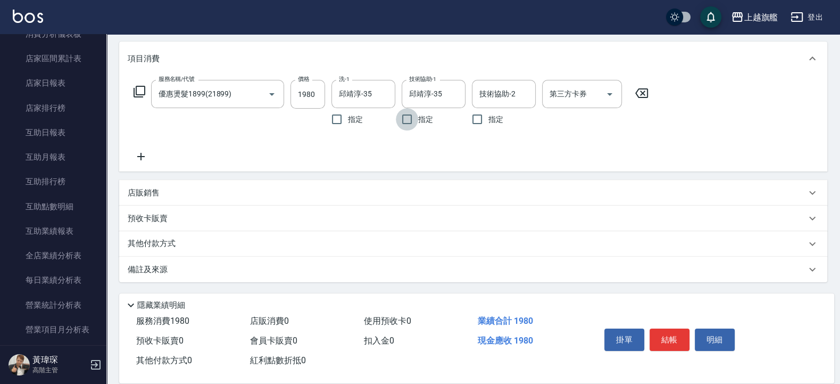
click at [149, 152] on icon at bounding box center [141, 156] width 27 height 13
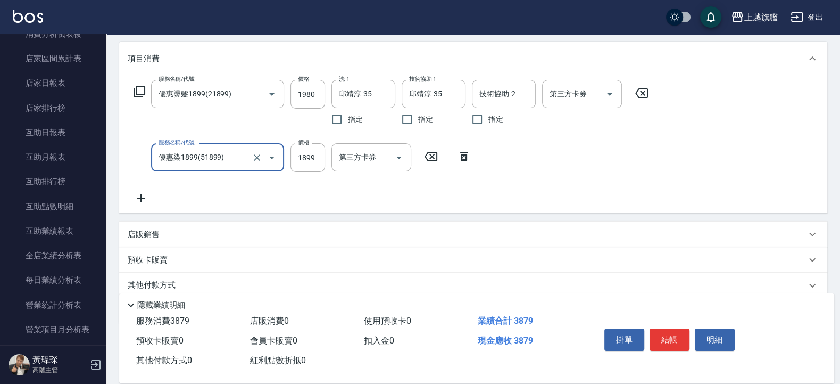
type input "優惠染1899(51899)"
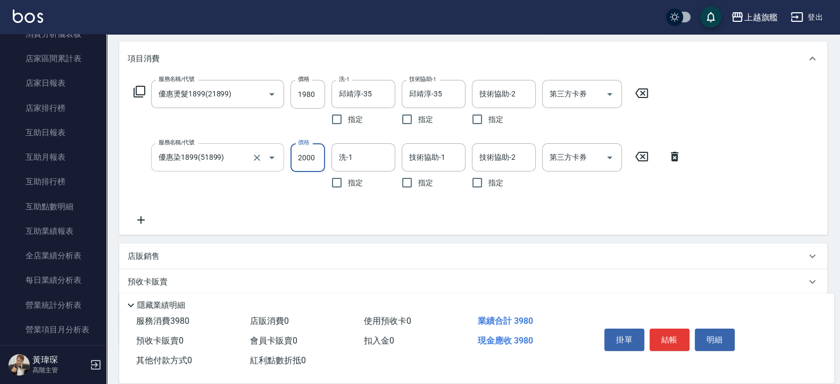
type input "2000"
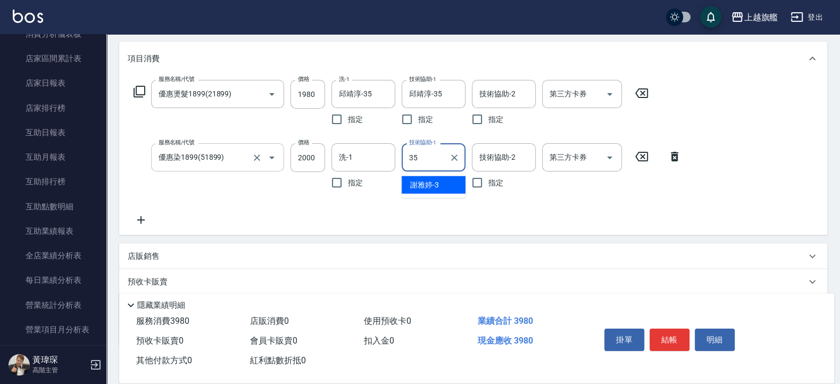
type input "邱靖淳-35"
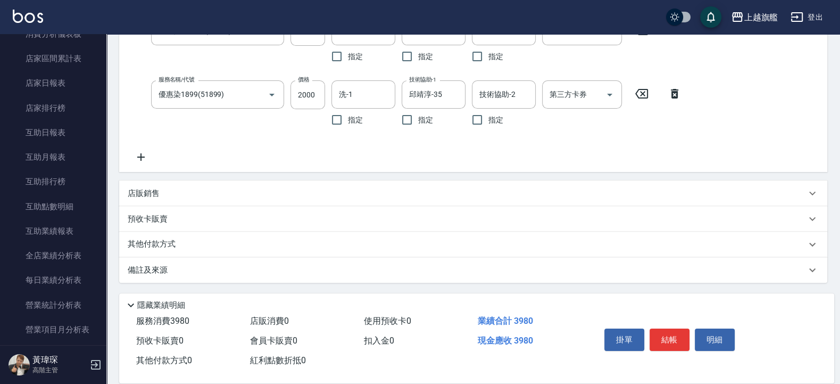
click at [152, 152] on icon at bounding box center [141, 157] width 27 height 13
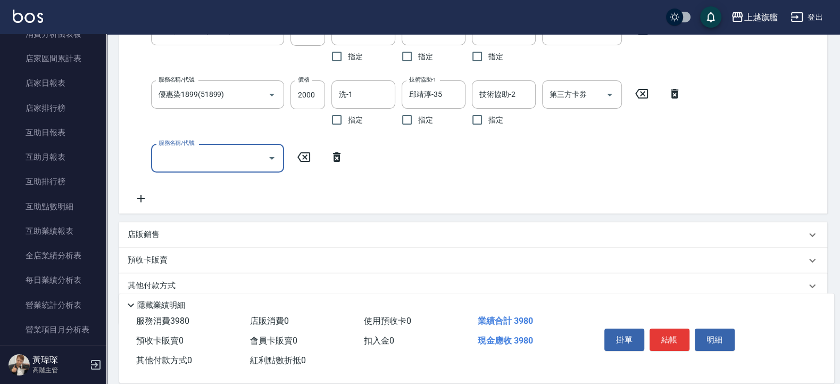
click at [190, 160] on input "服務名稱/代號" at bounding box center [209, 157] width 107 height 19
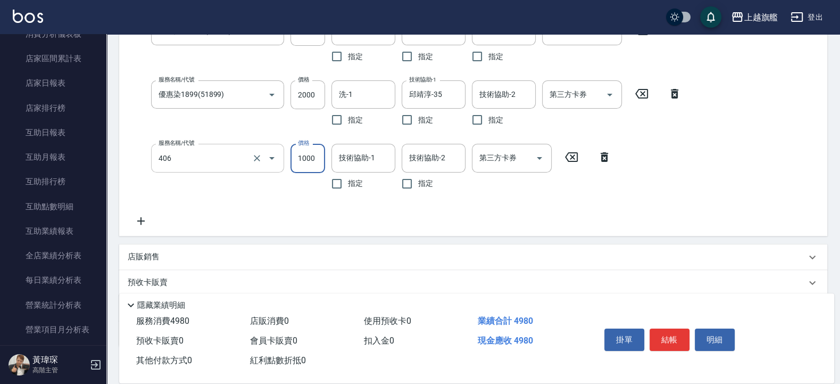
type input "水漾護1000(406)"
type input "3000"
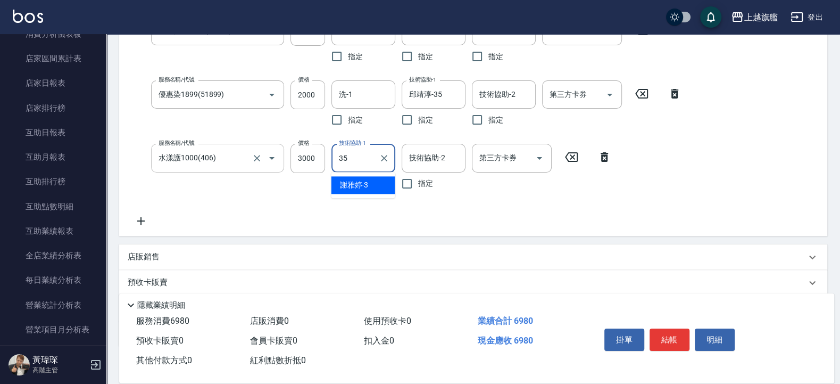
type input "邱靖淳-35"
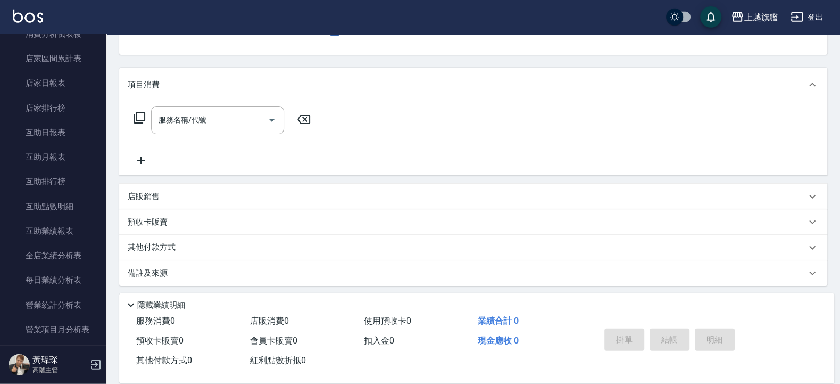
scroll to position [0, 0]
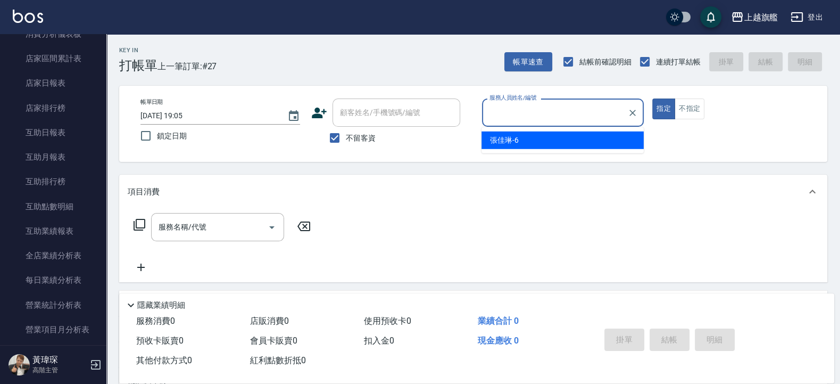
type input "6"
type input "瑜兒-46"
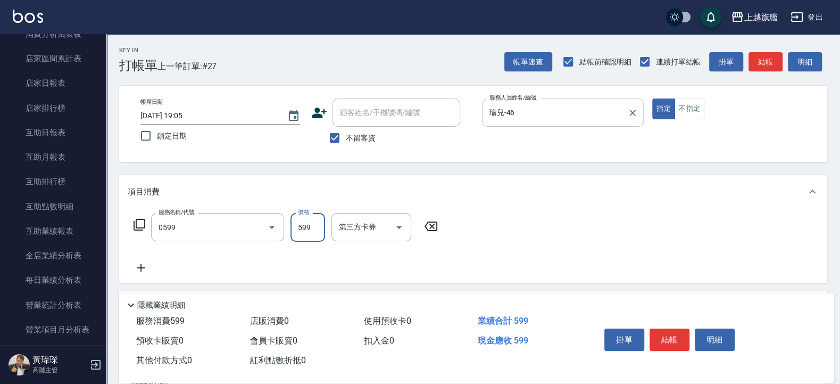
type input "去角質ITELY.(0599)"
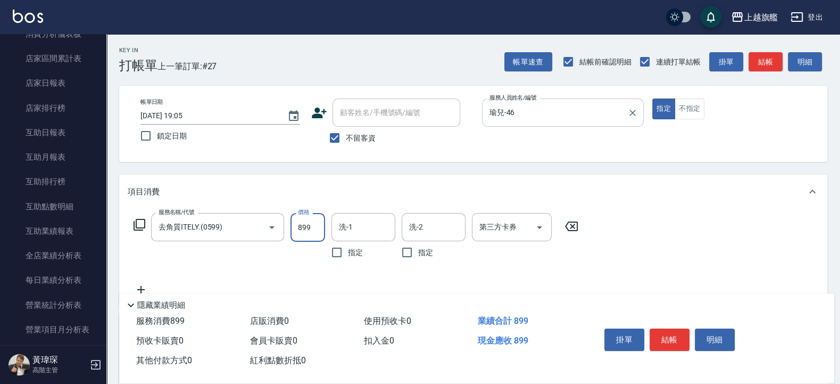
type input "899"
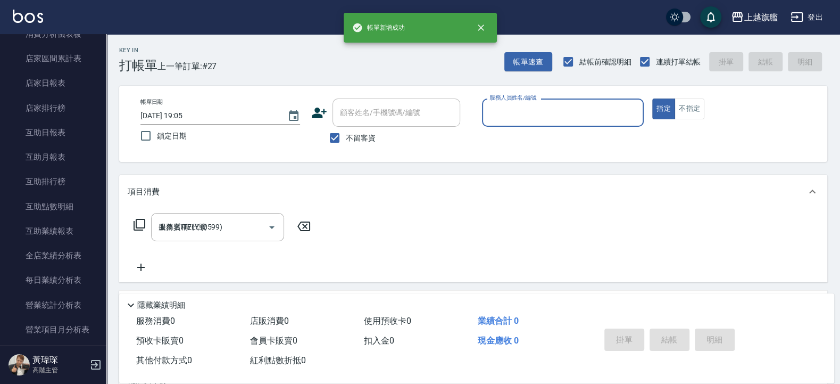
type input "2025/09/20 19:06"
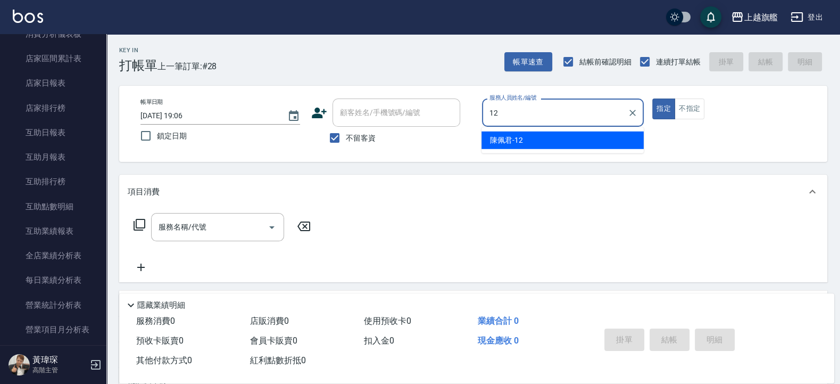
type input "陳佩君-12"
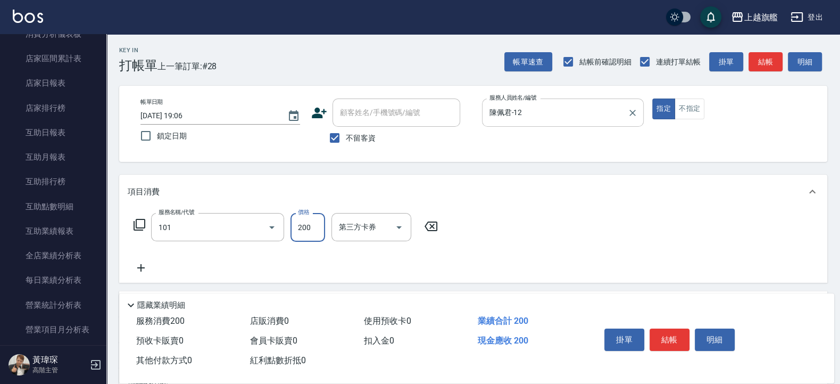
type input "一般洗(101)"
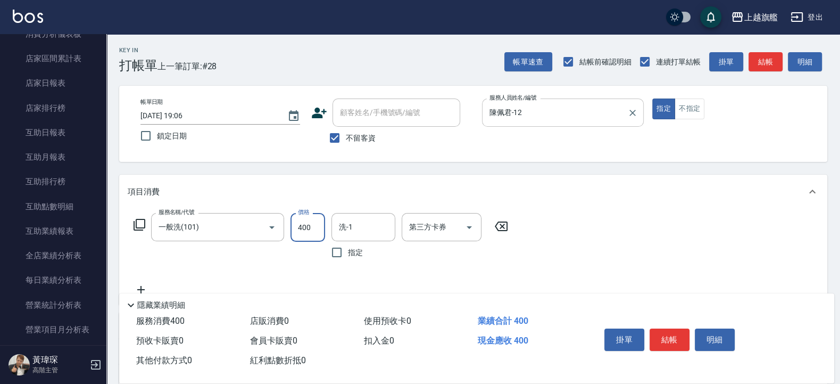
type input "400"
click at [692, 106] on button "不指定" at bounding box center [690, 108] width 30 height 21
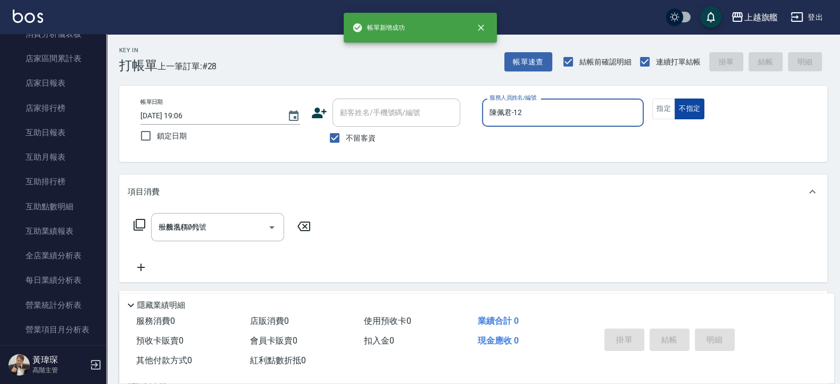
type input "2025/09/20 19:08"
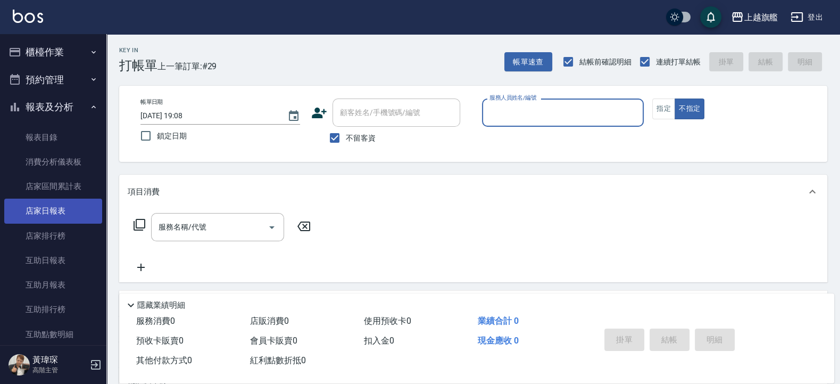
click at [56, 222] on link "店家日報表" at bounding box center [53, 210] width 98 height 24
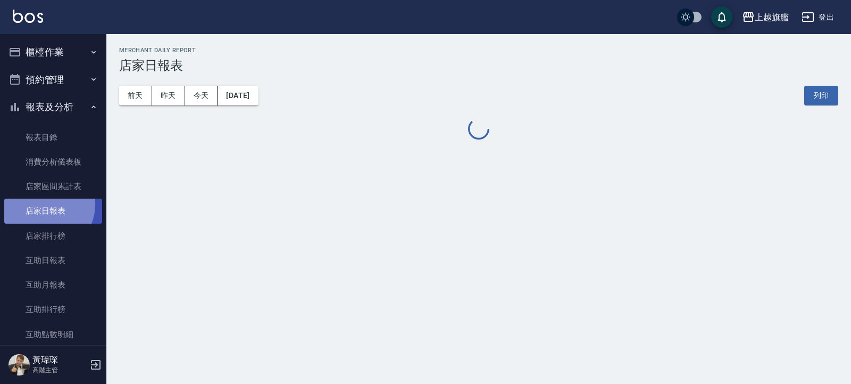
click at [47, 204] on link "店家日報表" at bounding box center [53, 210] width 98 height 24
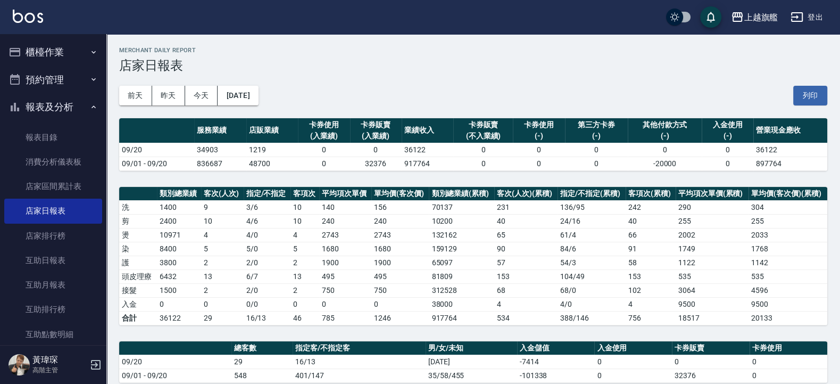
drag, startPoint x: 54, startPoint y: 55, endPoint x: 64, endPoint y: 65, distance: 15.0
click at [55, 54] on button "櫃檯作業" at bounding box center [53, 52] width 98 height 28
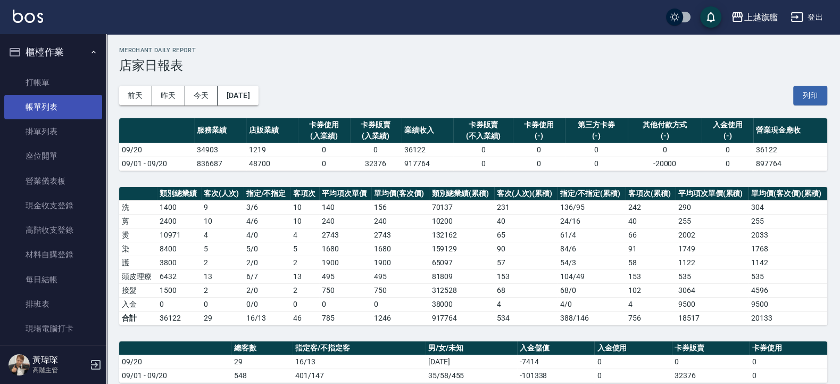
click at [54, 106] on link "帳單列表" at bounding box center [53, 107] width 98 height 24
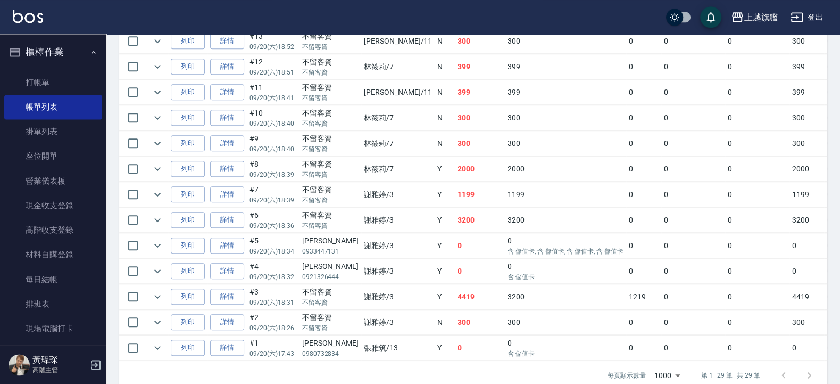
scroll to position [610, 0]
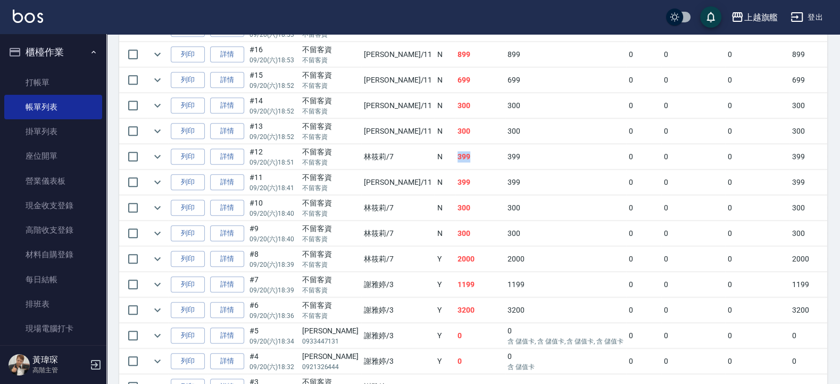
drag, startPoint x: 424, startPoint y: 162, endPoint x: 399, endPoint y: 157, distance: 24.8
click at [399, 157] on tr "列印 詳情 #12 09/20 (六) 18:51 不留客資 不留客資 林筱莉 /7 N 399 399 0 0 0 399 0 0 0 0 0" at bounding box center [668, 156] width 1098 height 25
drag, startPoint x: 393, startPoint y: 64, endPoint x: 438, endPoint y: 67, distance: 45.3
click at [438, 67] on tr "列印 詳情 #16 09/20 (六) 18:53 不留客資 不留客資 蔡美秀 /11 N 899 899 0 0 0 899 0 0 0 0 0" at bounding box center [668, 54] width 1098 height 25
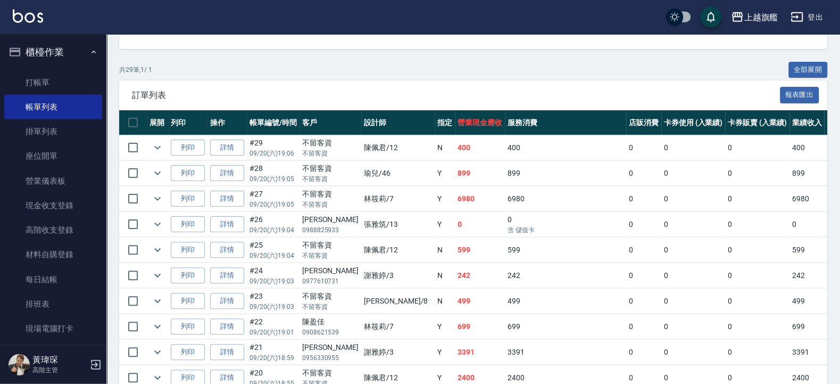
scroll to position [163, 0]
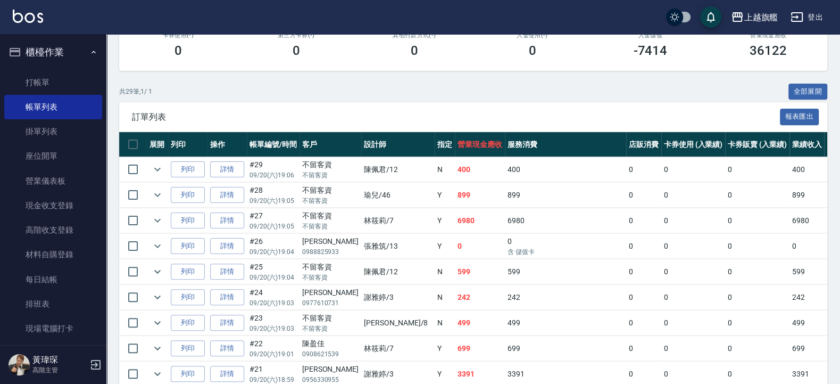
drag, startPoint x: 363, startPoint y: 318, endPoint x: 360, endPoint y: 305, distance: 13.3
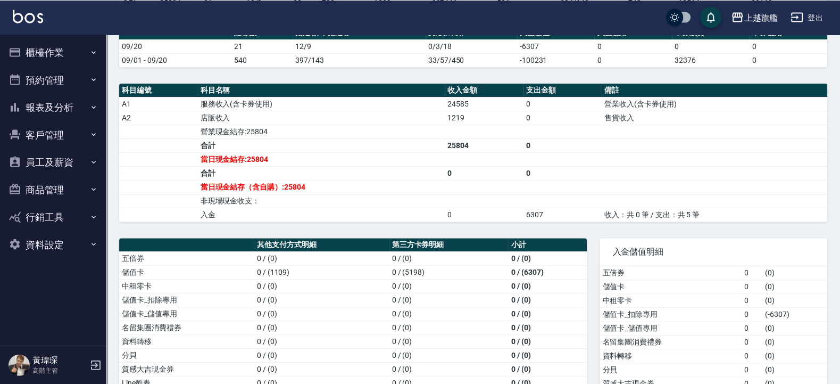
scroll to position [394, 0]
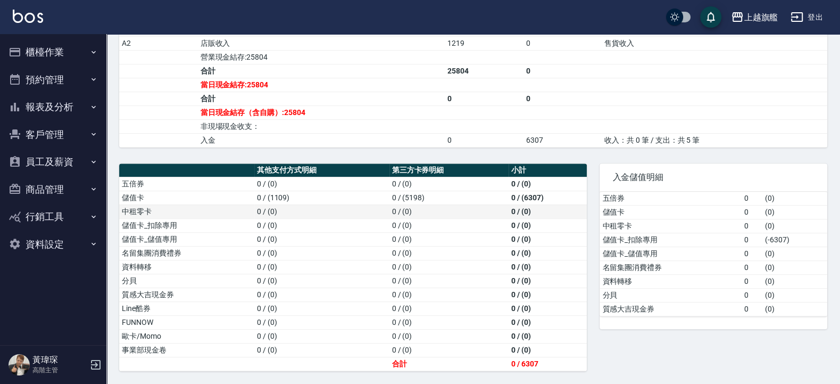
click at [447, 206] on td "0 / (0)" at bounding box center [449, 211] width 120 height 14
drag, startPoint x: 649, startPoint y: 249, endPoint x: 569, endPoint y: 221, distance: 85.1
click at [647, 248] on td "儲值卡_儲值專用" at bounding box center [671, 253] width 142 height 14
click at [281, 195] on td "0 / (1109)" at bounding box center [321, 197] width 135 height 14
drag, startPoint x: 414, startPoint y: 191, endPoint x: 434, endPoint y: 193, distance: 19.3
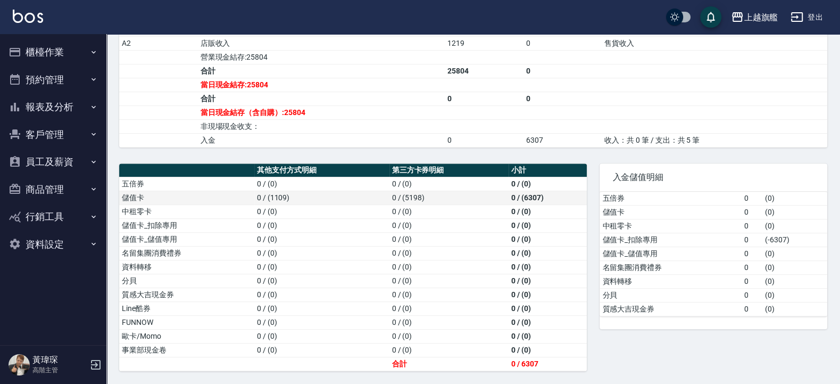
click at [416, 191] on td "0 / (5198)" at bounding box center [449, 197] width 120 height 14
click at [723, 248] on tbody "五倍券 0 ( 0 ) 儲值卡 0 ( 0 ) 中租零卡 0 ( 0 ) 儲值卡_扣除專用 0 ( -6307 ) 儲值卡_儲值專用 0 ( 0 ) 名留集團…" at bounding box center [714, 254] width 228 height 125
drag, startPoint x: 798, startPoint y: 231, endPoint x: 736, endPoint y: 220, distance: 62.2
click at [796, 231] on td "( 0 )" at bounding box center [794, 226] width 65 height 14
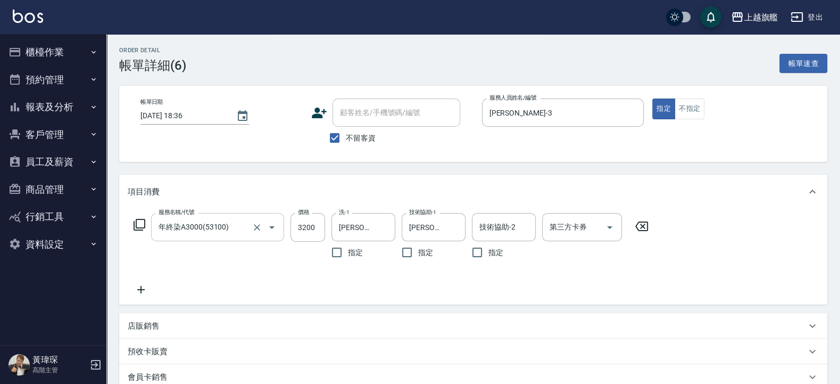
click at [229, 236] on input "年終染A3000(53100)" at bounding box center [203, 227] width 94 height 19
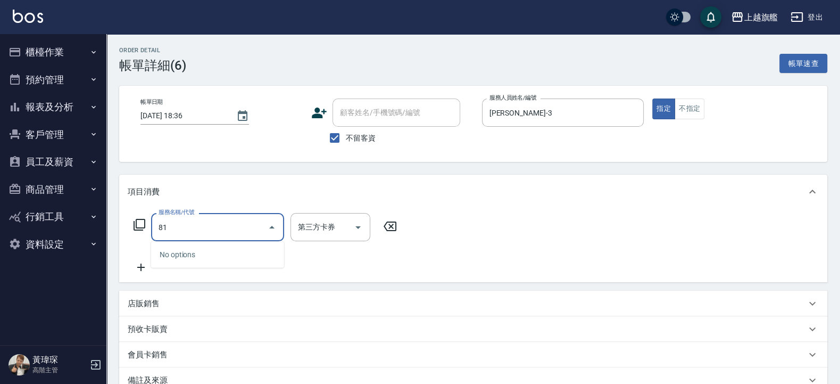
type input "8"
type input "優惠染1899(51899)"
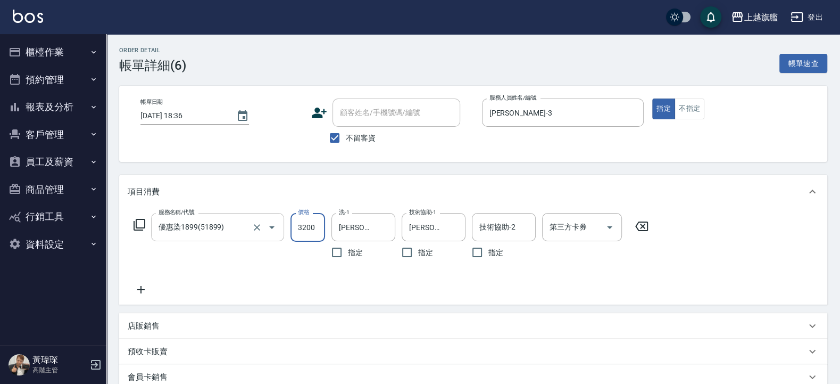
type input "3200"
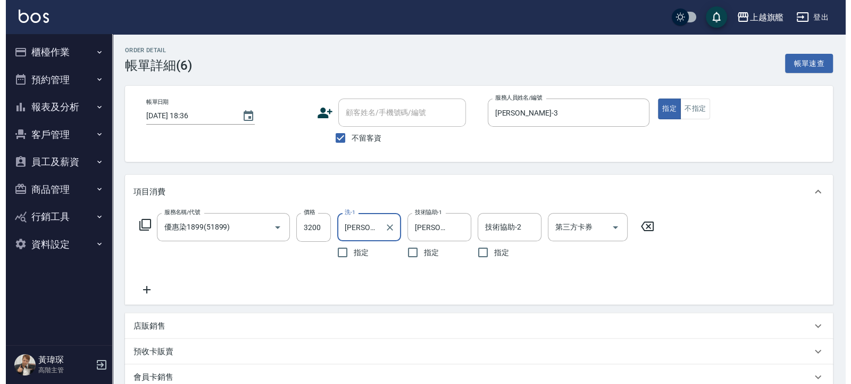
scroll to position [171, 0]
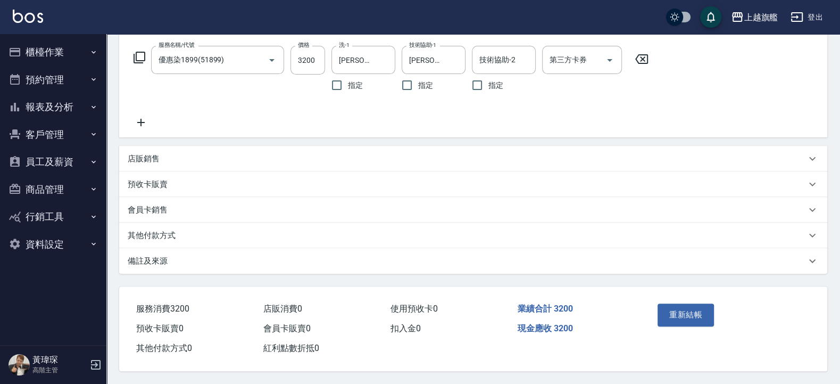
click at [651, 311] on div "重新結帳" at bounding box center [728, 322] width 174 height 72
click at [688, 316] on button "重新結帳" at bounding box center [686, 314] width 56 height 22
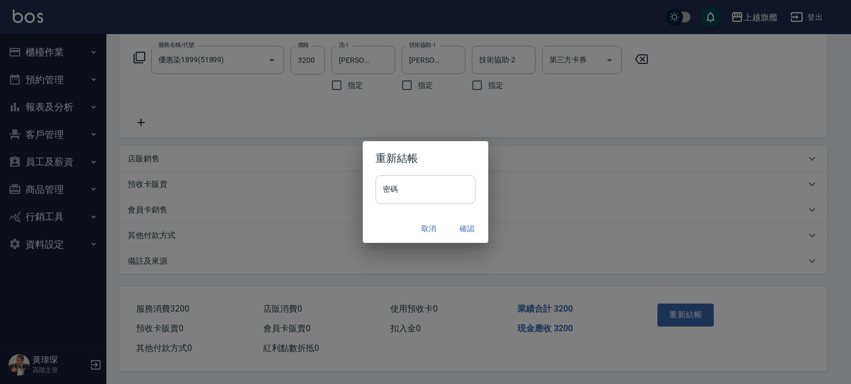
click at [425, 185] on input "密碼" at bounding box center [426, 189] width 100 height 29
type input "*******"
click at [473, 229] on button "確認" at bounding box center [467, 229] width 34 height 20
